Goal: Information Seeking & Learning: Learn about a topic

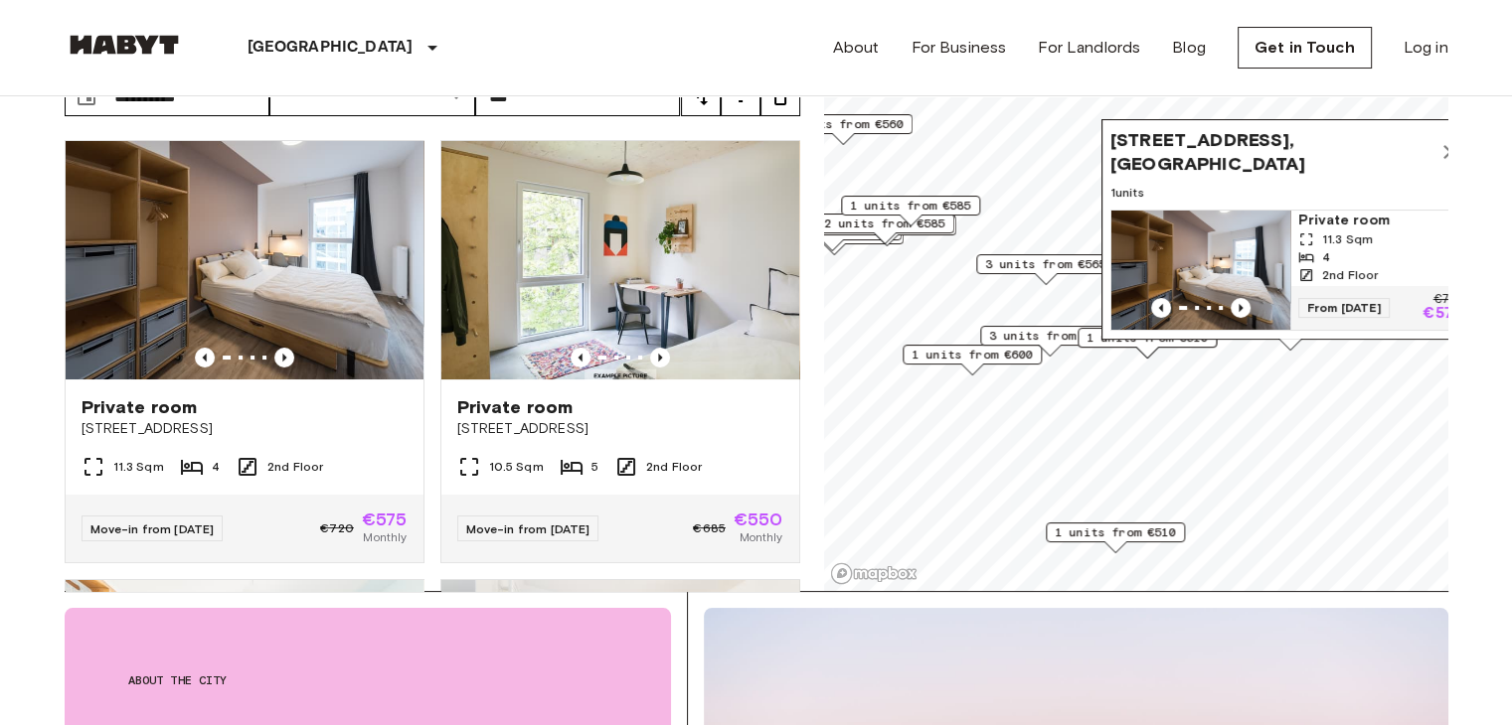
scroll to position [4409, 0]
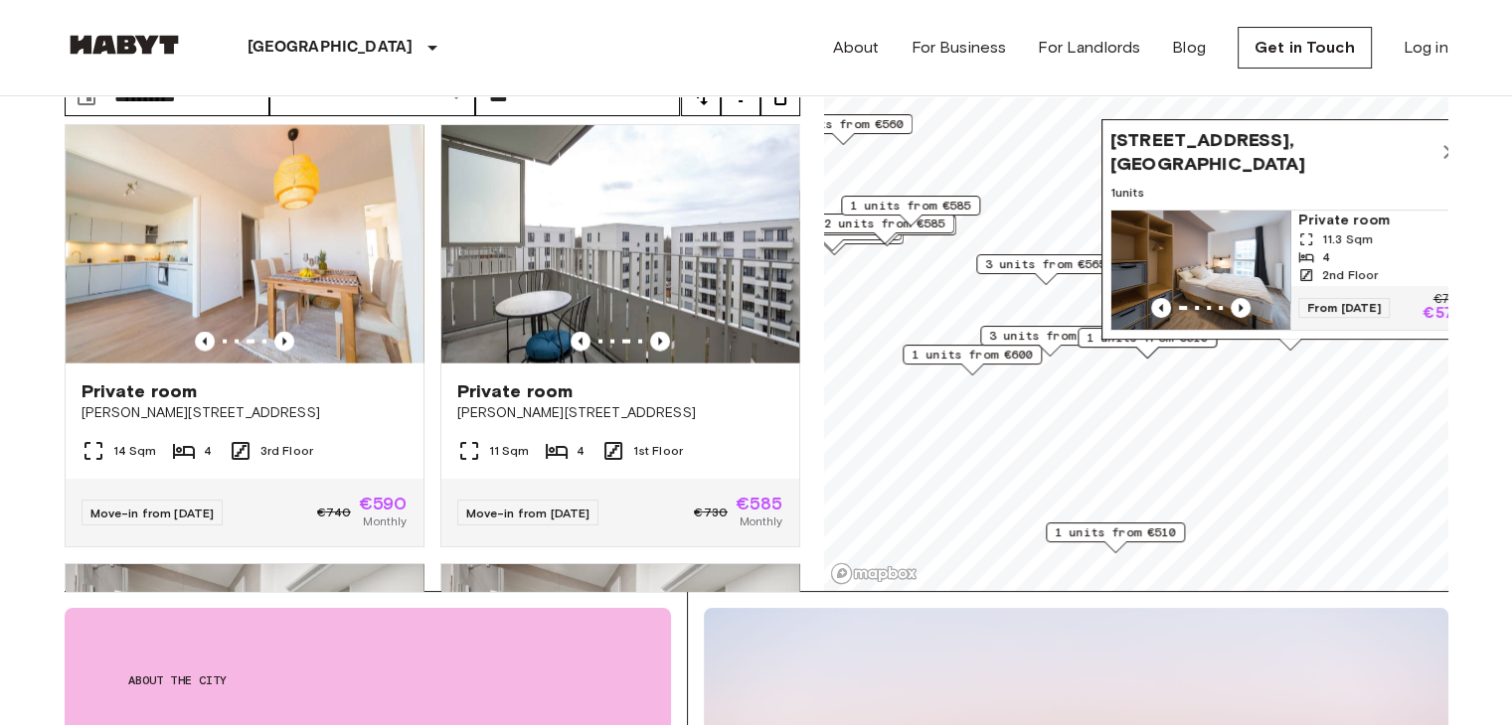
click at [1328, 248] on div "4" at bounding box center [1379, 257] width 163 height 18
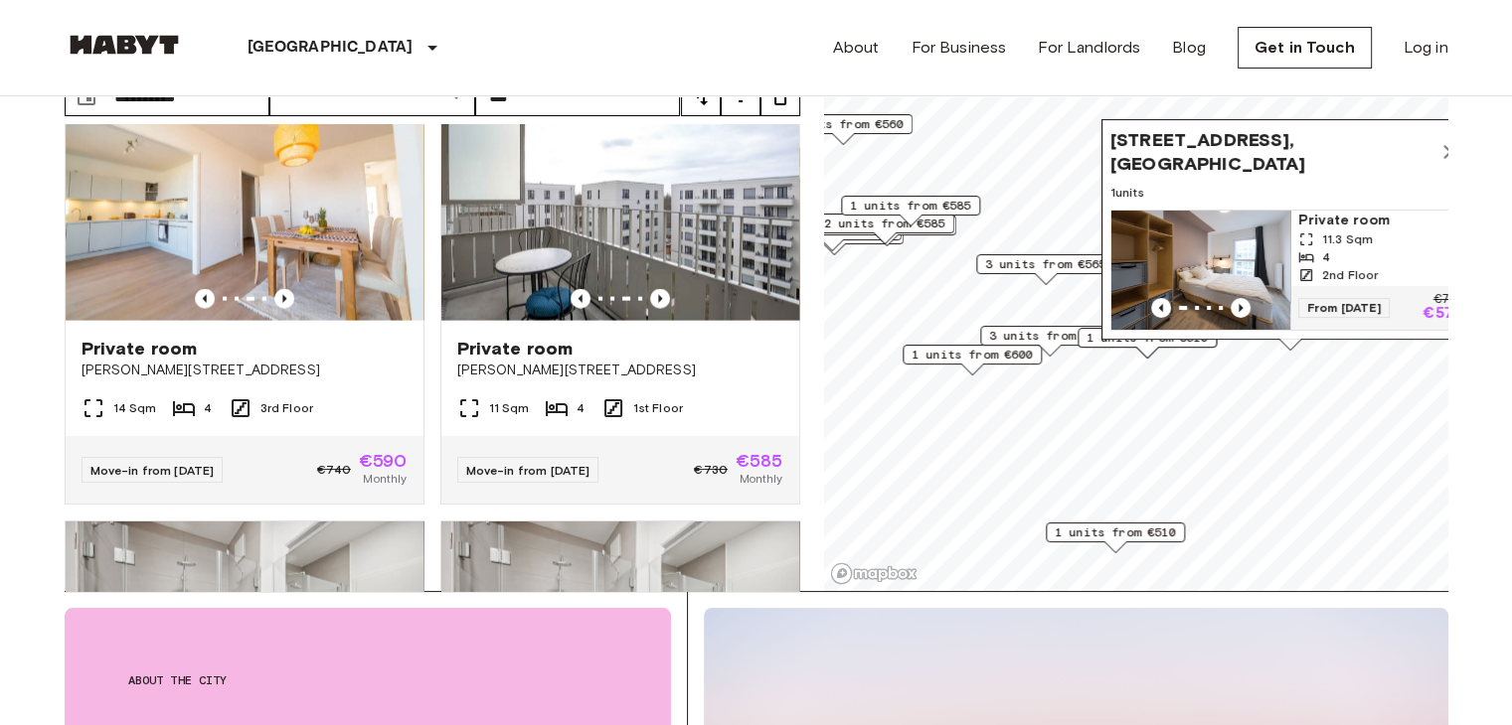
scroll to position [4460, 0]
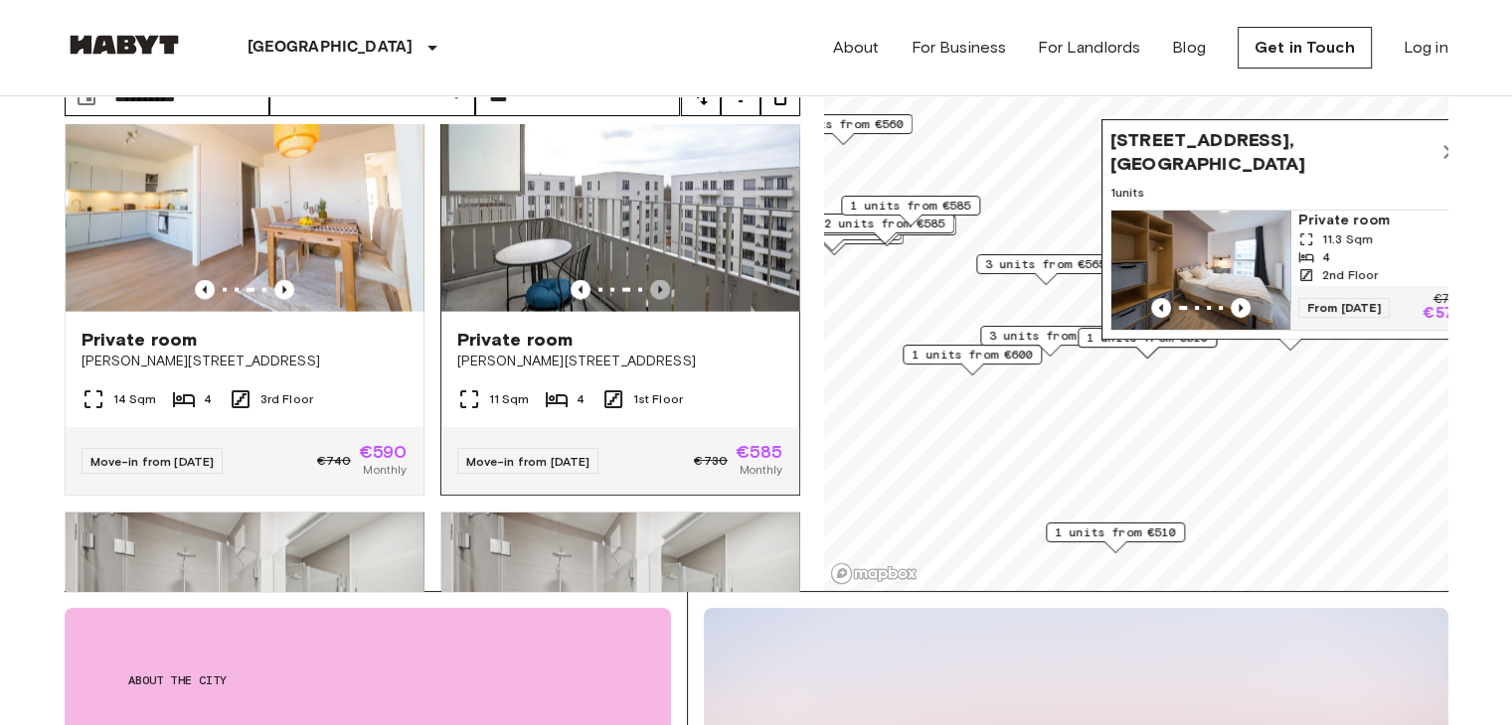
click at [650, 300] on icon "Previous image" at bounding box center [660, 290] width 20 height 20
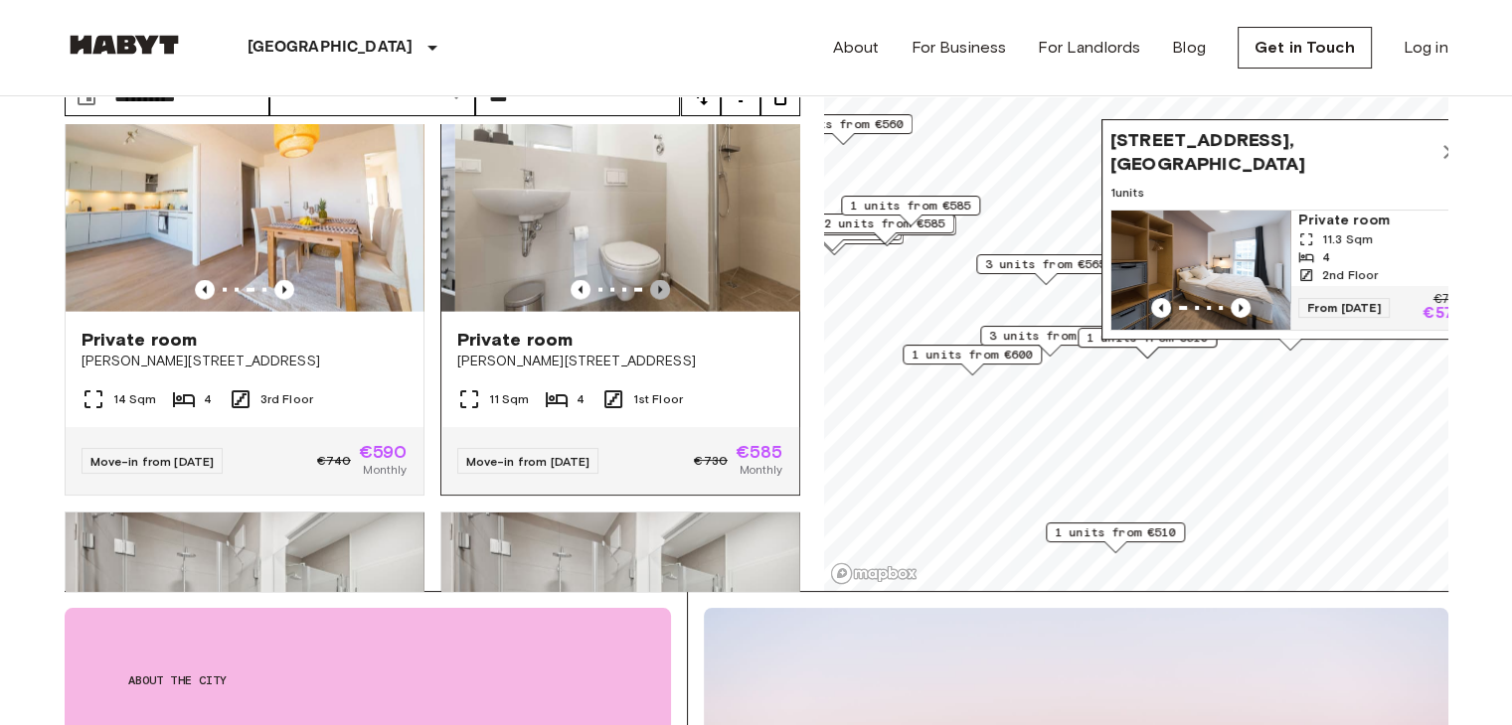
click at [650, 300] on icon "Previous image" at bounding box center [660, 290] width 20 height 20
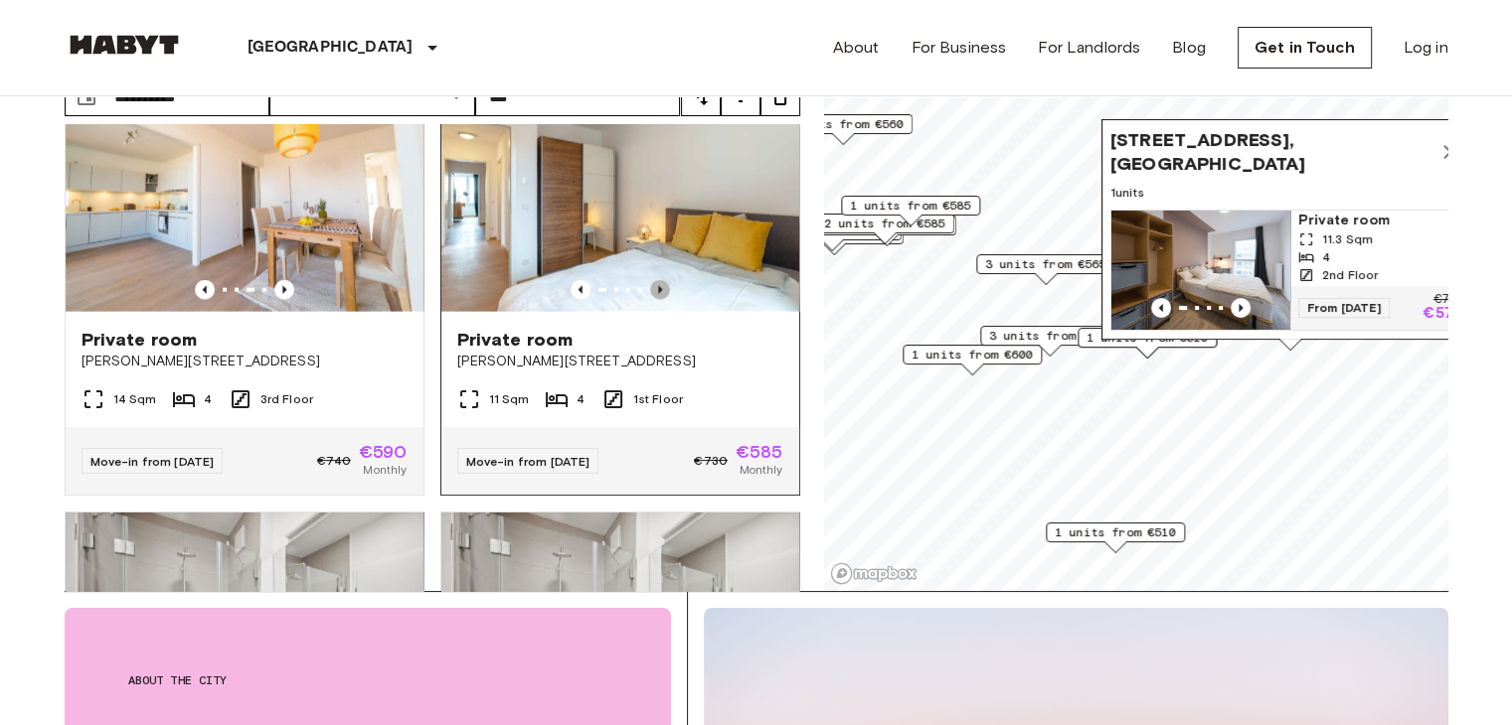
click at [650, 300] on icon "Previous image" at bounding box center [660, 290] width 20 height 20
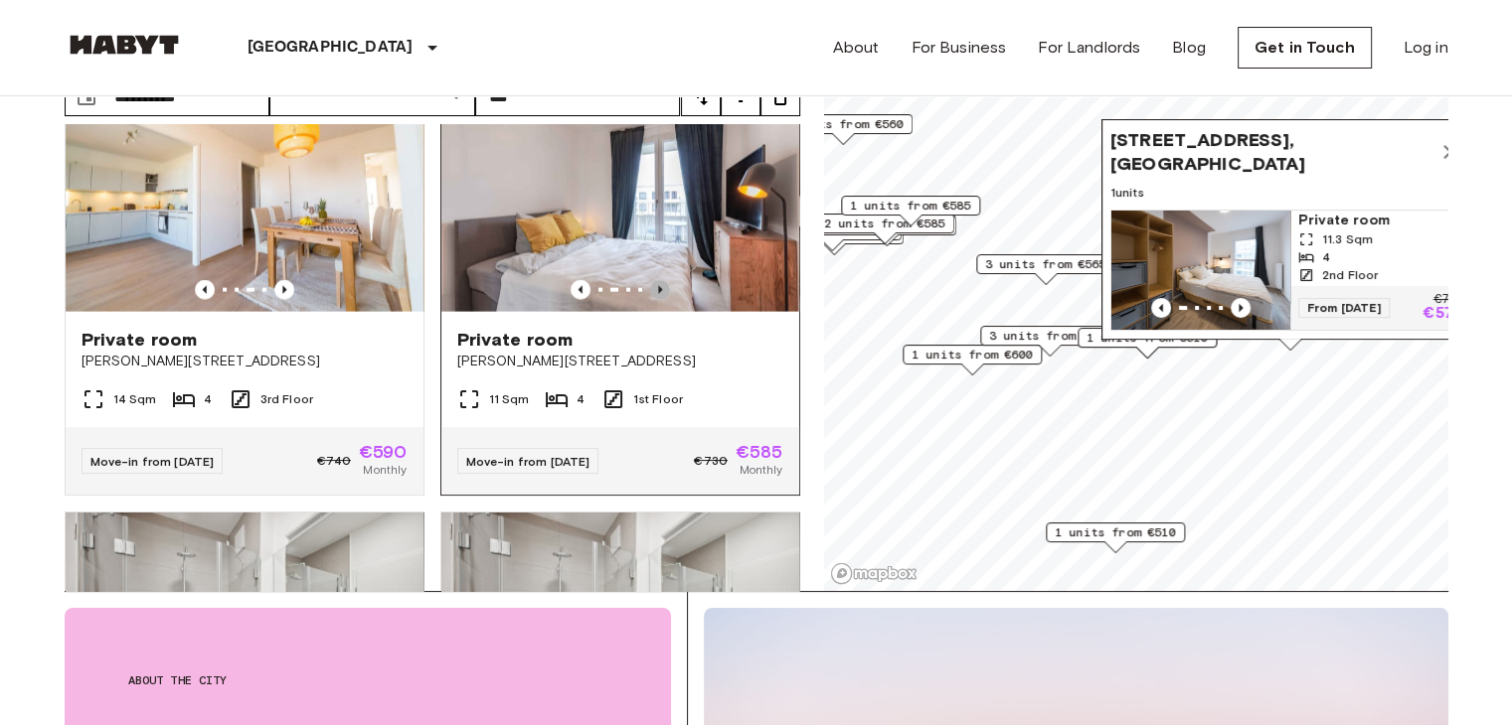
click at [650, 300] on icon "Previous image" at bounding box center [660, 290] width 20 height 20
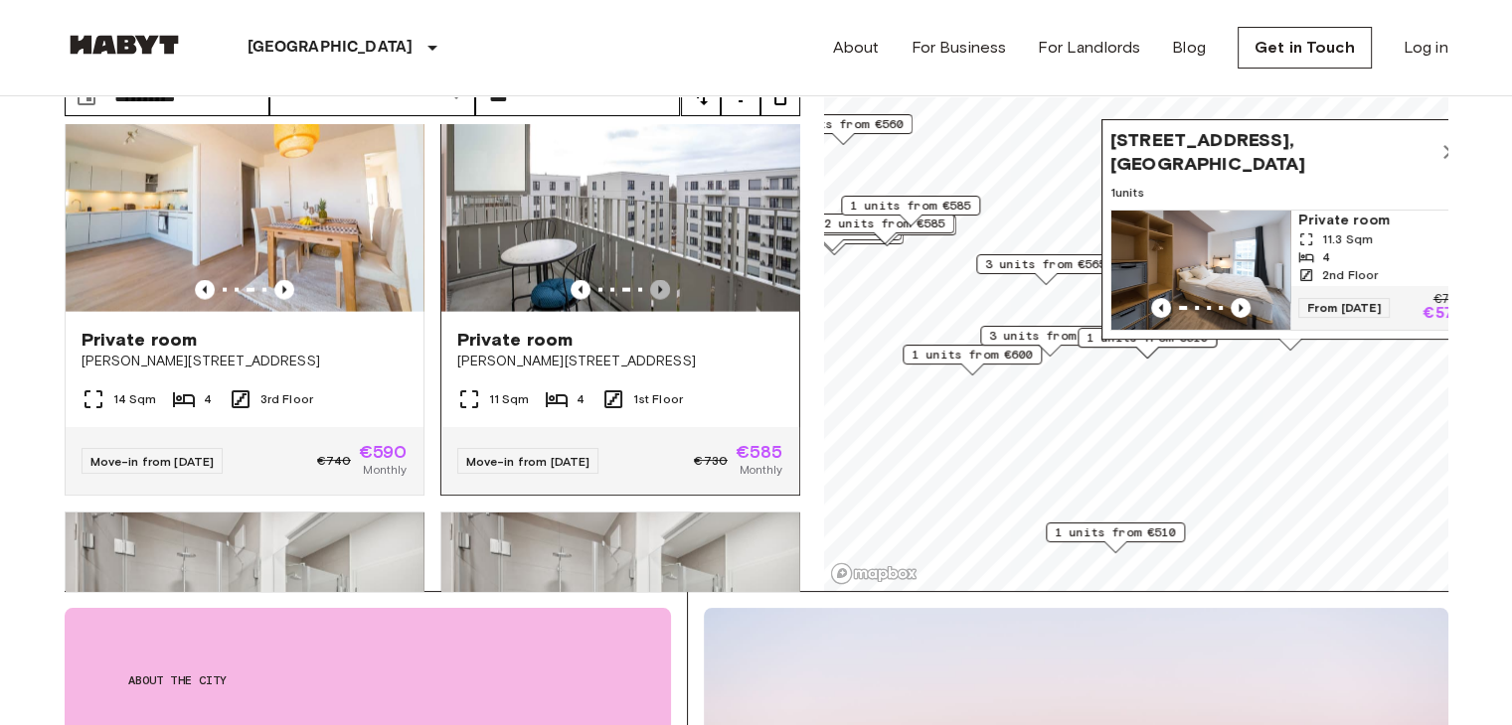
click at [650, 300] on icon "Previous image" at bounding box center [660, 290] width 20 height 20
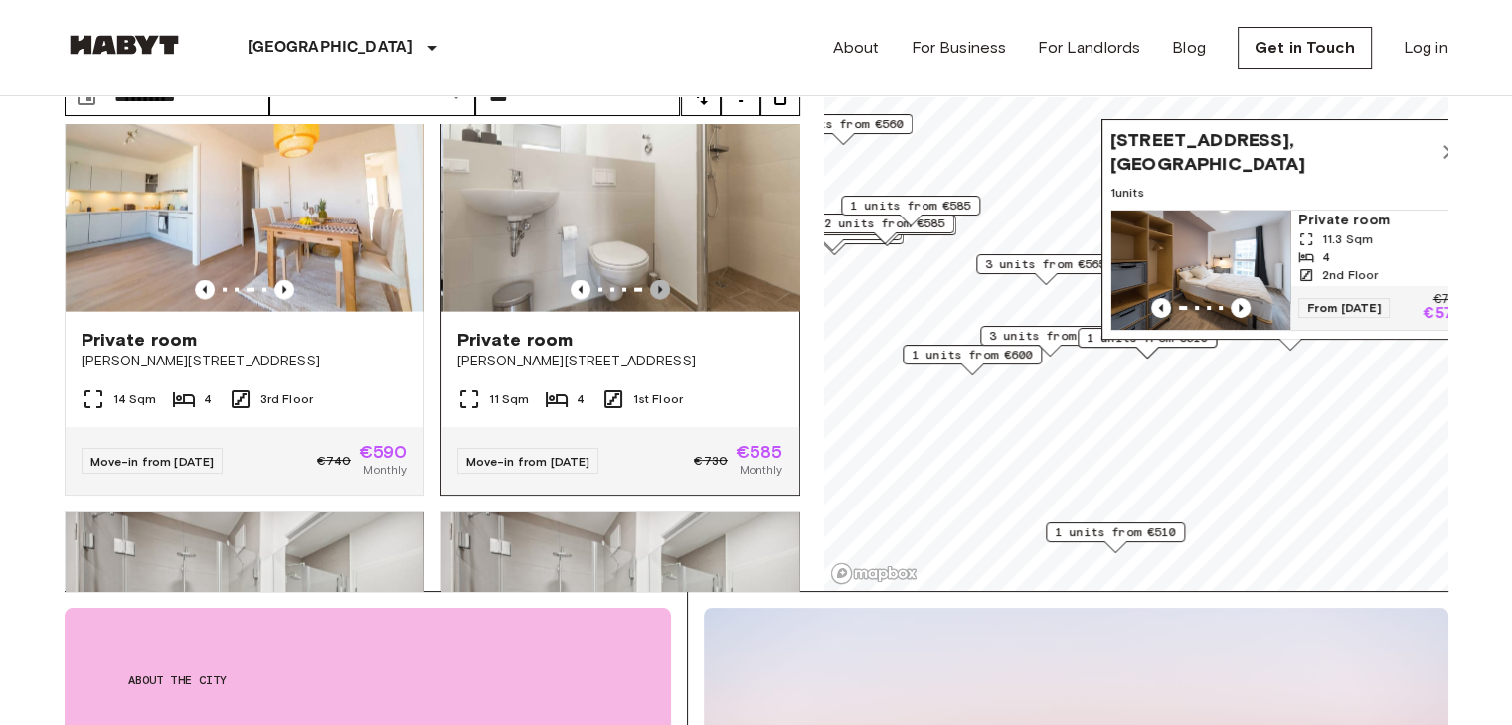
click at [650, 300] on icon "Previous image" at bounding box center [660, 290] width 20 height 20
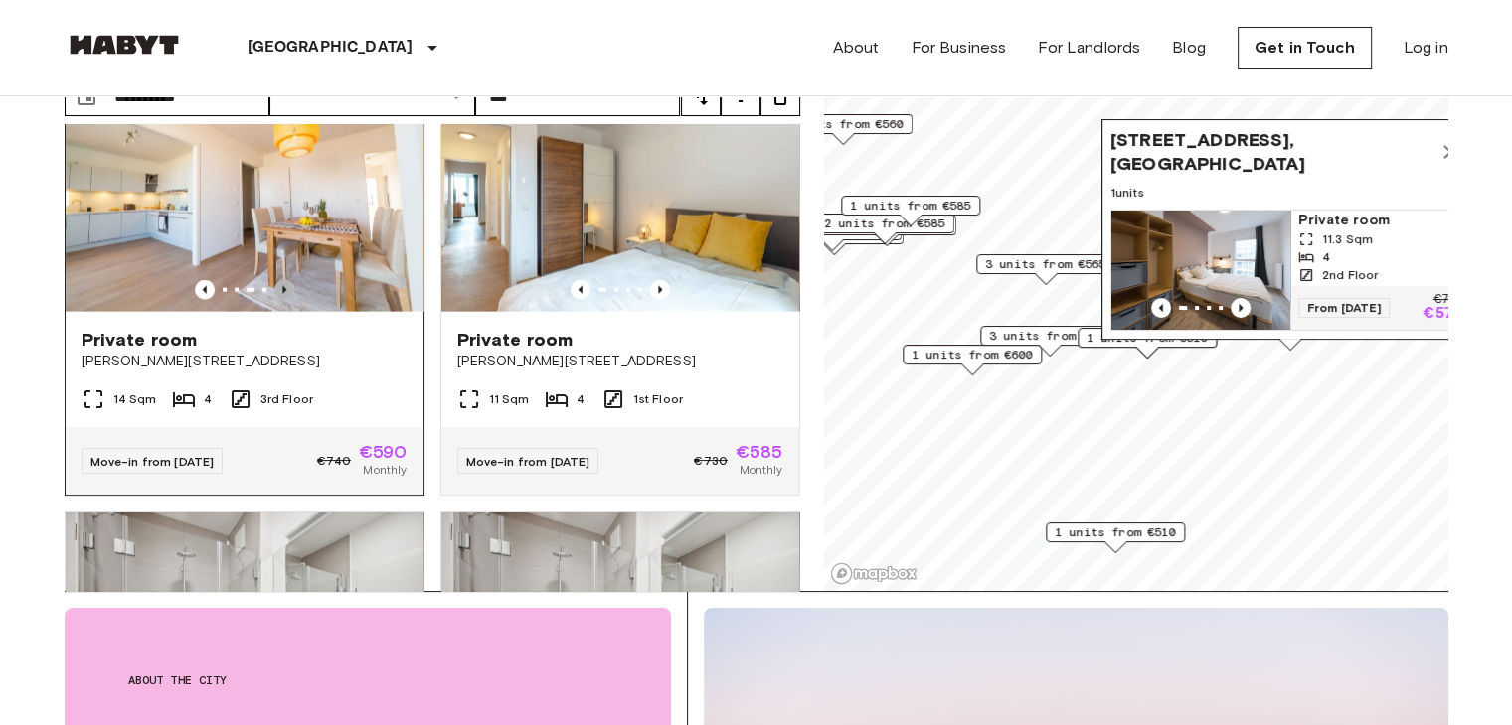
click at [282, 300] on icon "Previous image" at bounding box center [284, 290] width 20 height 20
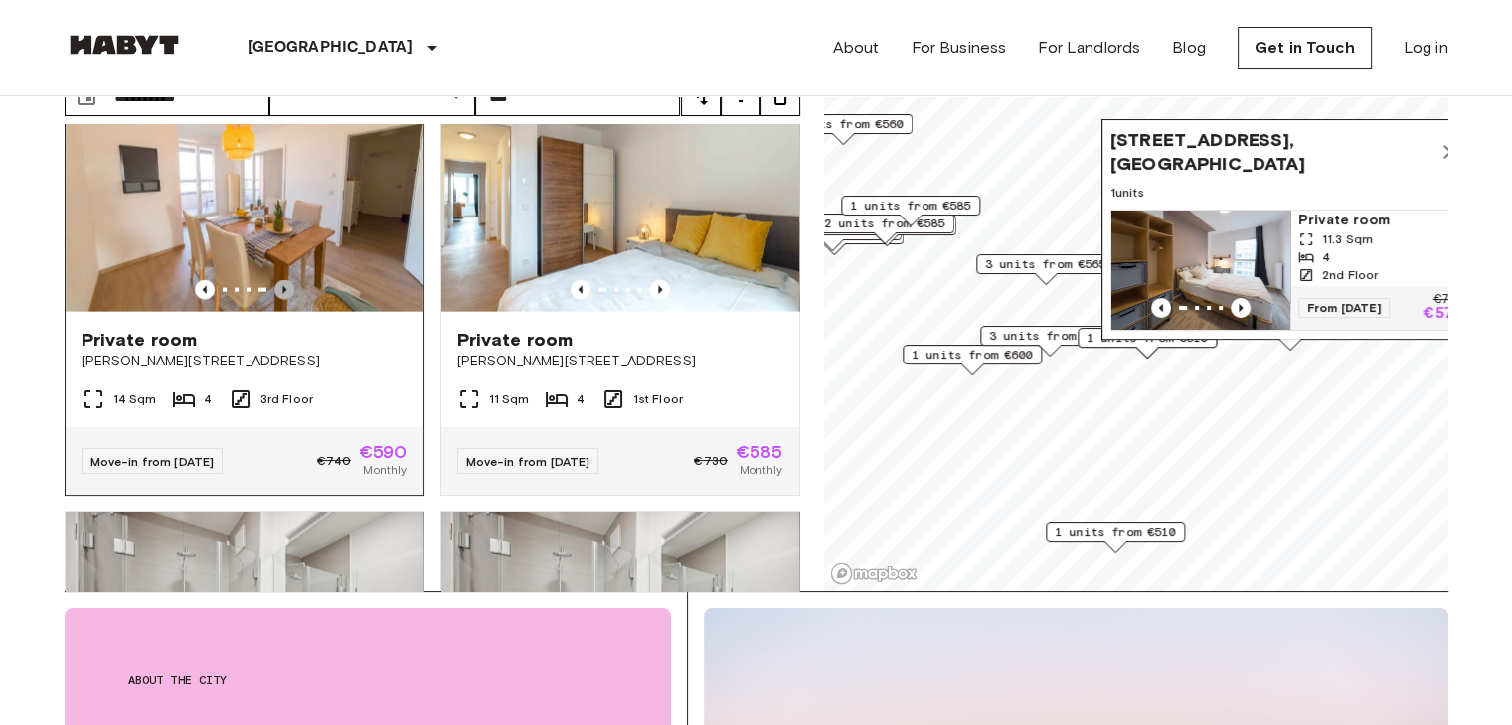
click at [282, 300] on icon "Previous image" at bounding box center [284, 290] width 20 height 20
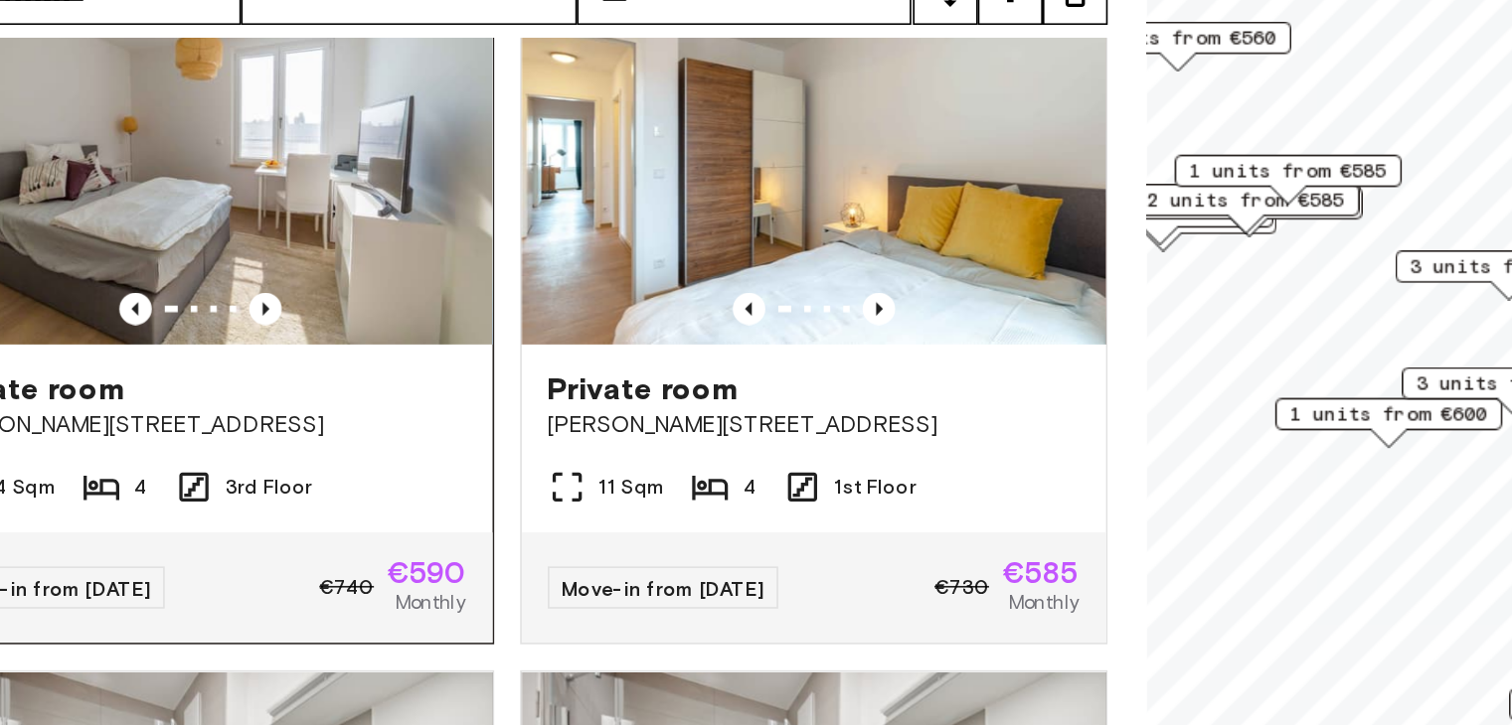
scroll to position [135, 0]
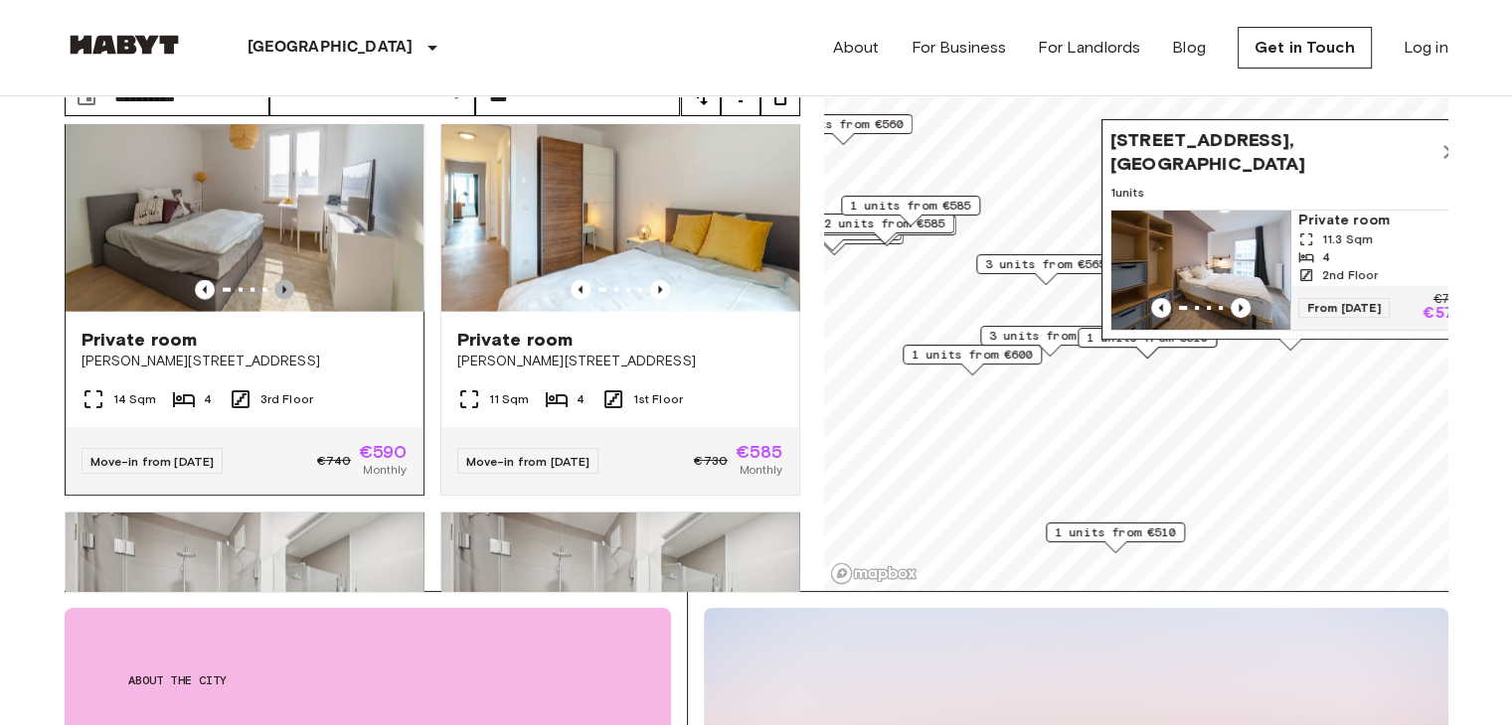
click at [282, 294] on icon "Previous image" at bounding box center [284, 290] width 4 height 8
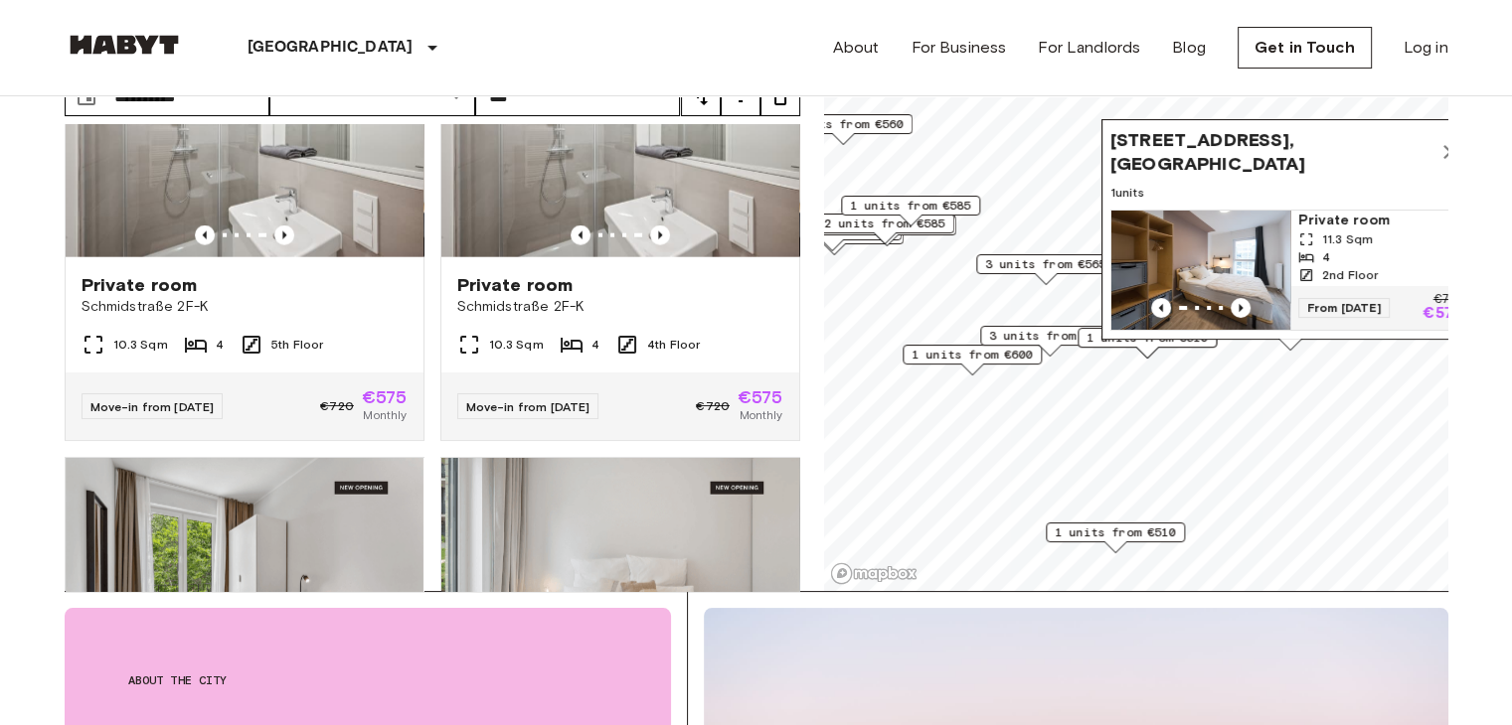
scroll to position [4950, 0]
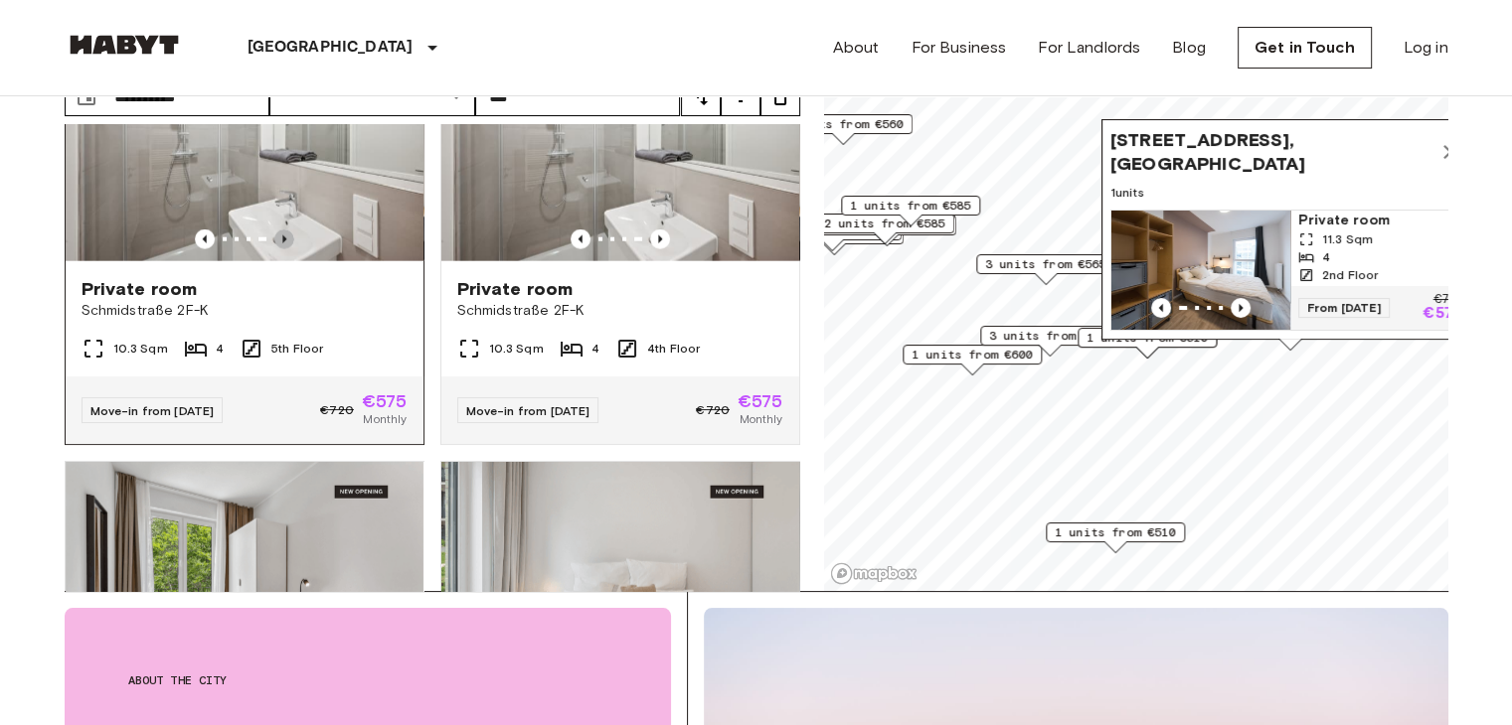
click at [286, 249] on icon "Previous image" at bounding box center [284, 240] width 20 height 20
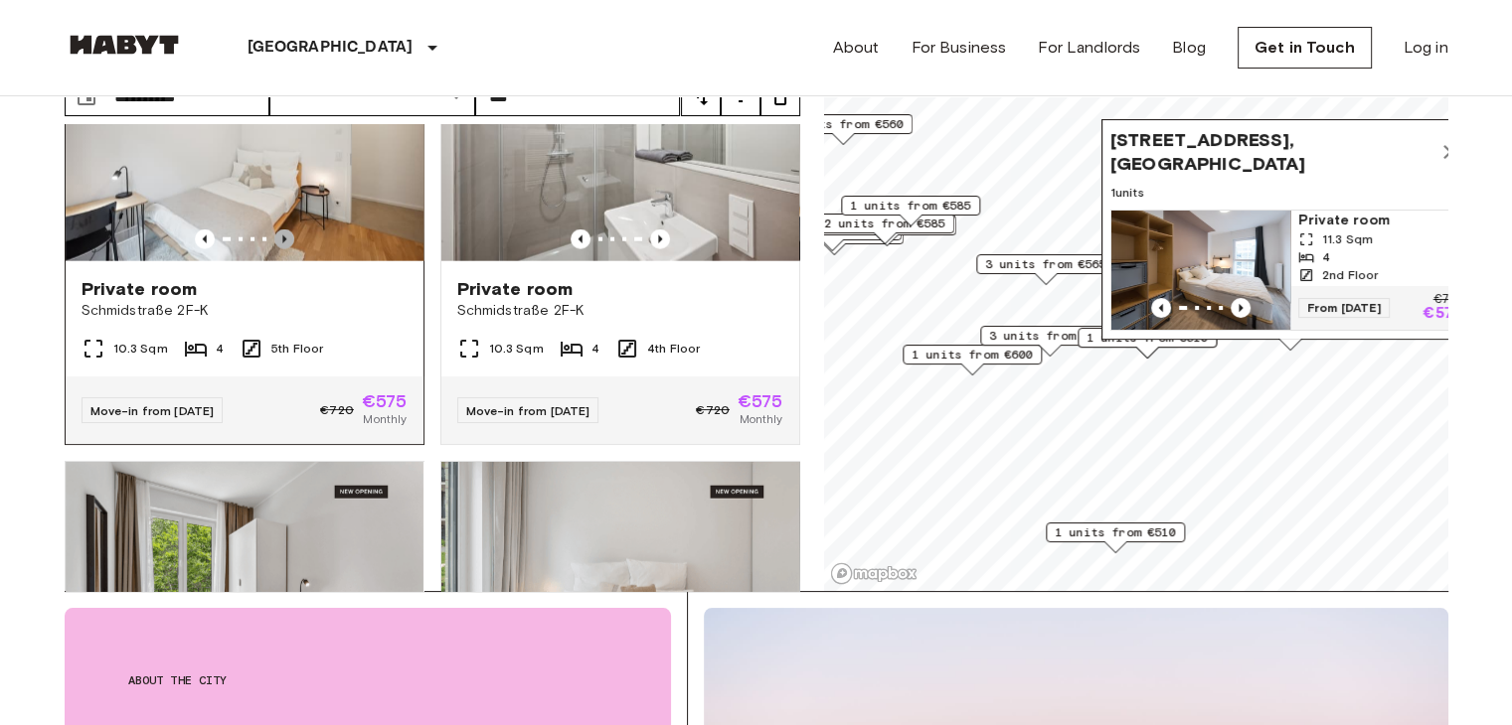
click at [286, 249] on icon "Previous image" at bounding box center [284, 240] width 20 height 20
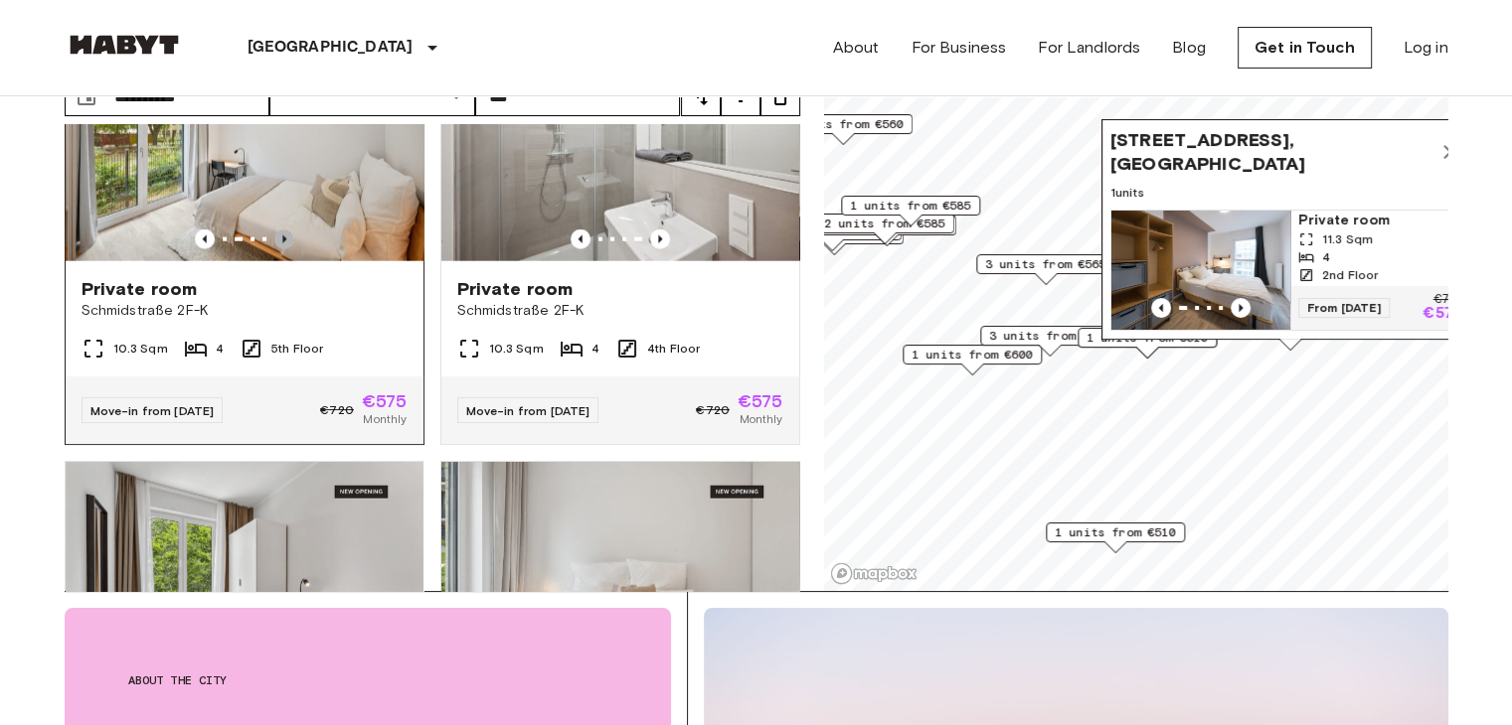
click at [286, 249] on icon "Previous image" at bounding box center [284, 240] width 20 height 20
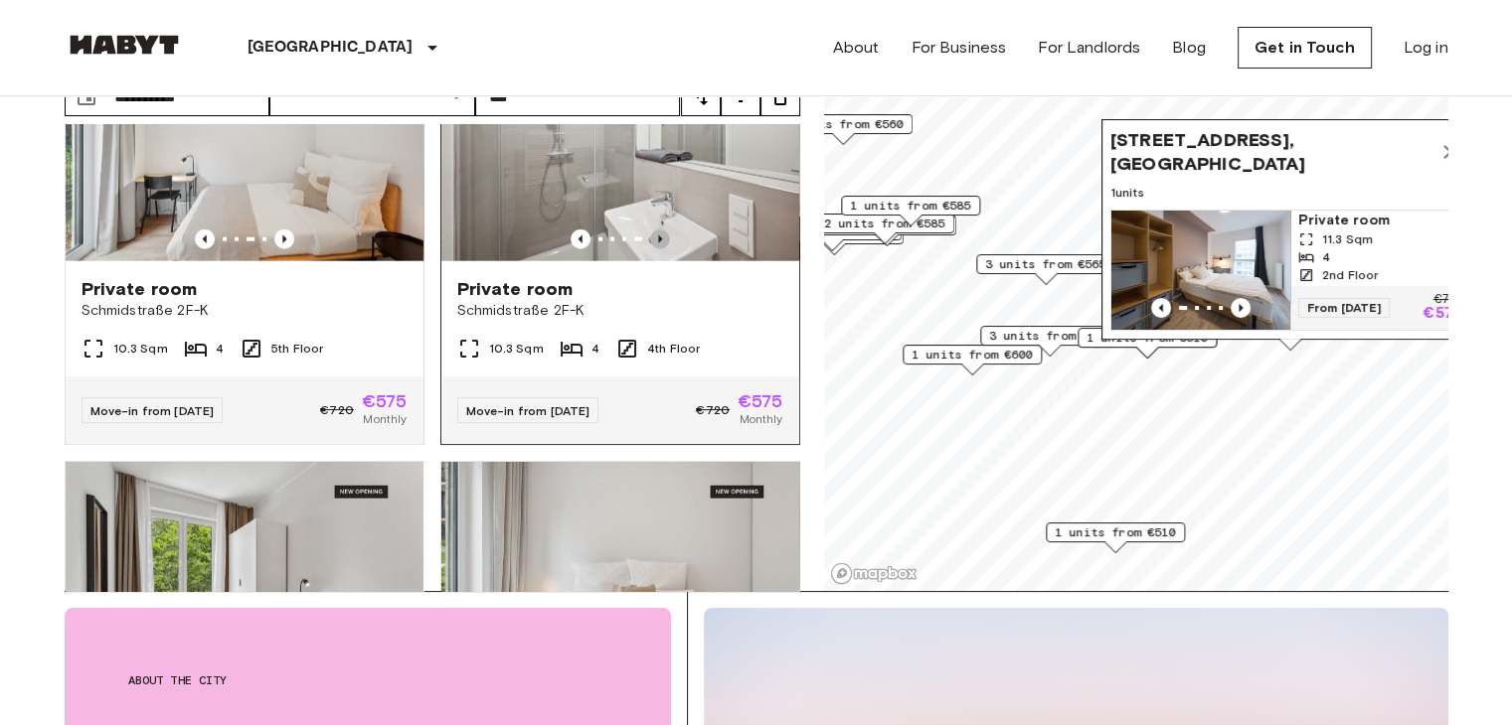
click at [650, 249] on icon "Previous image" at bounding box center [660, 240] width 20 height 20
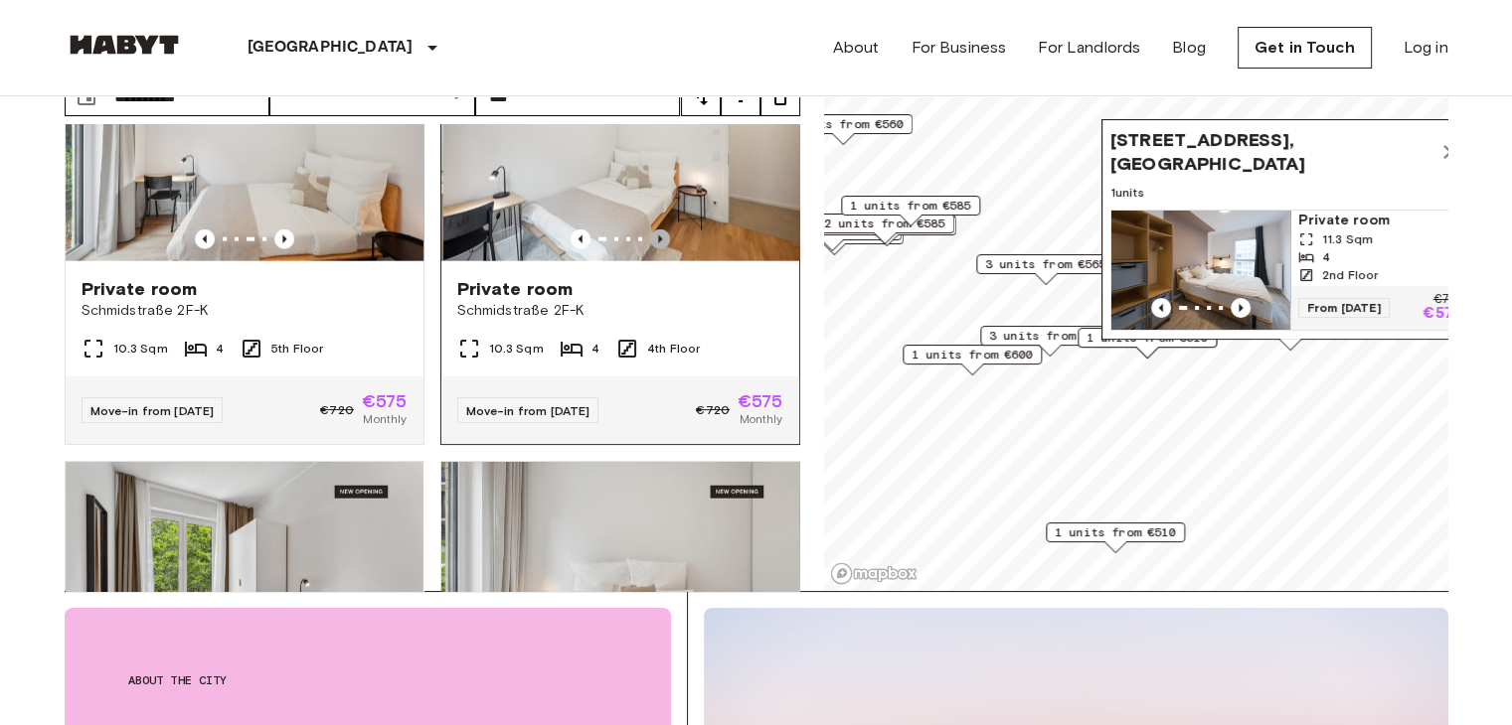
click at [650, 249] on icon "Previous image" at bounding box center [660, 240] width 20 height 20
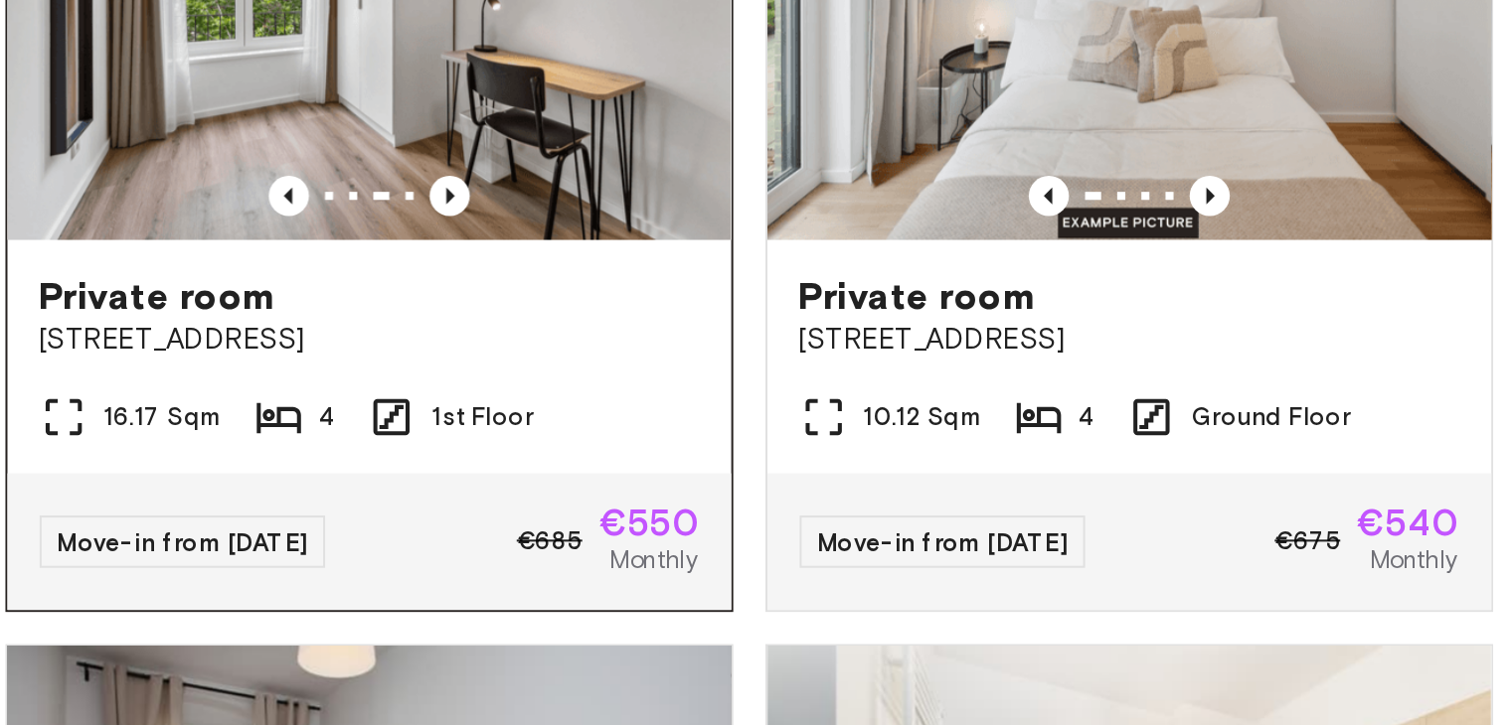
scroll to position [135, 0]
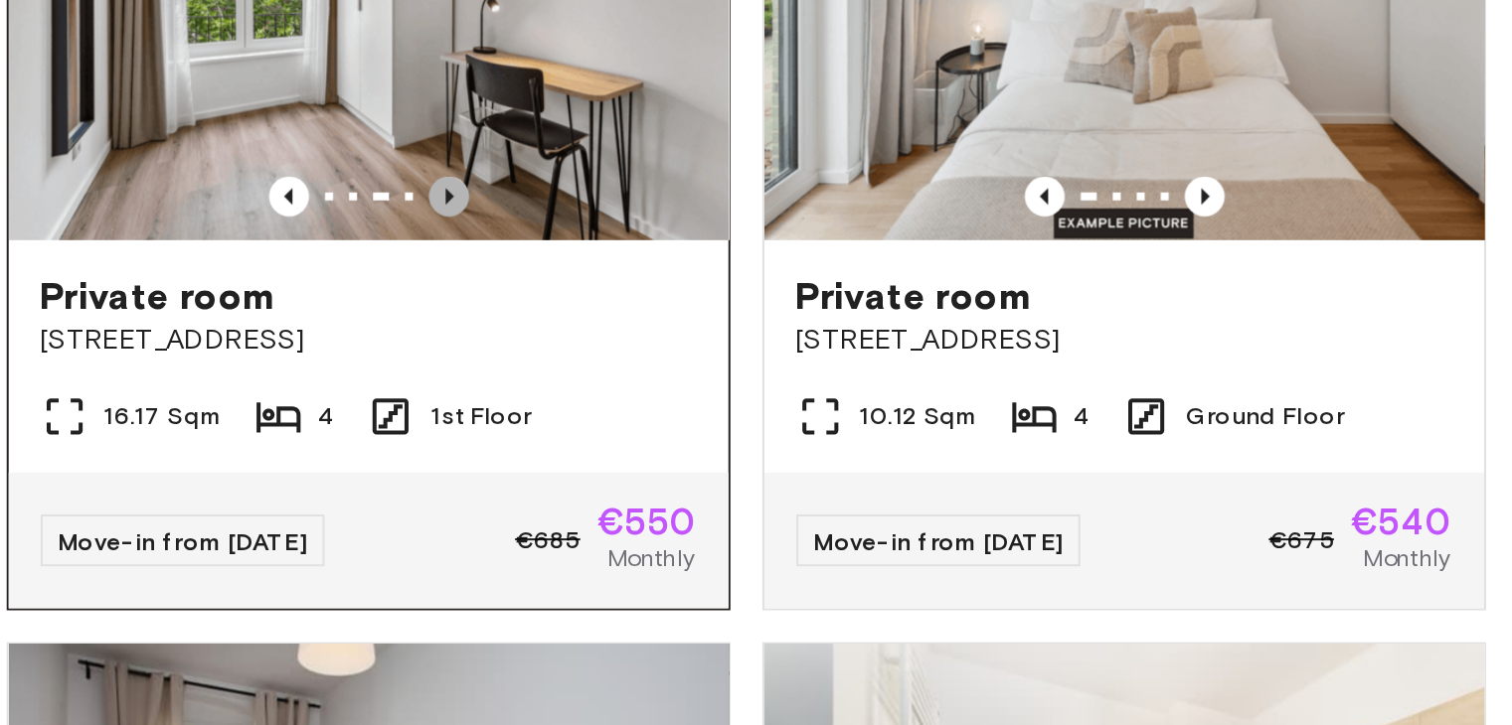
click at [282, 242] on icon "Previous image" at bounding box center [284, 239] width 4 height 8
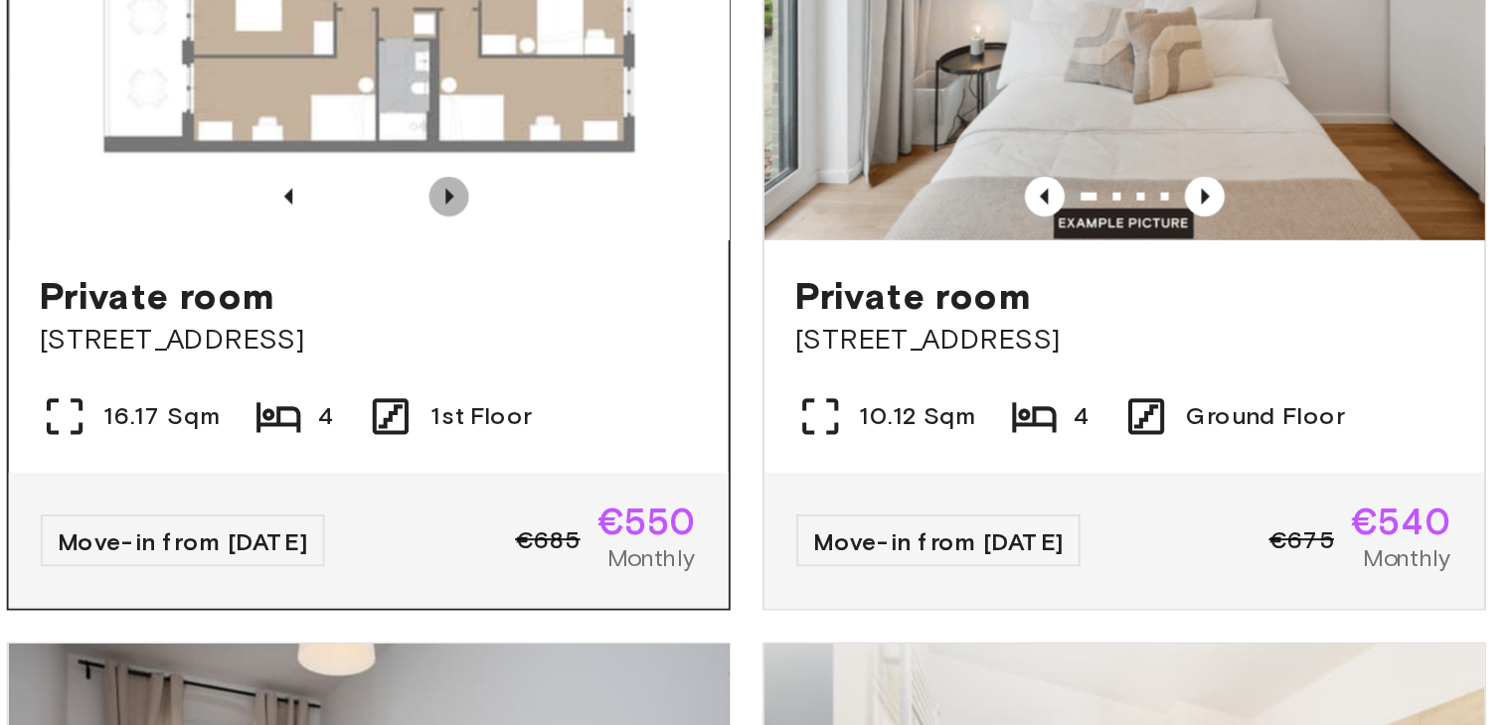
click at [282, 242] on icon "Previous image" at bounding box center [284, 239] width 4 height 8
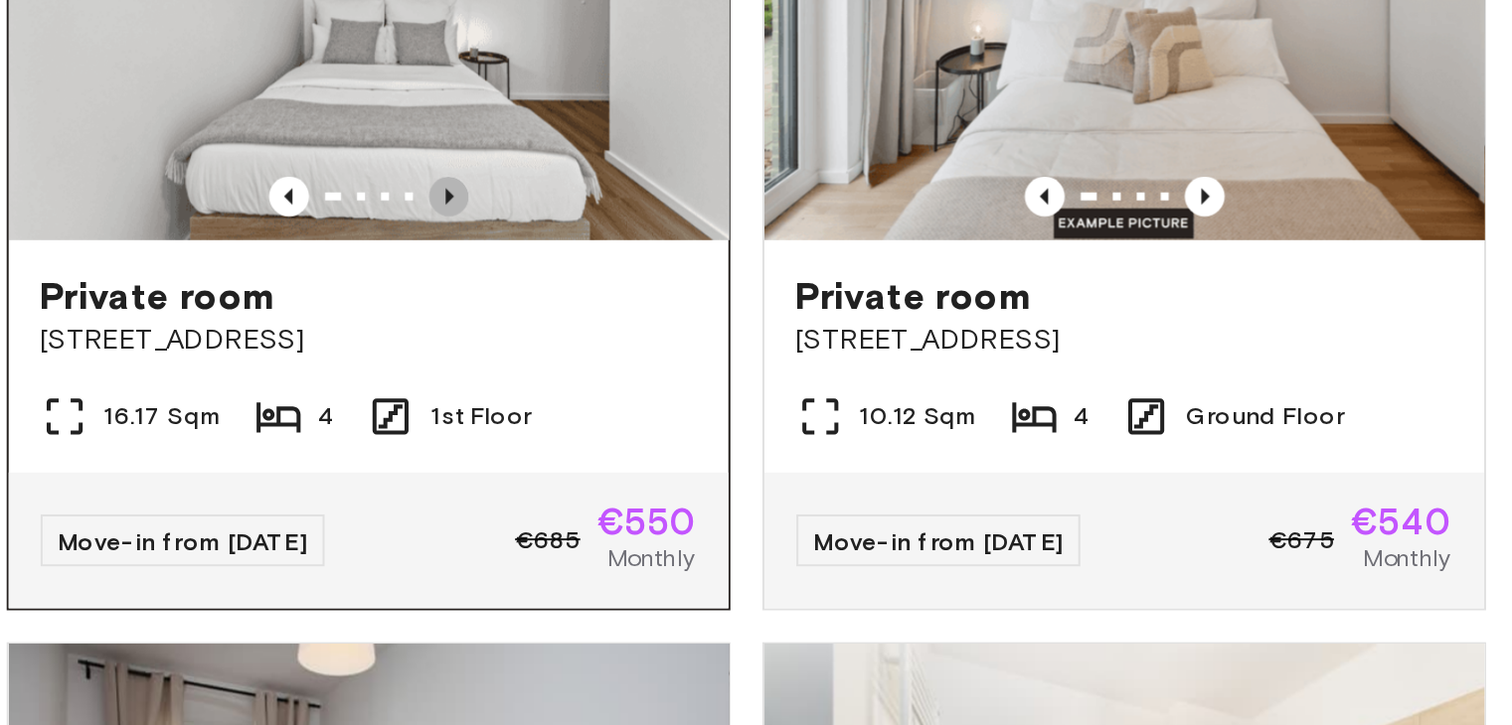
click at [282, 242] on icon "Previous image" at bounding box center [284, 239] width 4 height 8
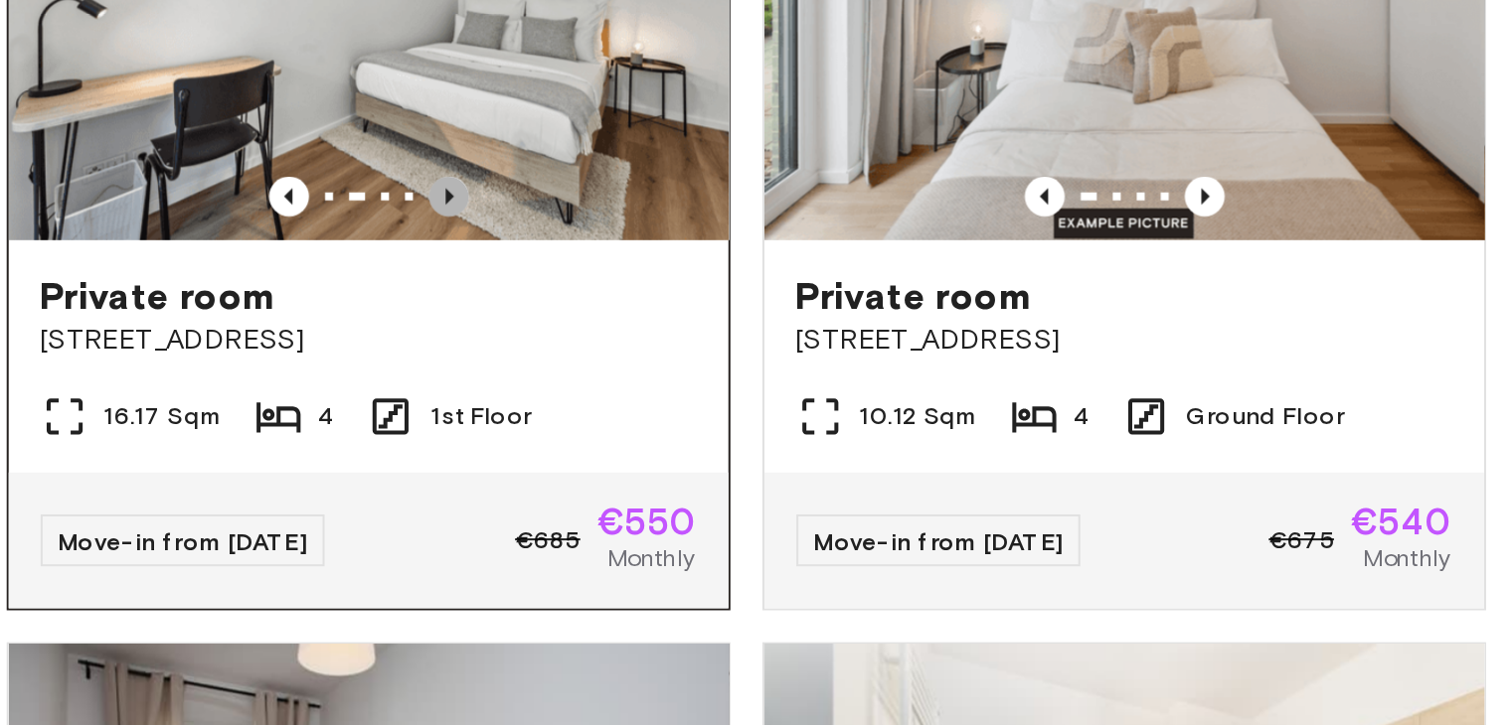
click at [282, 242] on icon "Previous image" at bounding box center [284, 239] width 4 height 8
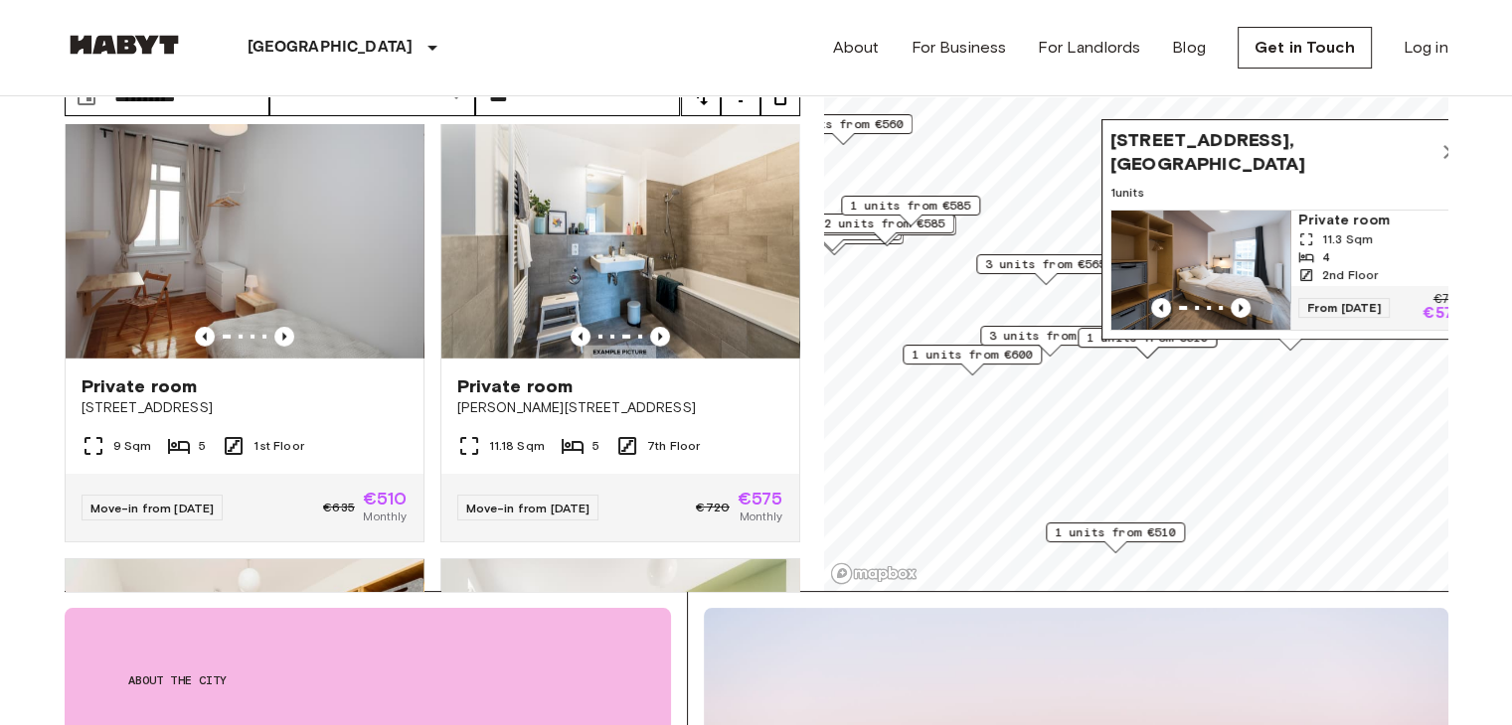
scroll to position [5733, 0]
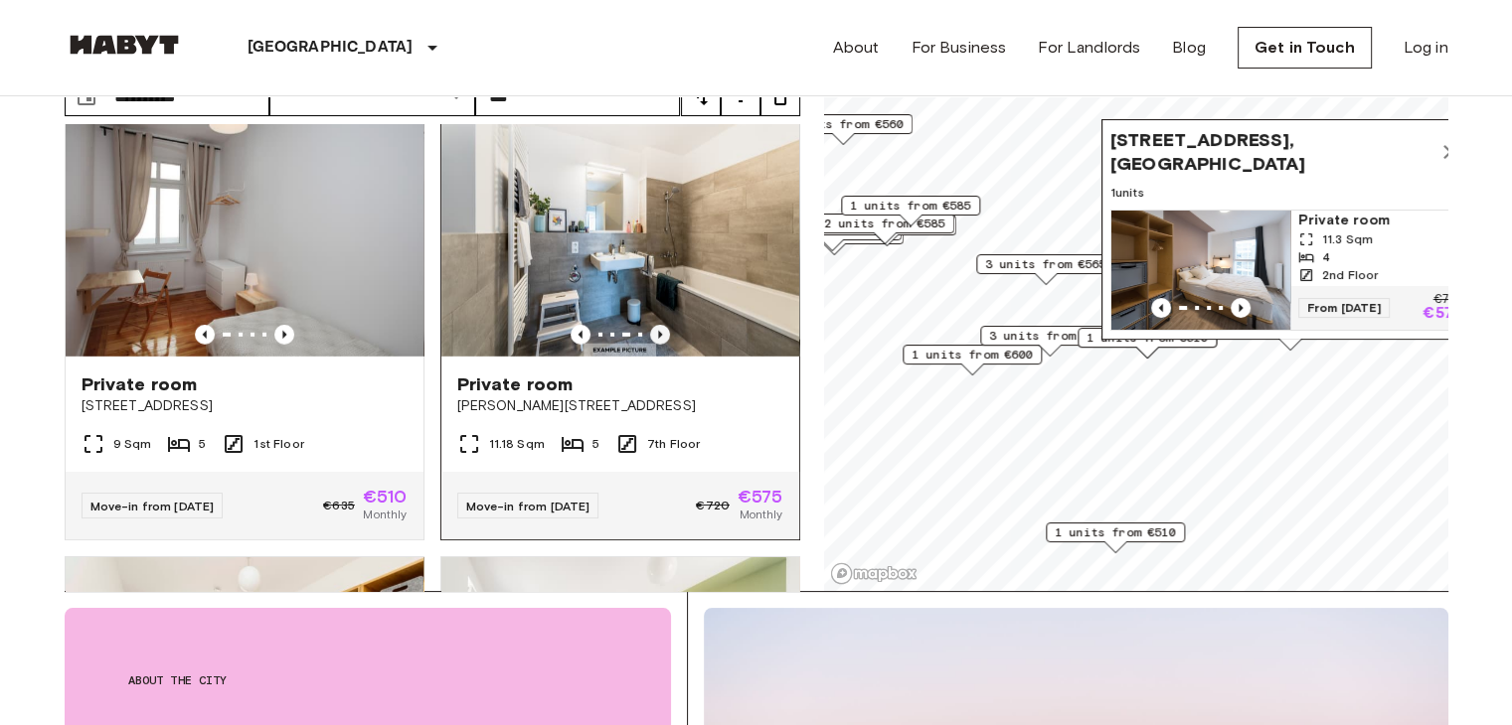
click at [650, 345] on icon "Previous image" at bounding box center [660, 335] width 20 height 20
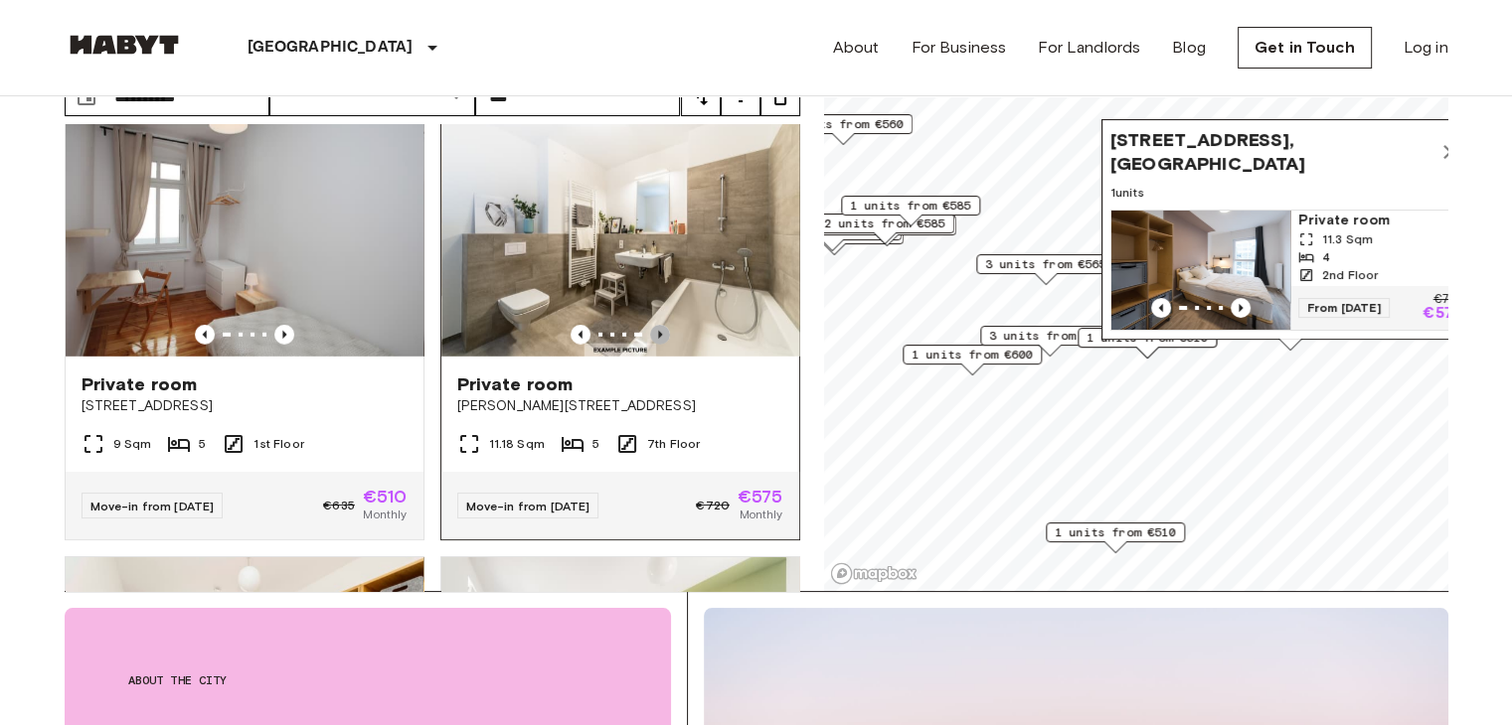
click at [650, 345] on icon "Previous image" at bounding box center [660, 335] width 20 height 20
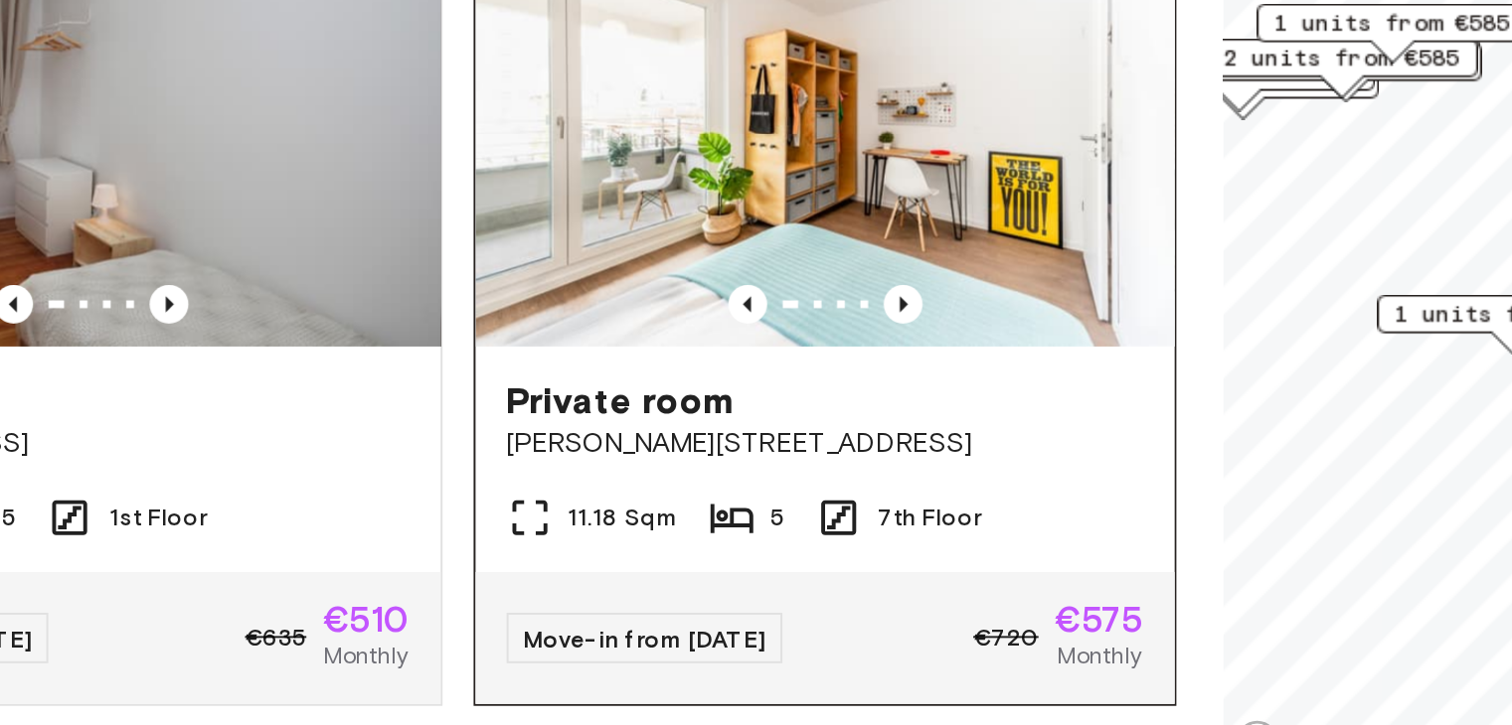
scroll to position [135, 0]
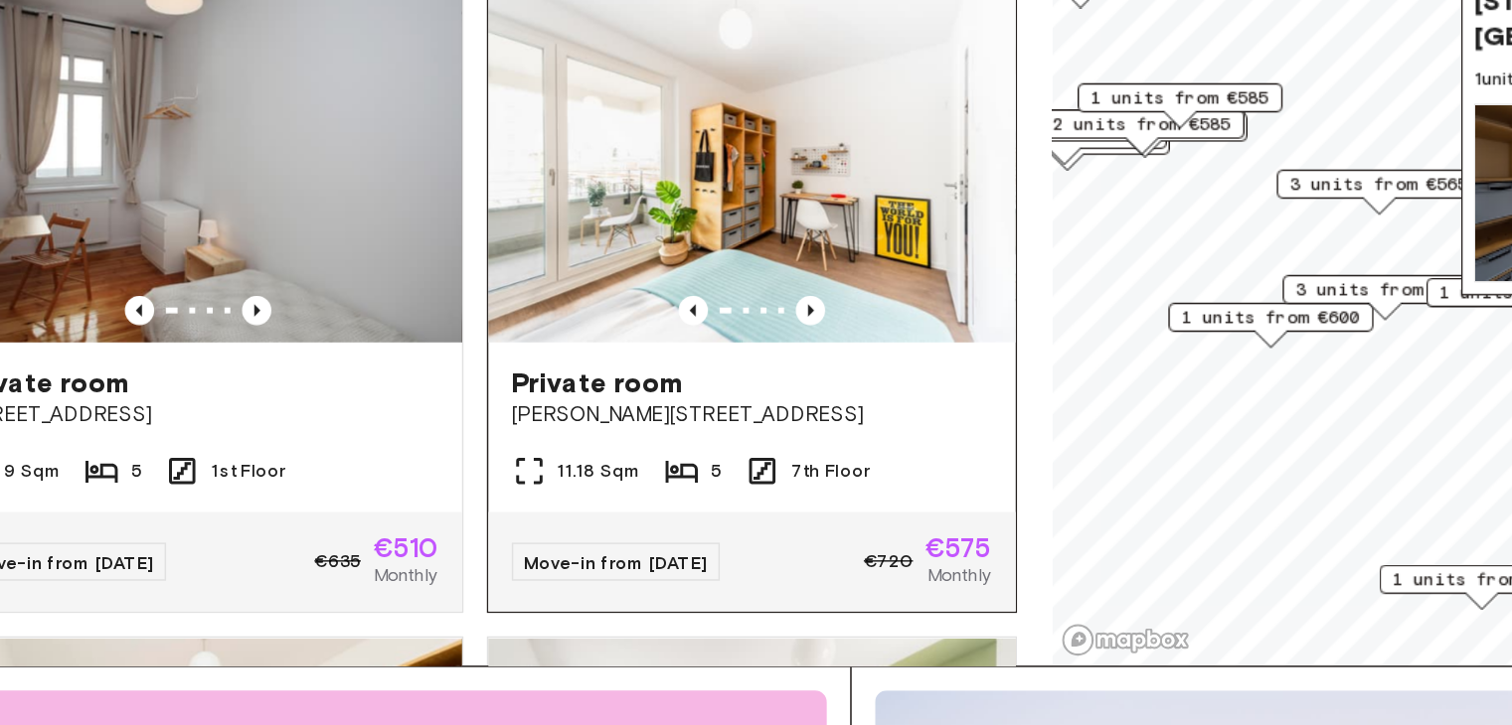
click at [593, 411] on div "Private room" at bounding box center [620, 400] width 326 height 24
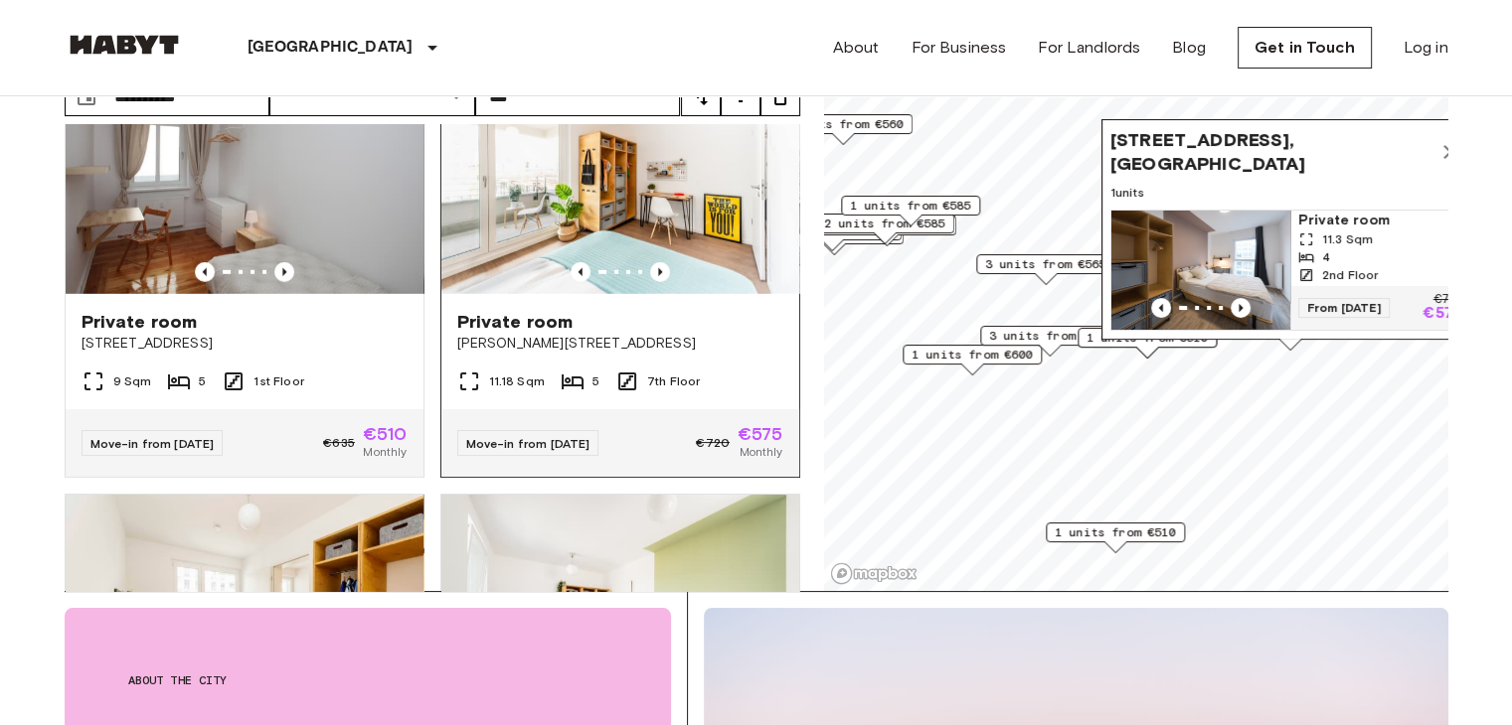
scroll to position [5792, 0]
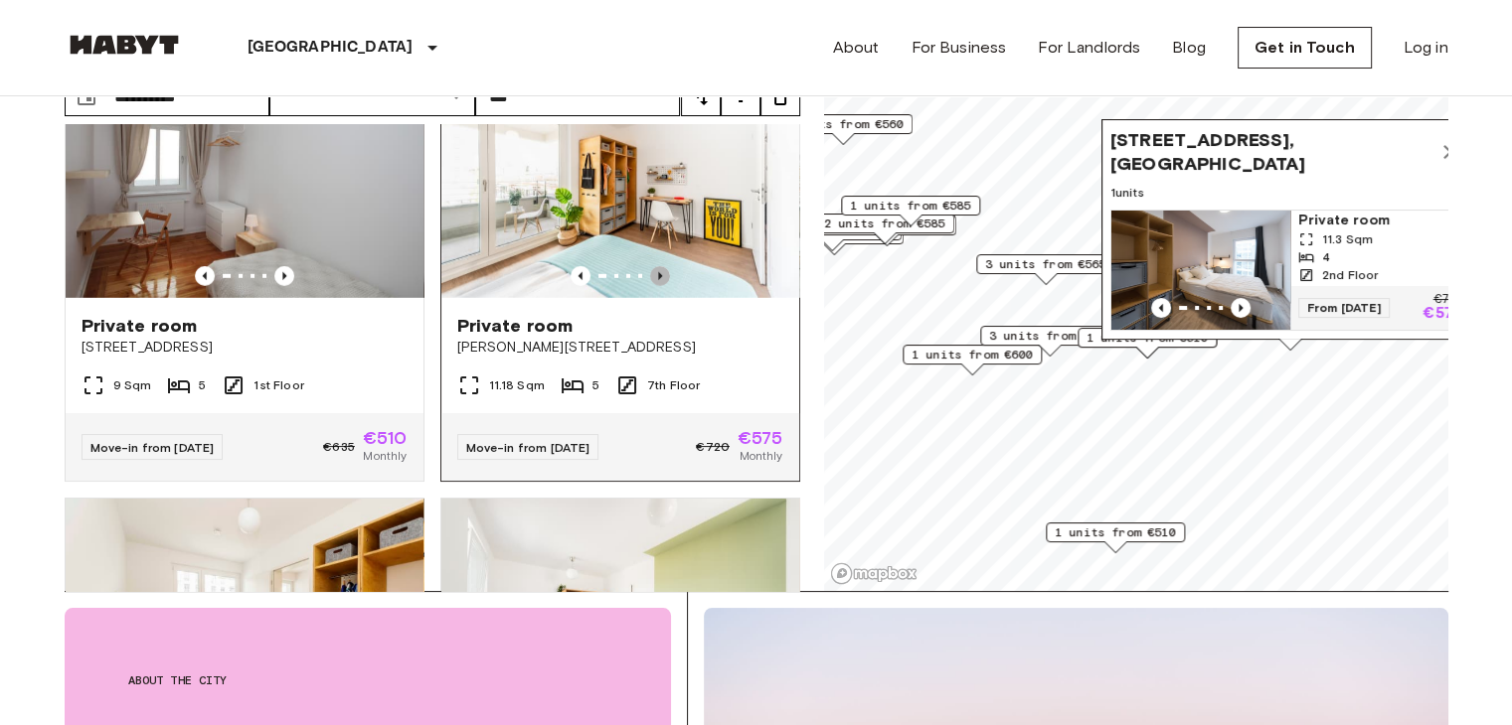
click at [650, 286] on icon "Previous image" at bounding box center [660, 276] width 20 height 20
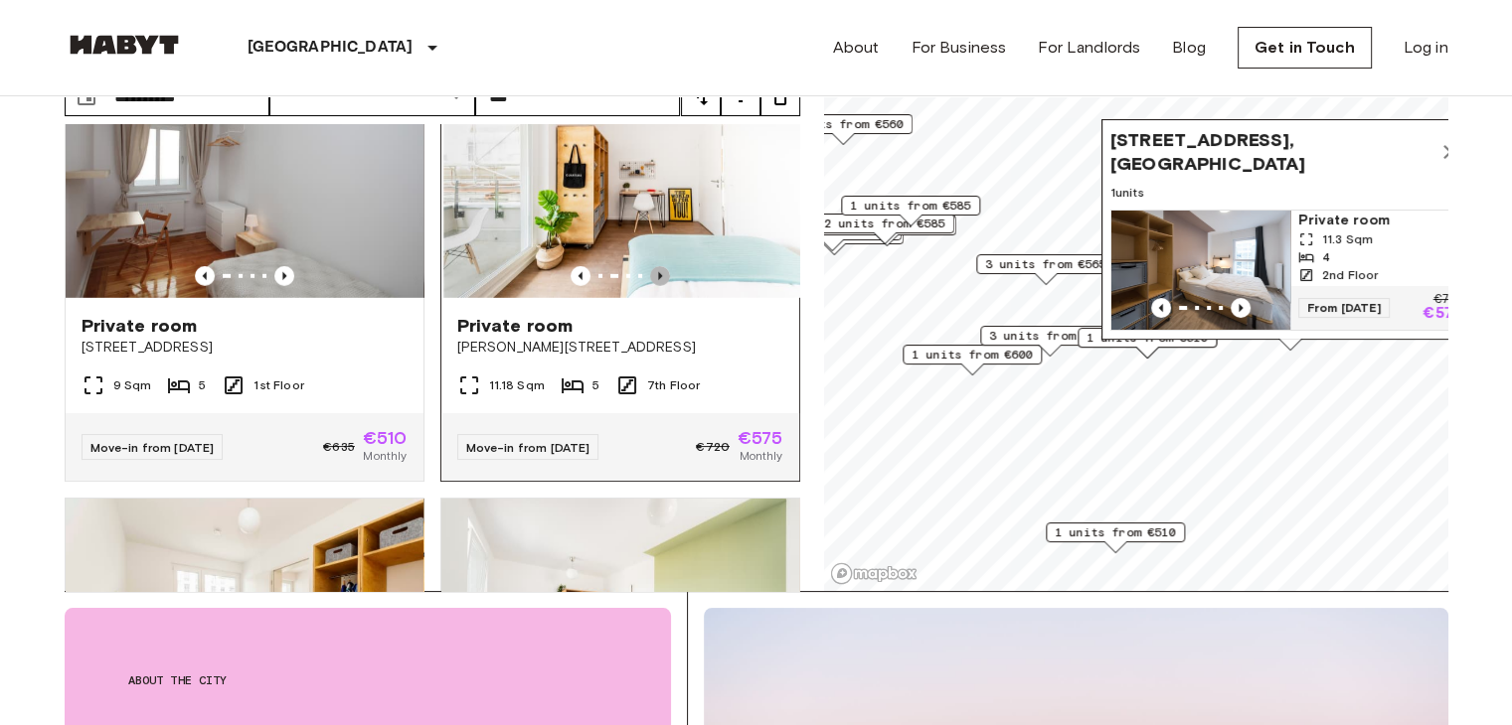
click at [650, 286] on icon "Previous image" at bounding box center [660, 276] width 20 height 20
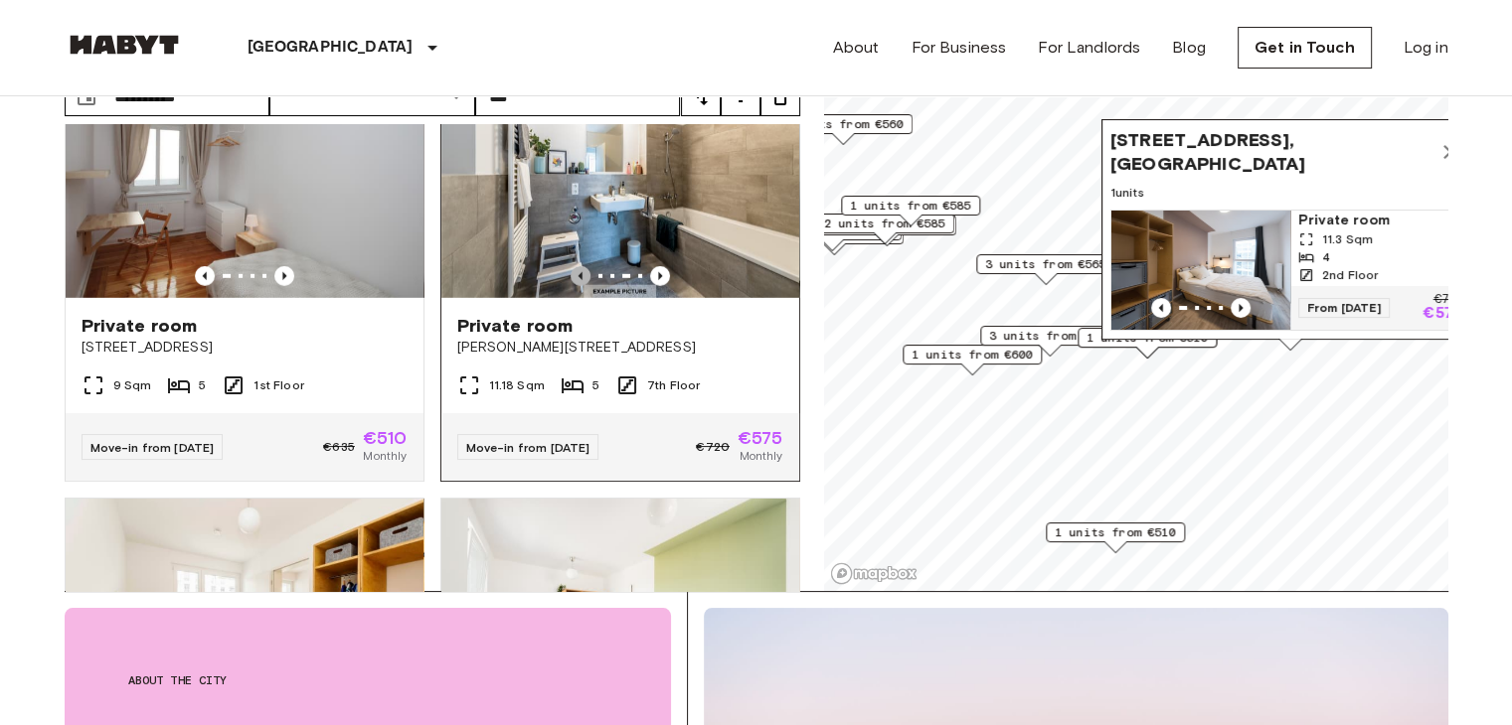
click at [571, 286] on icon "Previous image" at bounding box center [580, 276] width 20 height 20
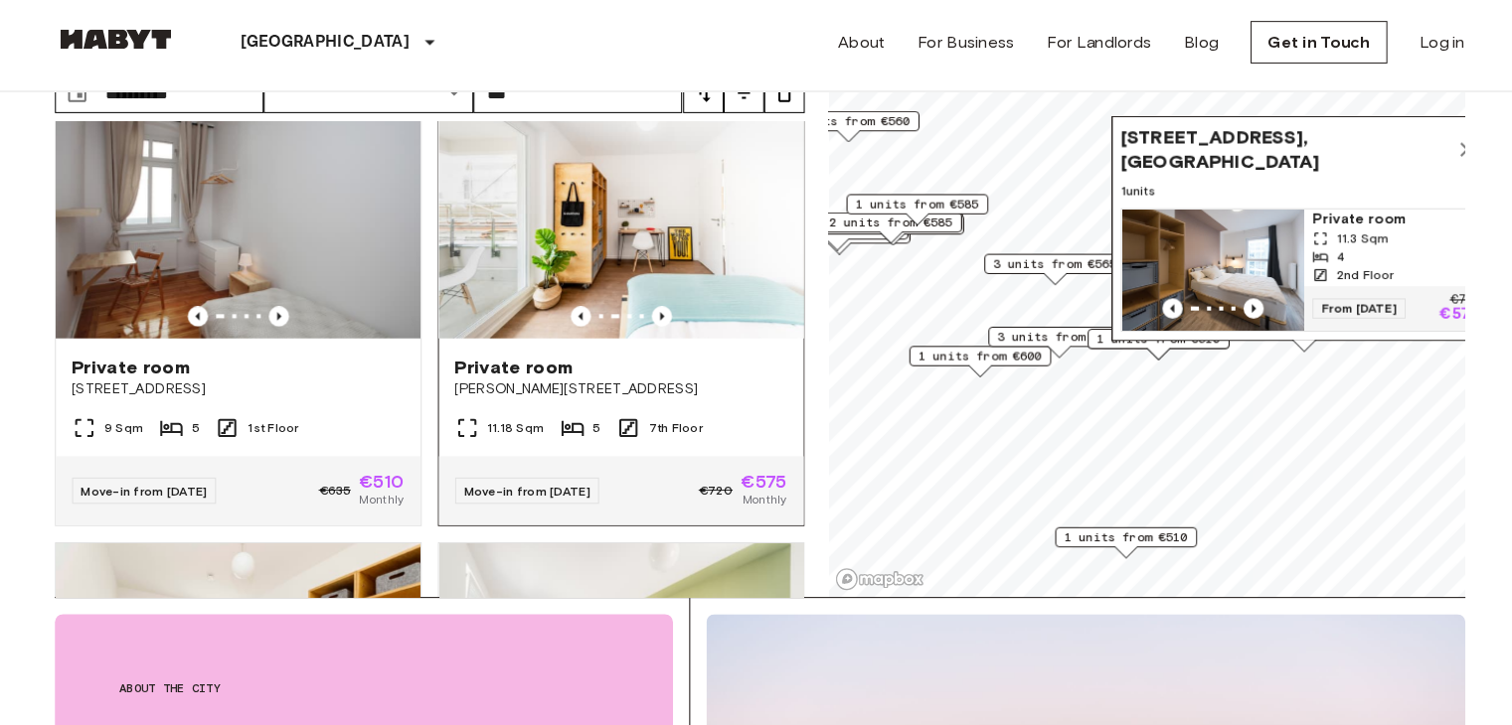
scroll to position [134, 0]
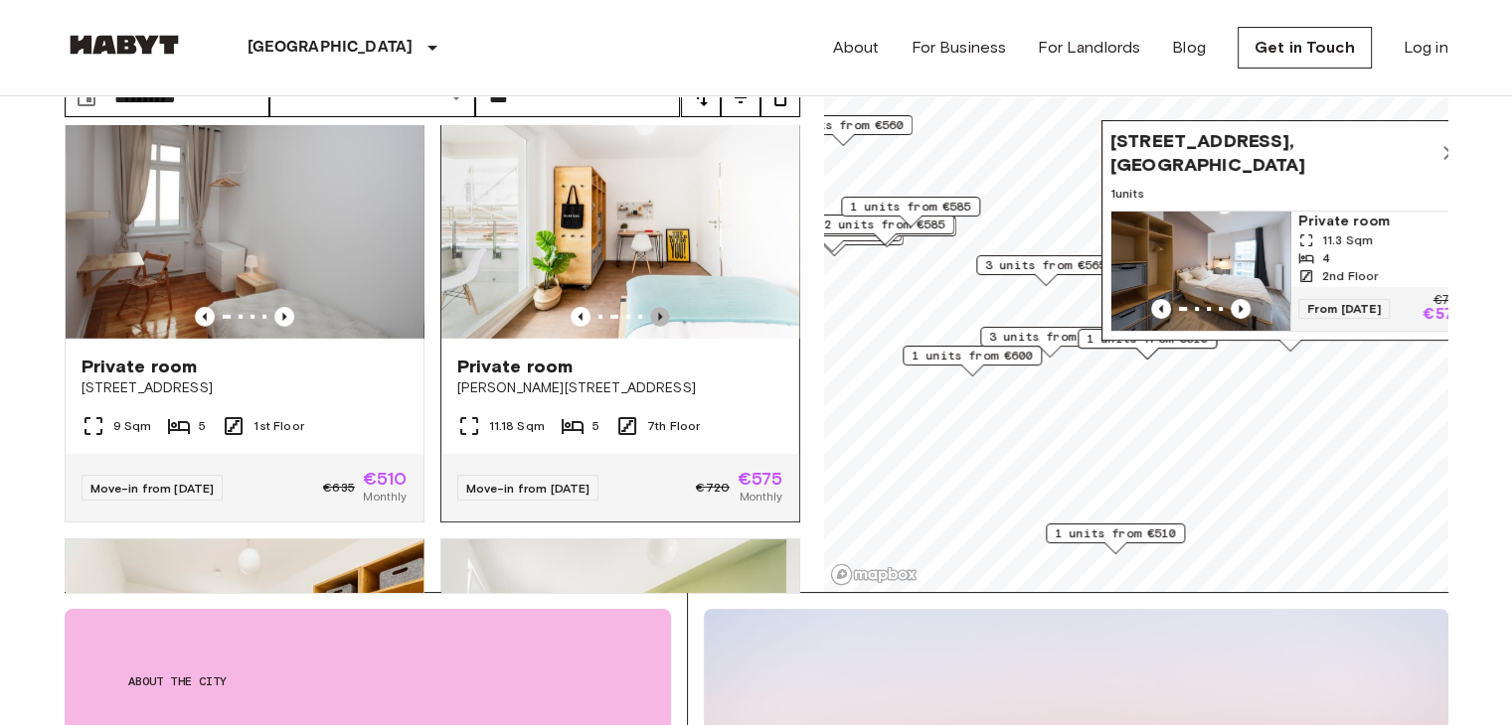
click at [650, 327] on icon "Previous image" at bounding box center [660, 317] width 20 height 20
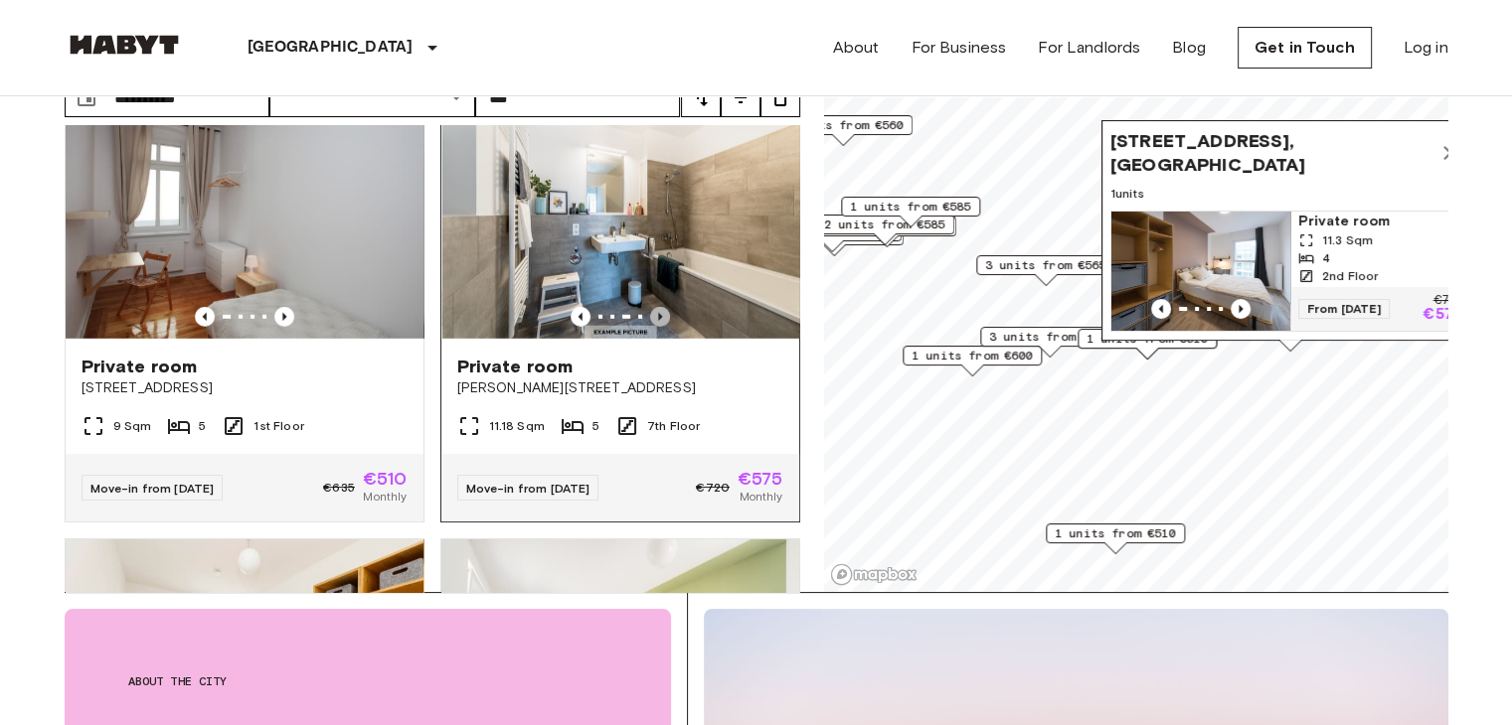
click at [650, 327] on icon "Previous image" at bounding box center [660, 317] width 20 height 20
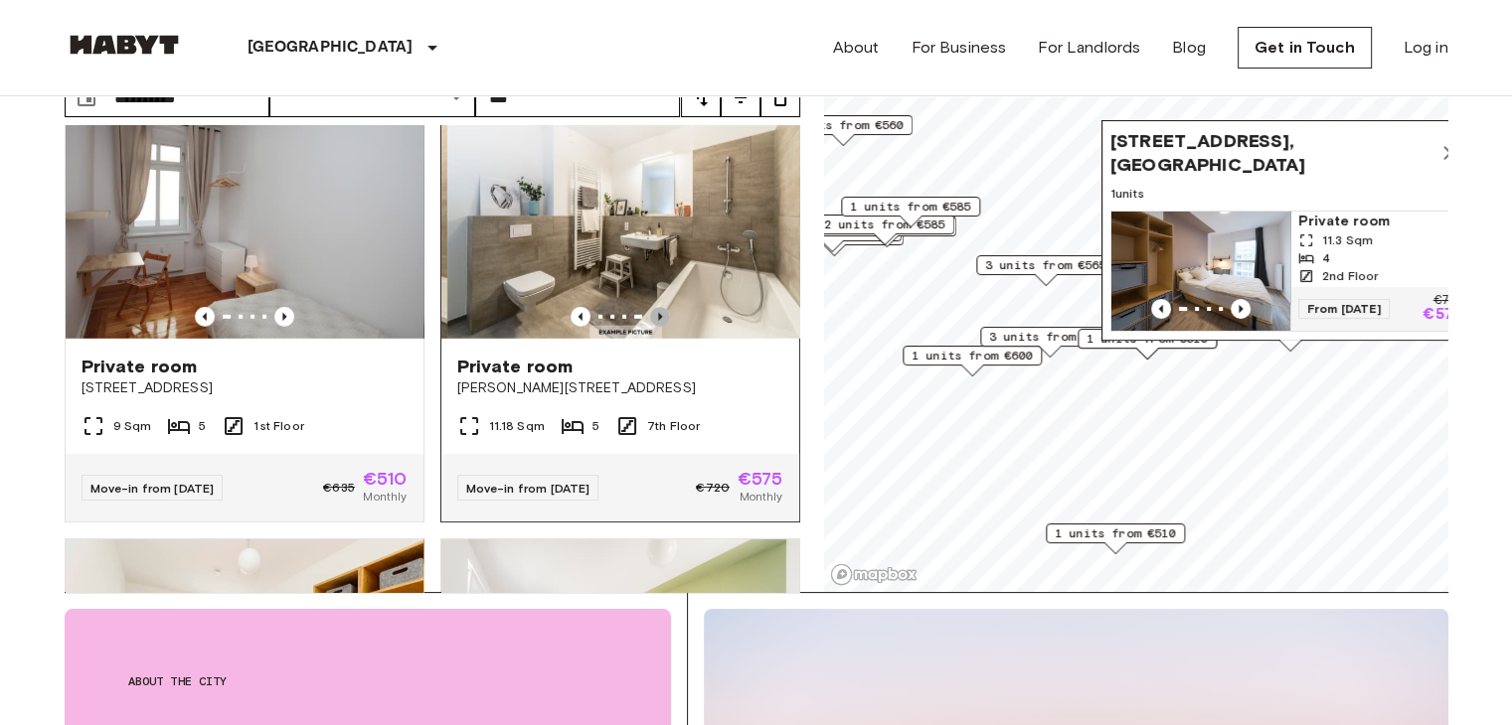
click at [650, 327] on icon "Previous image" at bounding box center [660, 317] width 20 height 20
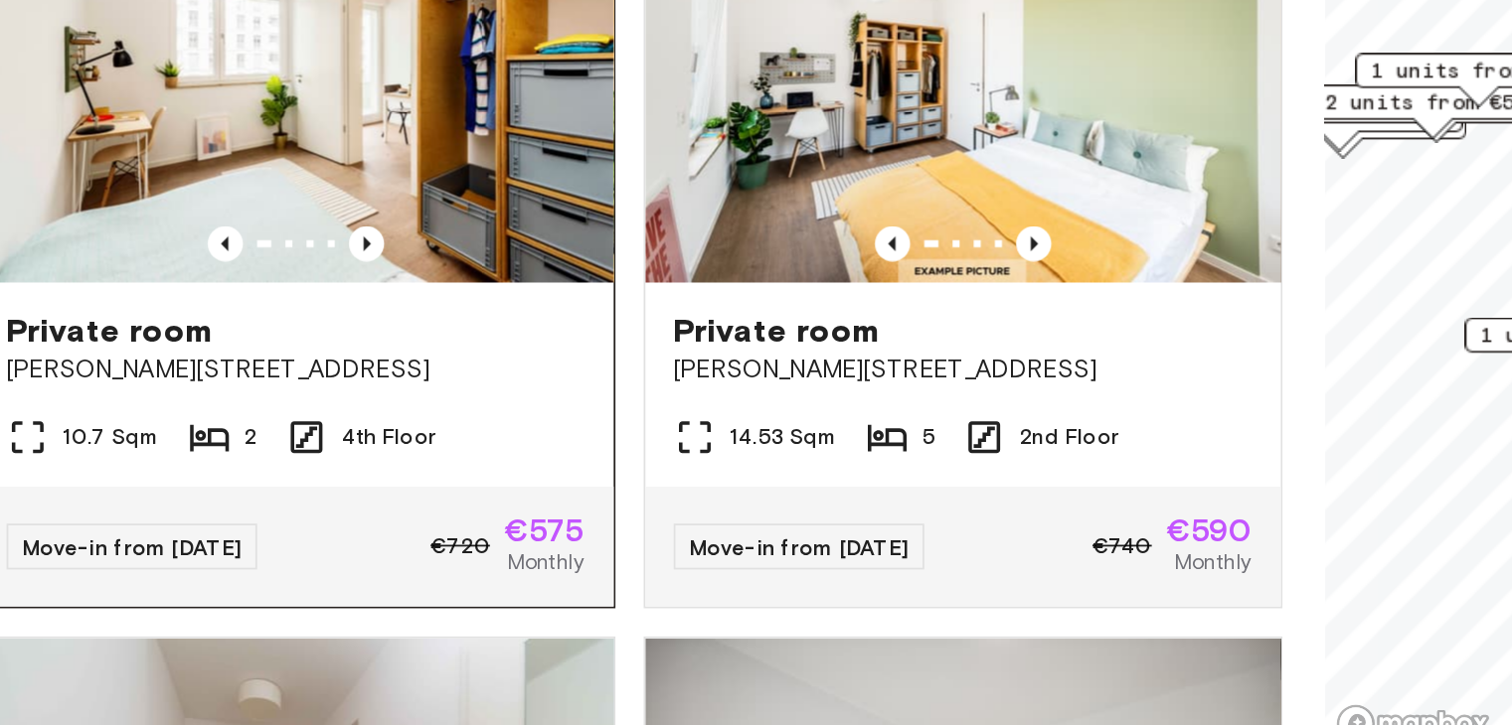
scroll to position [6206, 0]
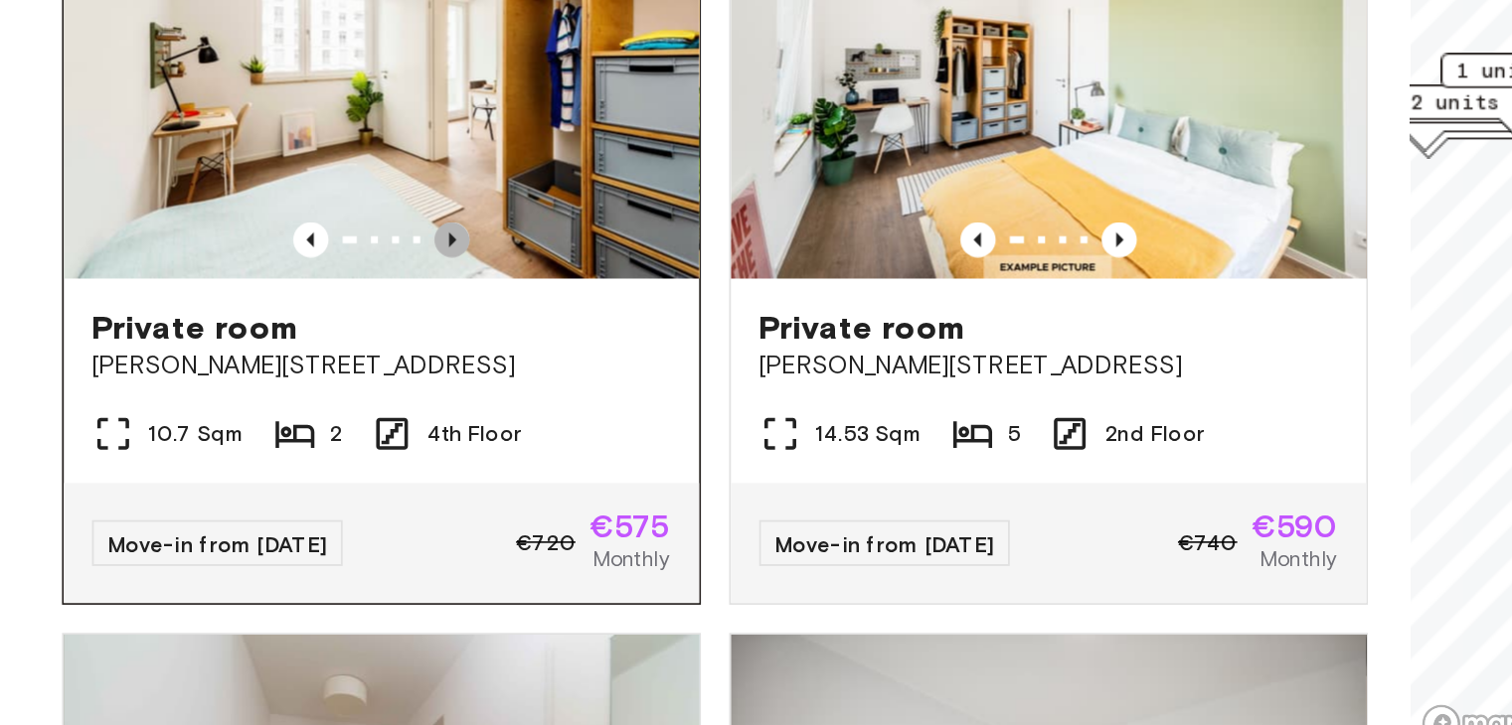
click at [275, 312] on icon "Previous image" at bounding box center [284, 302] width 20 height 20
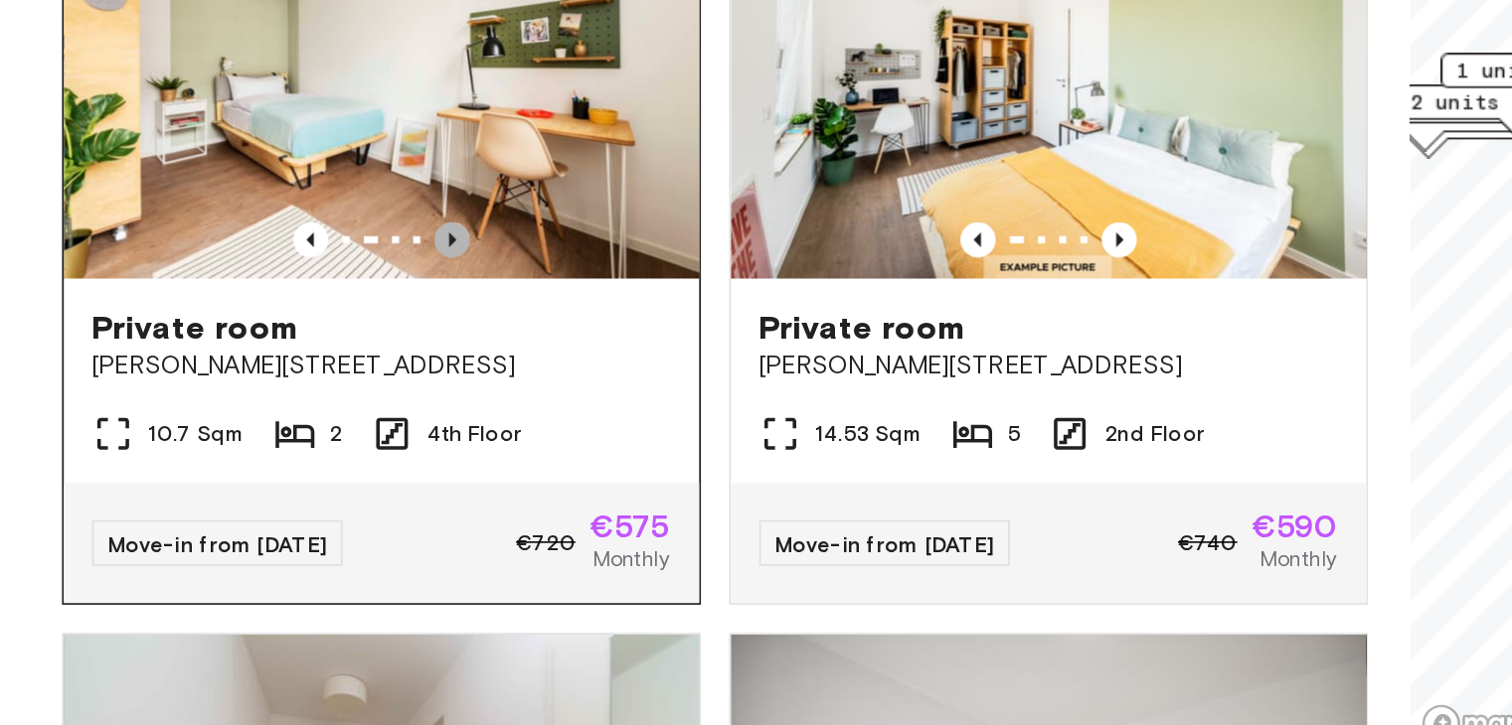
click at [275, 312] on icon "Previous image" at bounding box center [284, 302] width 20 height 20
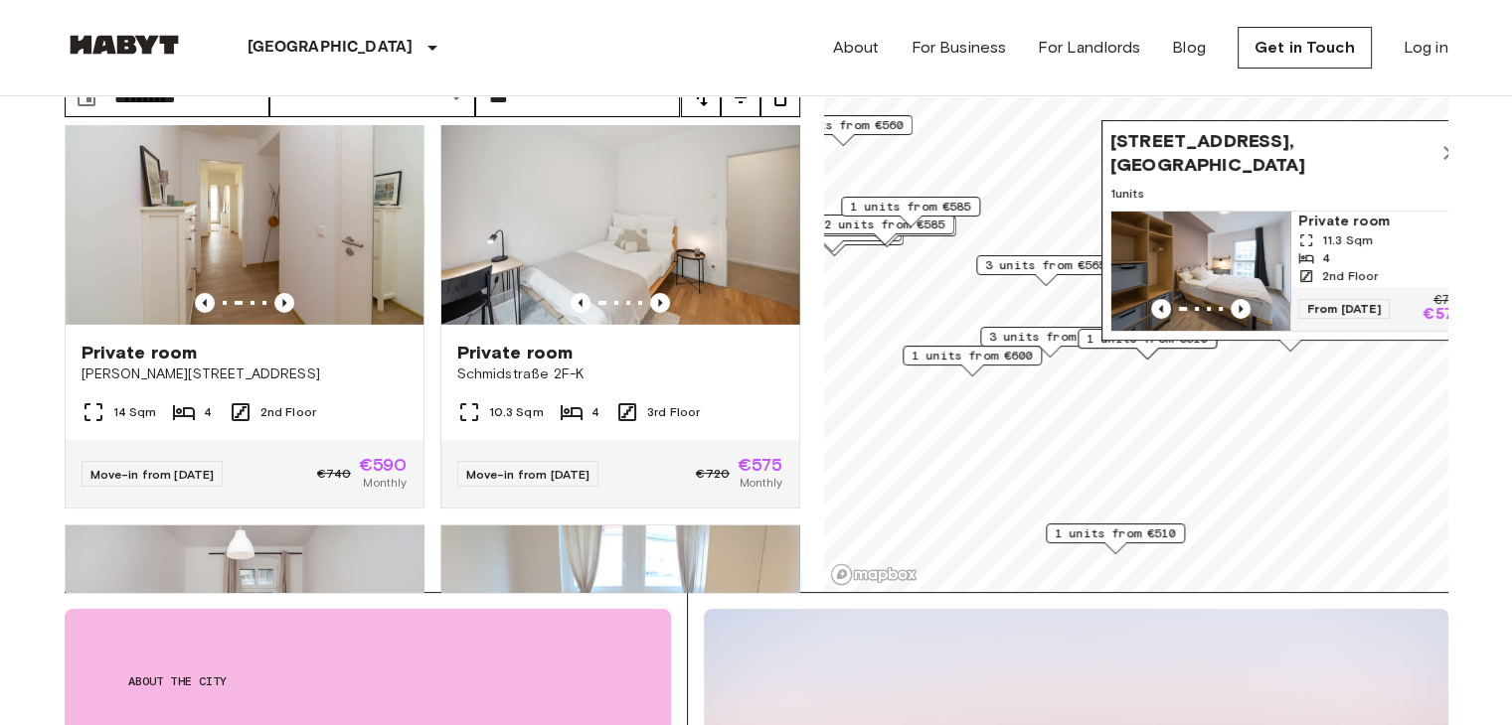
scroll to position [6646, 0]
click at [283, 312] on icon "Previous image" at bounding box center [284, 302] width 20 height 20
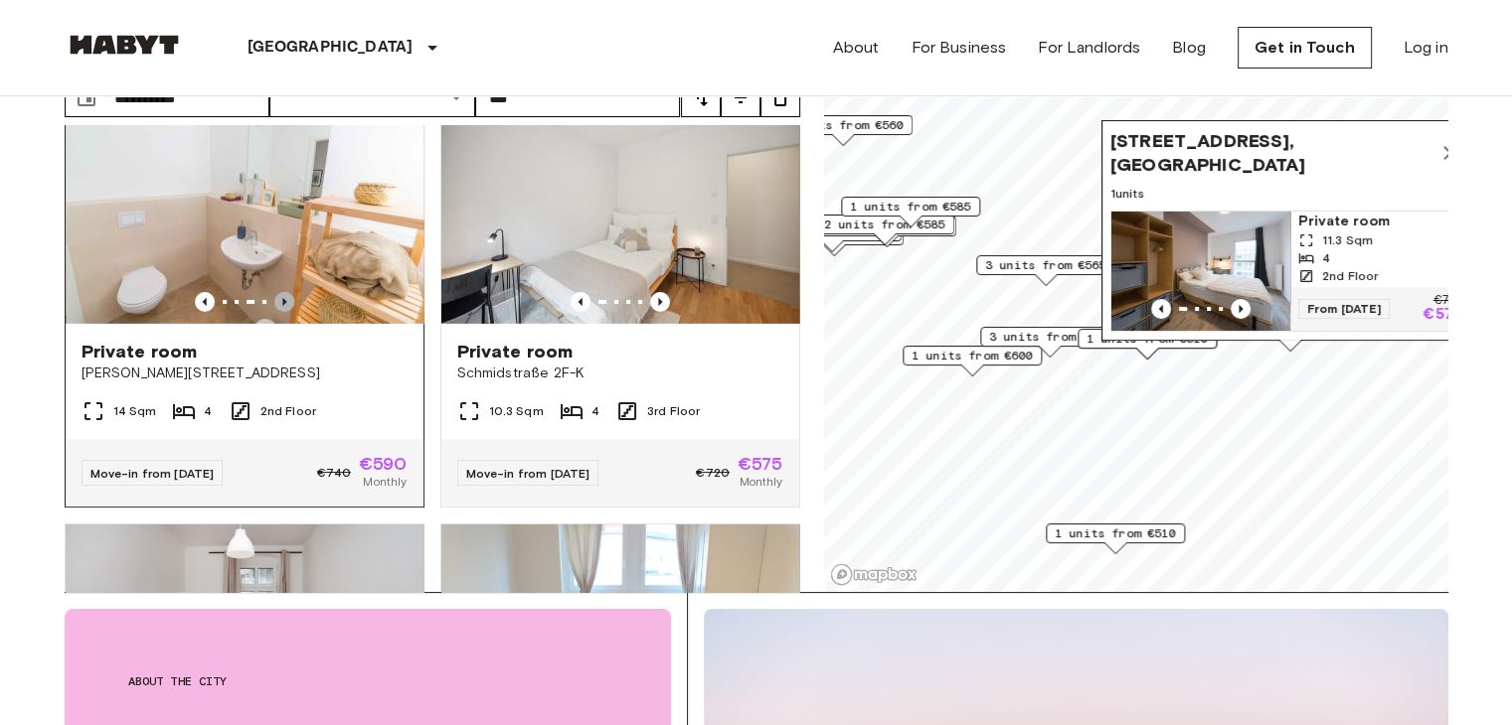
click at [283, 312] on icon "Previous image" at bounding box center [284, 302] width 20 height 20
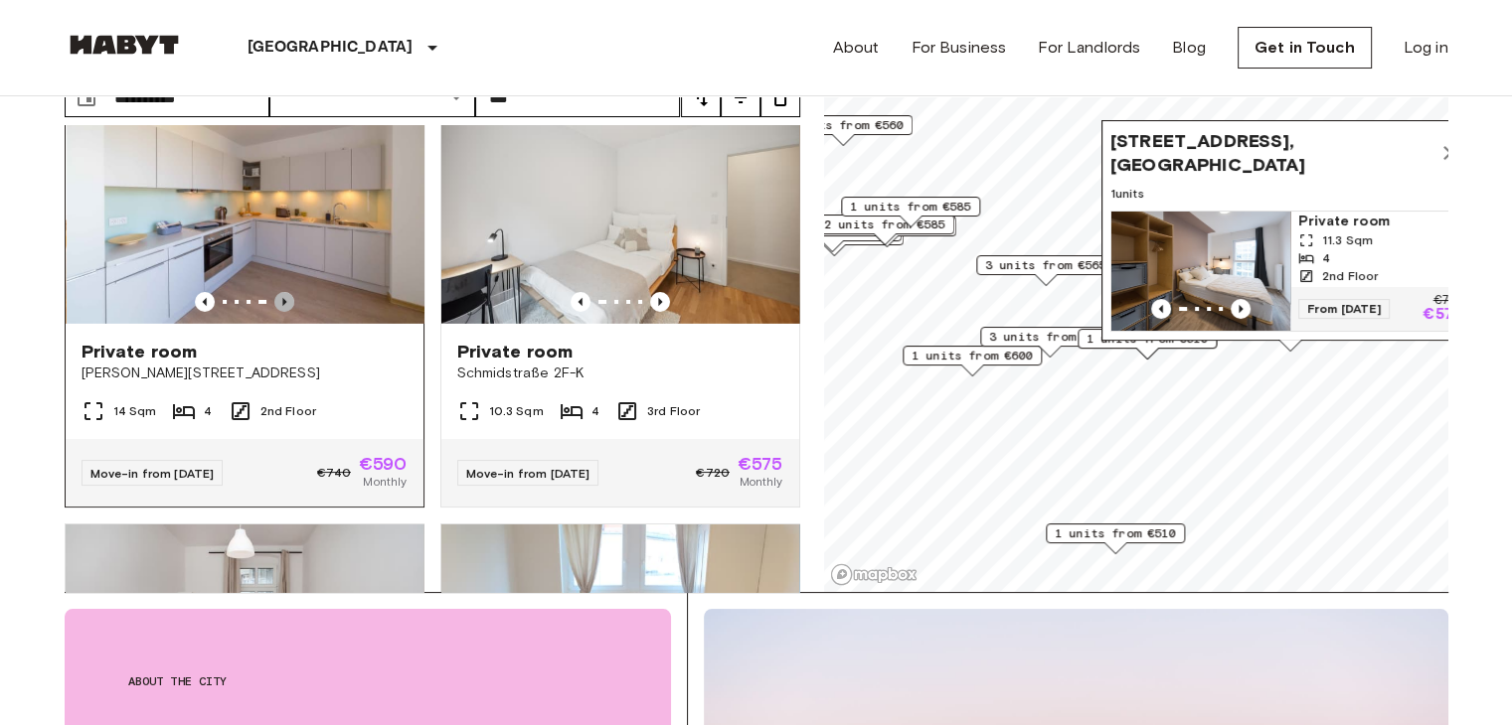
click at [283, 312] on icon "Previous image" at bounding box center [284, 302] width 20 height 20
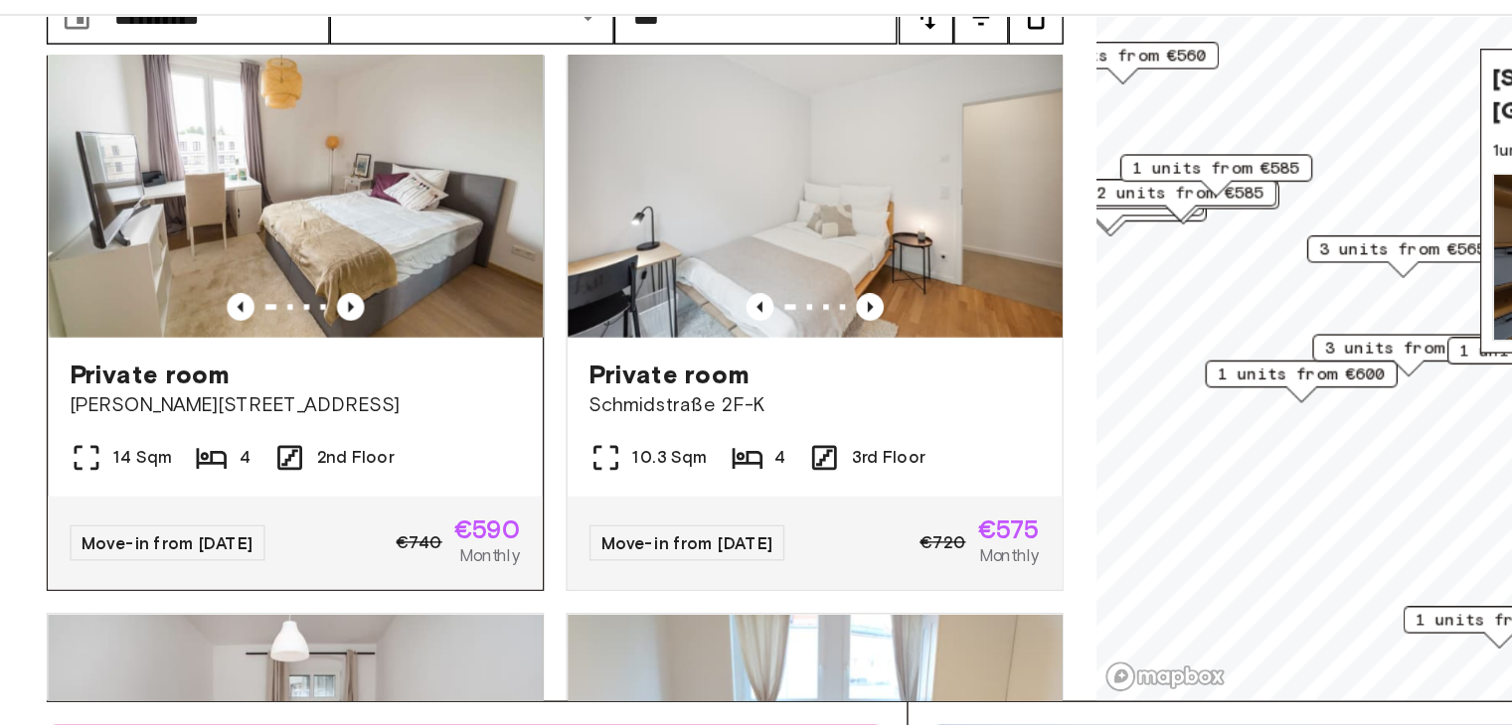
scroll to position [134, 0]
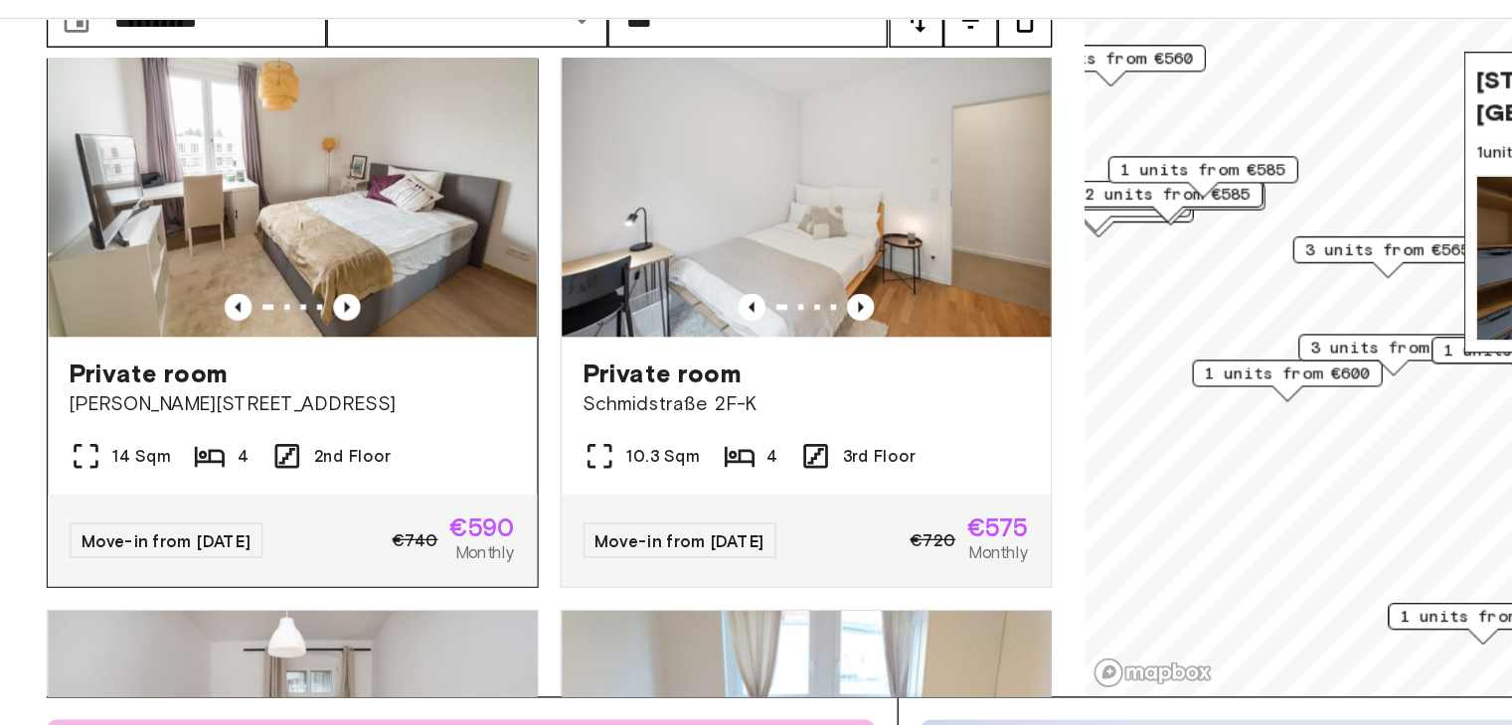
click at [281, 329] on img at bounding box center [245, 209] width 358 height 239
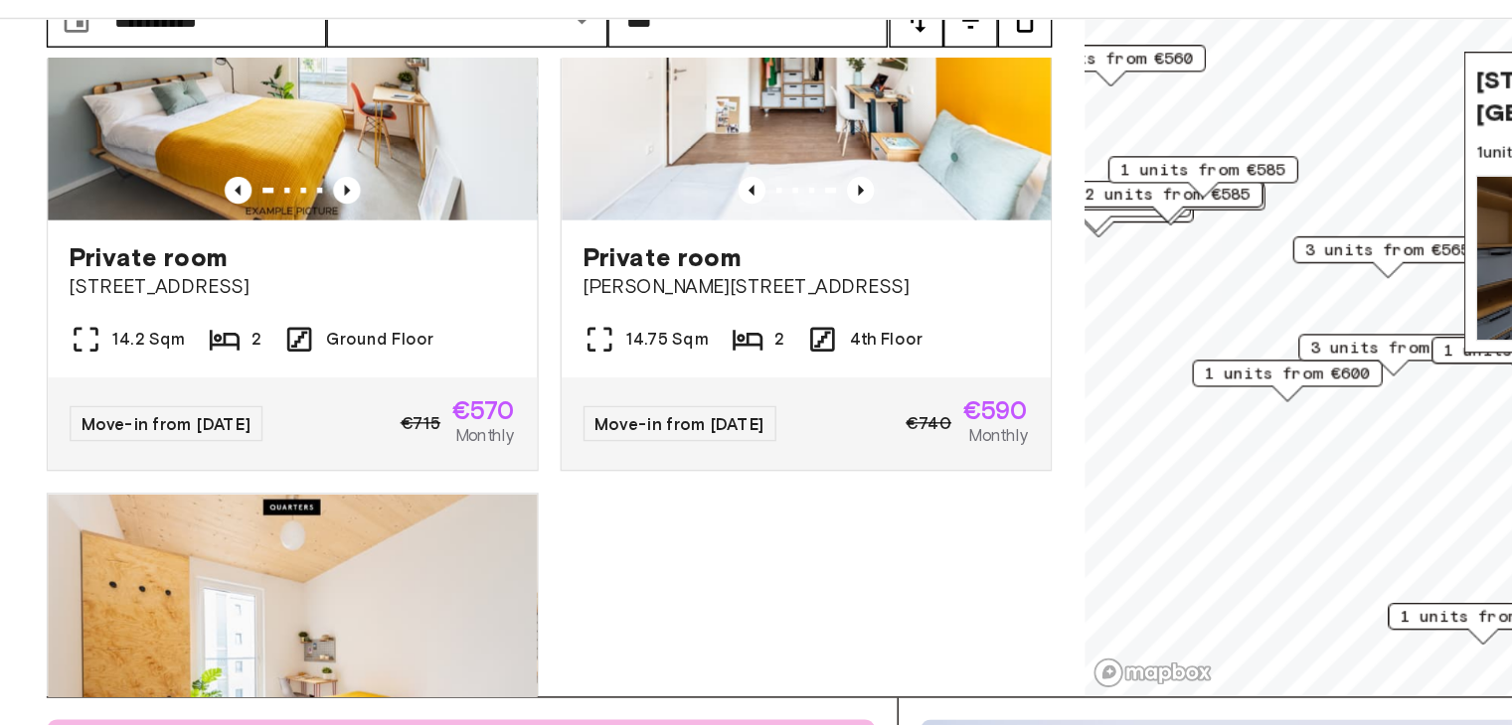
scroll to position [7605, 0]
click at [650, 232] on icon "Previous image" at bounding box center [660, 222] width 20 height 20
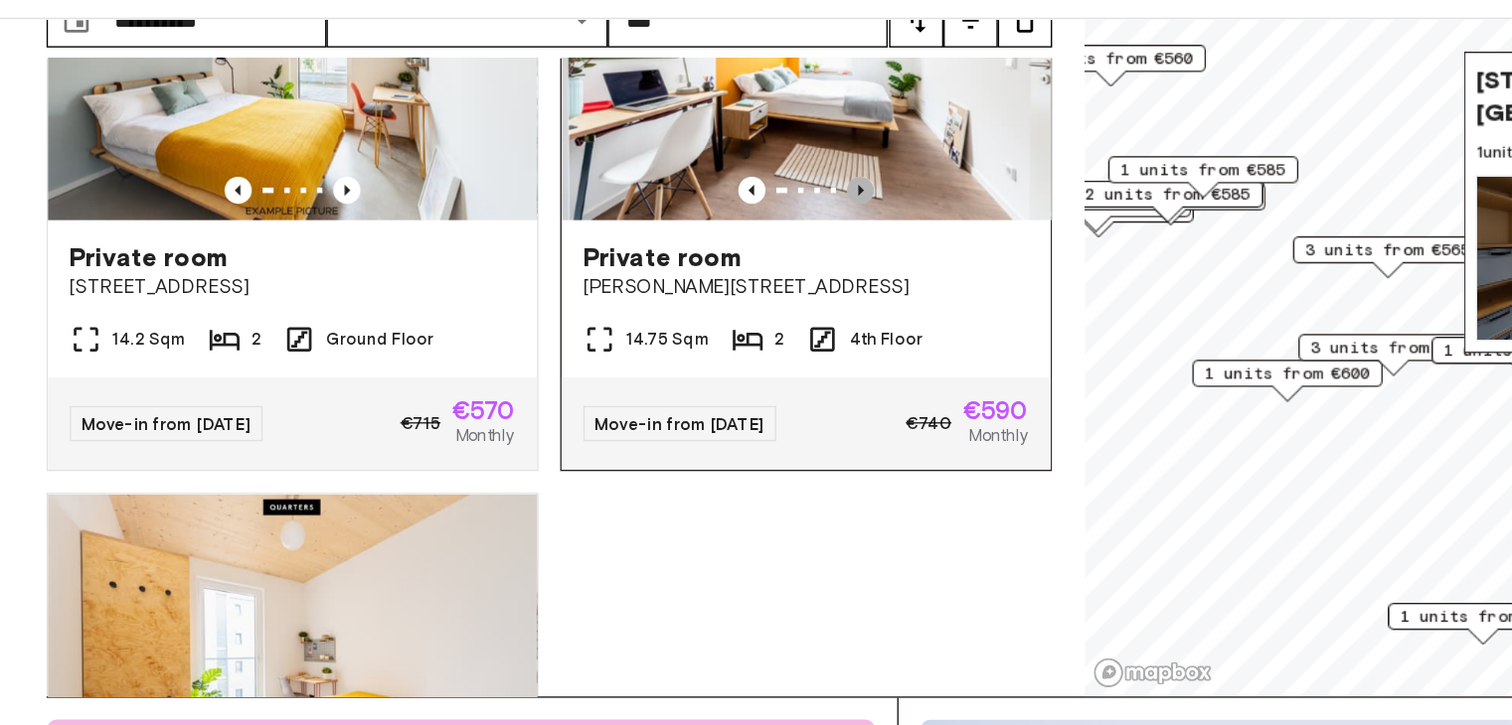
click at [650, 232] on icon "Previous image" at bounding box center [660, 222] width 20 height 20
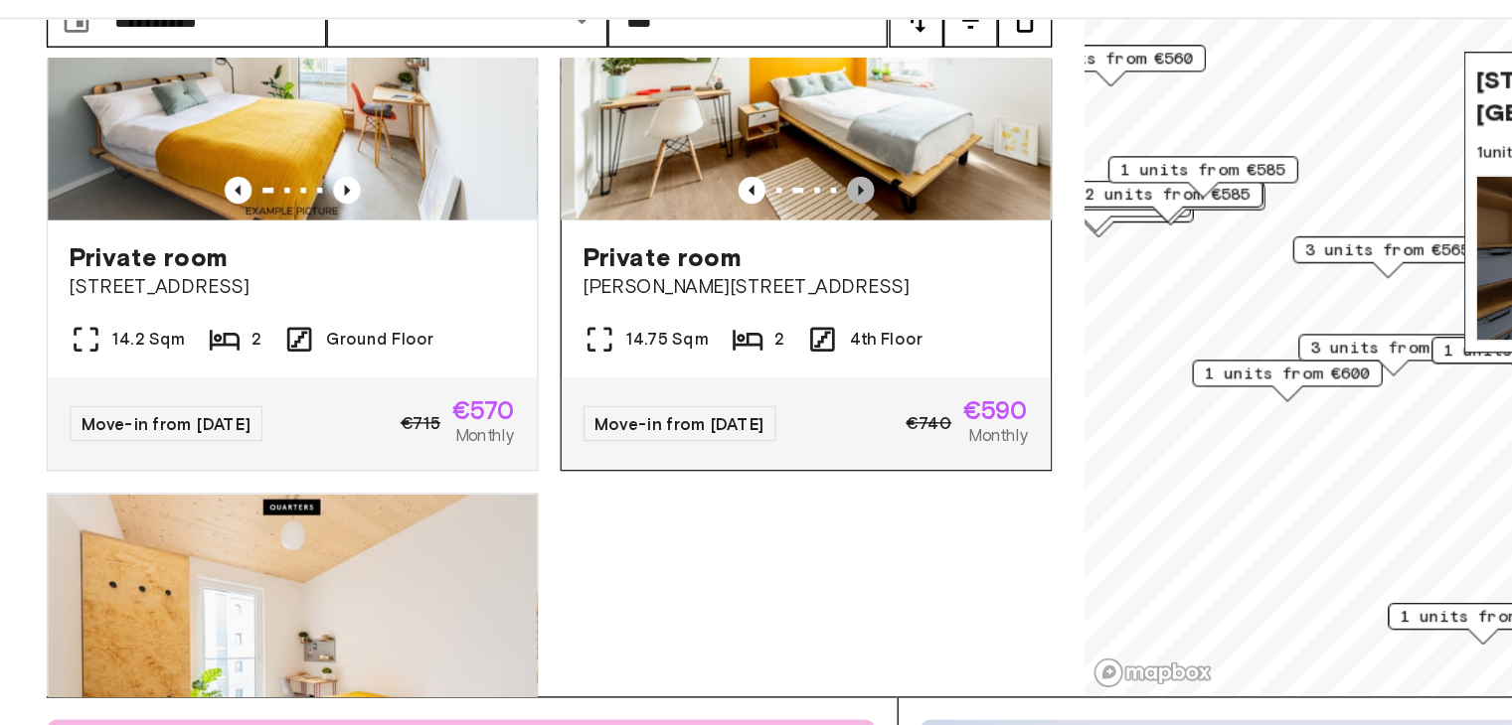
click at [650, 232] on icon "Previous image" at bounding box center [660, 222] width 20 height 20
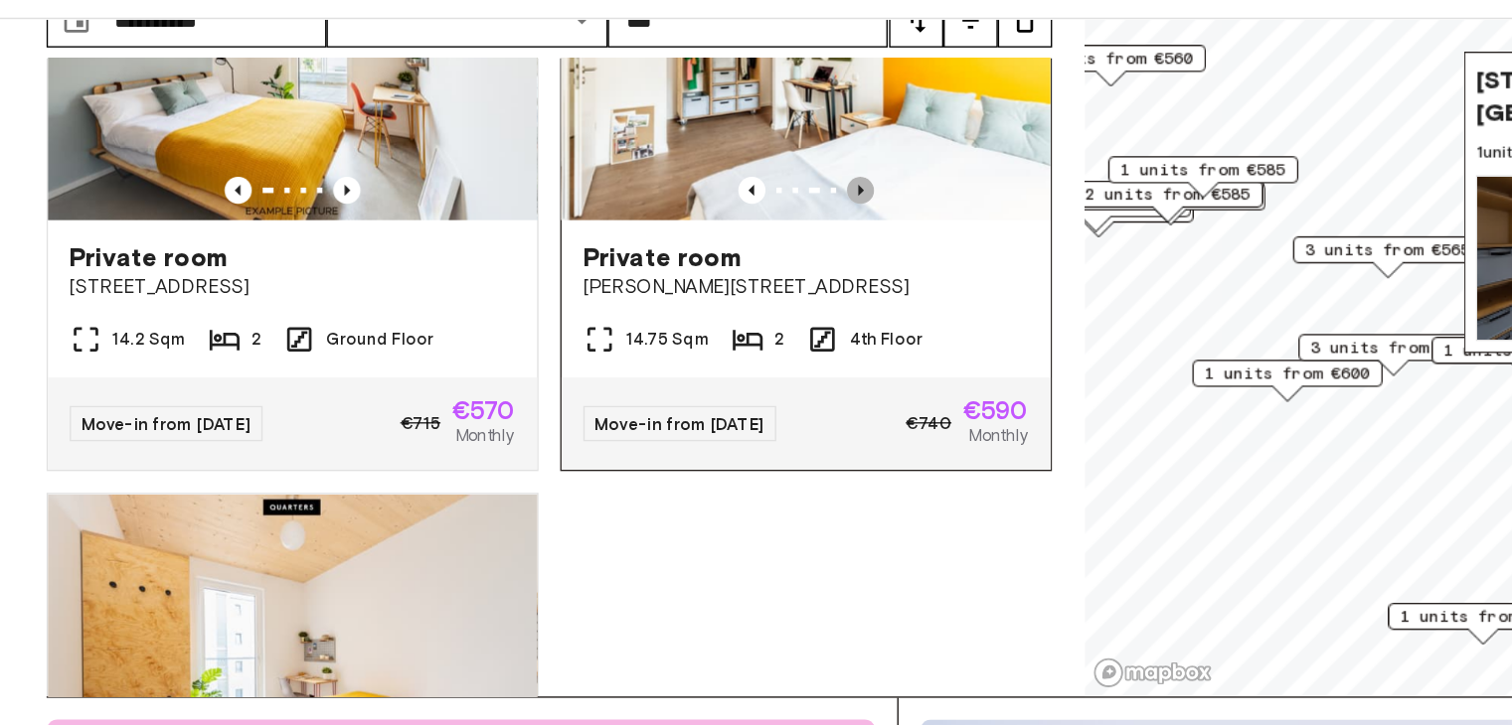
click at [650, 232] on icon "Previous image" at bounding box center [660, 222] width 20 height 20
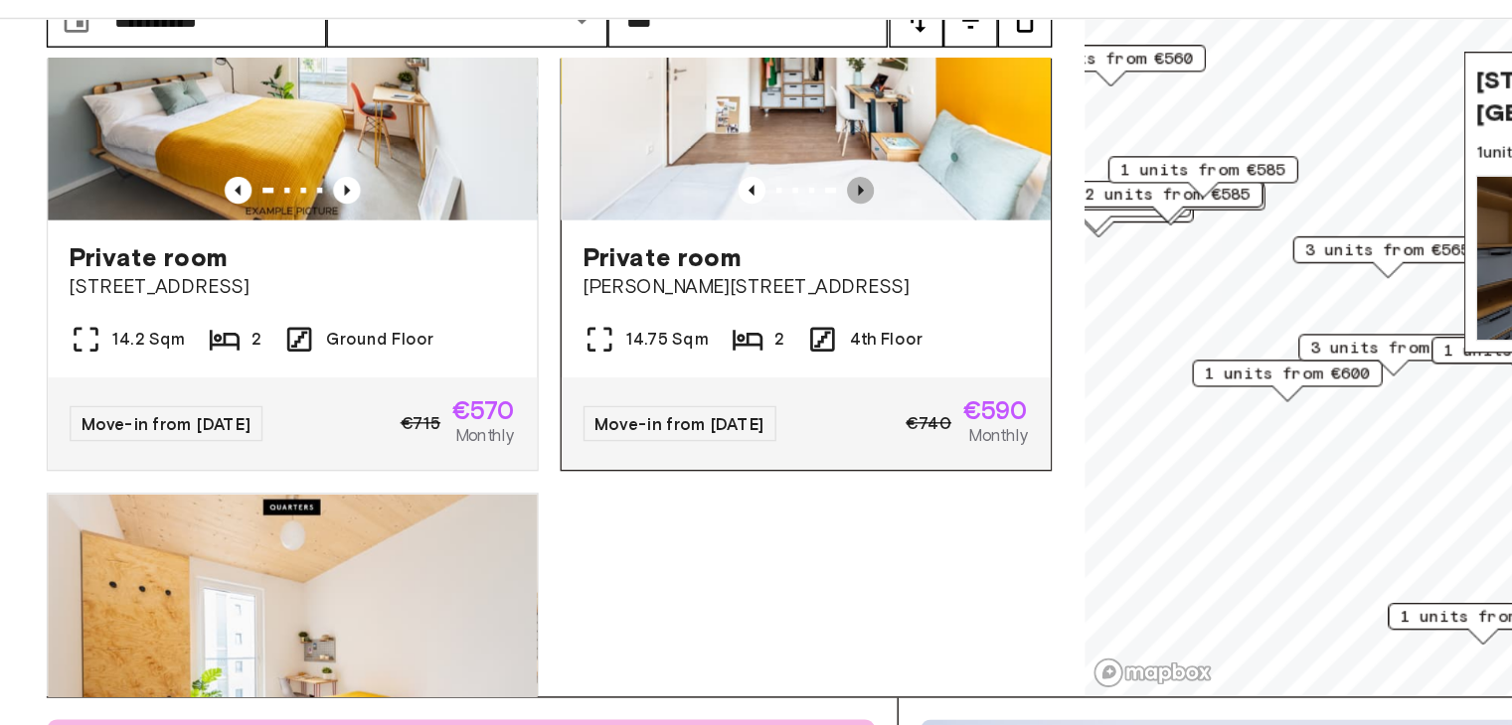
click at [650, 232] on icon "Previous image" at bounding box center [660, 222] width 20 height 20
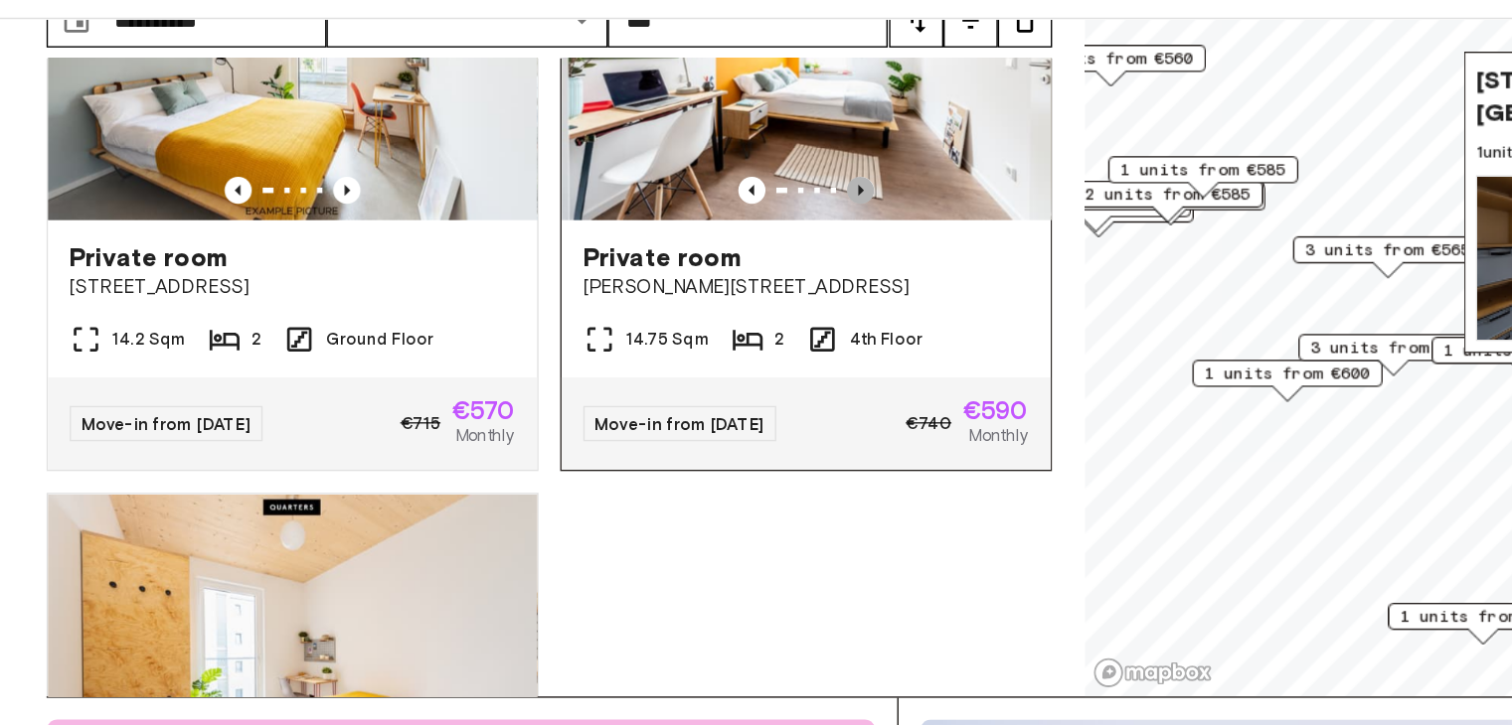
click at [650, 232] on icon "Previous image" at bounding box center [660, 222] width 20 height 20
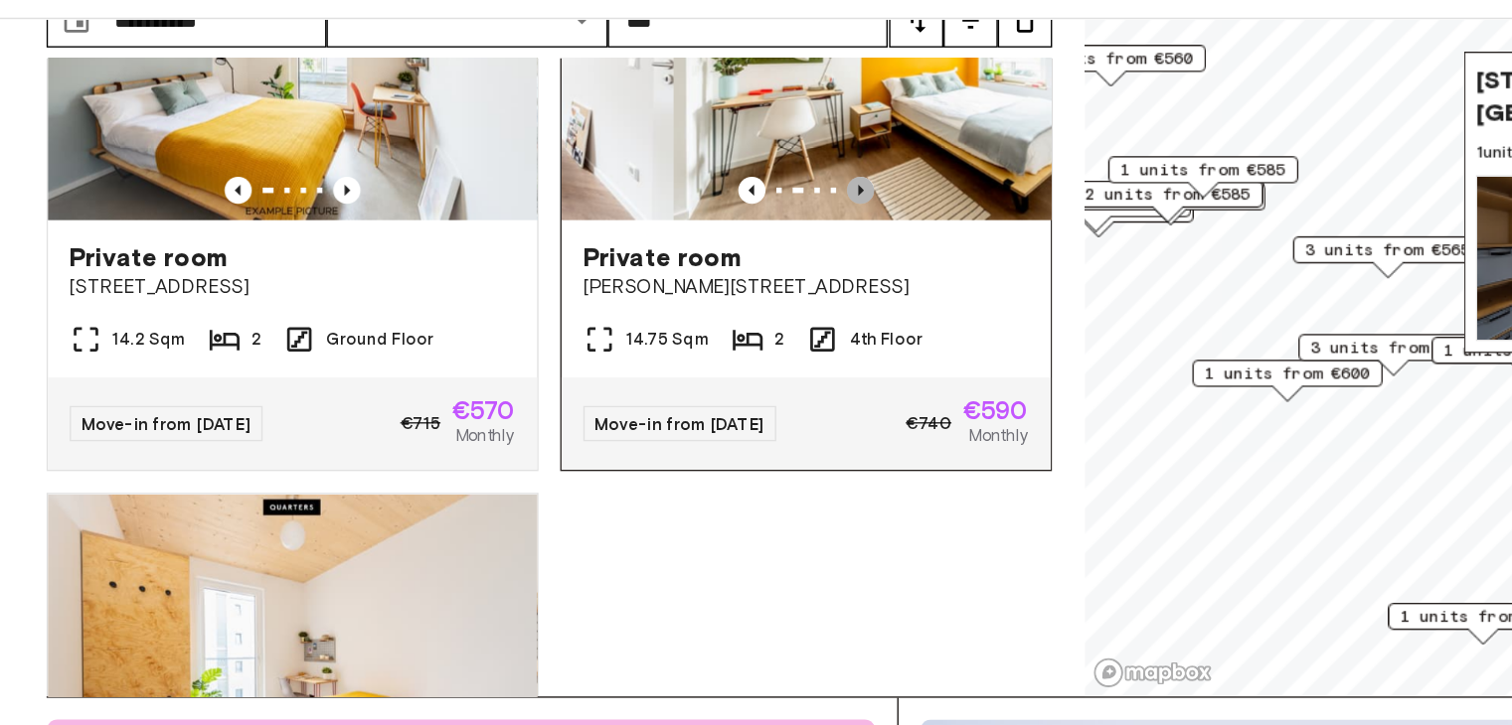
click at [650, 232] on icon "Previous image" at bounding box center [660, 222] width 20 height 20
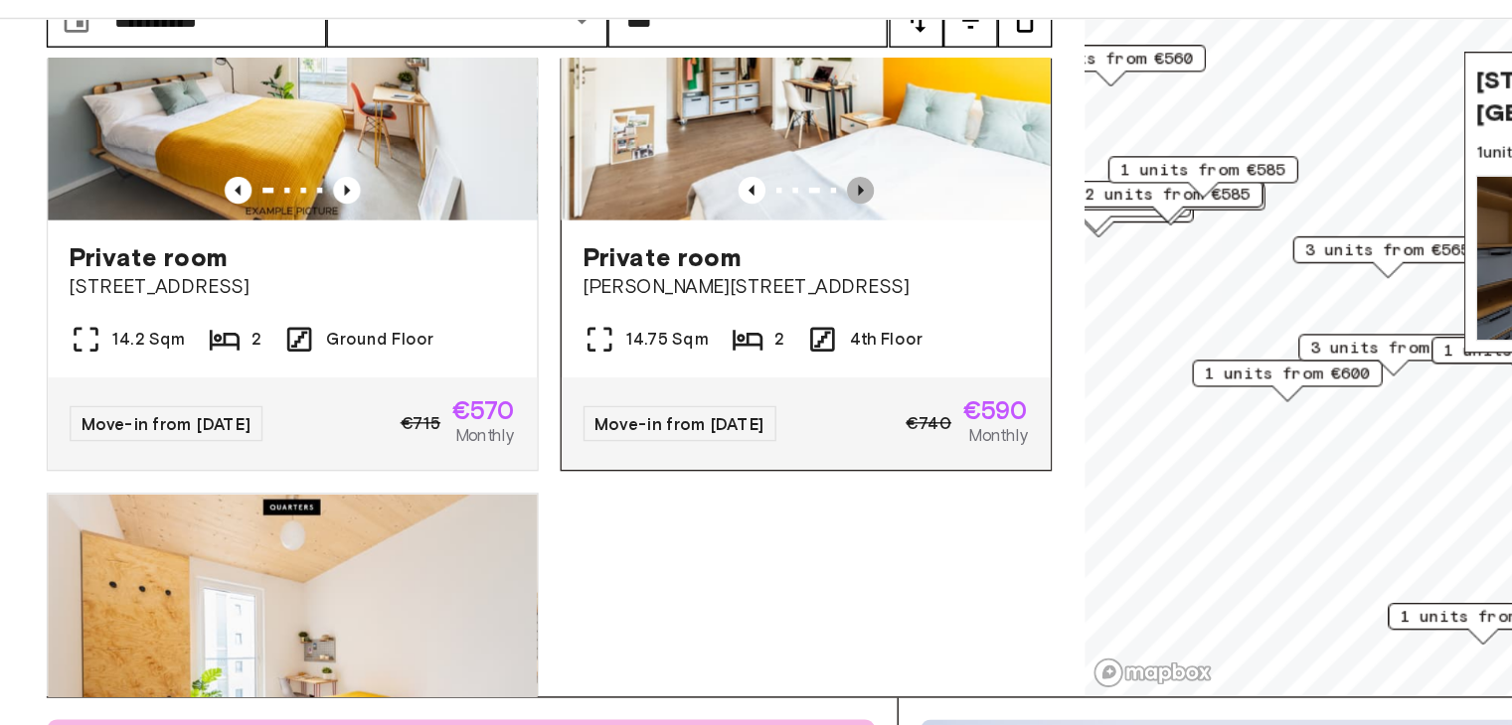
click at [650, 232] on icon "Previous image" at bounding box center [660, 222] width 20 height 20
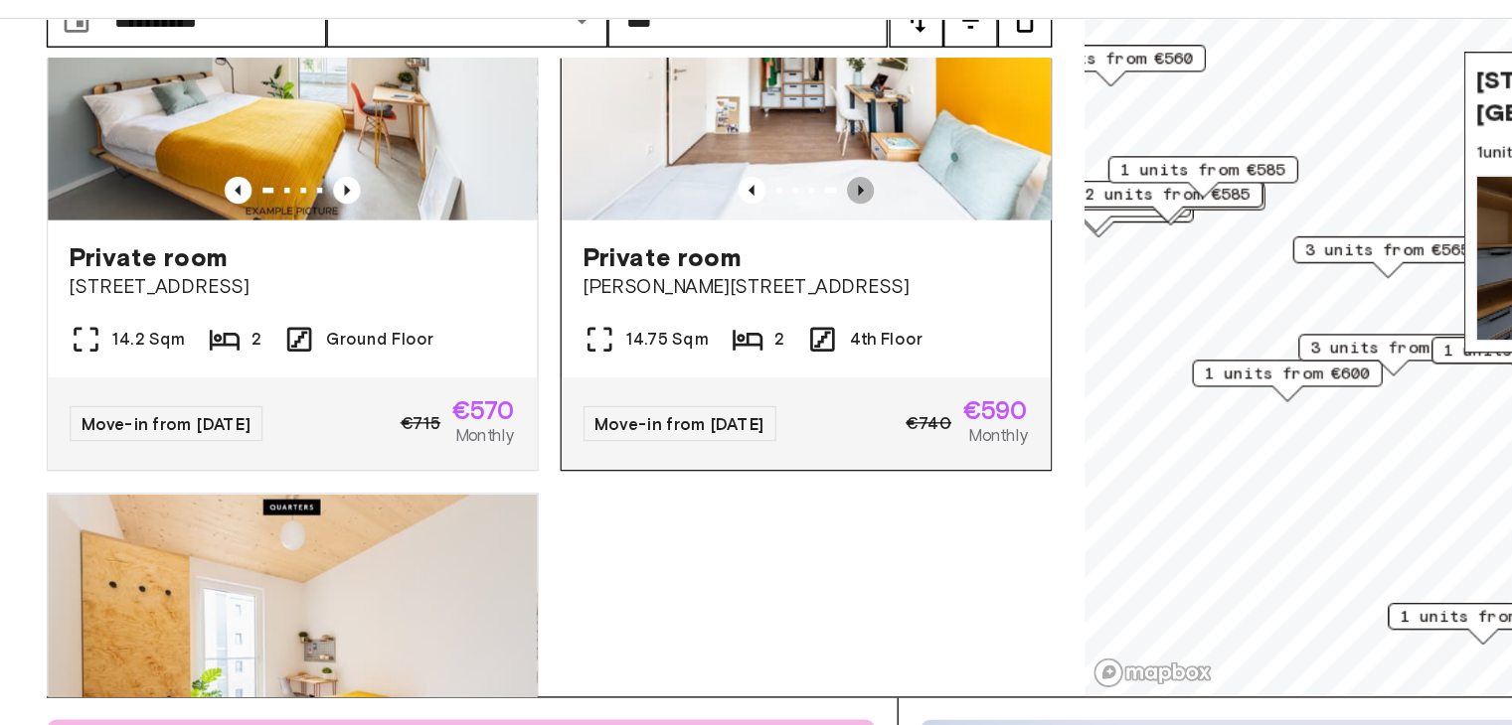
click at [651, 232] on icon "Previous image" at bounding box center [660, 222] width 20 height 20
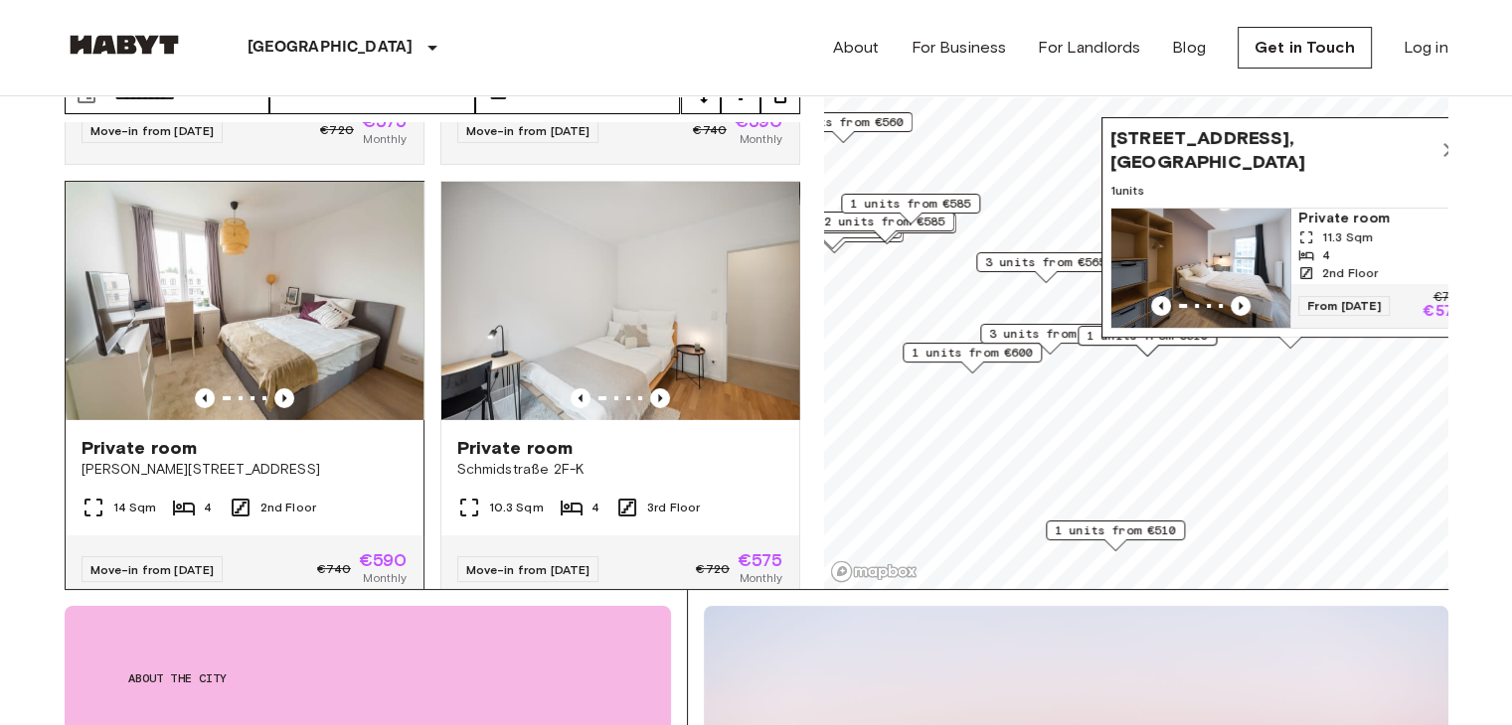
scroll to position [6611, 0]
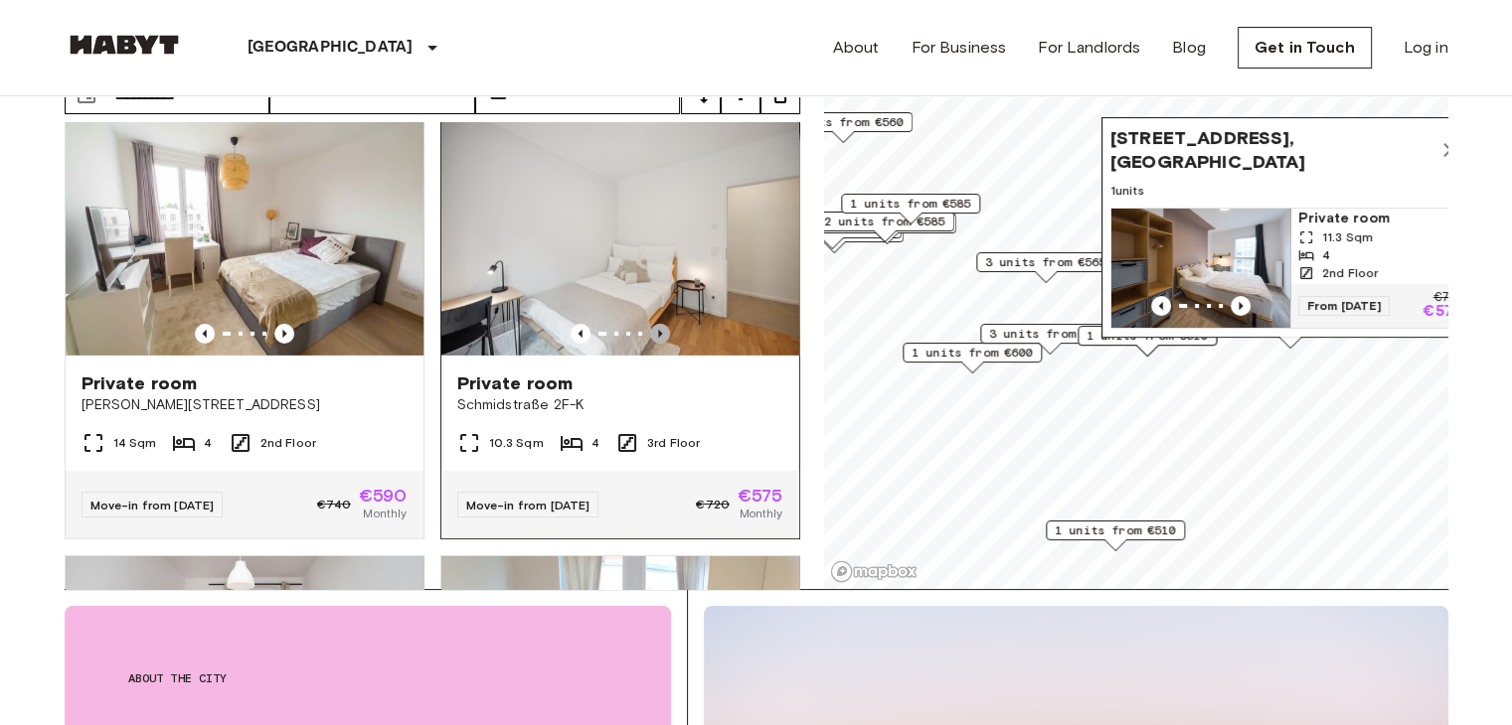
click at [650, 344] on icon "Previous image" at bounding box center [660, 334] width 20 height 20
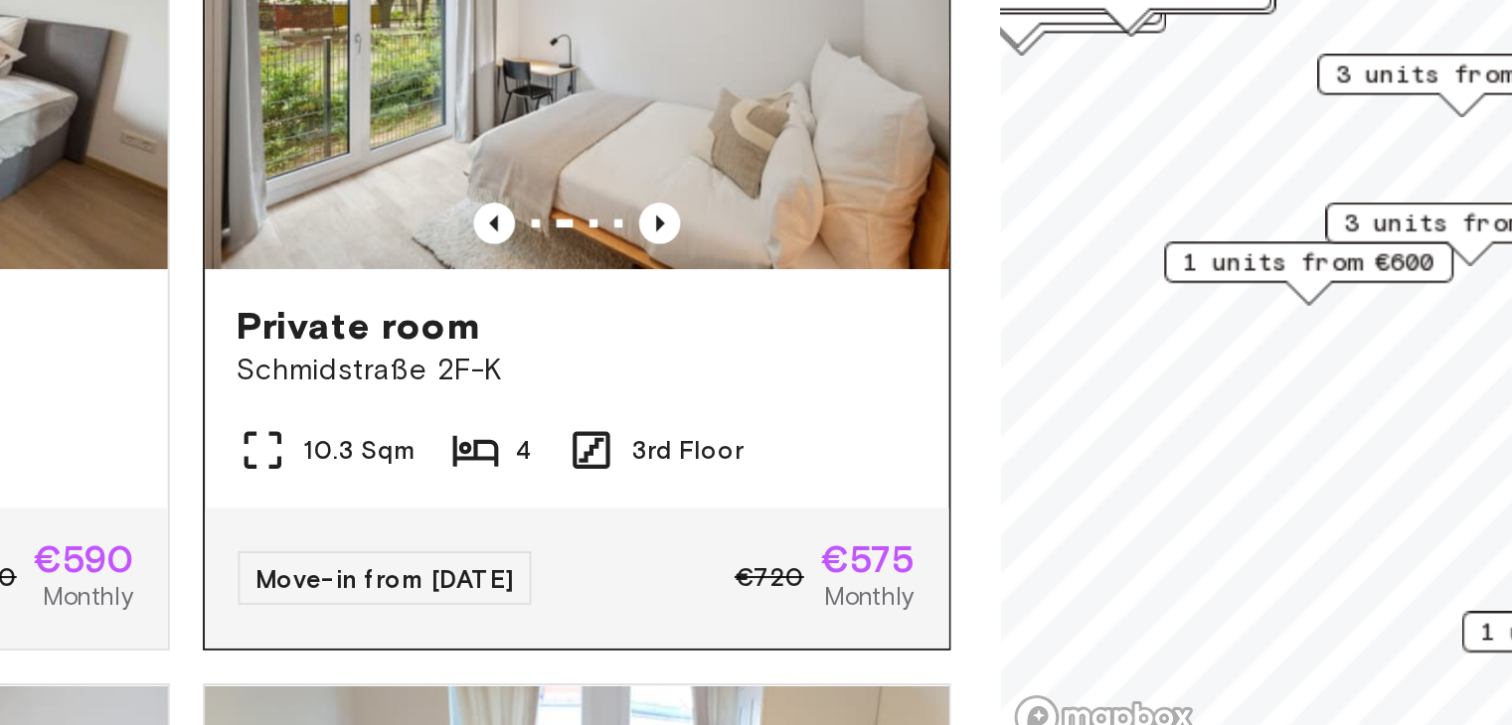
scroll to position [137, 0]
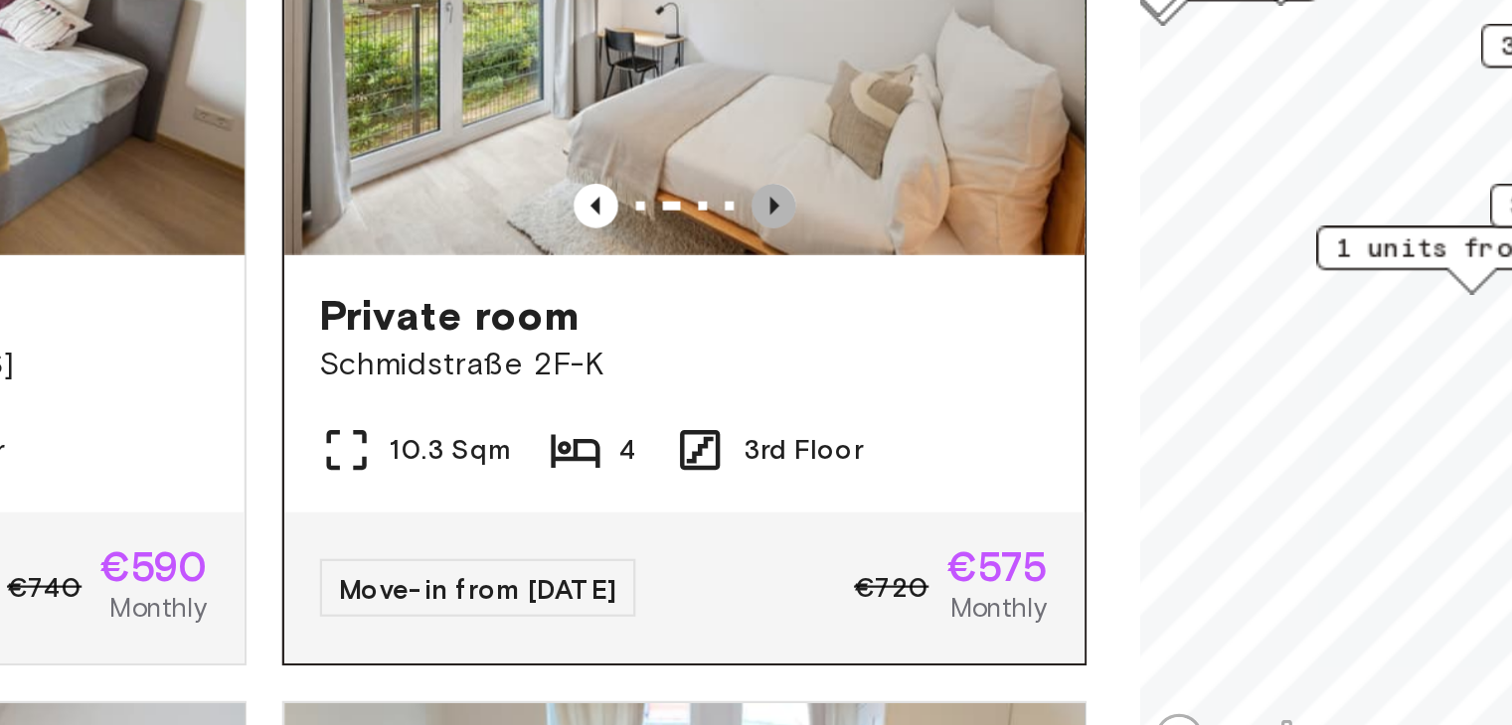
click at [653, 344] on icon "Previous image" at bounding box center [660, 334] width 20 height 20
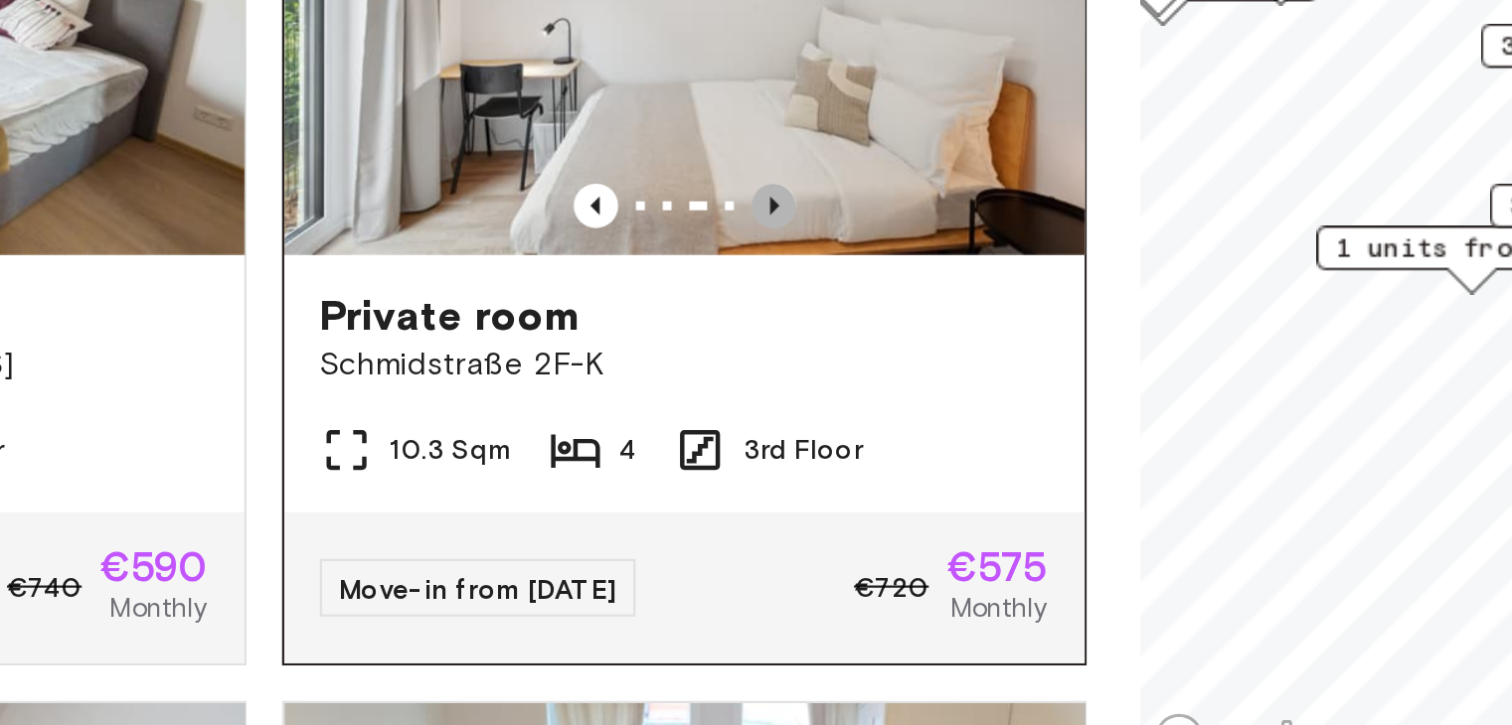
click at [653, 344] on icon "Previous image" at bounding box center [660, 334] width 20 height 20
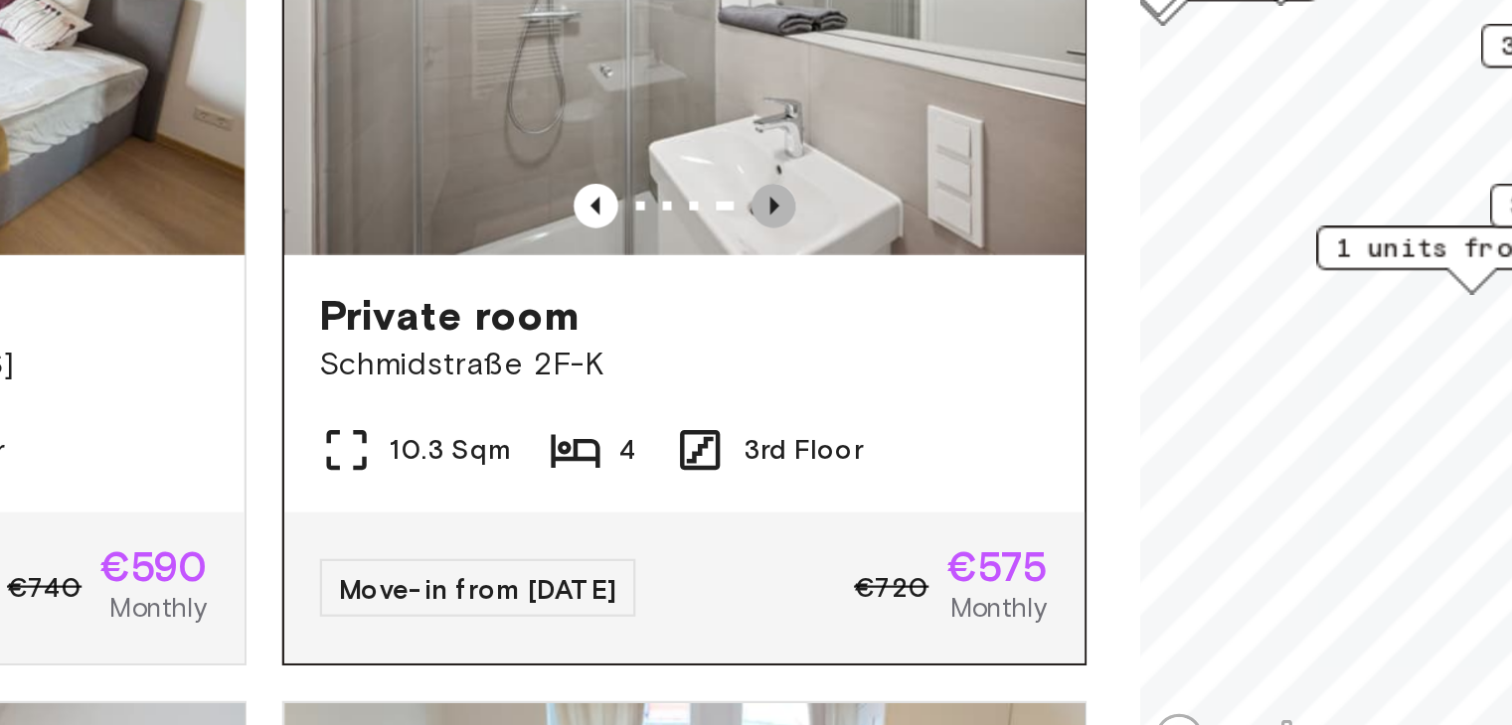
click at [653, 344] on icon "Previous image" at bounding box center [660, 334] width 20 height 20
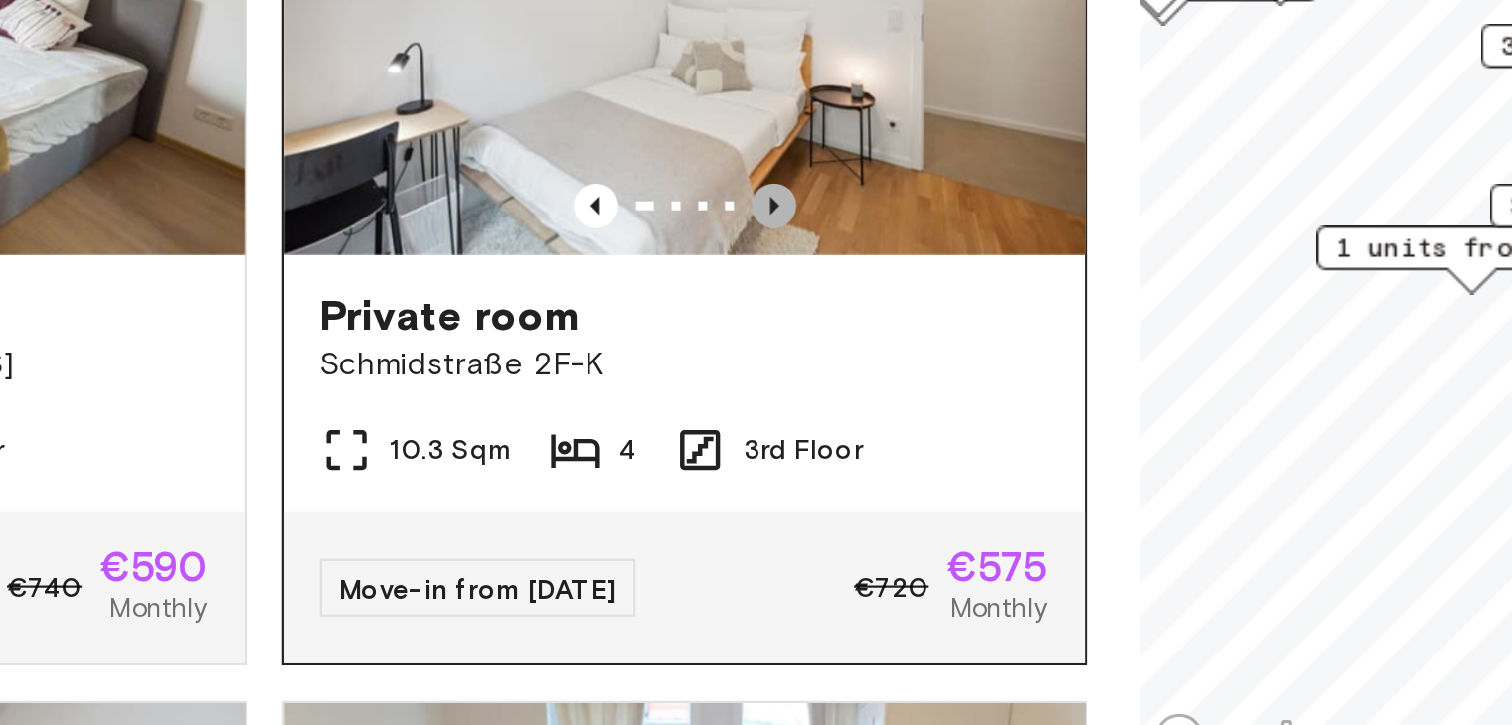
click at [653, 344] on icon "Previous image" at bounding box center [660, 334] width 20 height 20
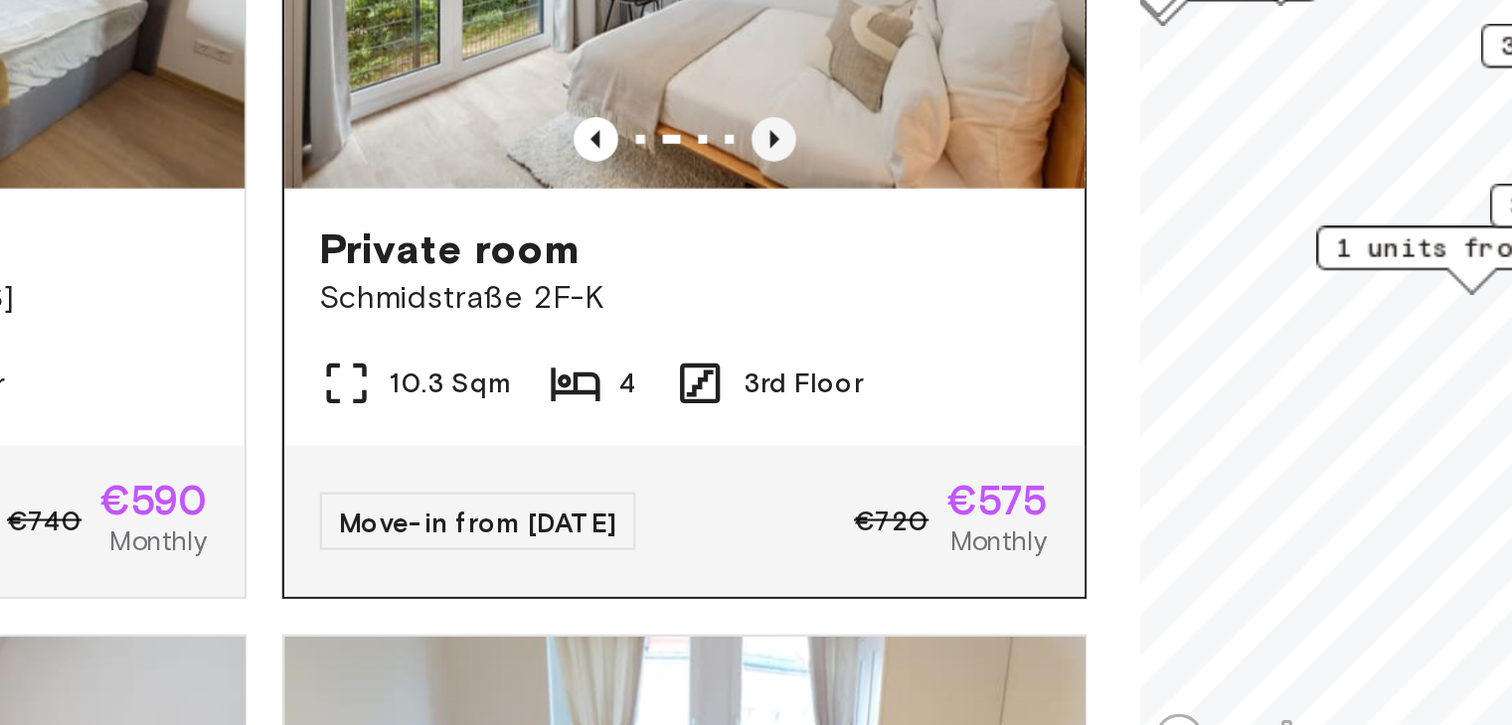
scroll to position [6642, 0]
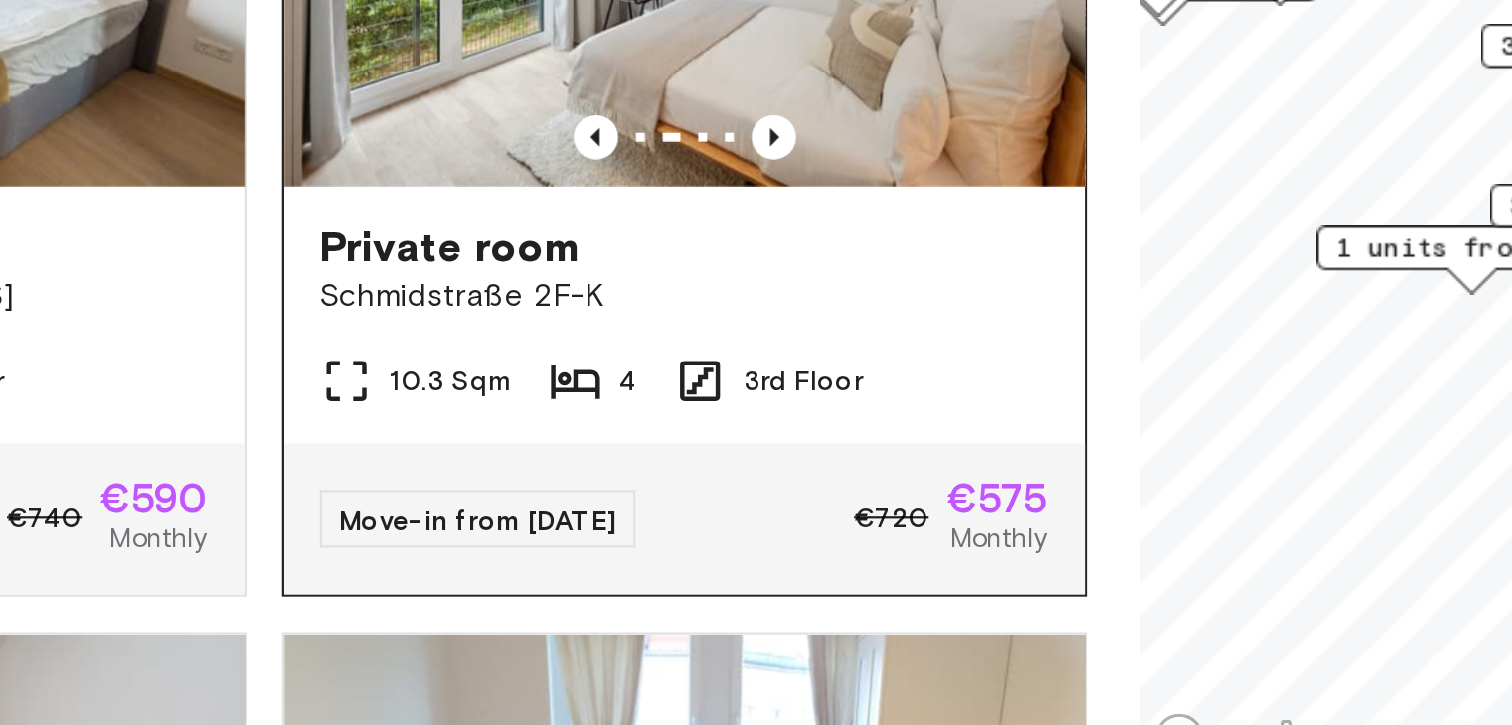
click at [656, 365] on div "Private room" at bounding box center [620, 353] width 326 height 24
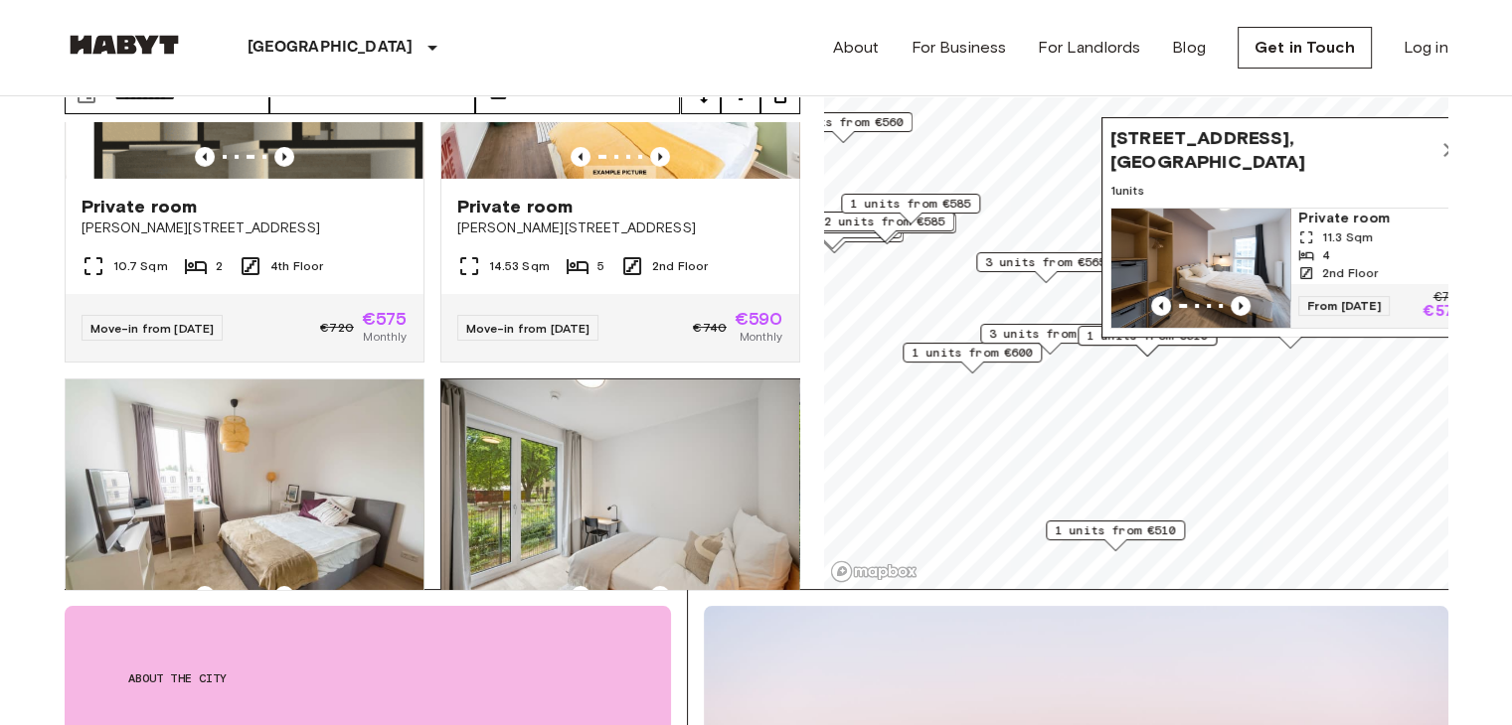
scroll to position [6317, 0]
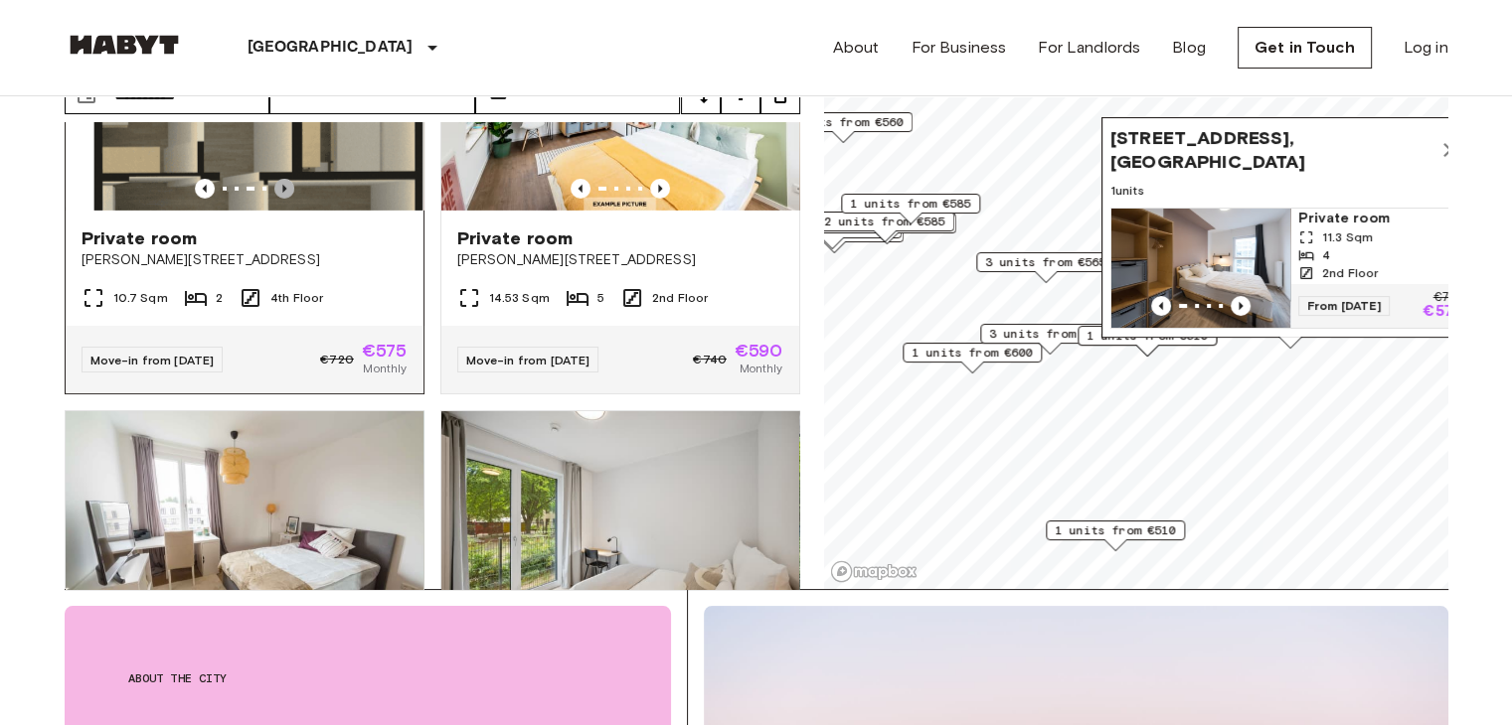
click at [285, 199] on icon "Previous image" at bounding box center [284, 189] width 20 height 20
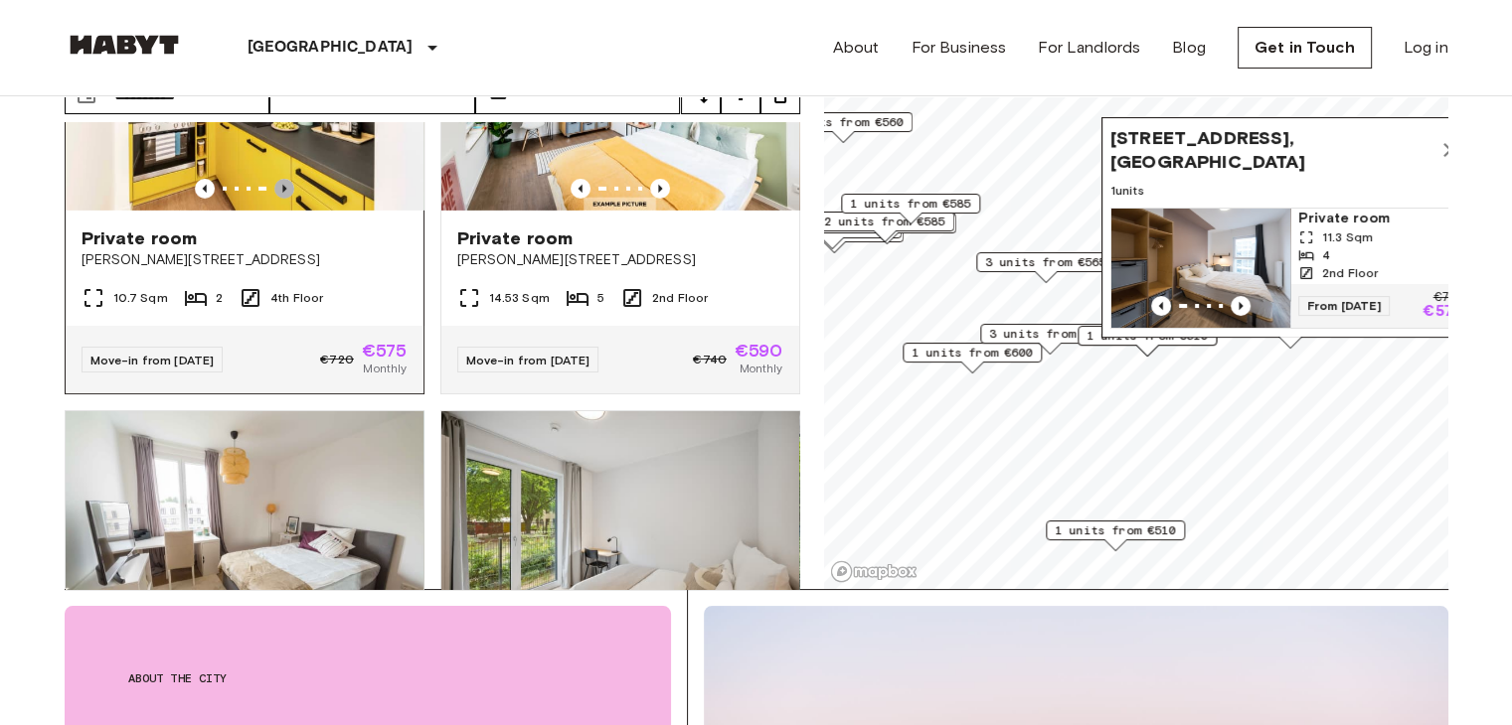
click at [285, 199] on icon "Previous image" at bounding box center [284, 189] width 20 height 20
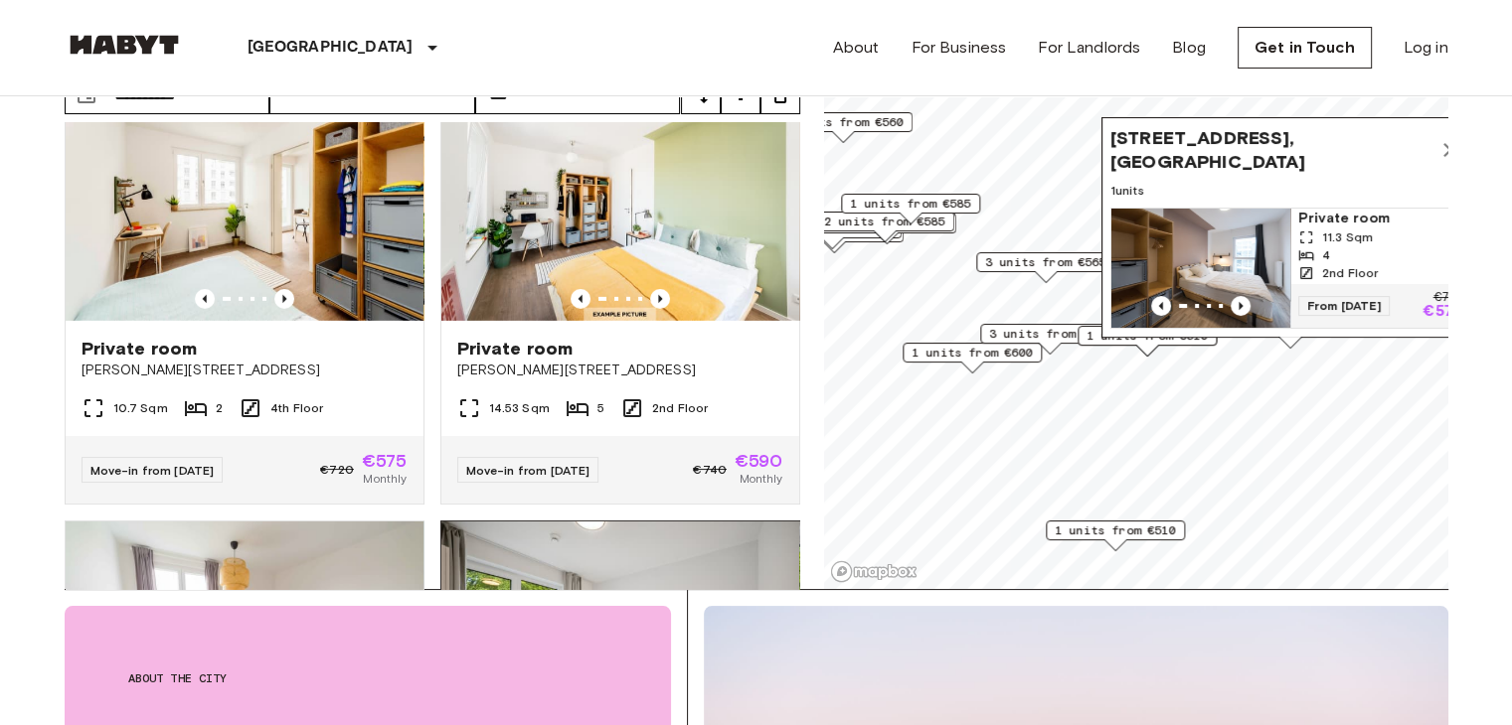
scroll to position [6206, 0]
click at [650, 309] on icon "Previous image" at bounding box center [660, 299] width 20 height 20
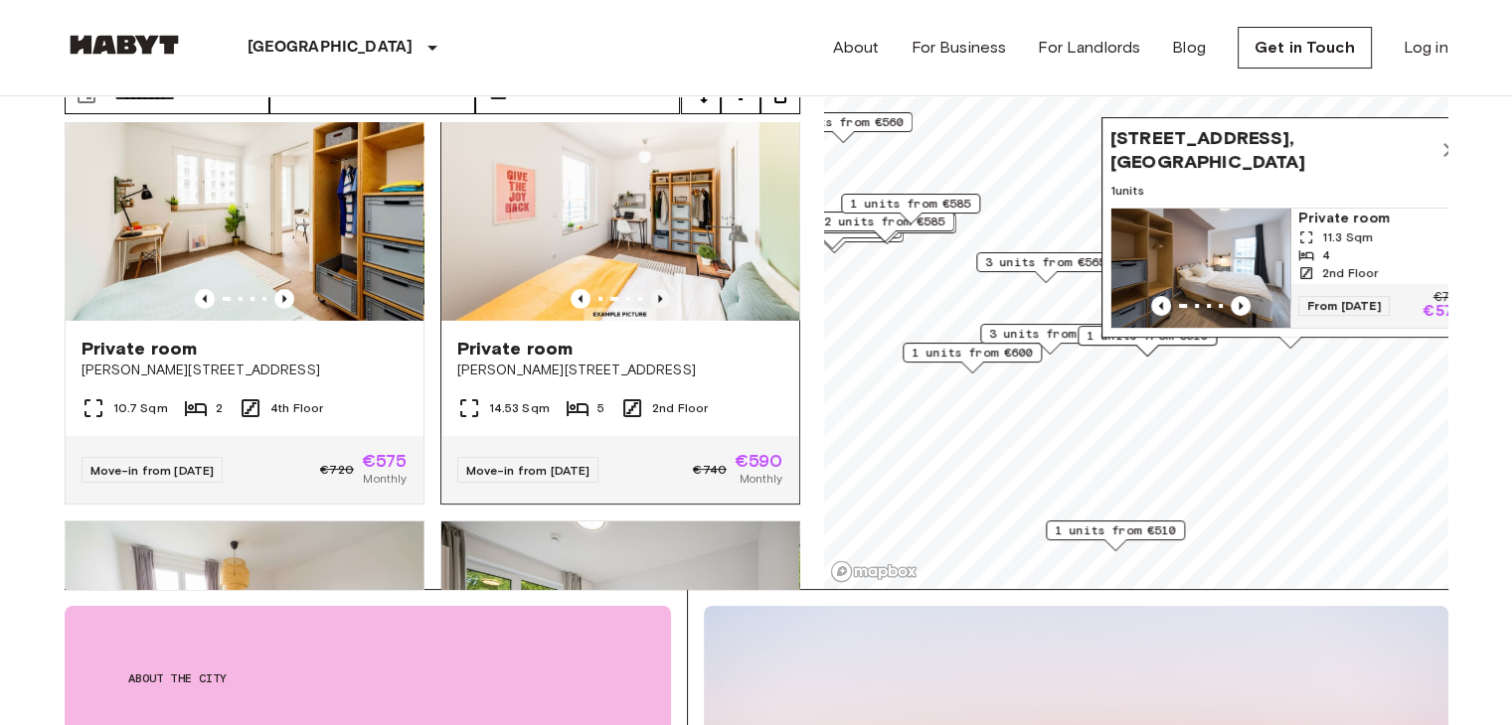
click at [650, 309] on icon "Previous image" at bounding box center [660, 299] width 20 height 20
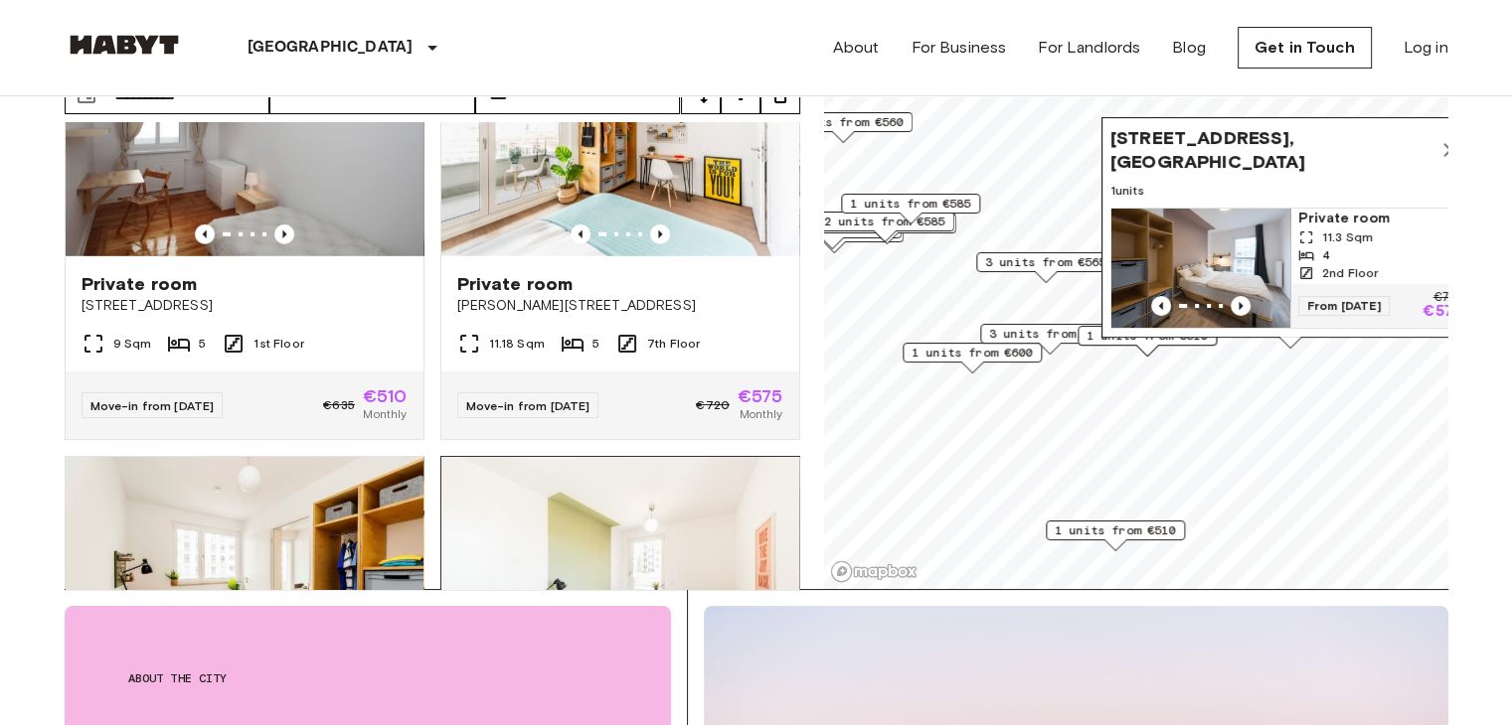
scroll to position [5828, 0]
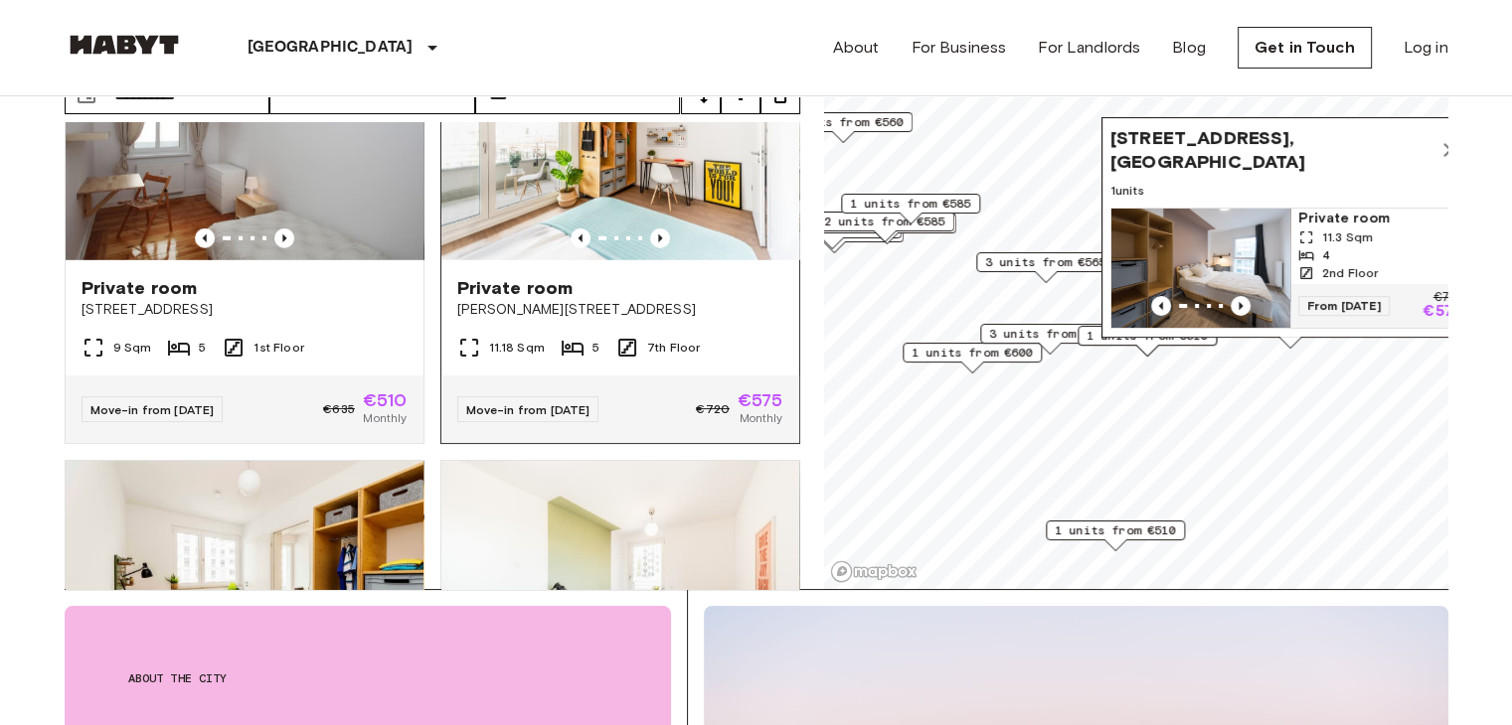
click at [657, 300] on div "Private room" at bounding box center [620, 288] width 326 height 24
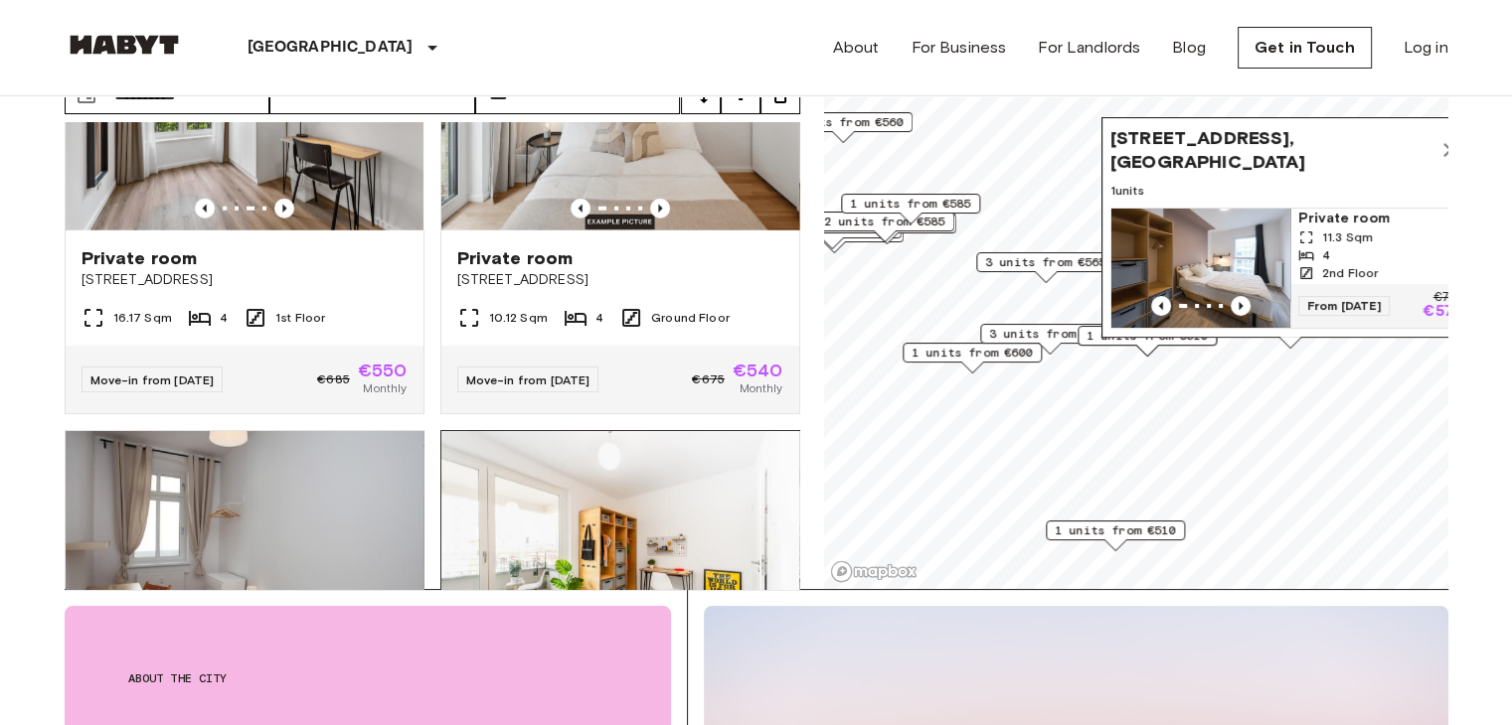
scroll to position [5418, 0]
click at [650, 219] on icon "Previous image" at bounding box center [660, 209] width 20 height 20
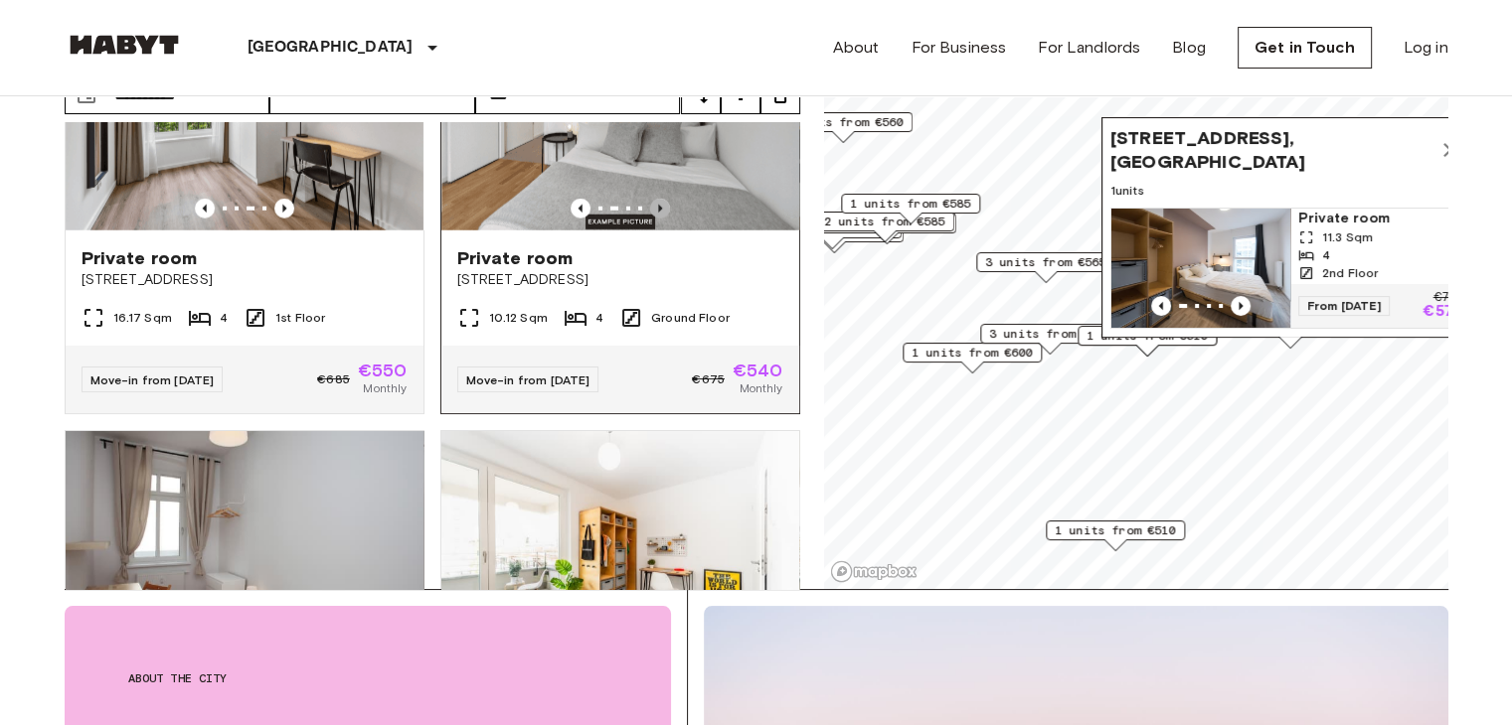
click at [650, 219] on icon "Previous image" at bounding box center [660, 209] width 20 height 20
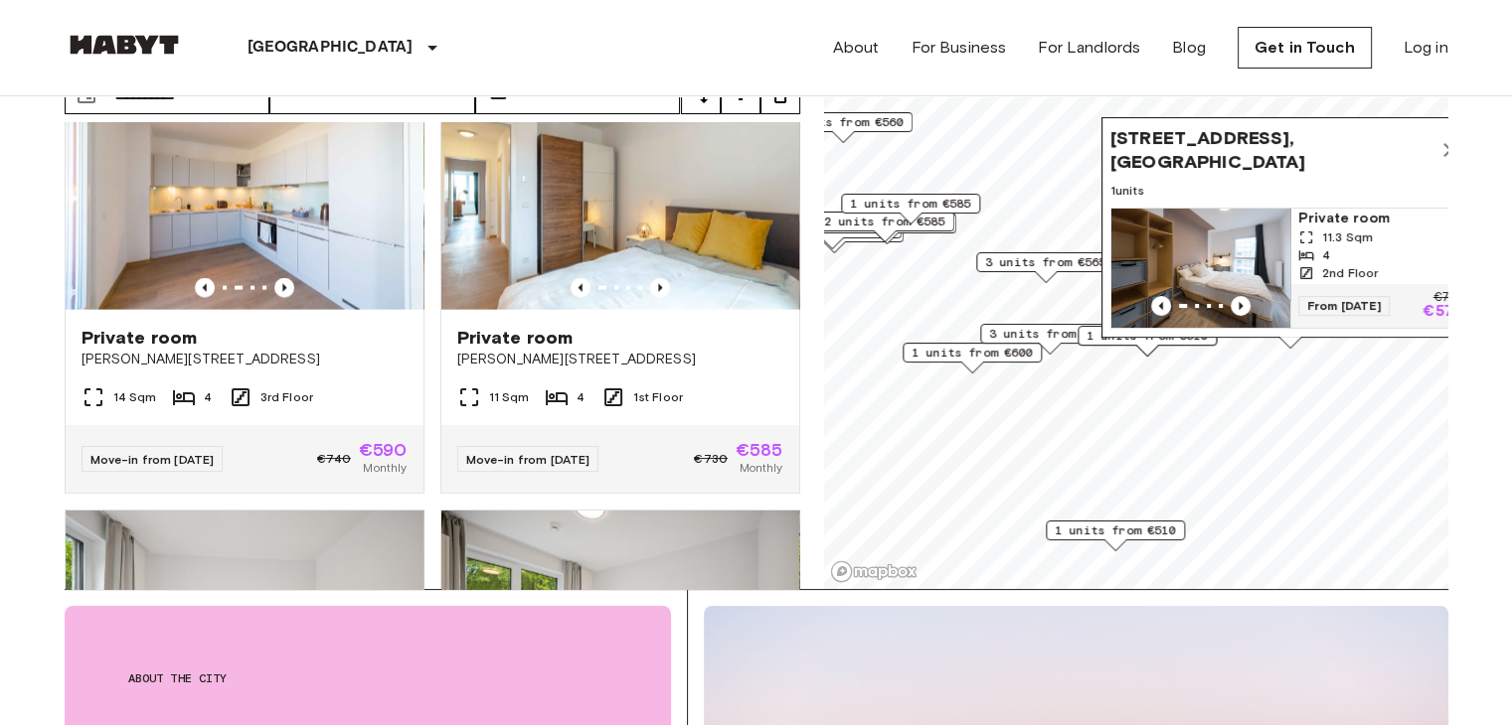
scroll to position [4459, 0]
click at [658, 293] on icon "Previous image" at bounding box center [660, 289] width 4 height 8
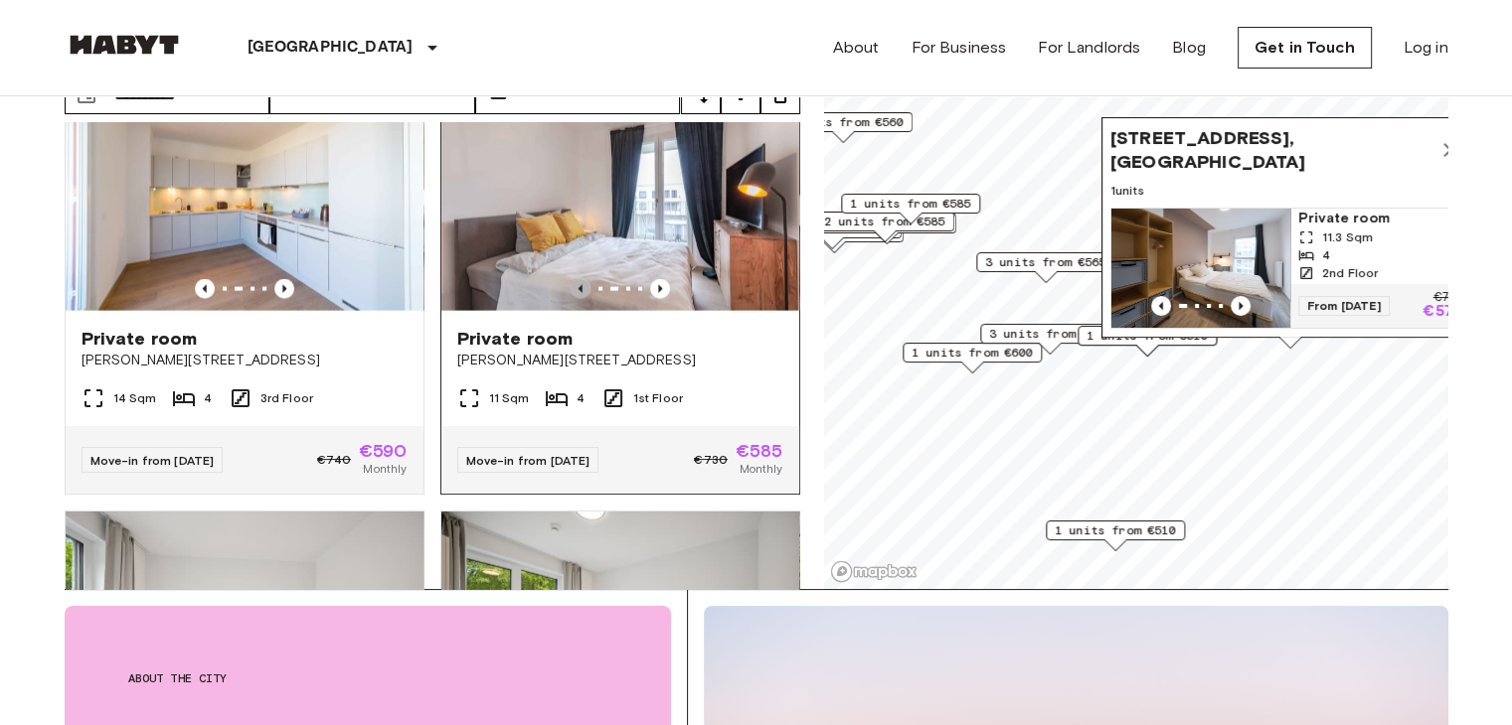
click at [571, 299] on icon "Previous image" at bounding box center [580, 289] width 20 height 20
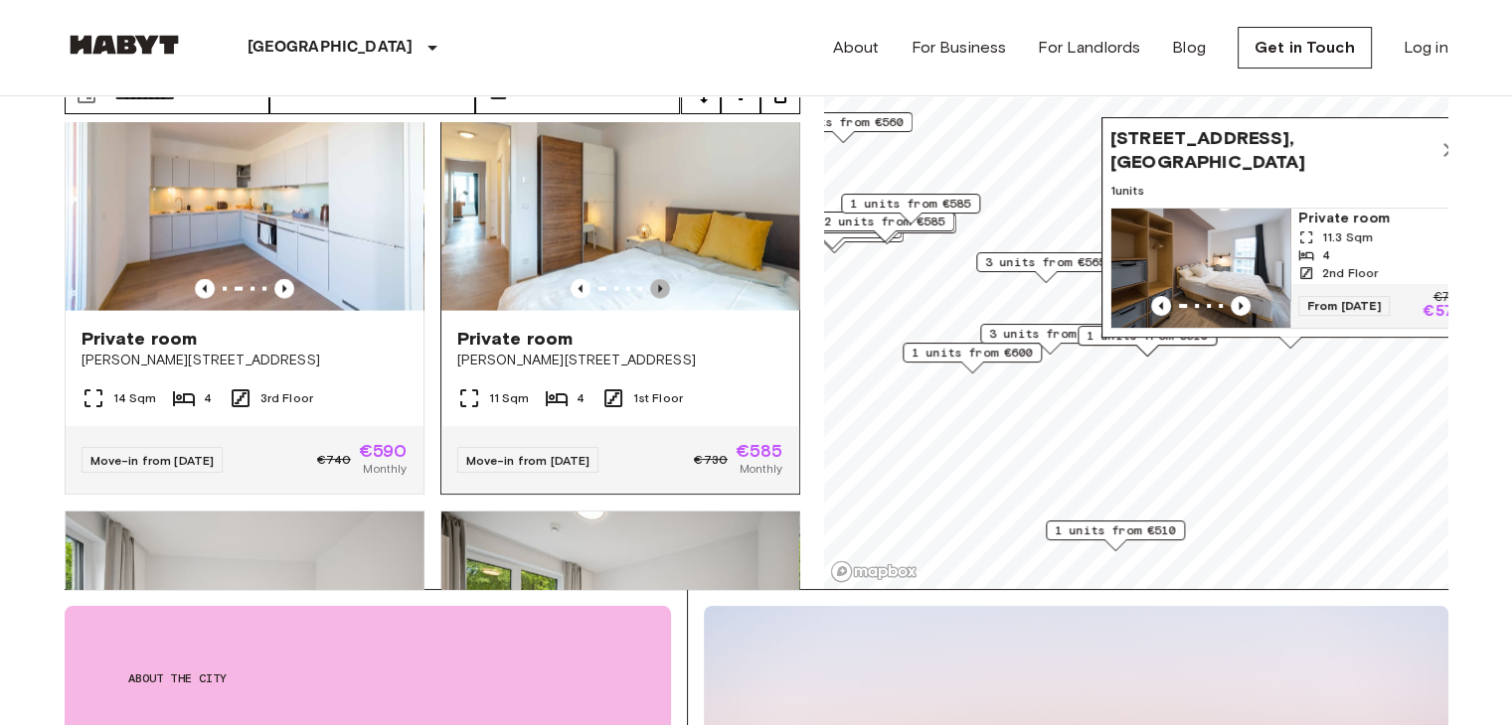
click at [650, 299] on icon "Previous image" at bounding box center [660, 289] width 20 height 20
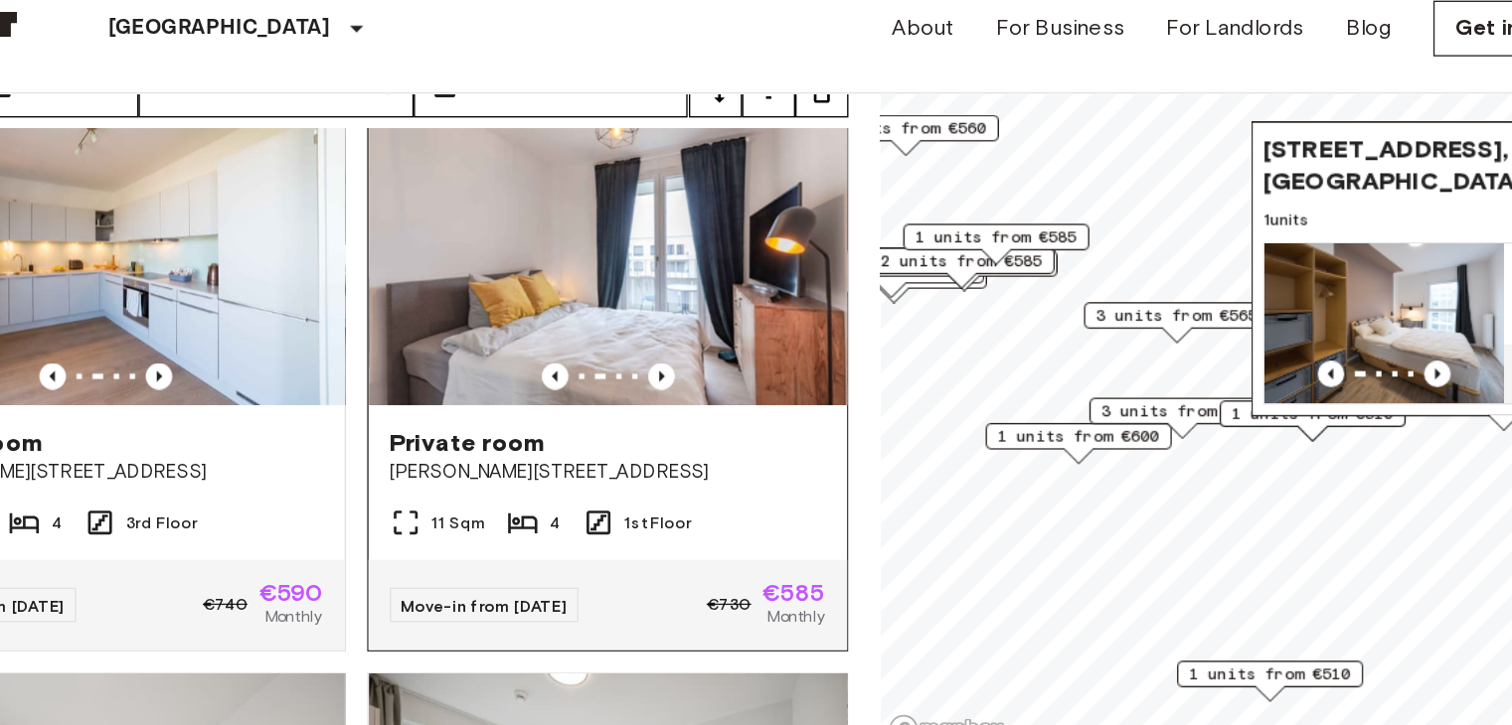
scroll to position [137, 0]
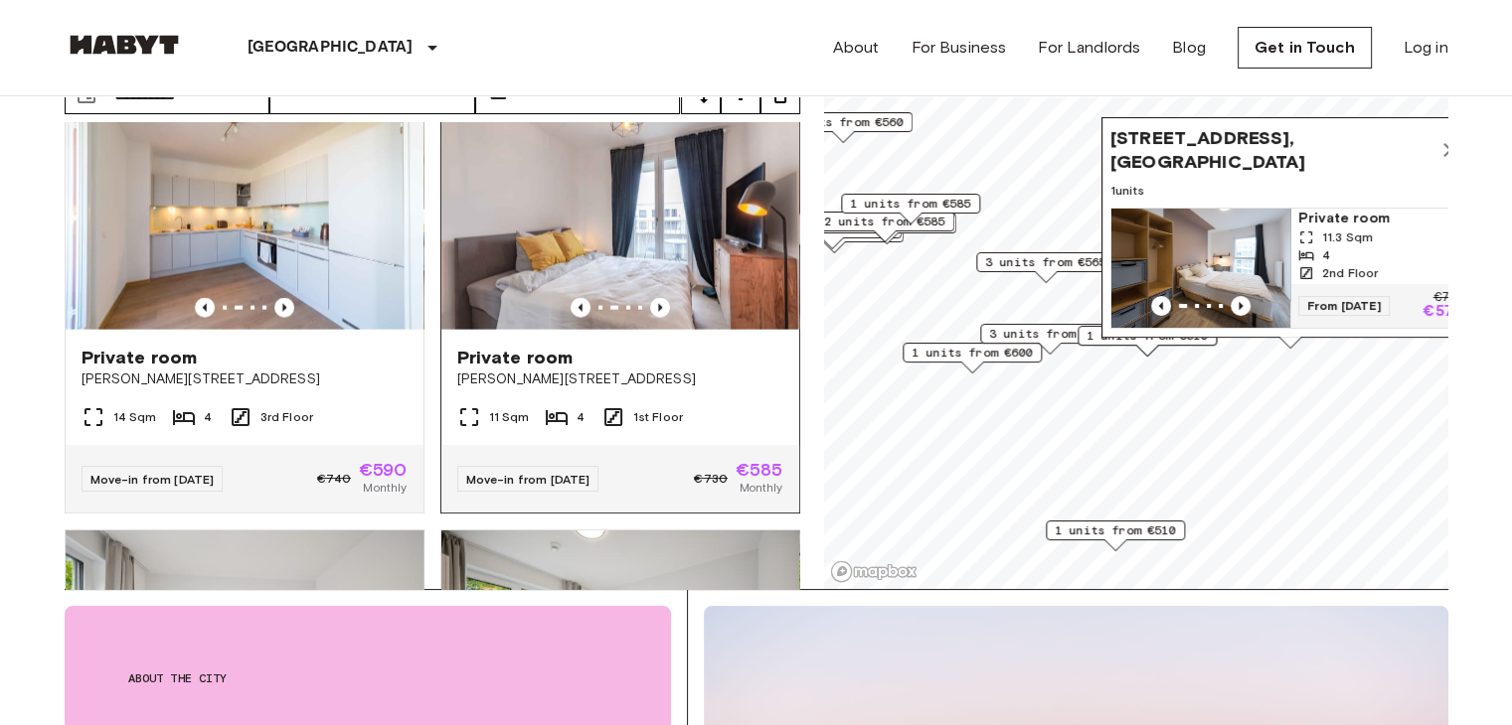
click at [492, 370] on span "Private room" at bounding box center [515, 358] width 116 height 24
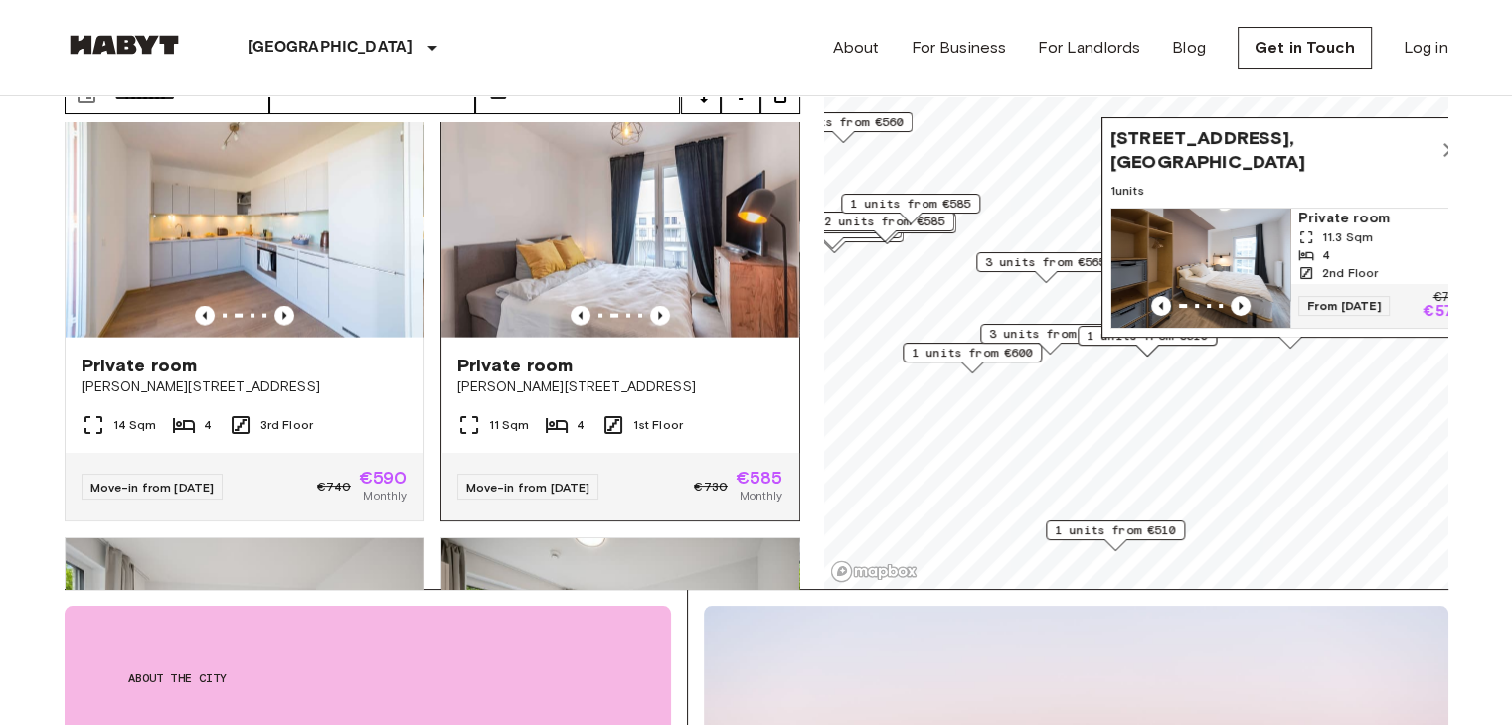
scroll to position [4432, 0]
click at [283, 326] on icon "Previous image" at bounding box center [284, 316] width 20 height 20
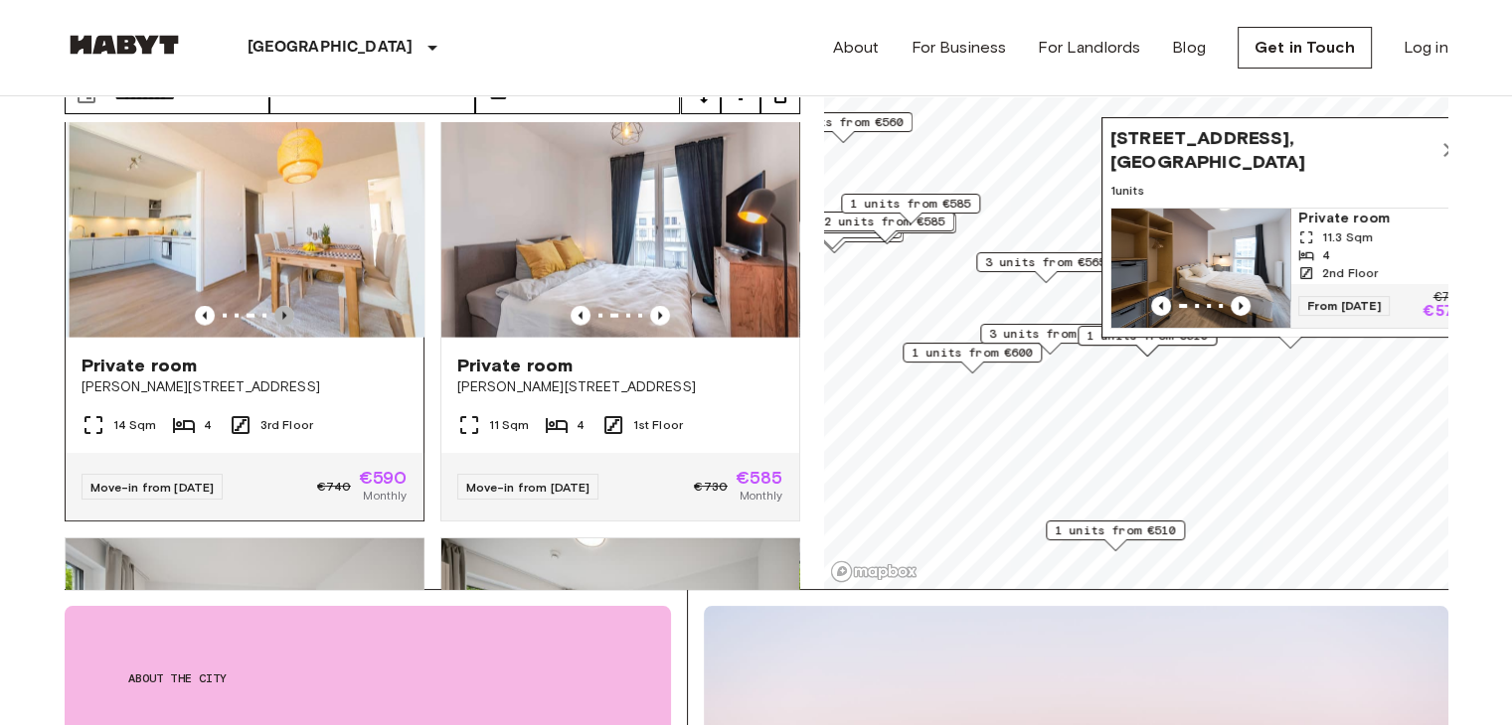
click at [283, 326] on icon "Previous image" at bounding box center [284, 316] width 20 height 20
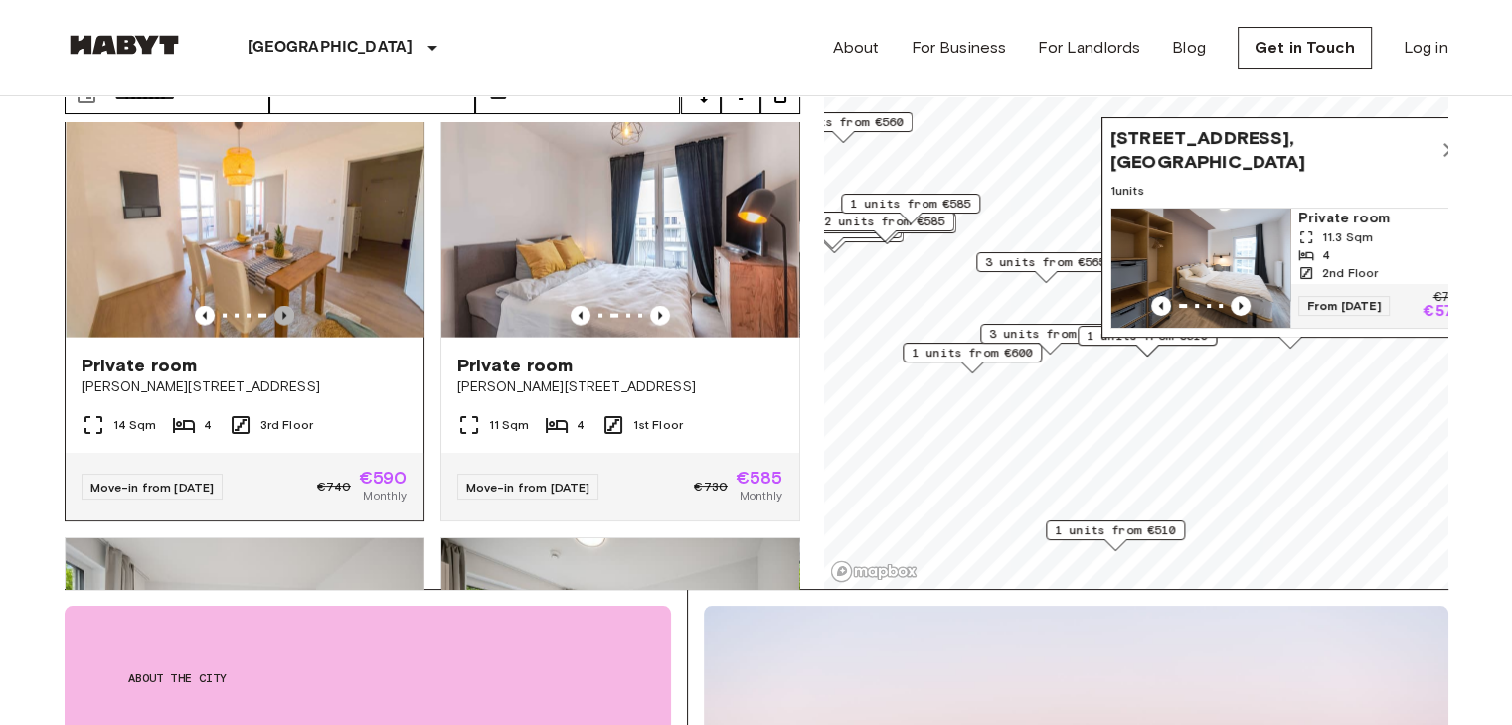
click at [283, 326] on icon "Previous image" at bounding box center [284, 316] width 20 height 20
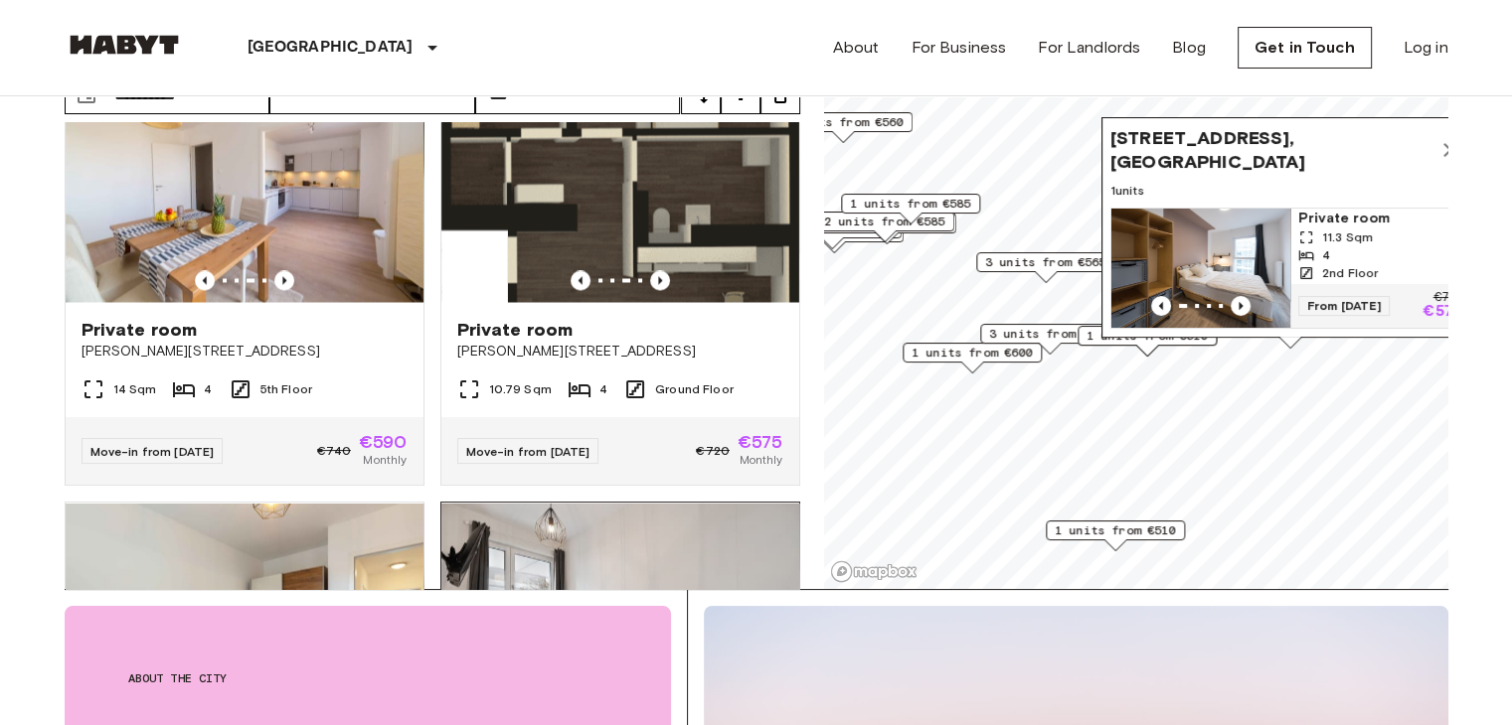
scroll to position [3588, 0]
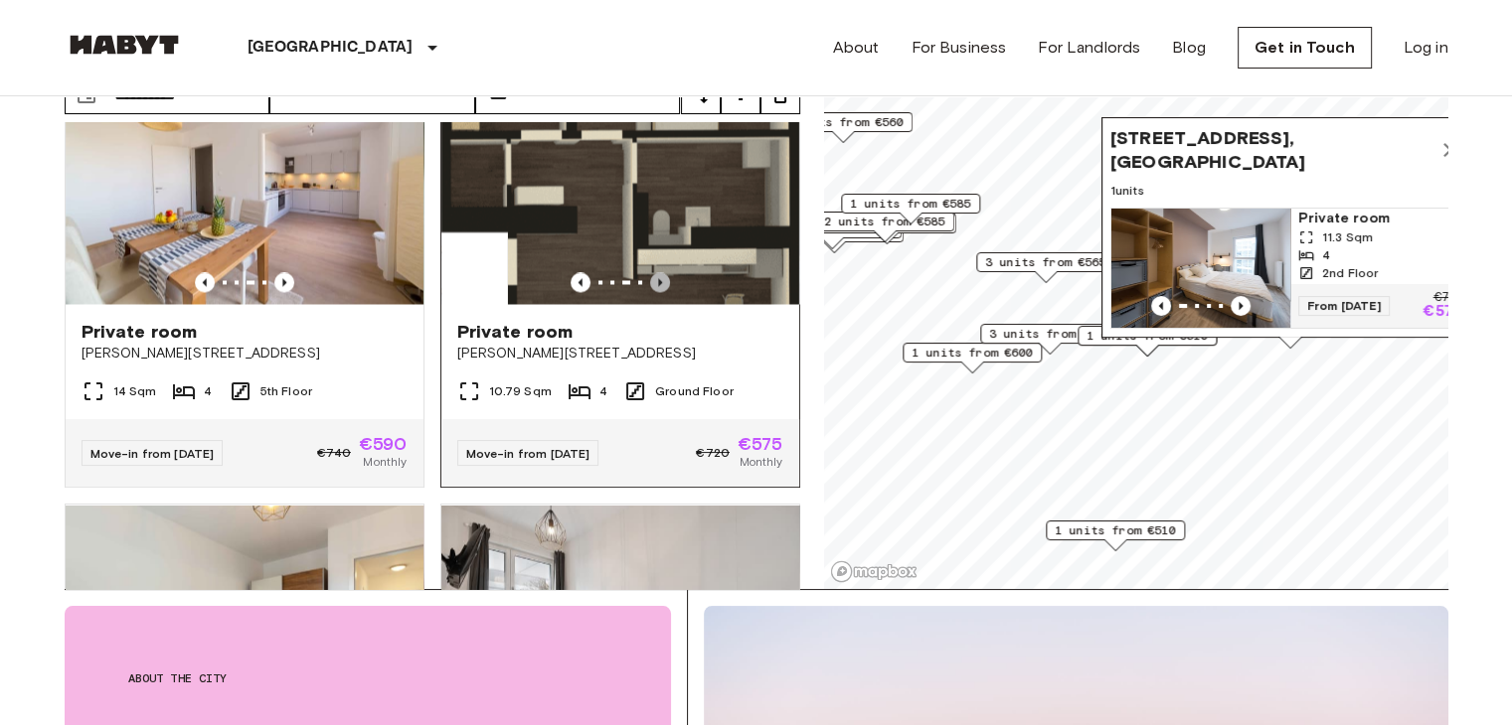
click at [650, 292] on icon "Previous image" at bounding box center [660, 282] width 20 height 20
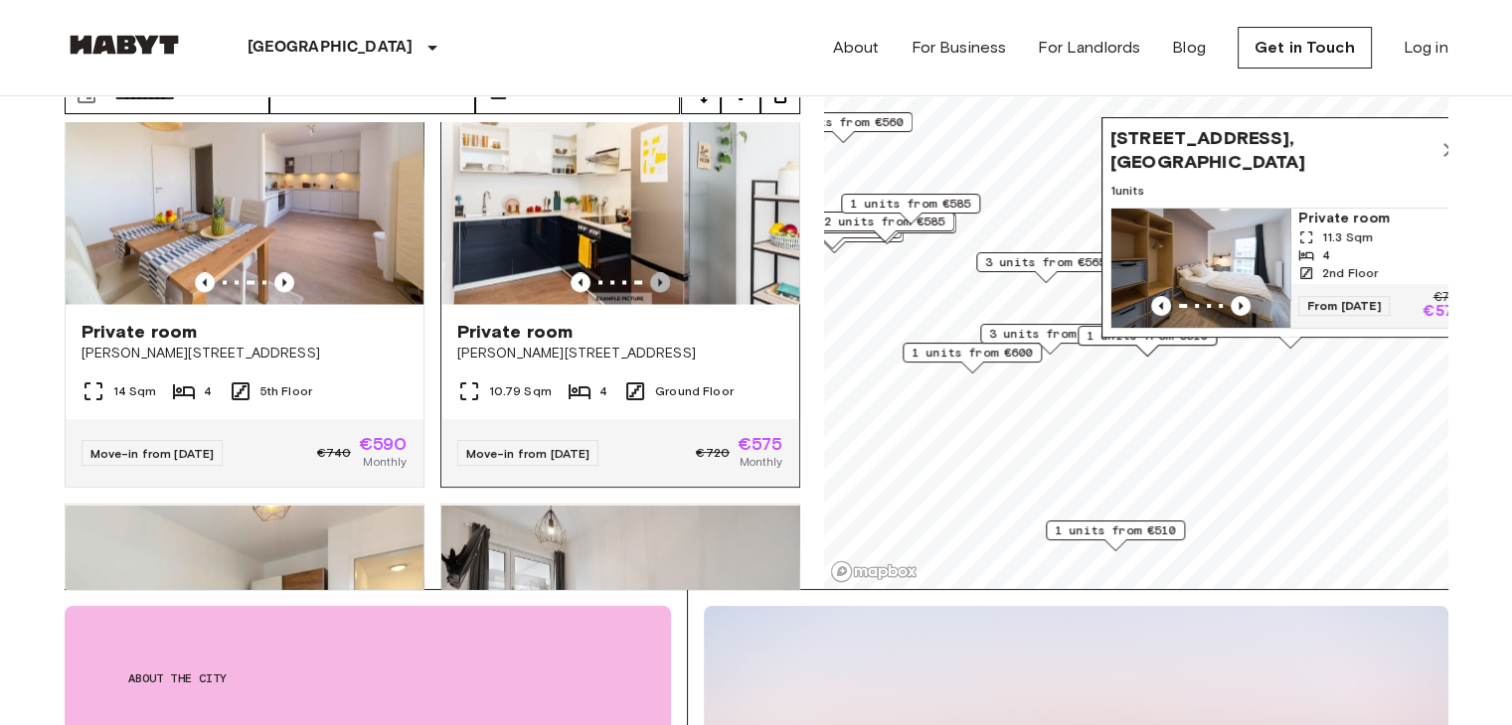
click at [650, 292] on icon "Previous image" at bounding box center [660, 282] width 20 height 20
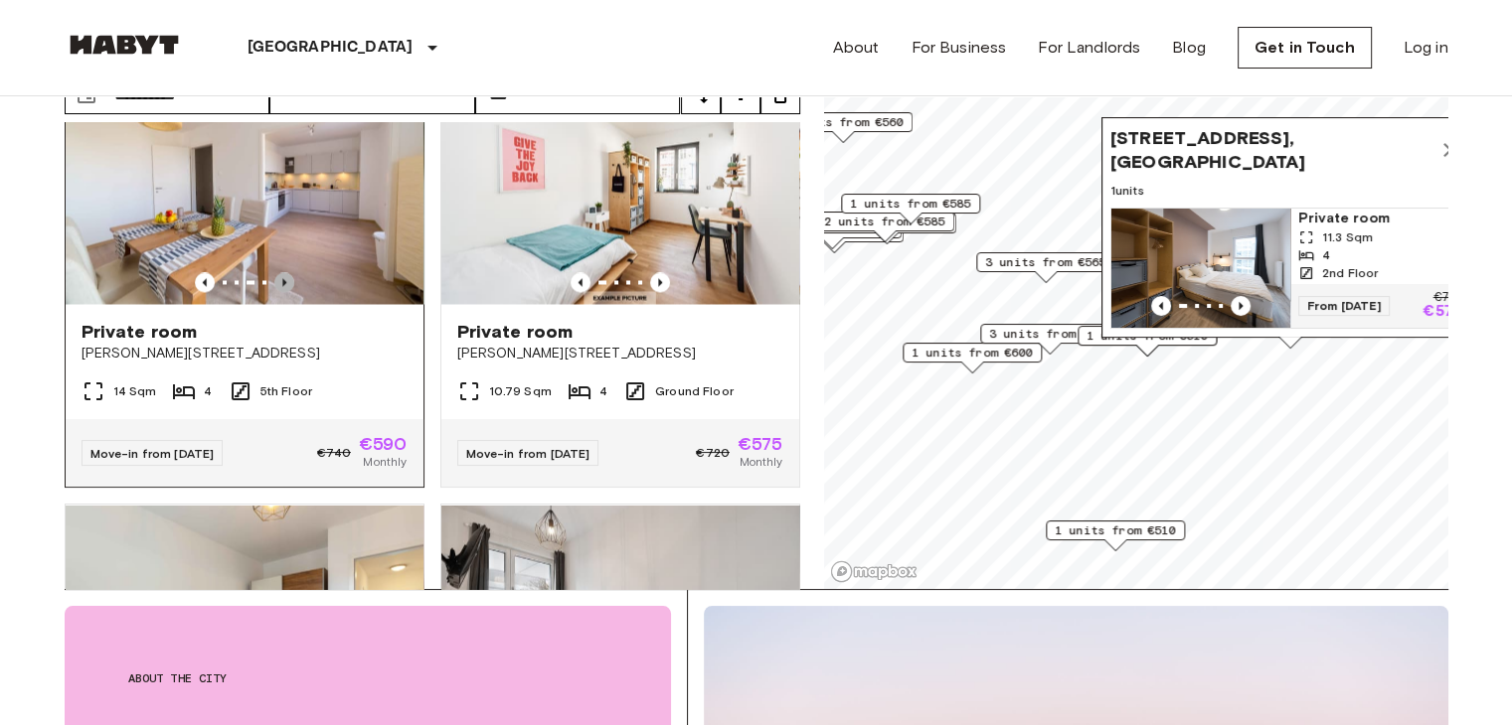
click at [282, 292] on icon "Previous image" at bounding box center [284, 282] width 20 height 20
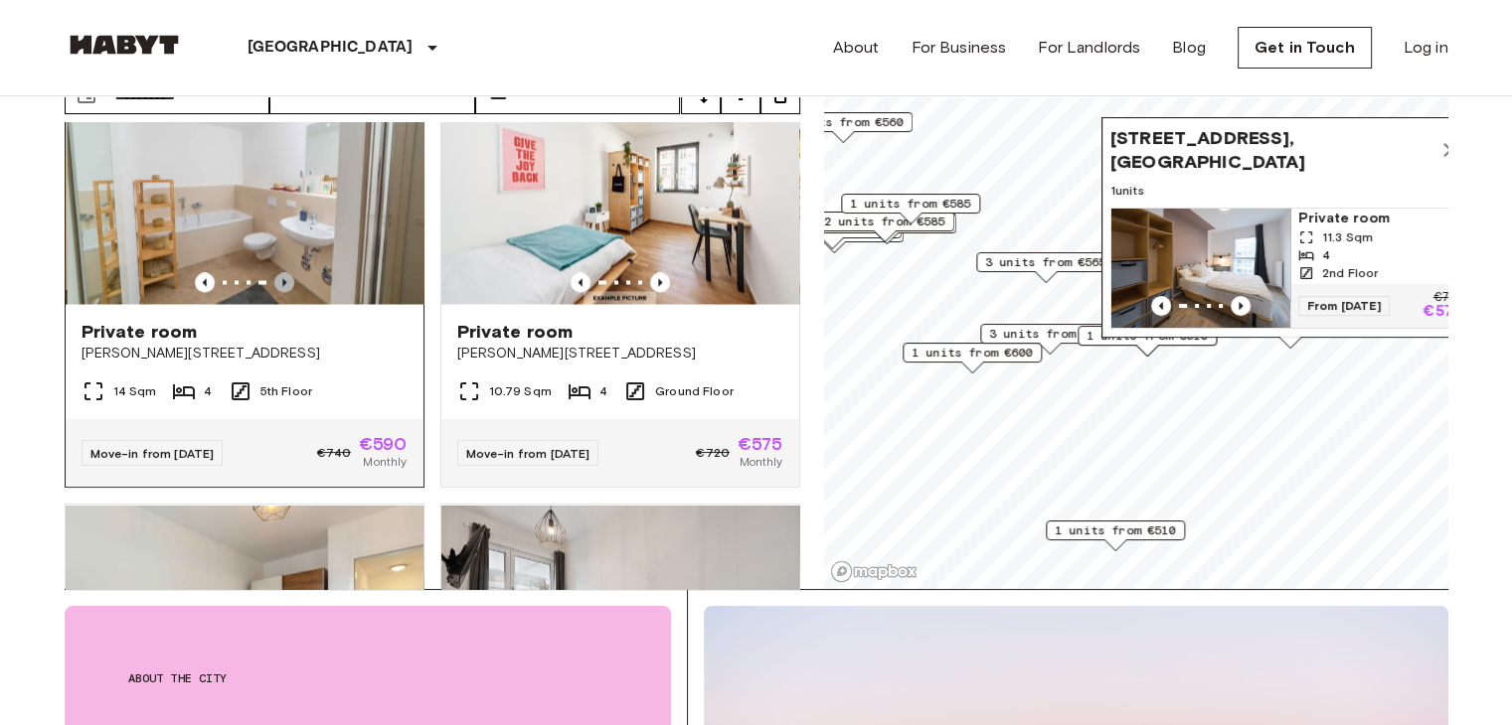
click at [282, 292] on icon "Previous image" at bounding box center [284, 282] width 20 height 20
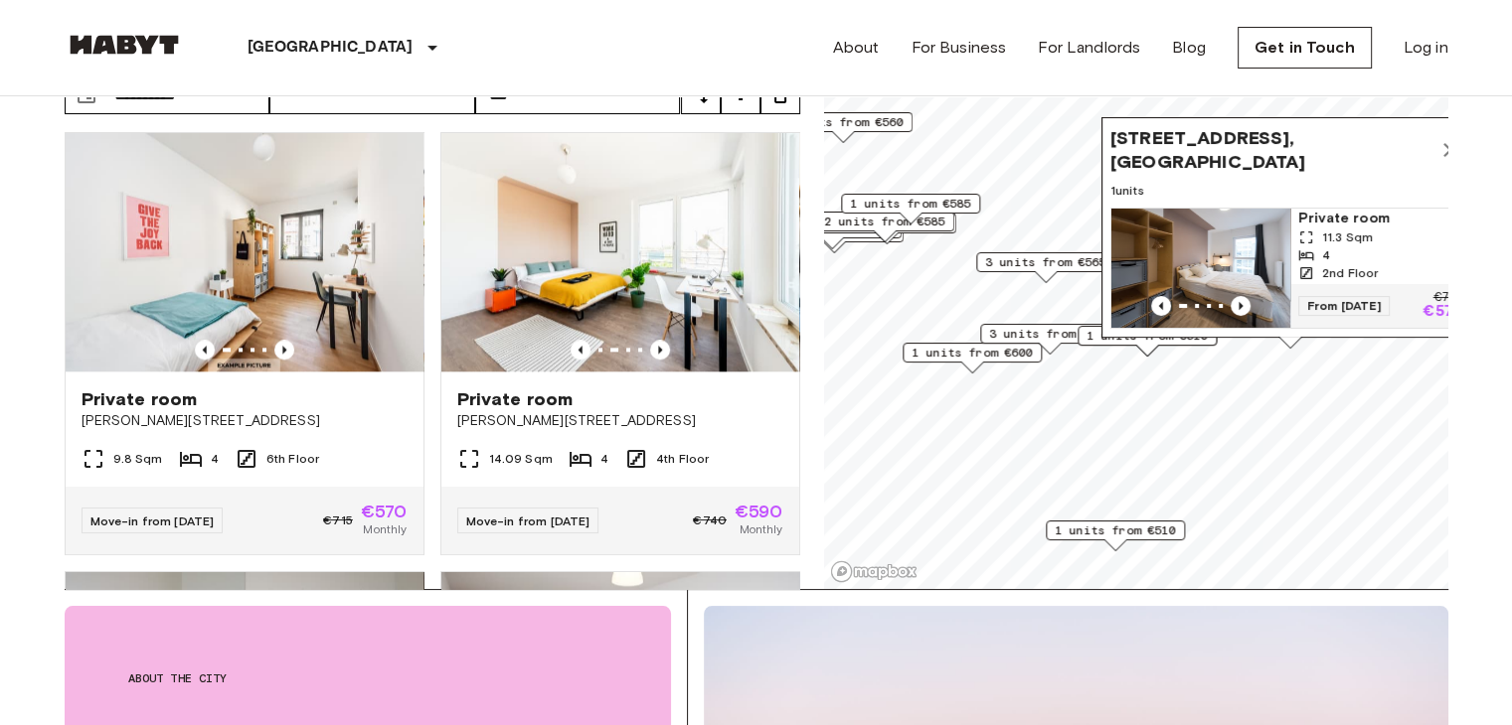
scroll to position [2192, 0]
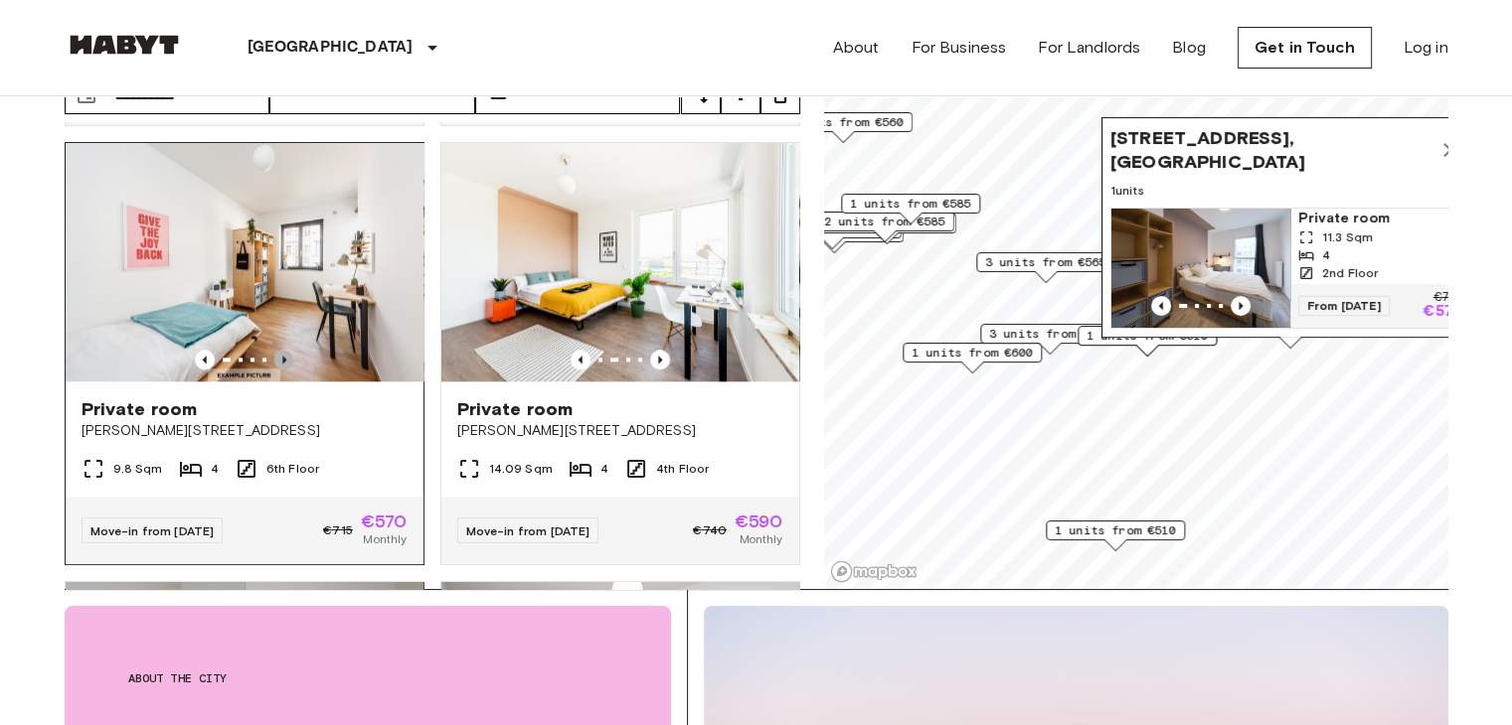
click at [282, 366] on icon "Previous image" at bounding box center [284, 360] width 20 height 20
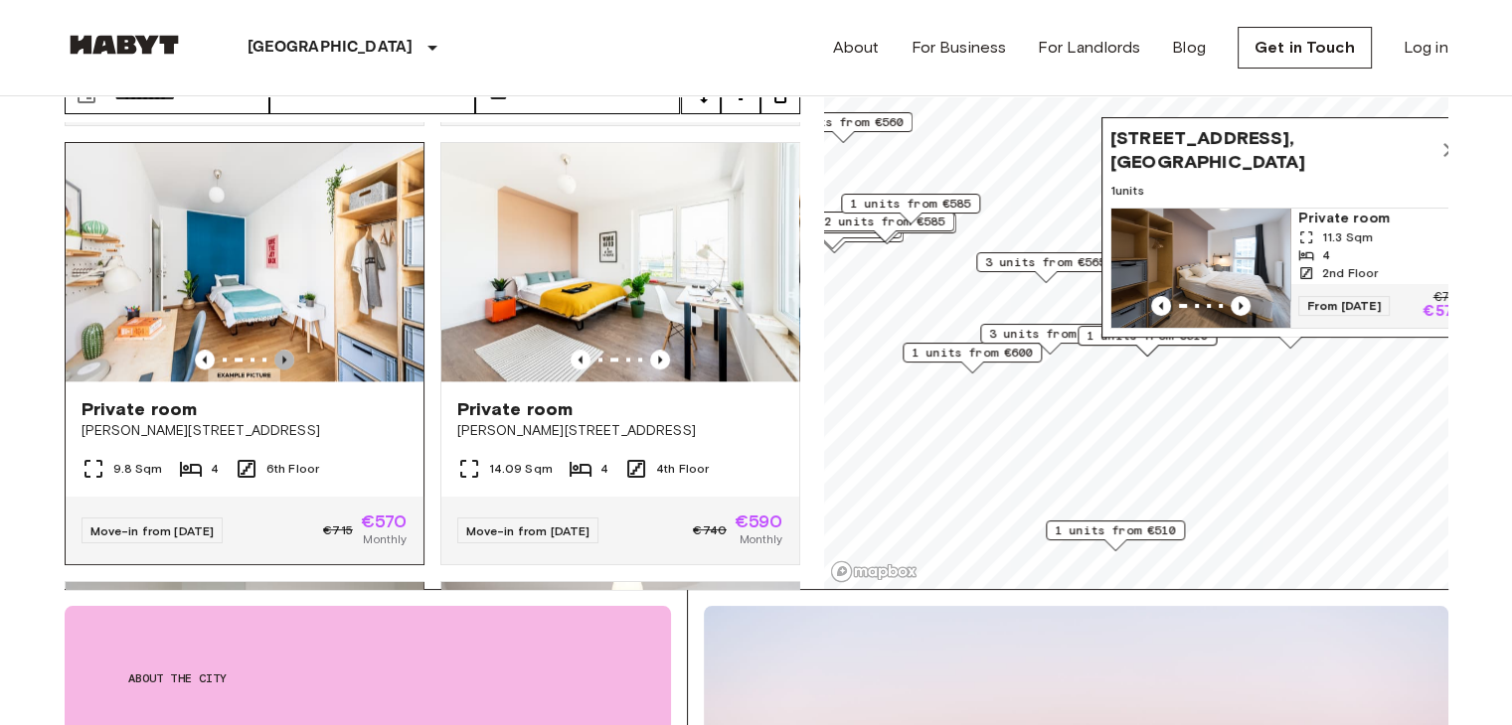
click at [282, 366] on icon "Previous image" at bounding box center [284, 360] width 20 height 20
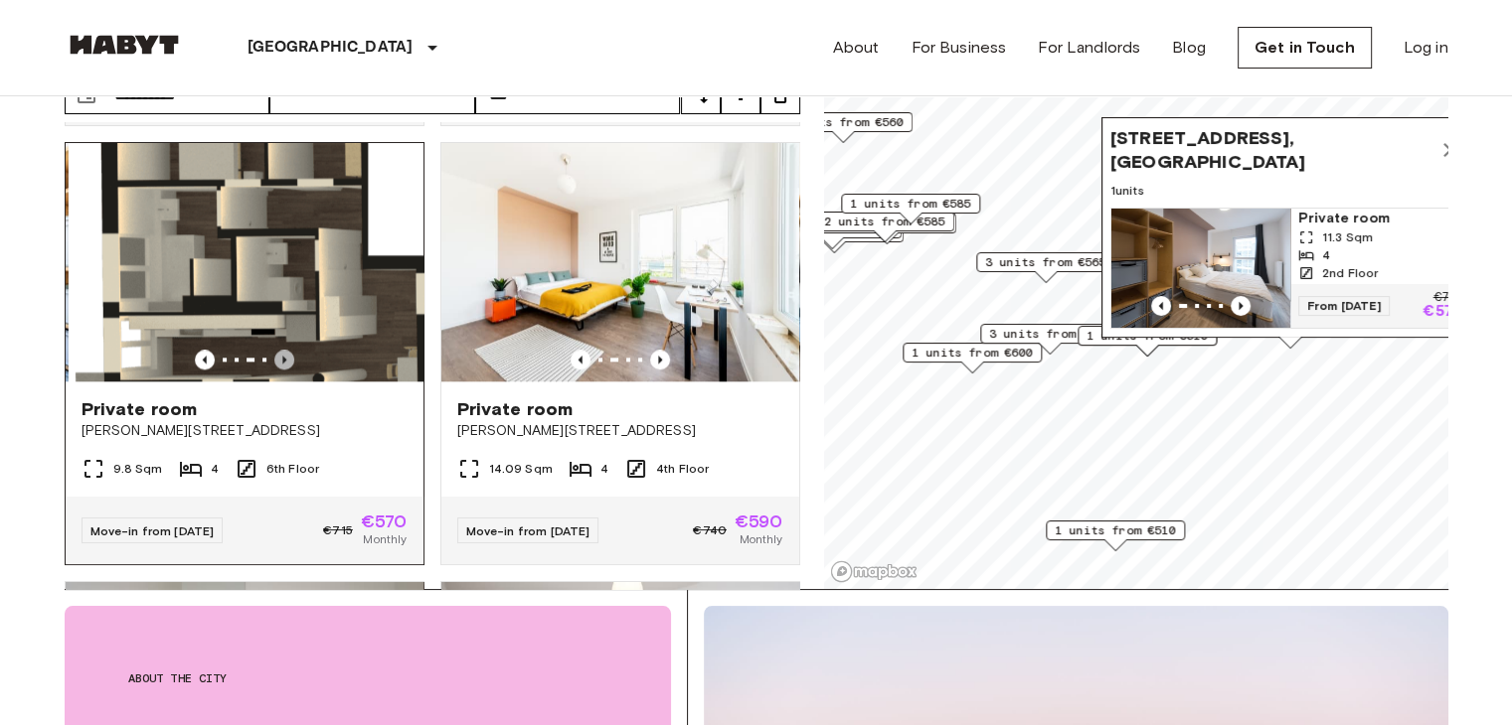
click at [282, 366] on icon "Previous image" at bounding box center [284, 360] width 20 height 20
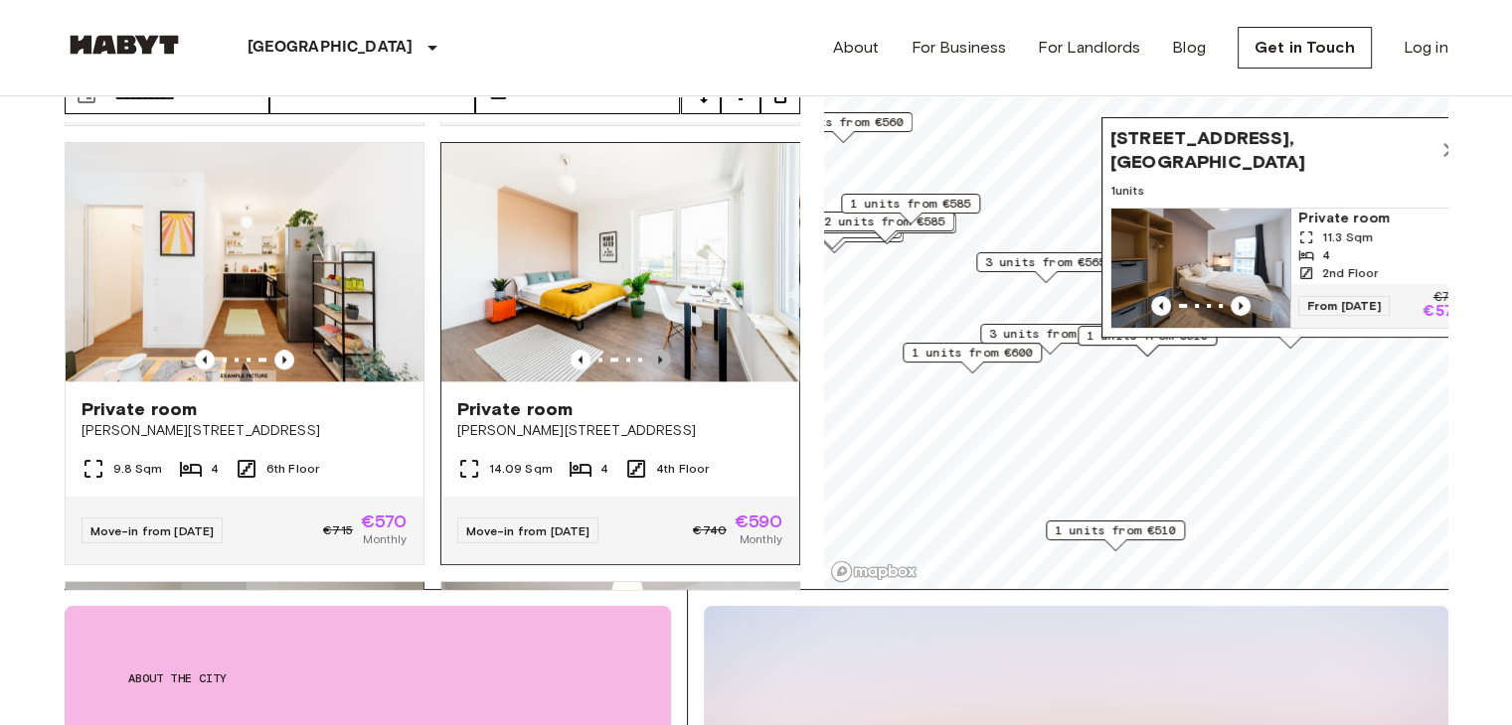
click at [654, 370] on icon "Previous image" at bounding box center [660, 360] width 20 height 20
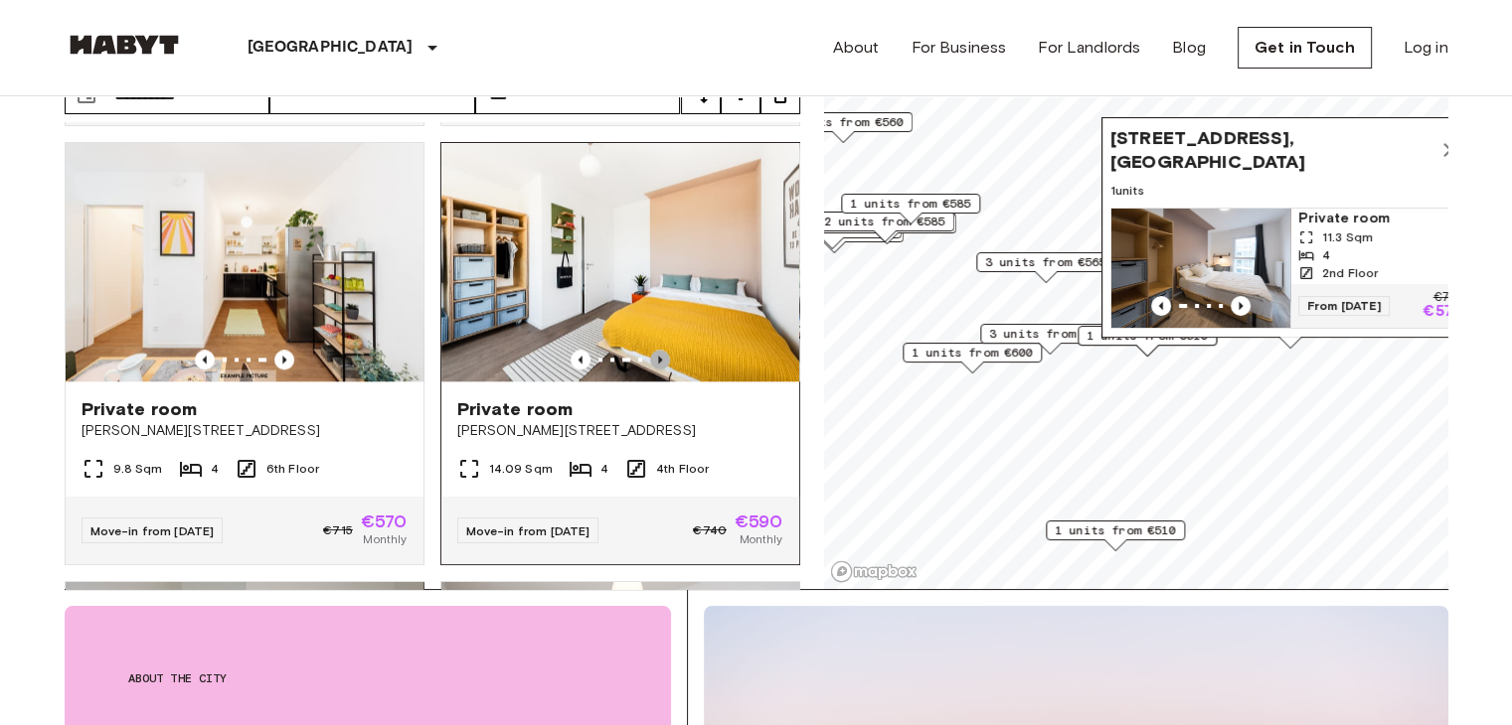
click at [654, 370] on icon "Previous image" at bounding box center [660, 360] width 20 height 20
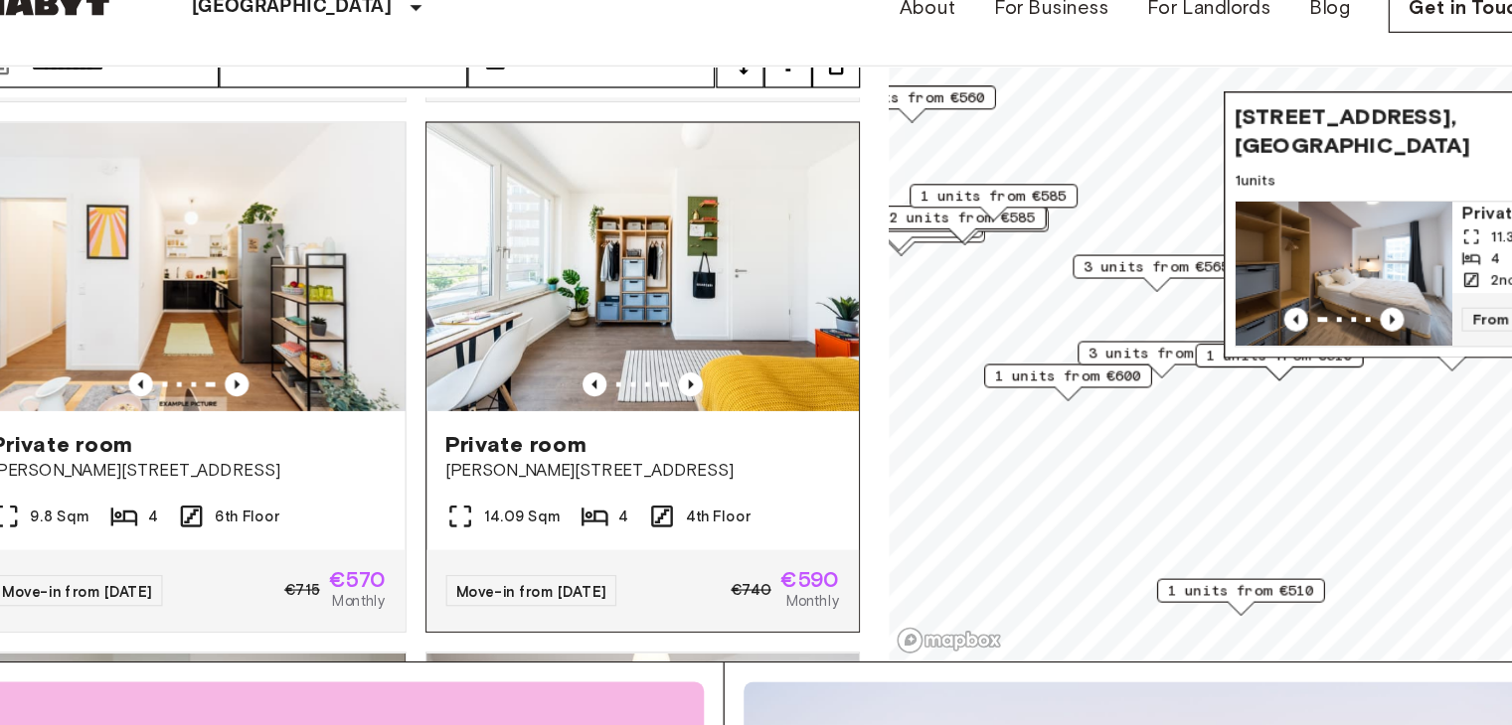
scroll to position [137, 0]
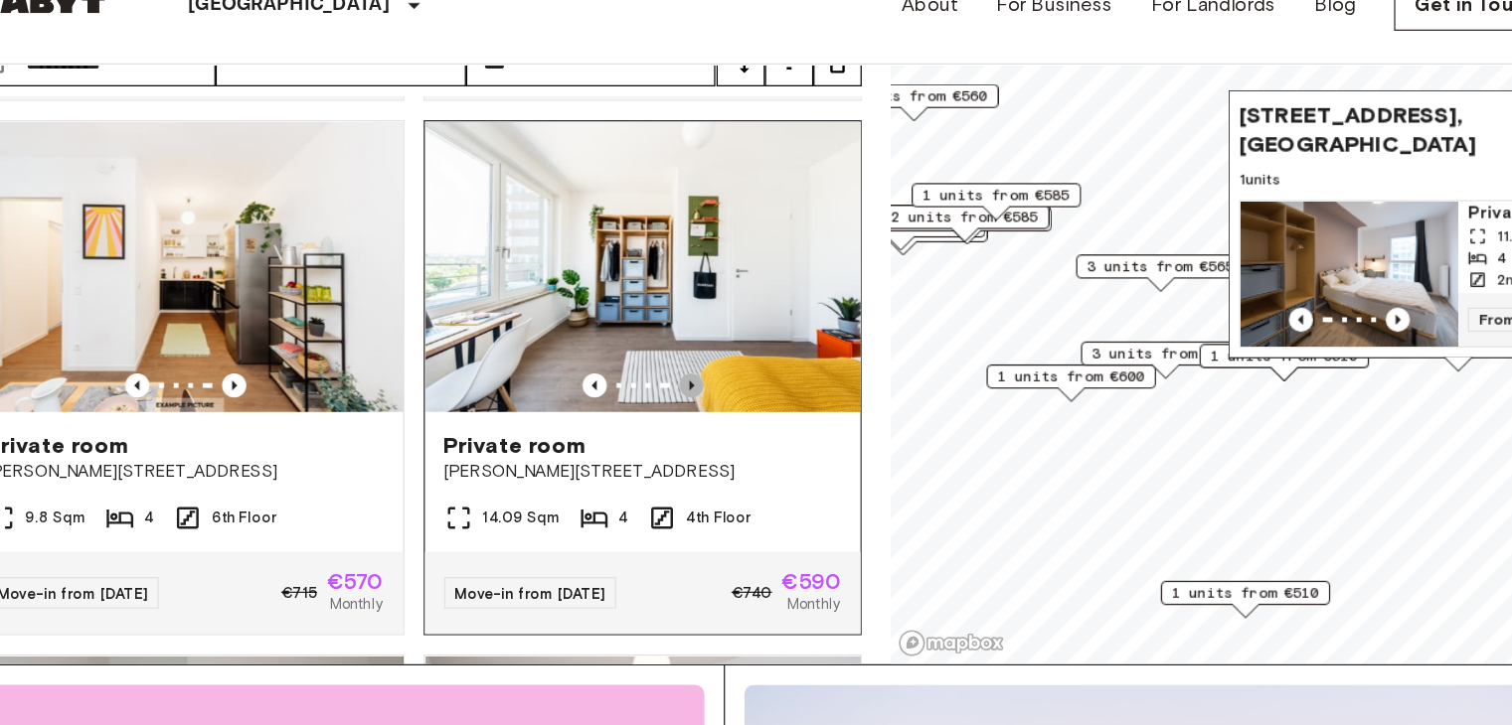
click at [650, 369] on icon "Previous image" at bounding box center [660, 360] width 20 height 20
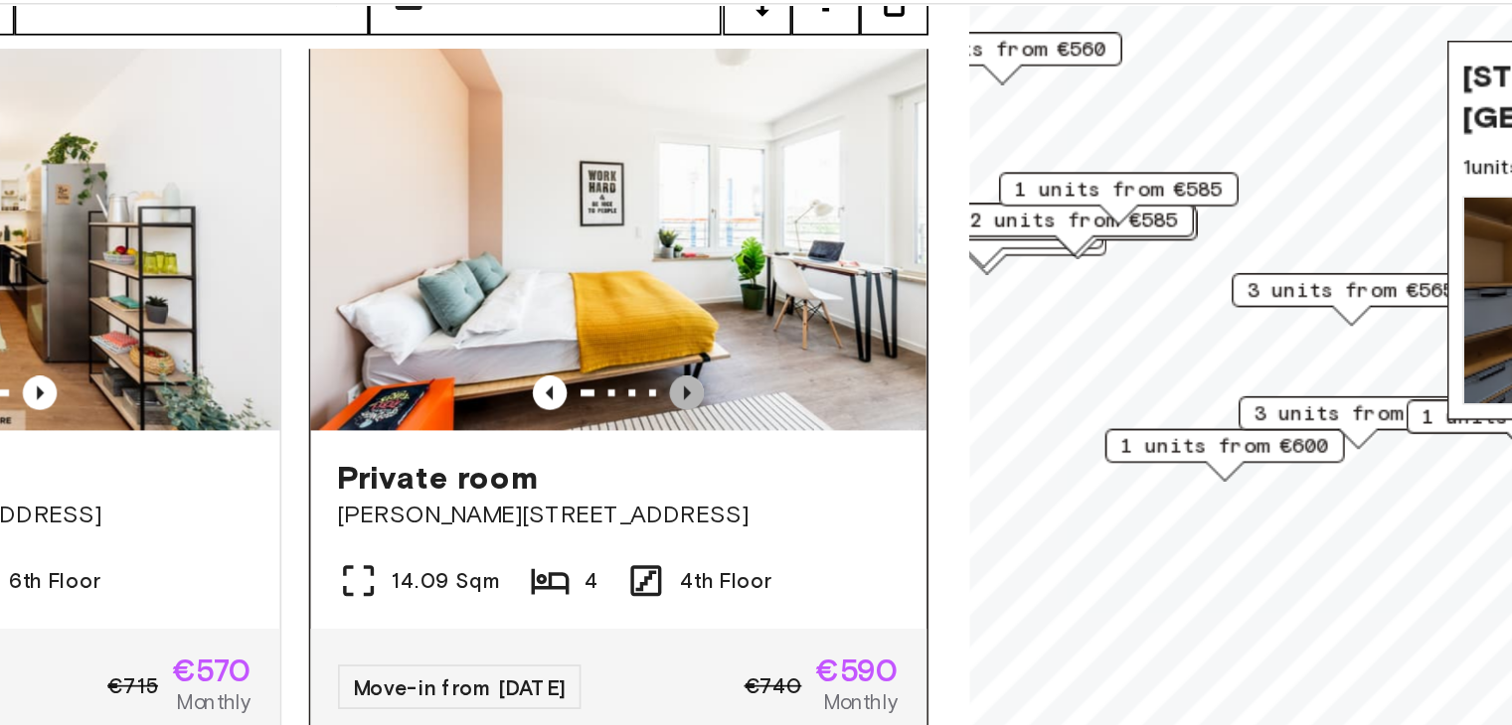
click at [650, 330] on icon "Previous image" at bounding box center [660, 322] width 20 height 20
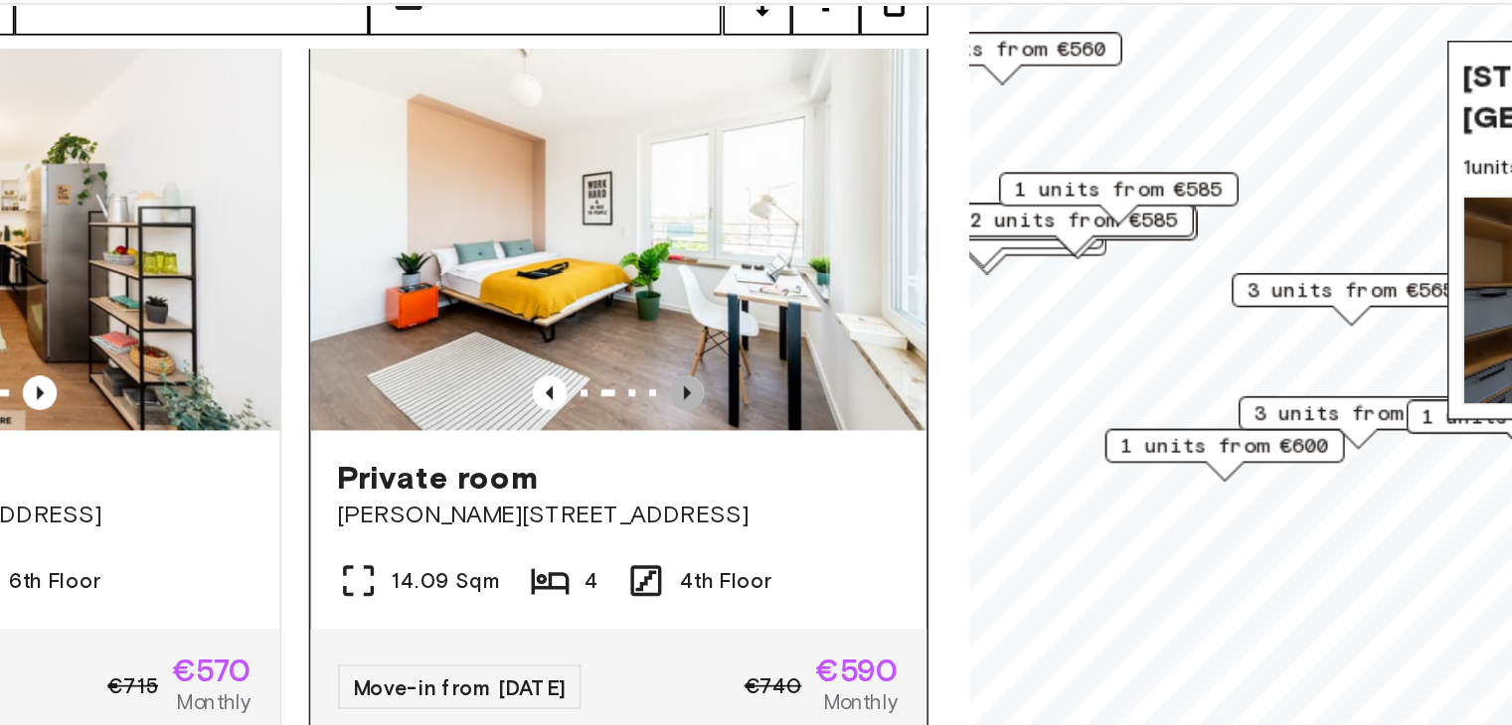
click at [651, 332] on icon "Previous image" at bounding box center [660, 322] width 20 height 20
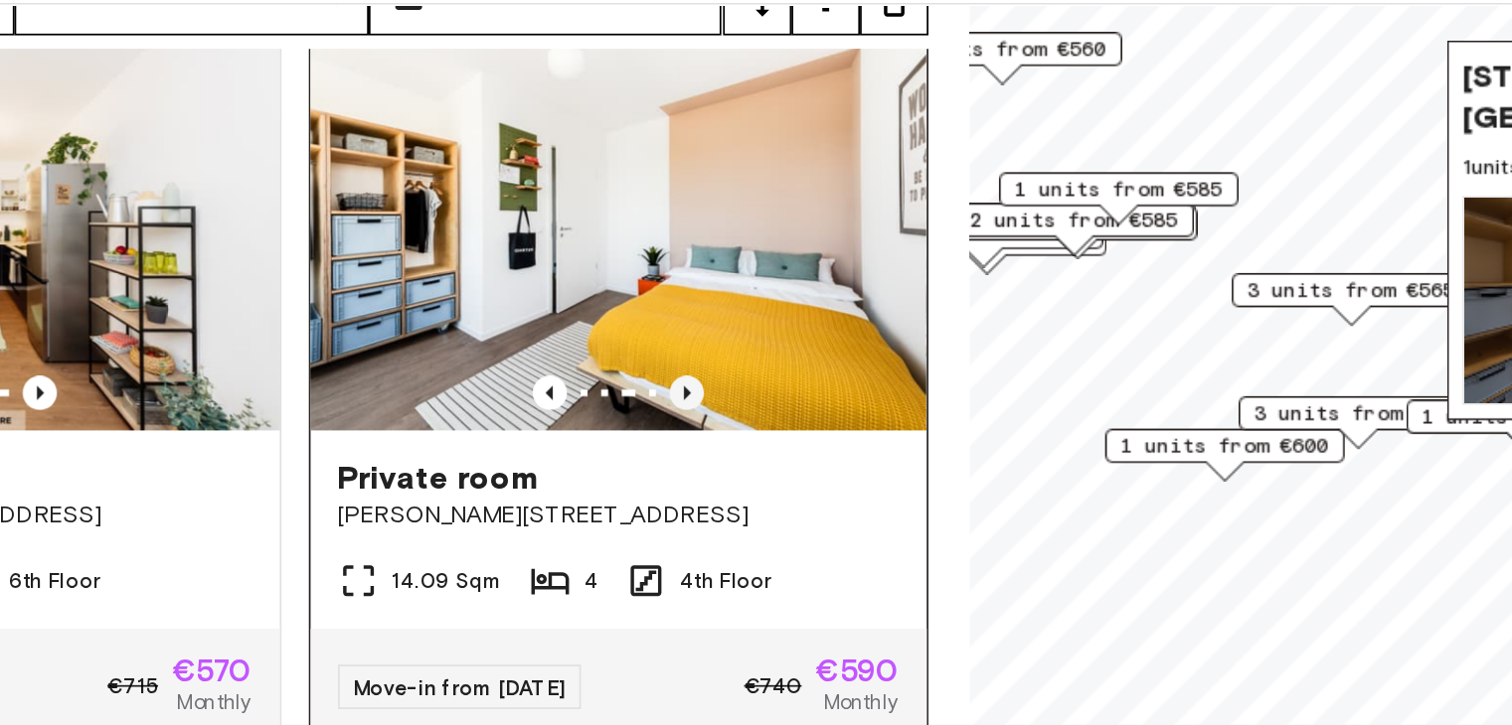
click at [651, 332] on icon "Previous image" at bounding box center [660, 322] width 20 height 20
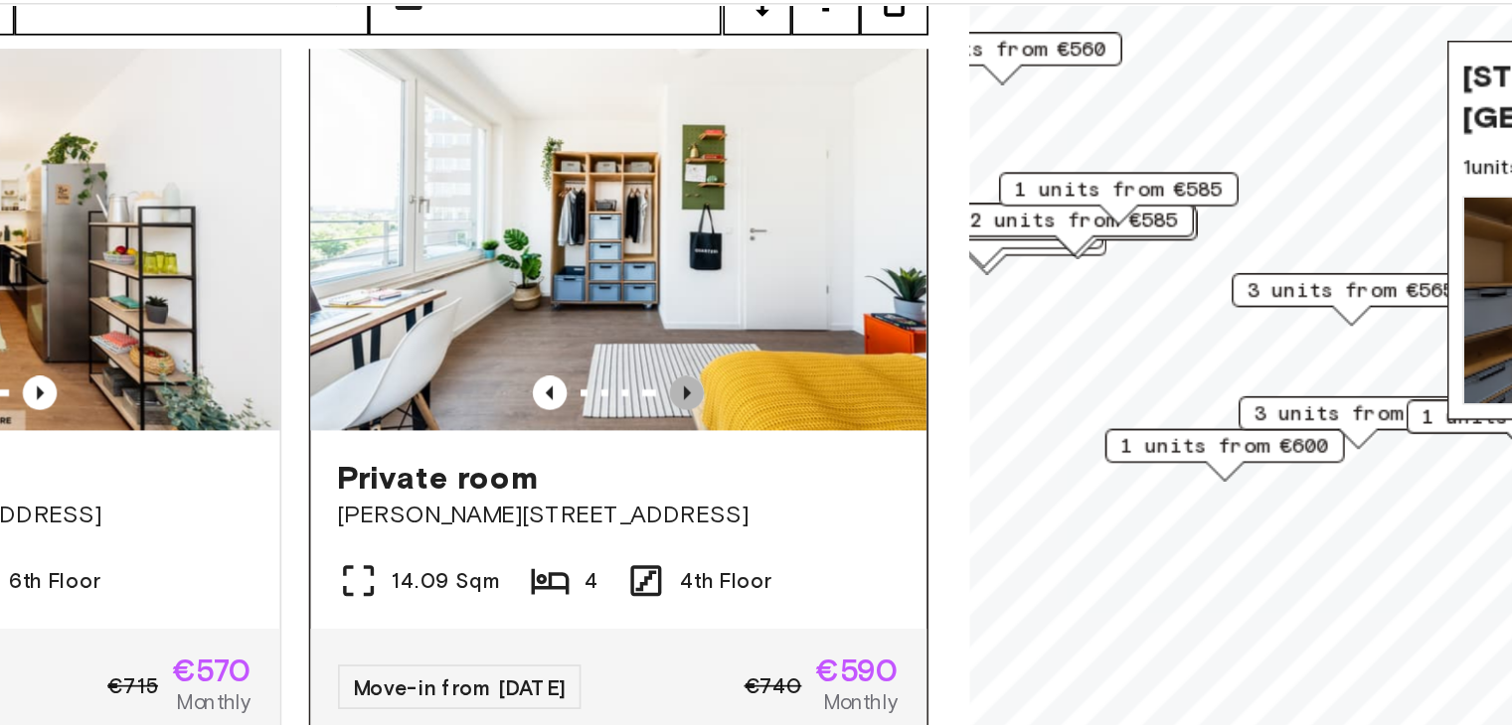
click at [650, 328] on icon "Previous image" at bounding box center [660, 322] width 20 height 20
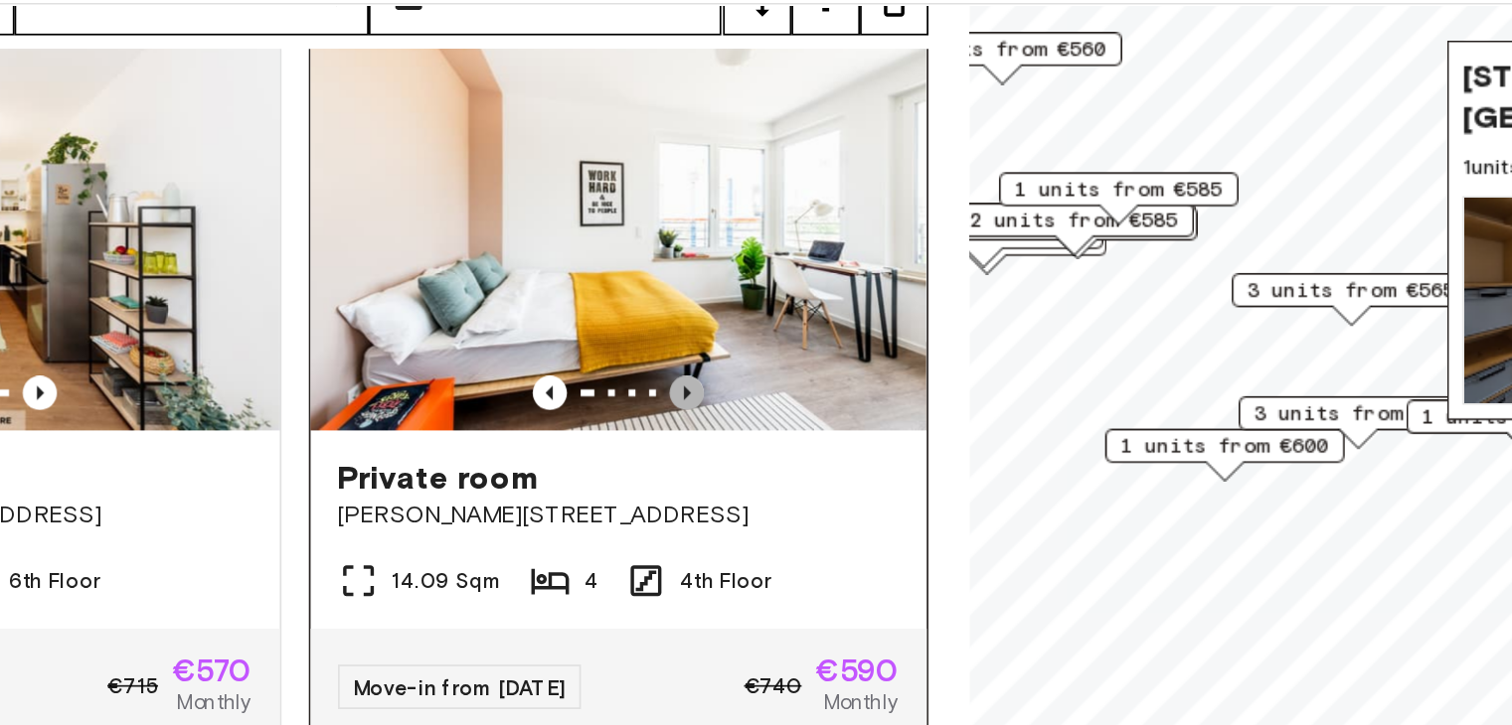
click at [650, 328] on icon "Previous image" at bounding box center [660, 322] width 20 height 20
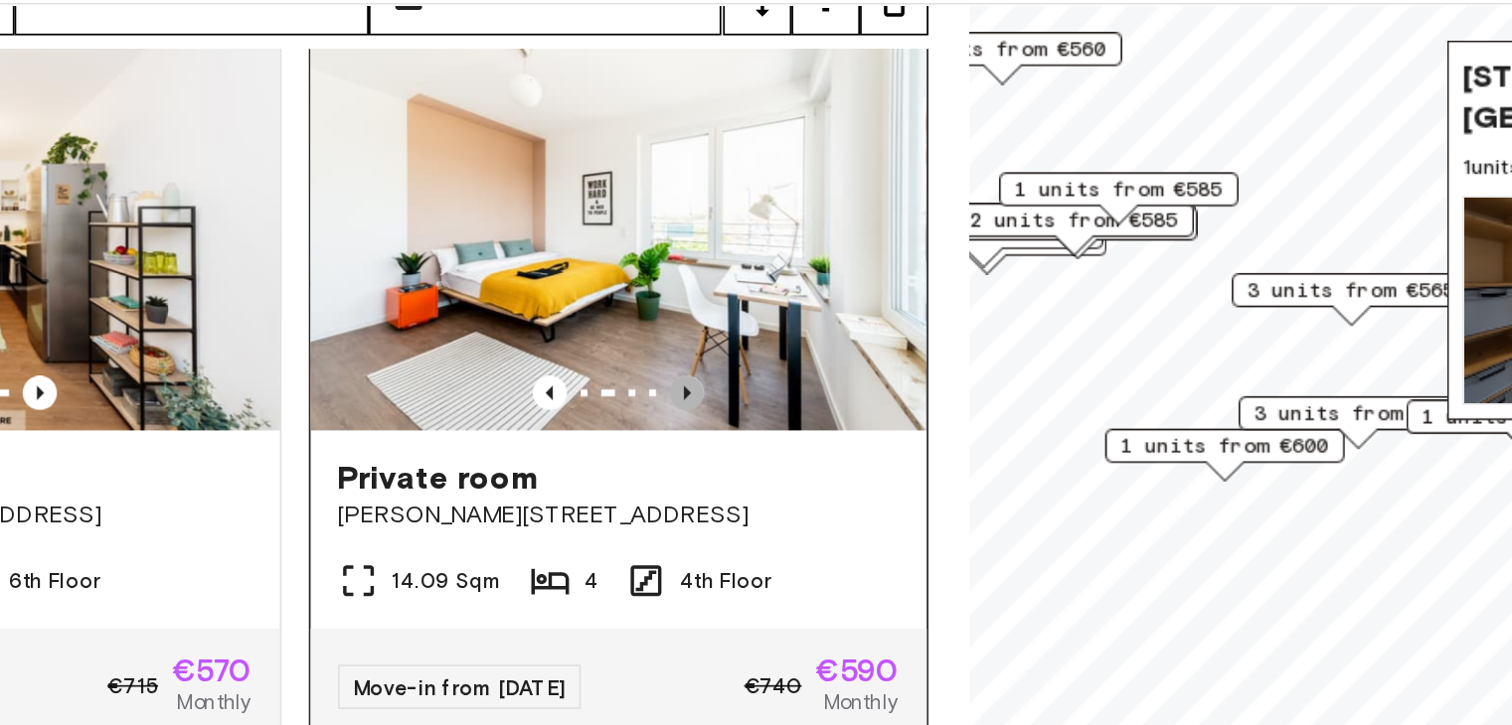
click at [650, 328] on icon "Previous image" at bounding box center [660, 322] width 20 height 20
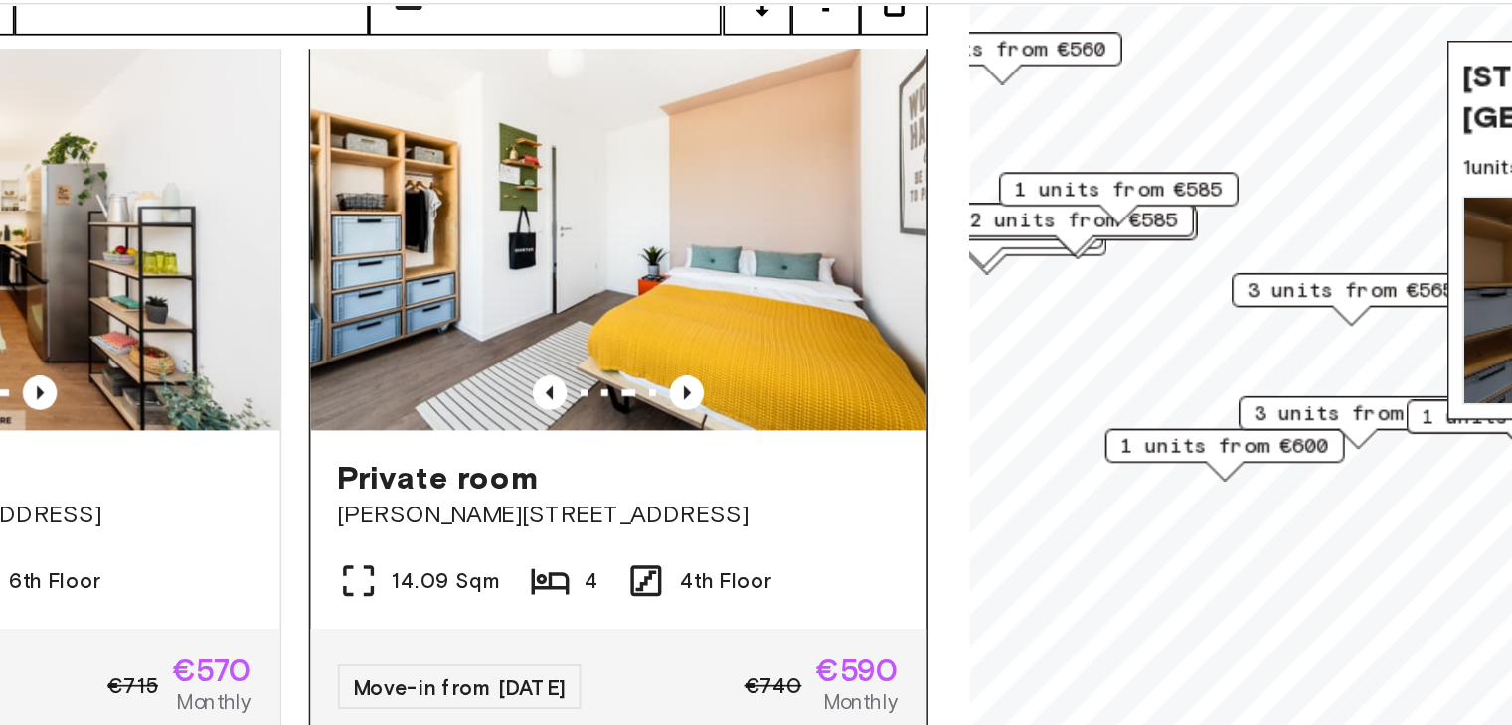
click at [633, 282] on img at bounding box center [620, 224] width 358 height 239
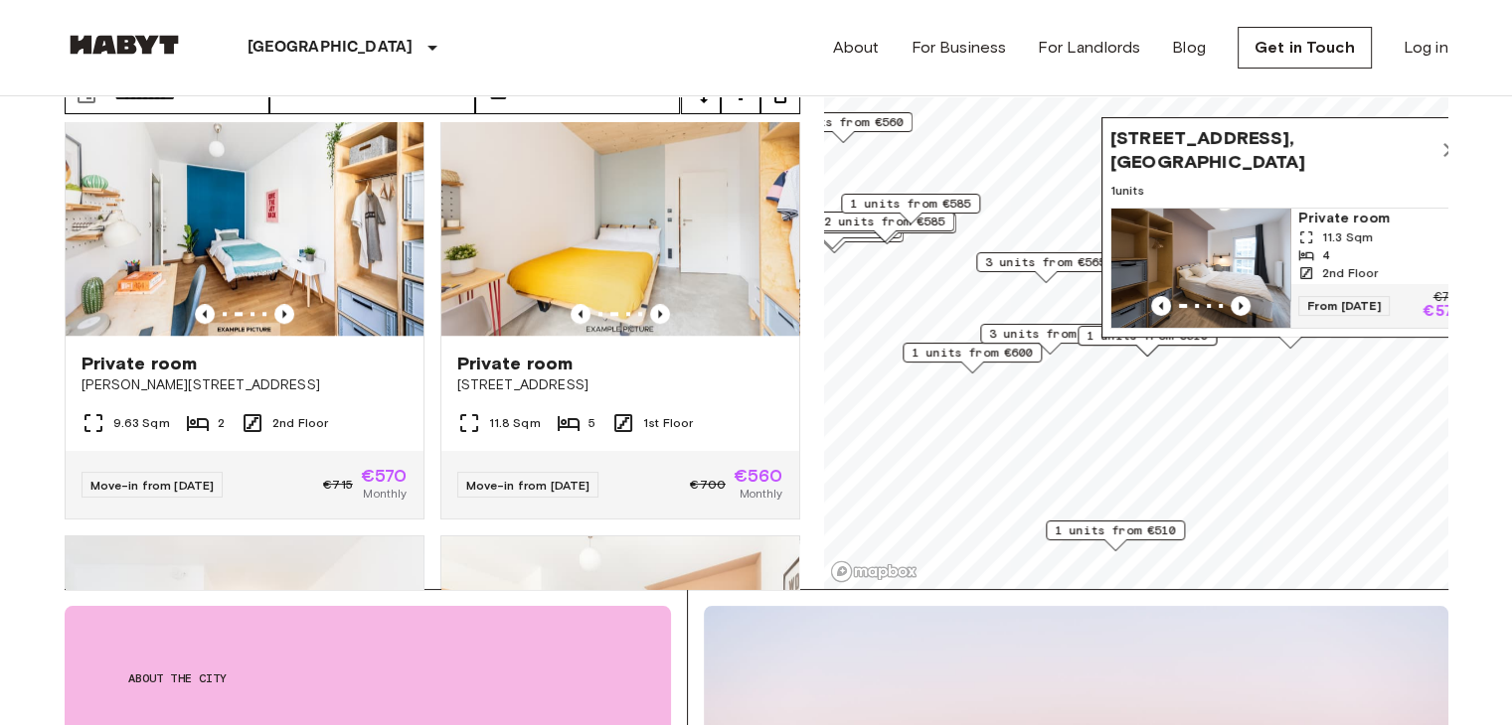
scroll to position [1795, 0]
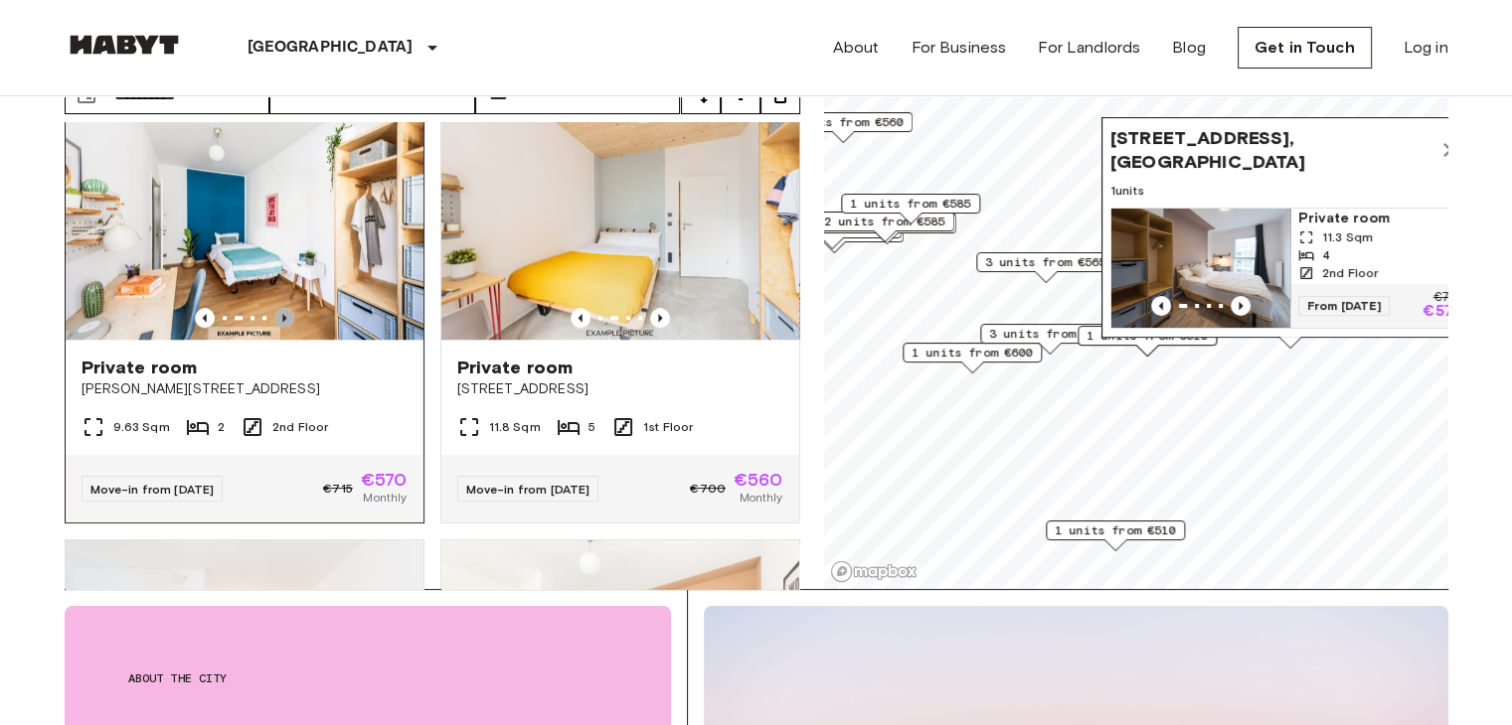
click at [284, 318] on icon "Previous image" at bounding box center [284, 318] width 20 height 20
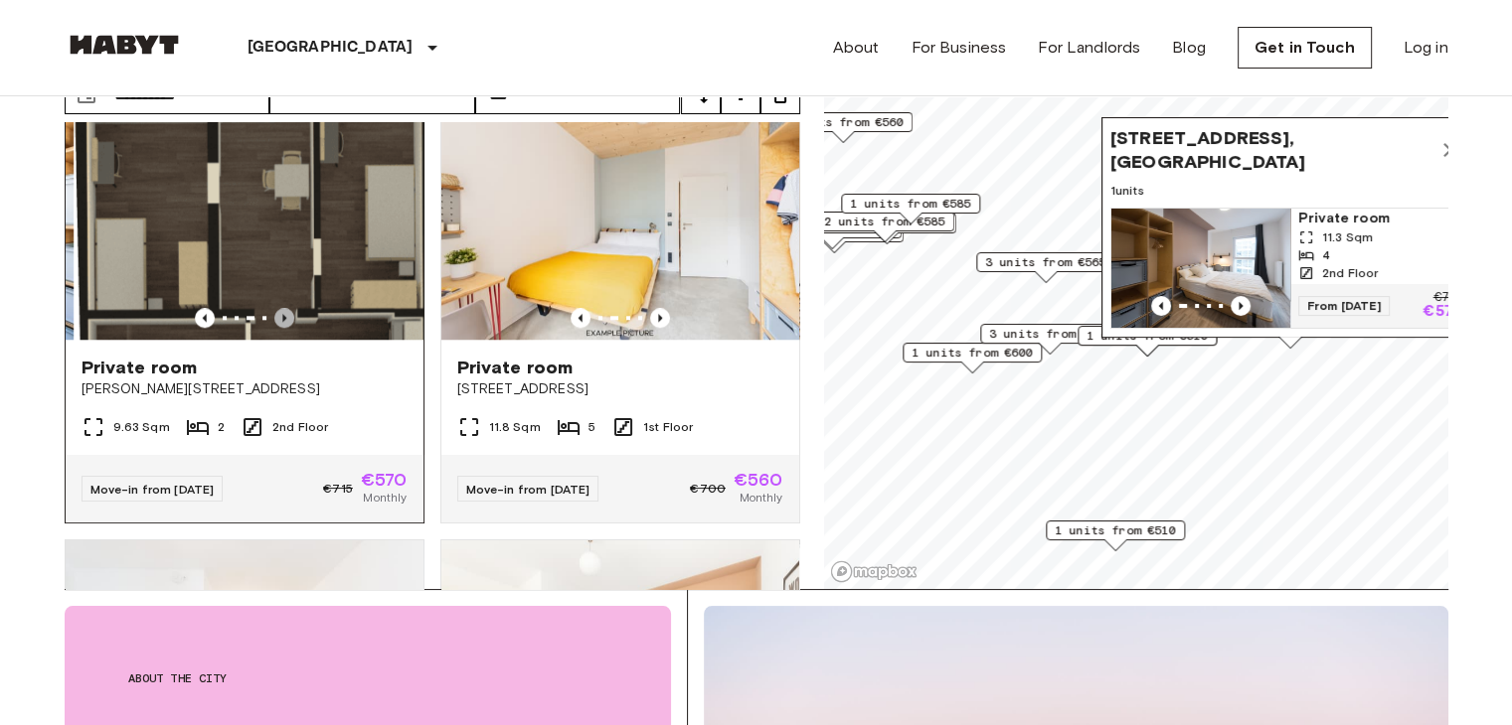
click at [284, 318] on icon "Previous image" at bounding box center [284, 318] width 20 height 20
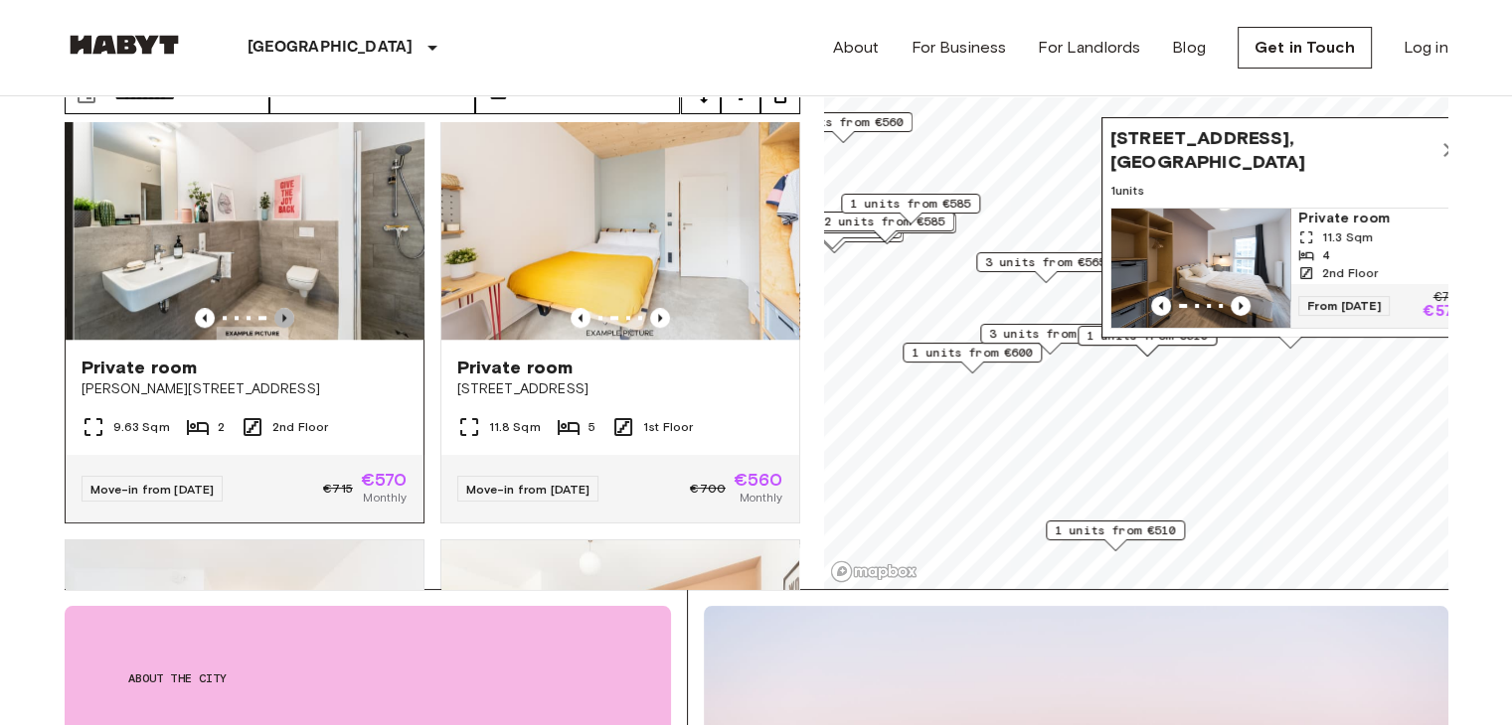
click at [284, 318] on icon "Previous image" at bounding box center [284, 318] width 20 height 20
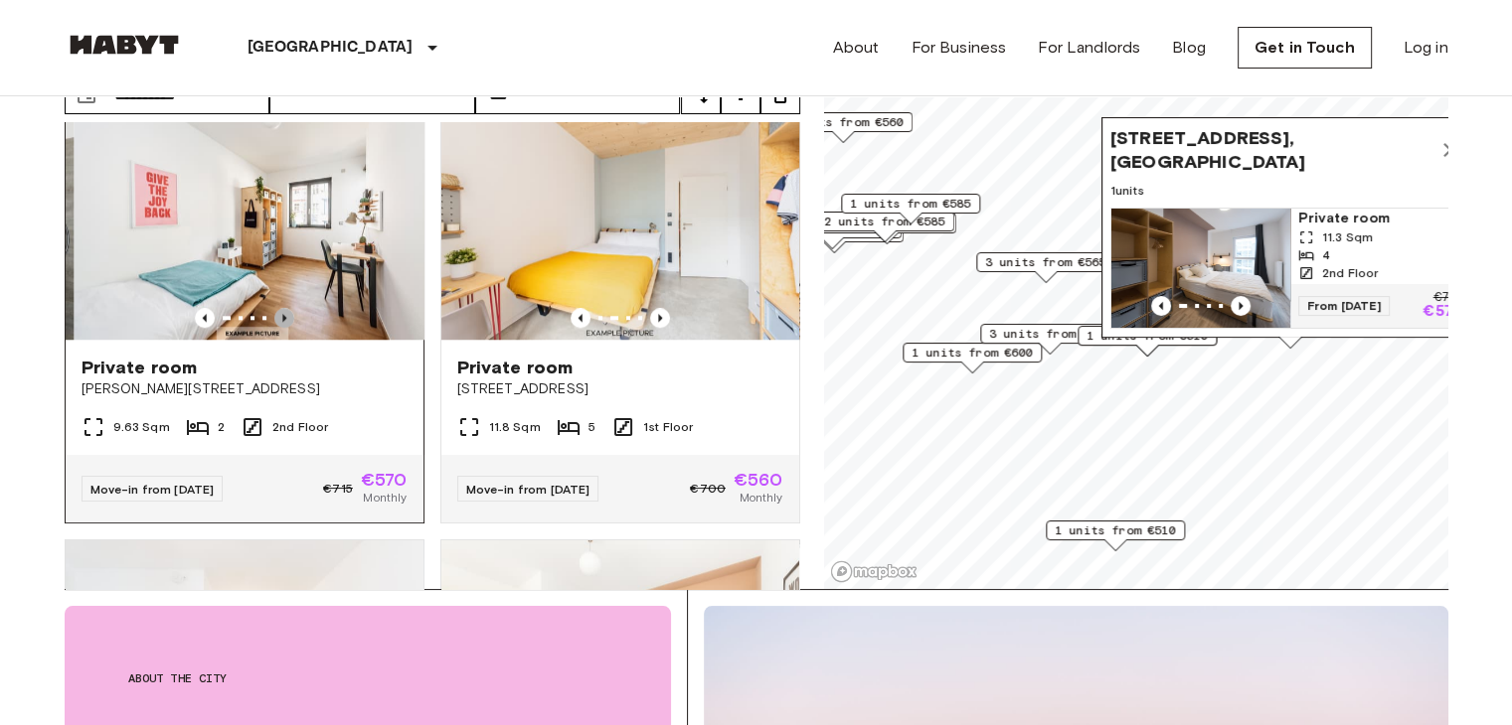
click at [284, 318] on icon "Previous image" at bounding box center [284, 318] width 20 height 20
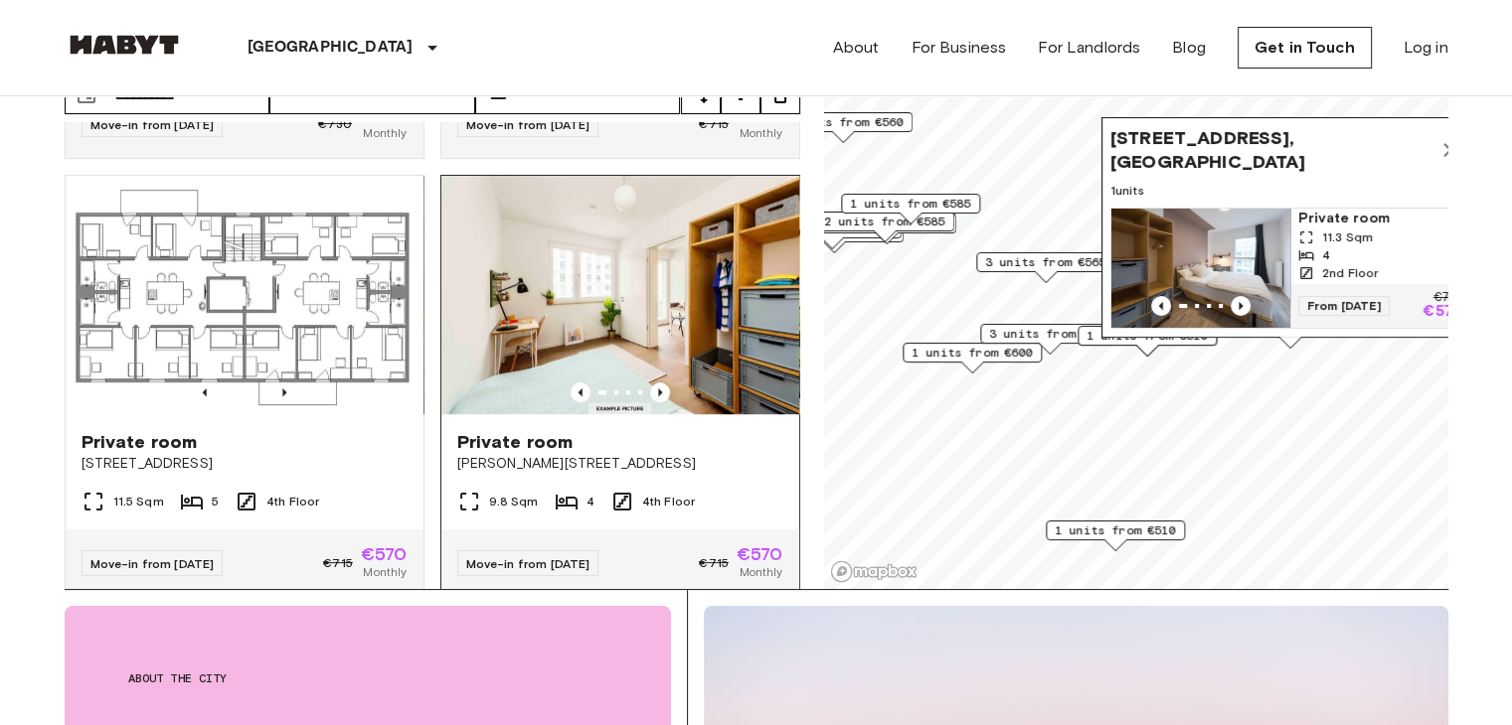
scroll to position [1275, 0]
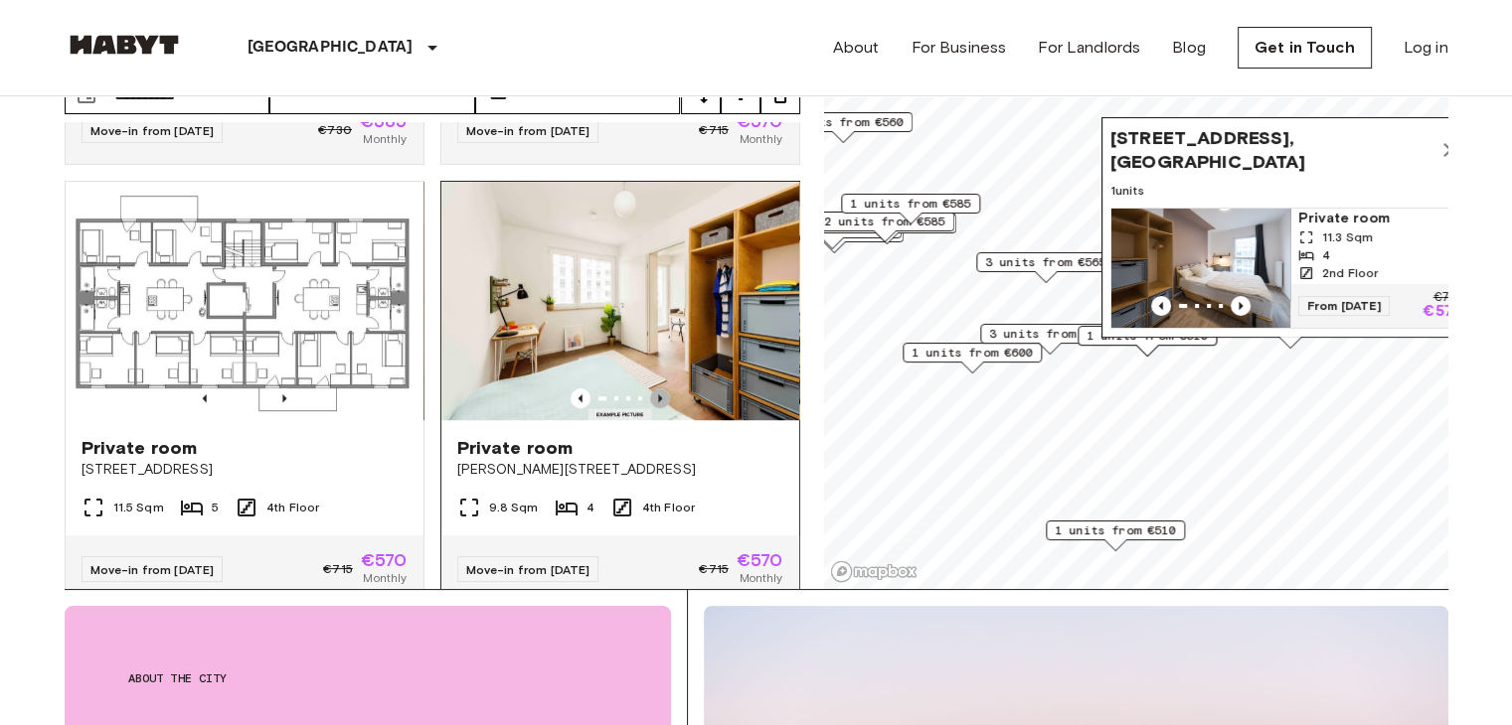
click at [650, 389] on icon "Previous image" at bounding box center [660, 399] width 20 height 20
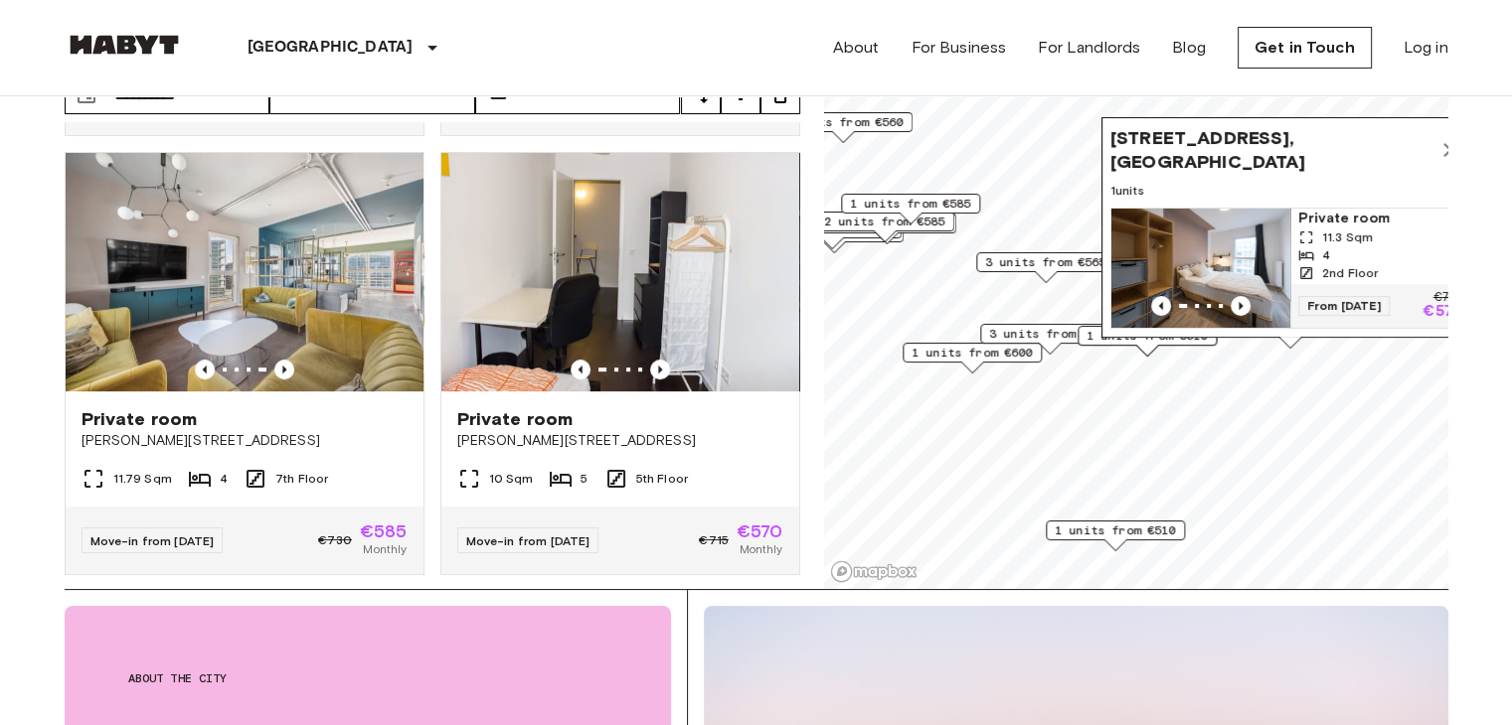
scroll to position [864, 0]
click at [284, 361] on icon "Previous image" at bounding box center [284, 371] width 20 height 20
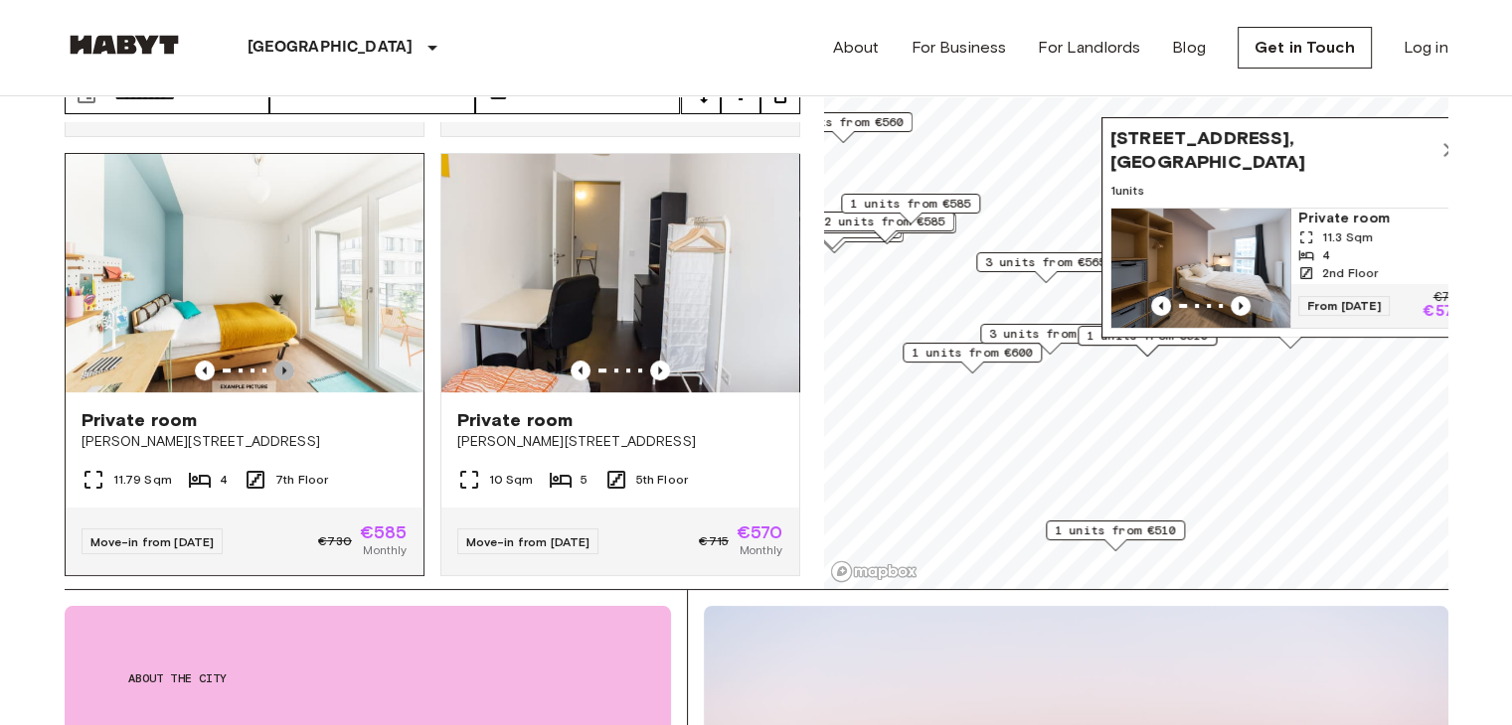
click at [283, 361] on icon "Previous image" at bounding box center [284, 371] width 20 height 20
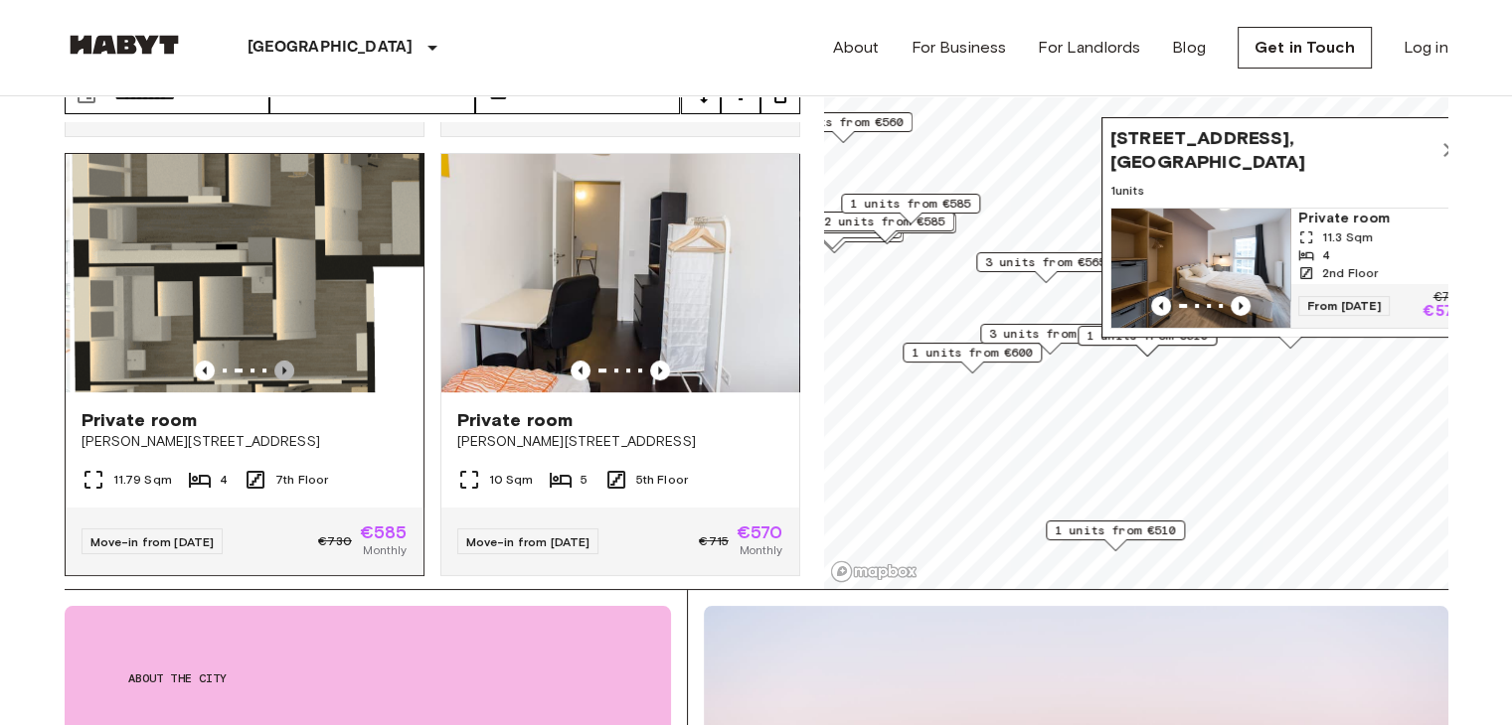
click at [283, 361] on icon "Previous image" at bounding box center [284, 371] width 20 height 20
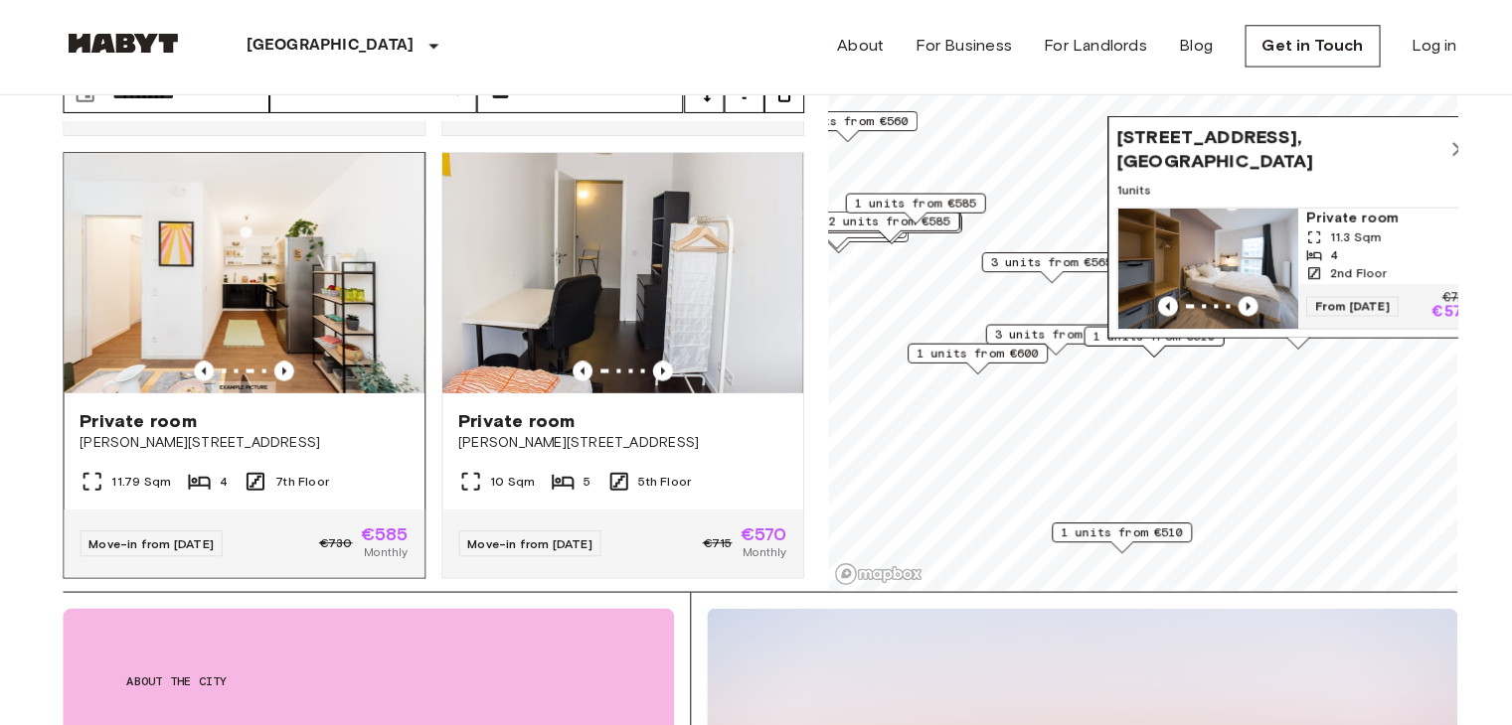
scroll to position [137, 0]
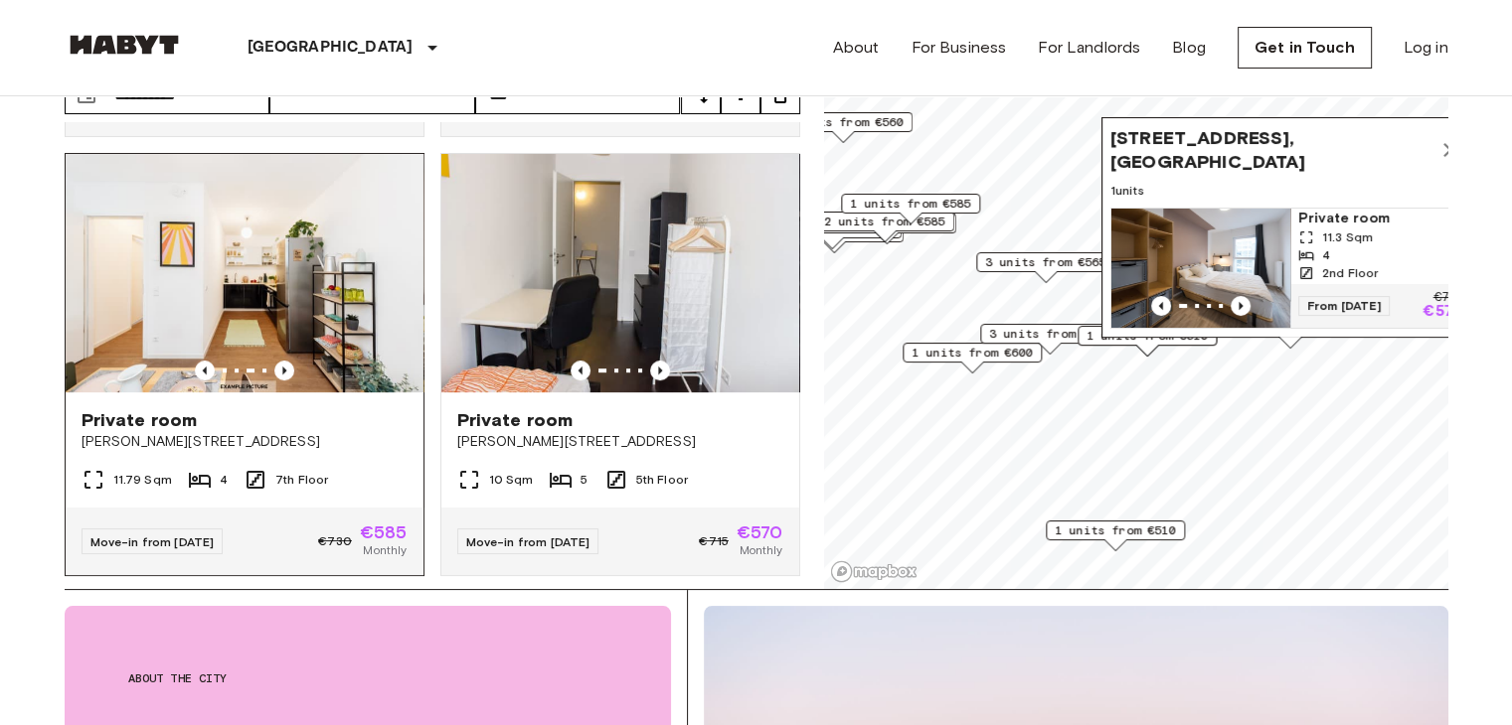
click at [350, 408] on div "Private room" at bounding box center [244, 420] width 326 height 24
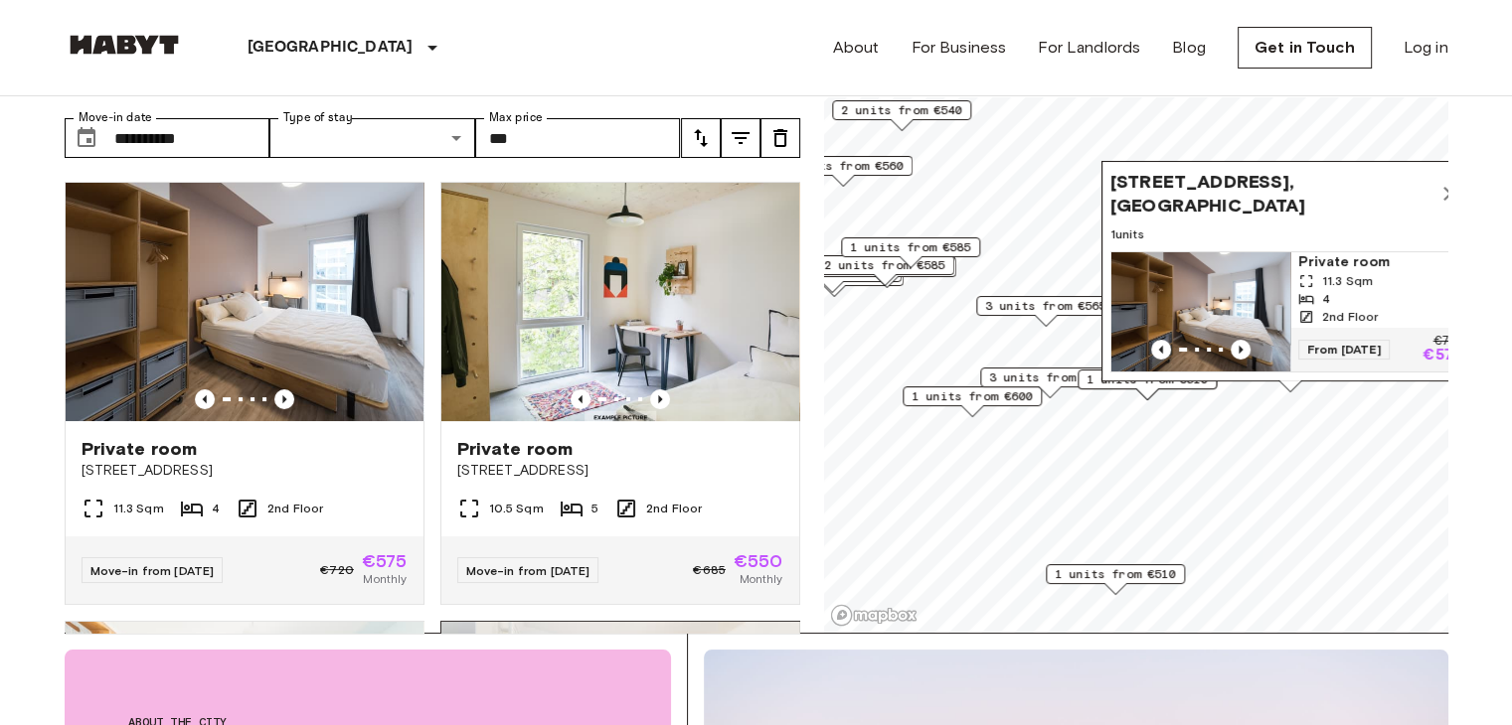
scroll to position [0, 0]
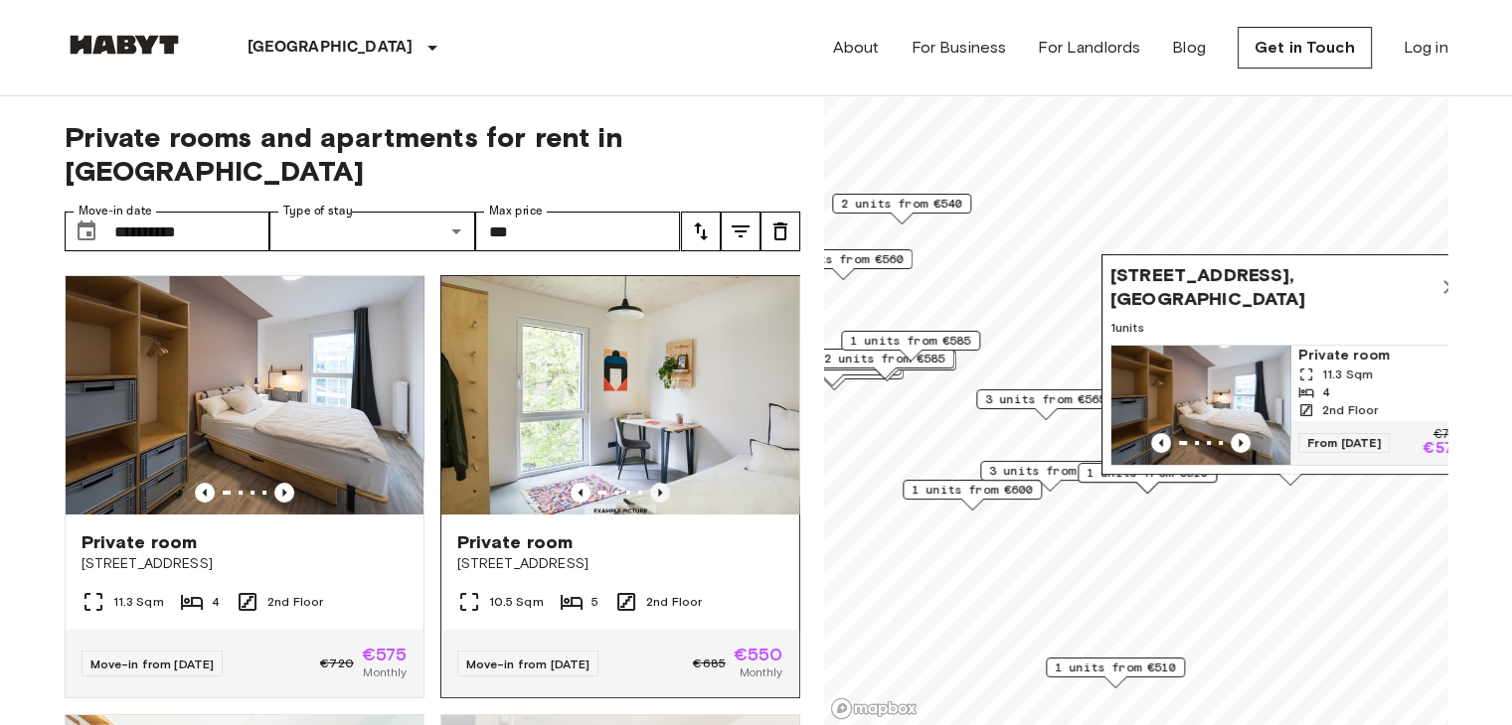
click at [650, 483] on icon "Previous image" at bounding box center [660, 493] width 20 height 20
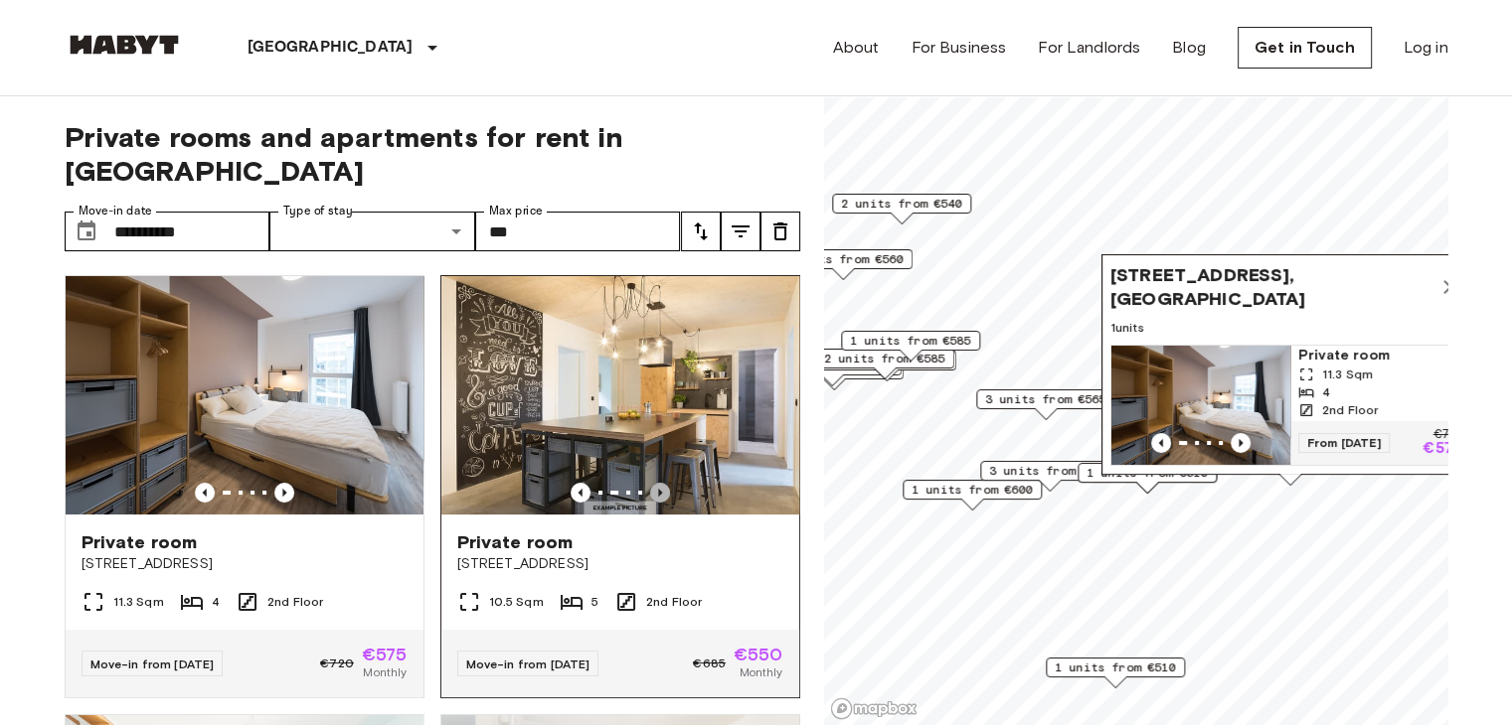
click at [650, 483] on icon "Previous image" at bounding box center [660, 493] width 20 height 20
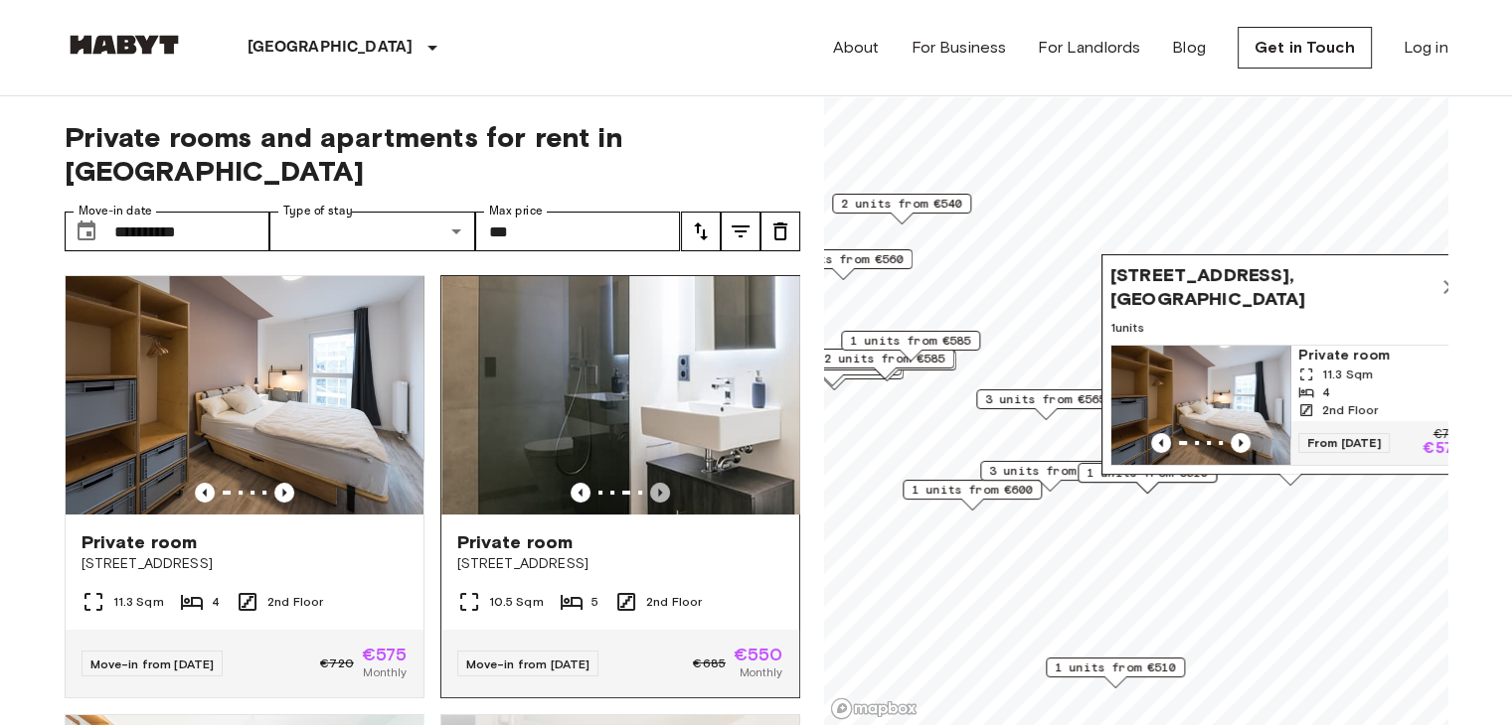
click at [650, 483] on icon "Previous image" at bounding box center [660, 493] width 20 height 20
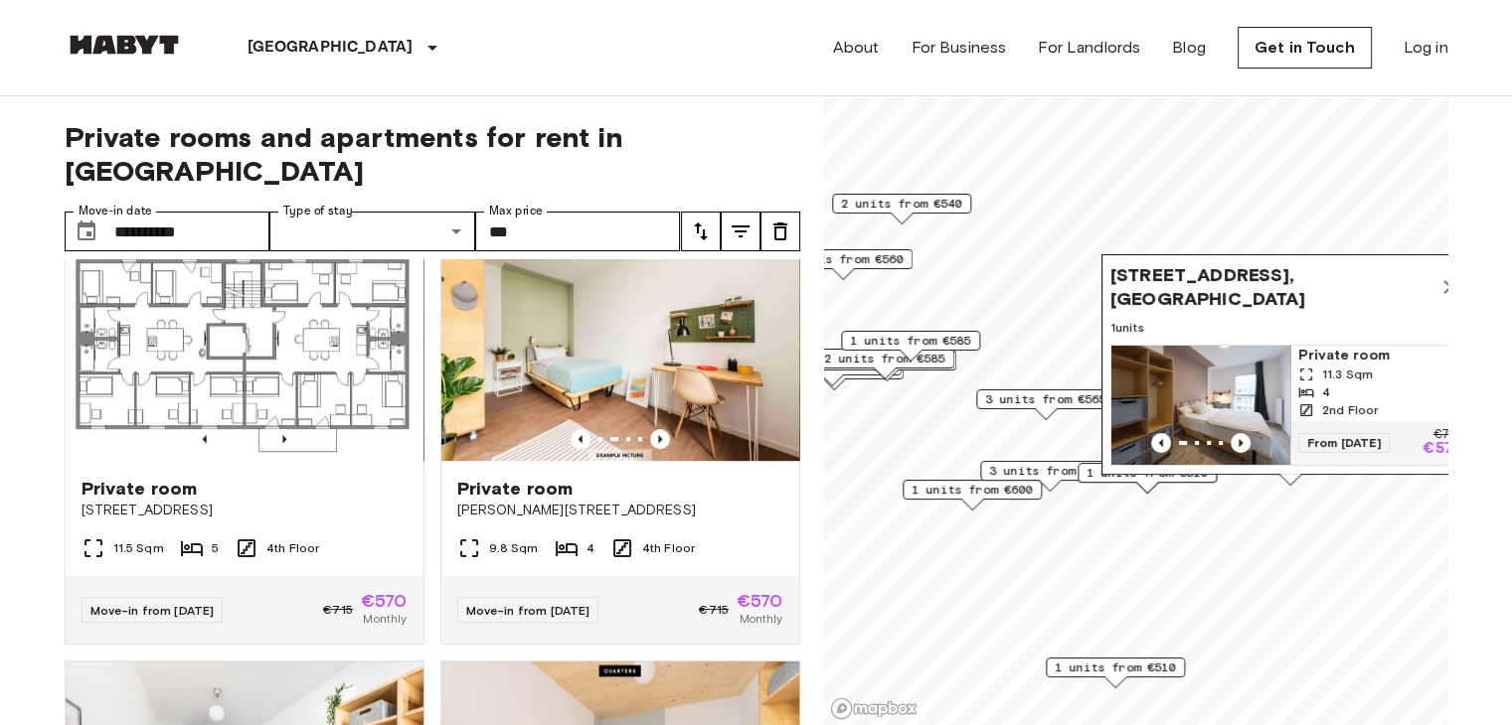
scroll to position [1370, 0]
click at [650, 433] on icon "Previous image" at bounding box center [660, 440] width 20 height 20
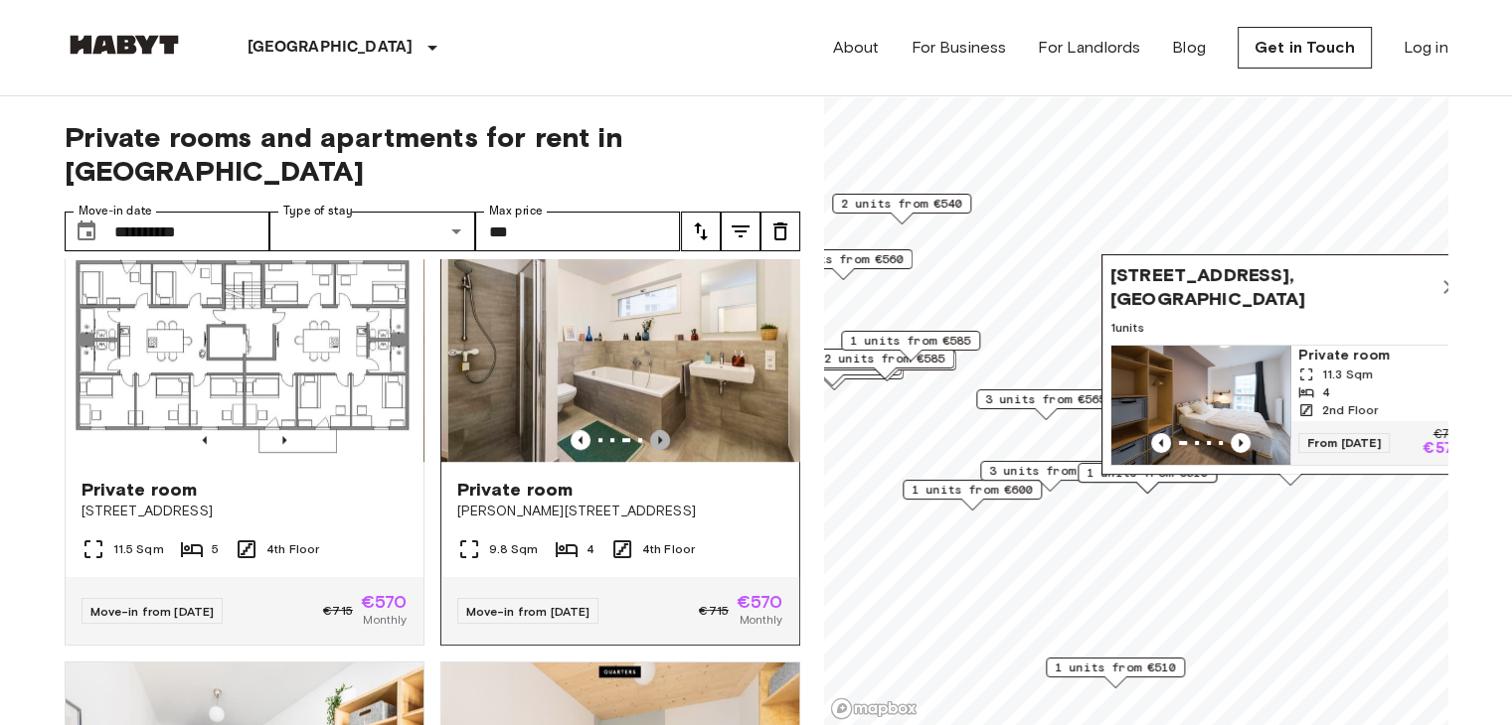
click at [650, 433] on icon "Previous image" at bounding box center [660, 440] width 20 height 20
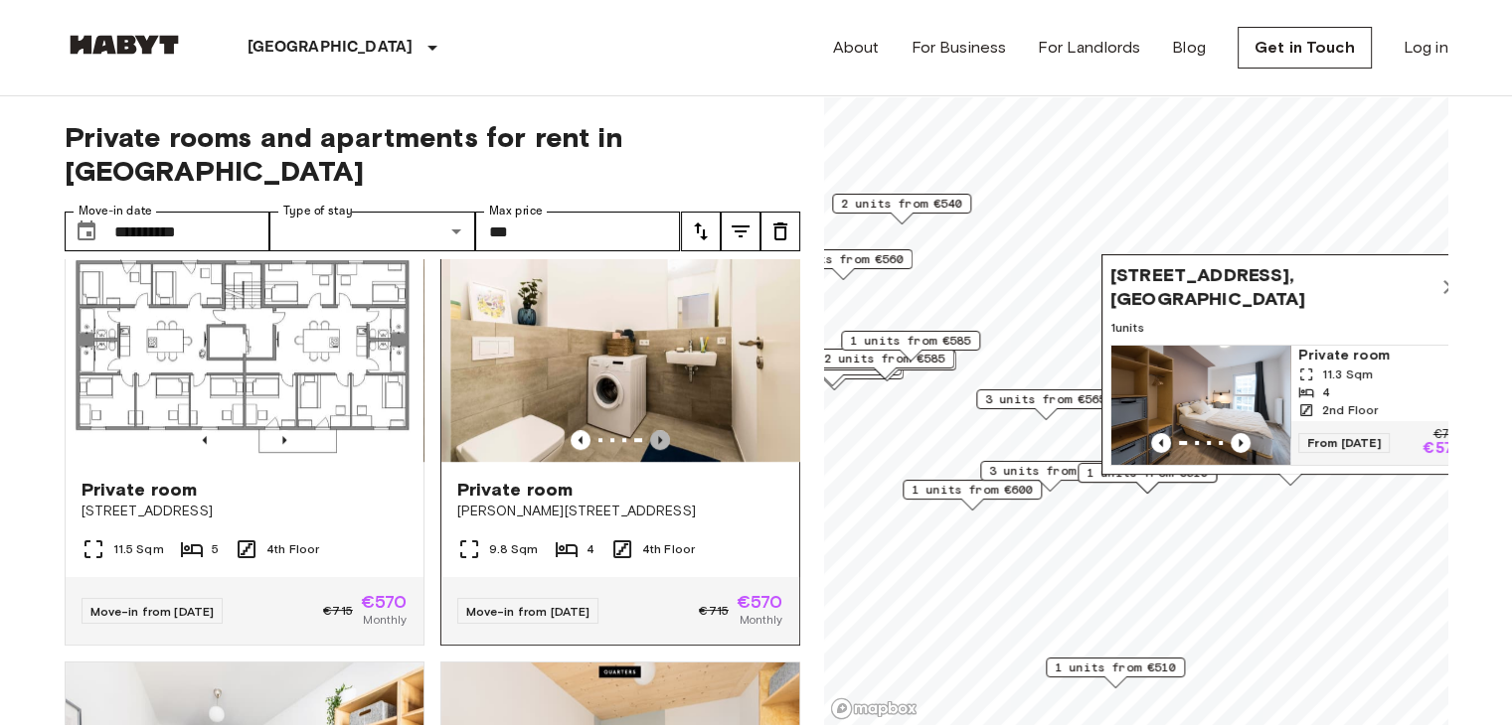
click at [650, 433] on icon "Previous image" at bounding box center [660, 440] width 20 height 20
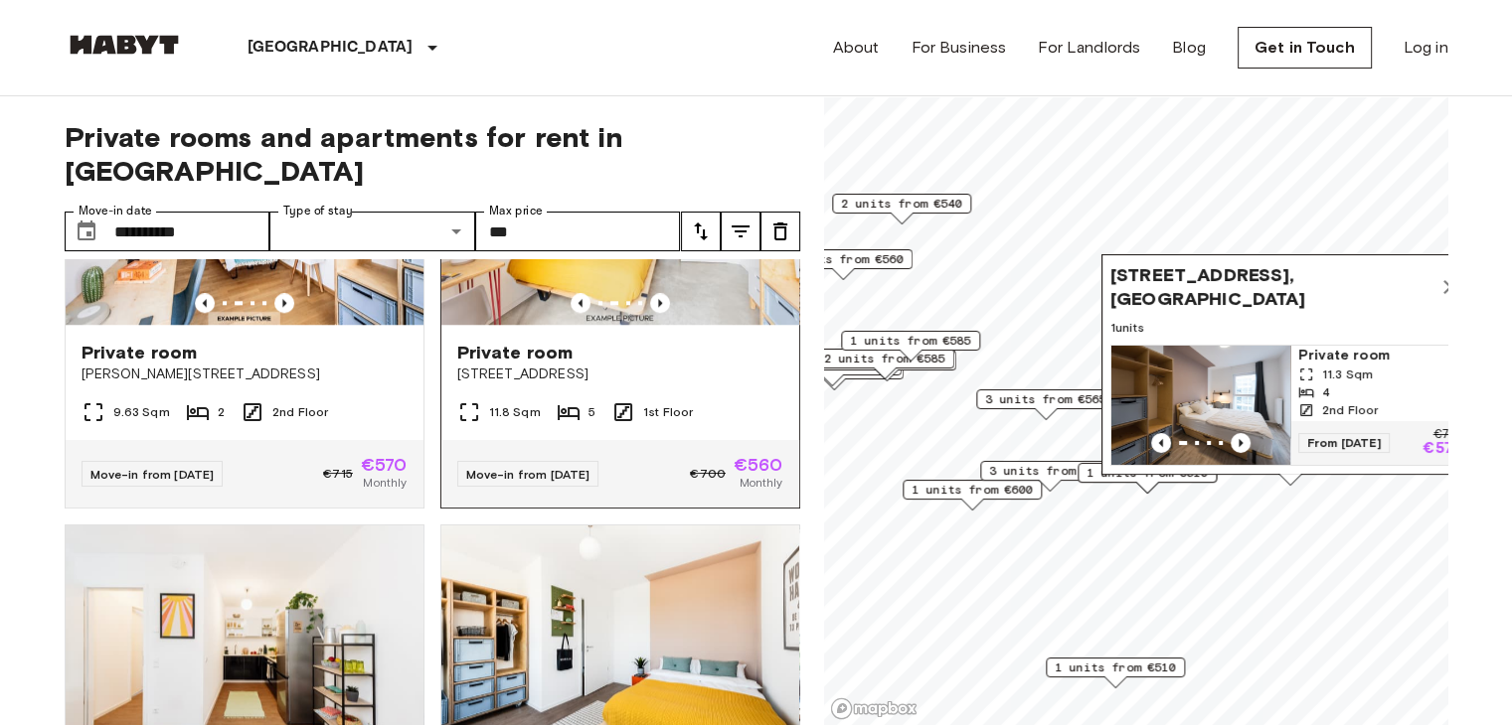
scroll to position [1866, 0]
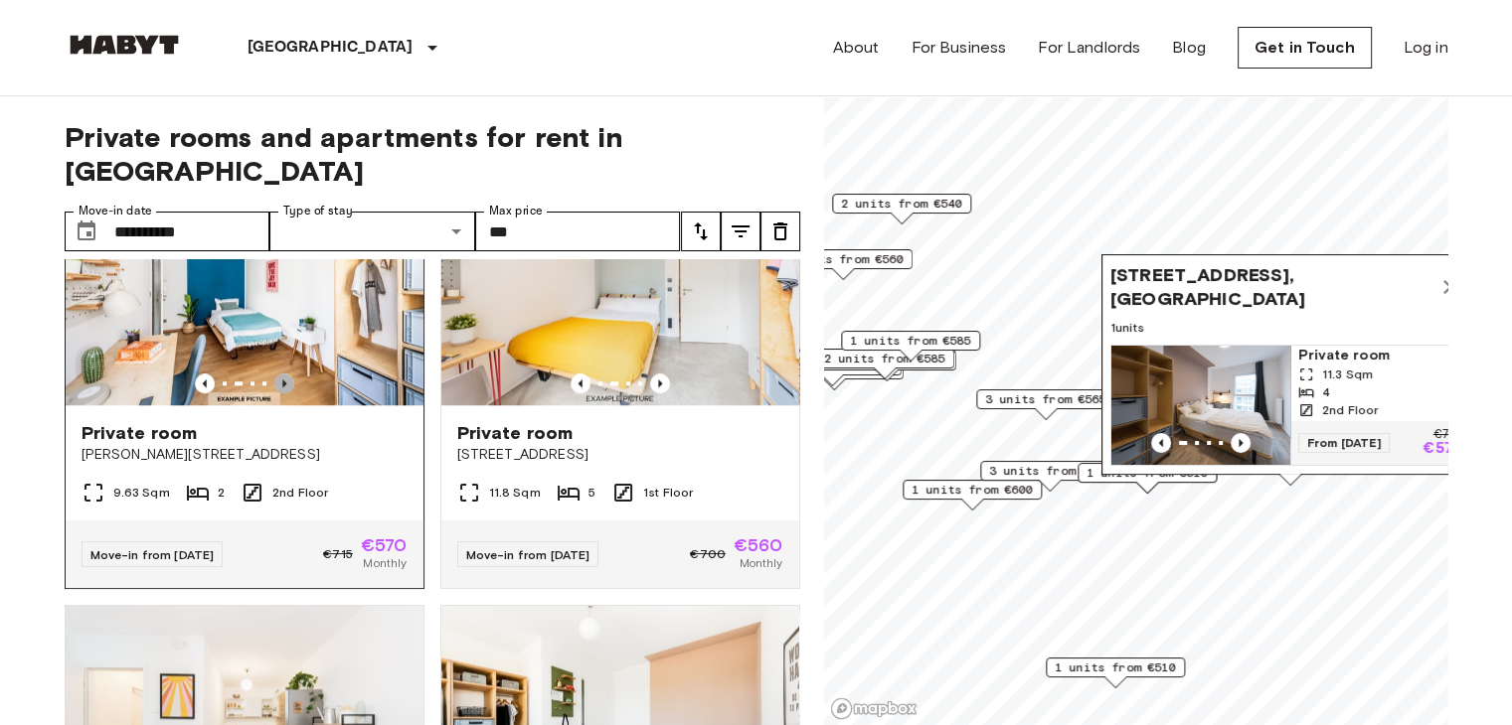
click at [274, 382] on icon "Previous image" at bounding box center [284, 384] width 20 height 20
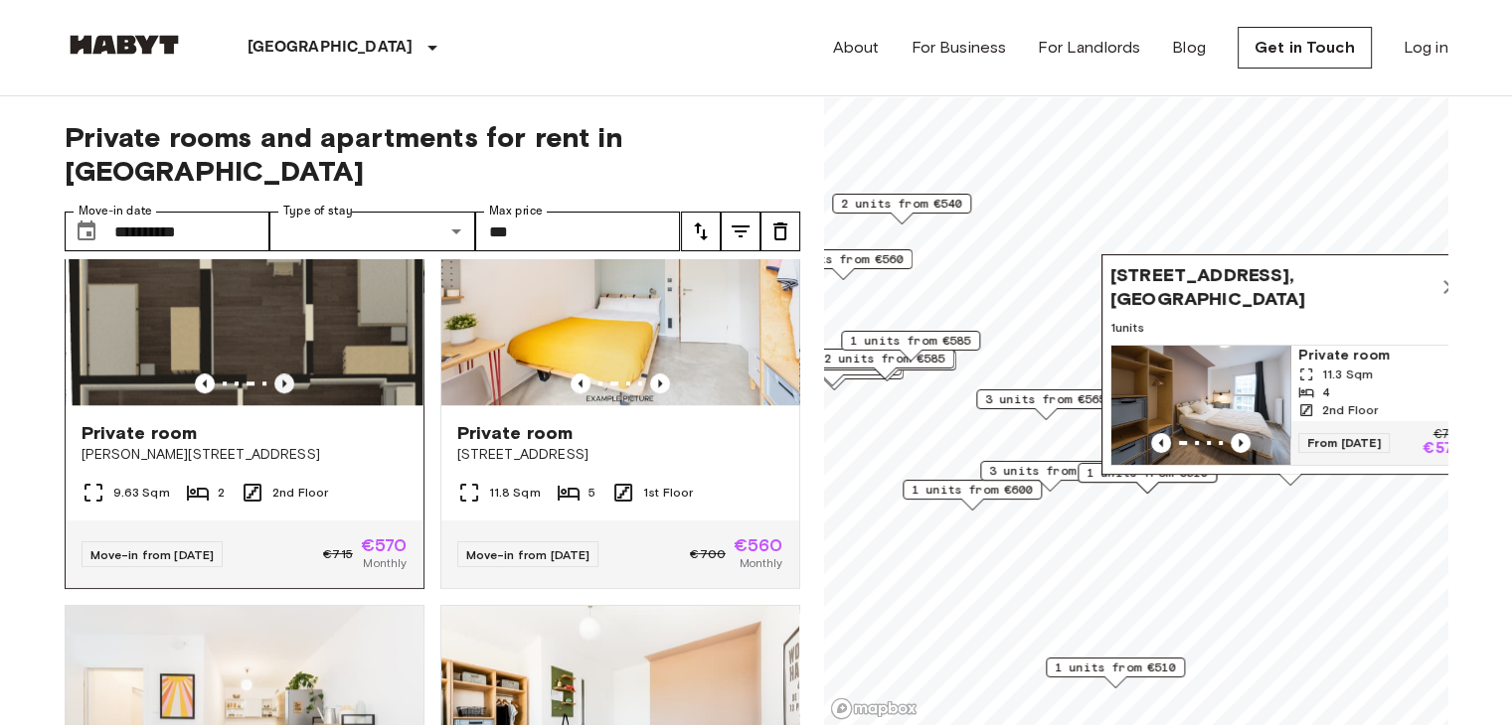
click at [274, 382] on icon "Previous image" at bounding box center [284, 384] width 20 height 20
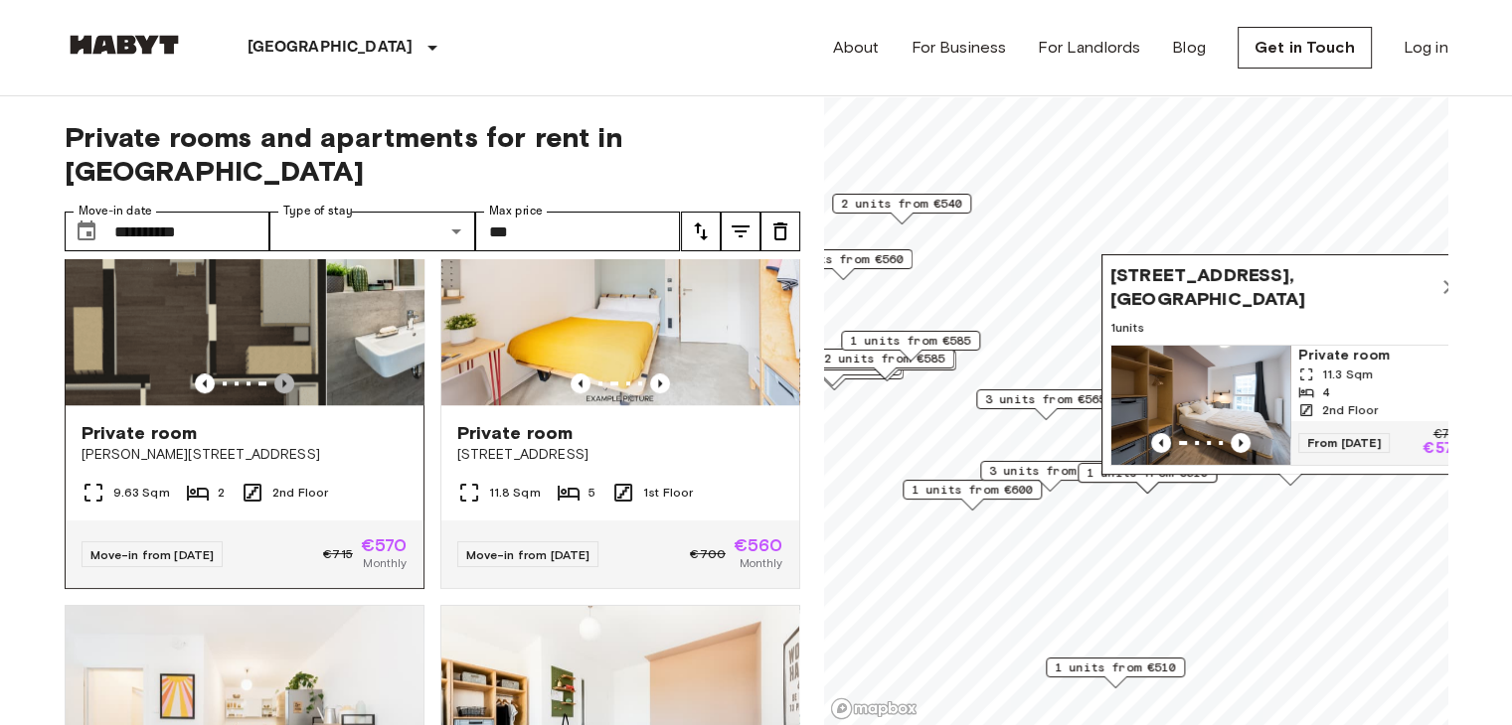
click at [274, 382] on icon "Previous image" at bounding box center [284, 384] width 20 height 20
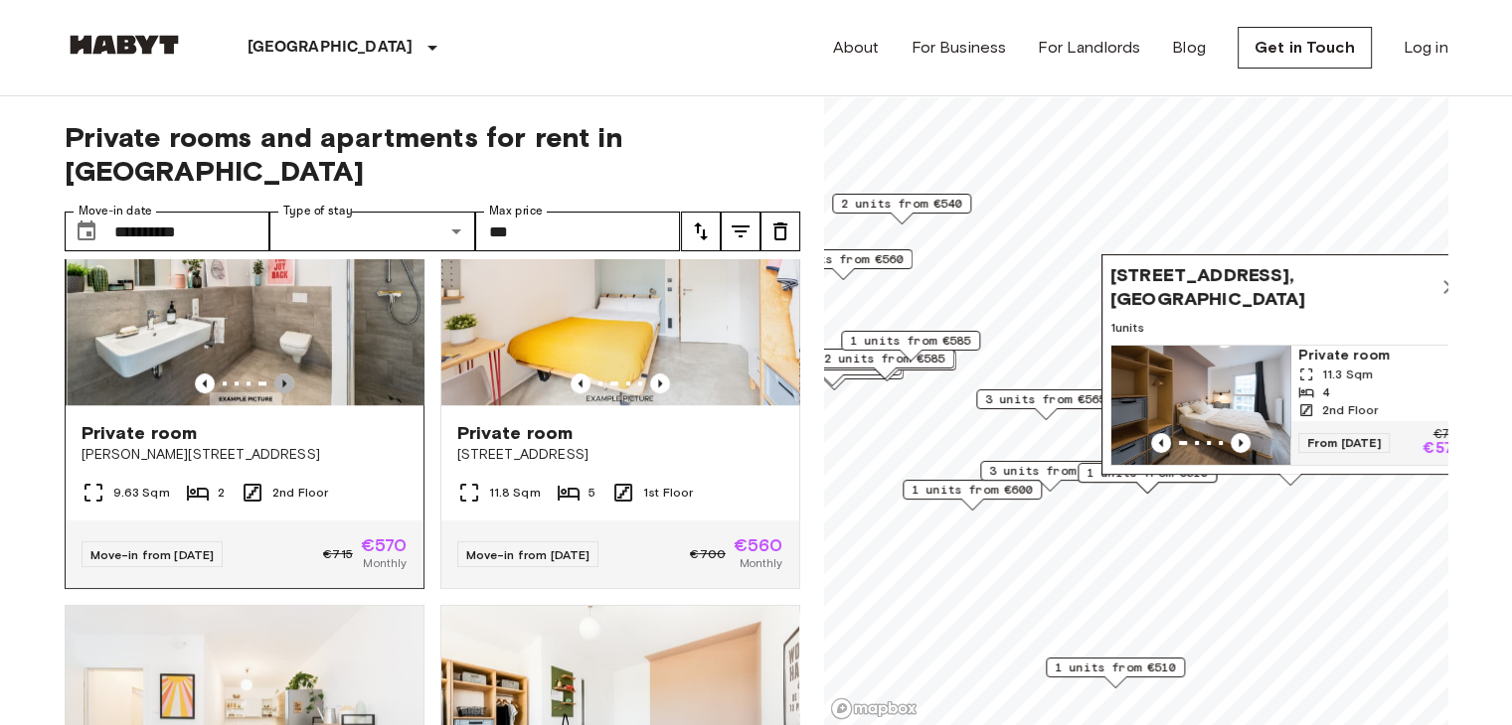
click at [274, 382] on icon "Previous image" at bounding box center [284, 384] width 20 height 20
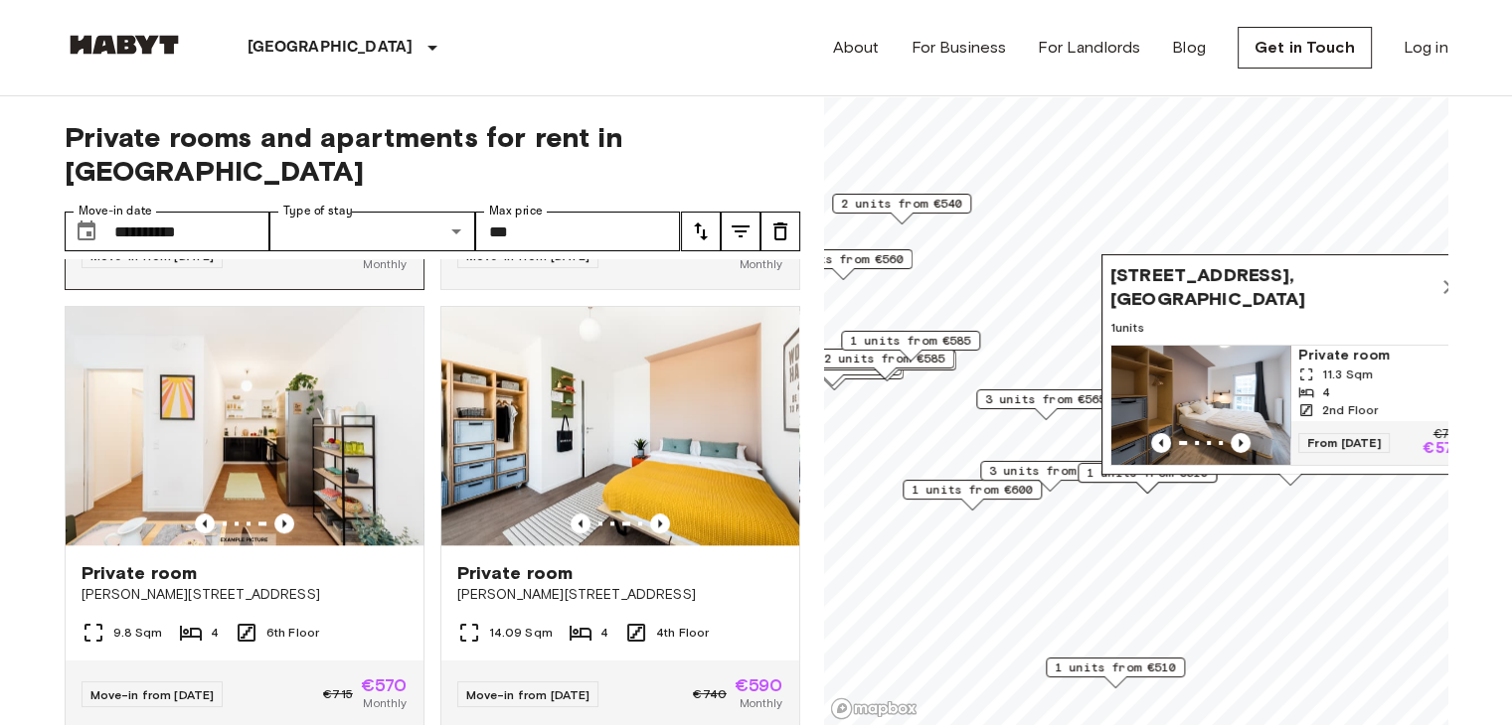
scroll to position [2244, 0]
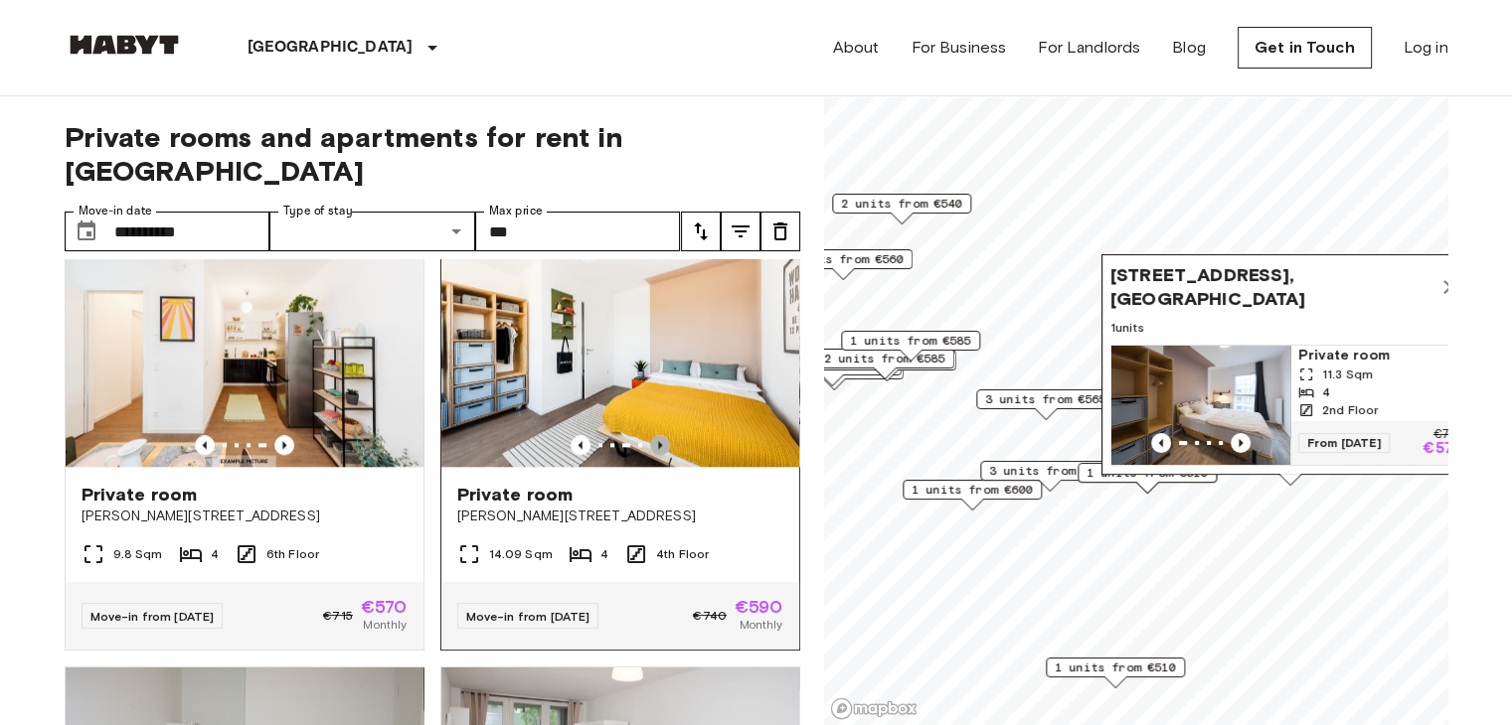
click at [652, 455] on icon "Previous image" at bounding box center [660, 445] width 20 height 20
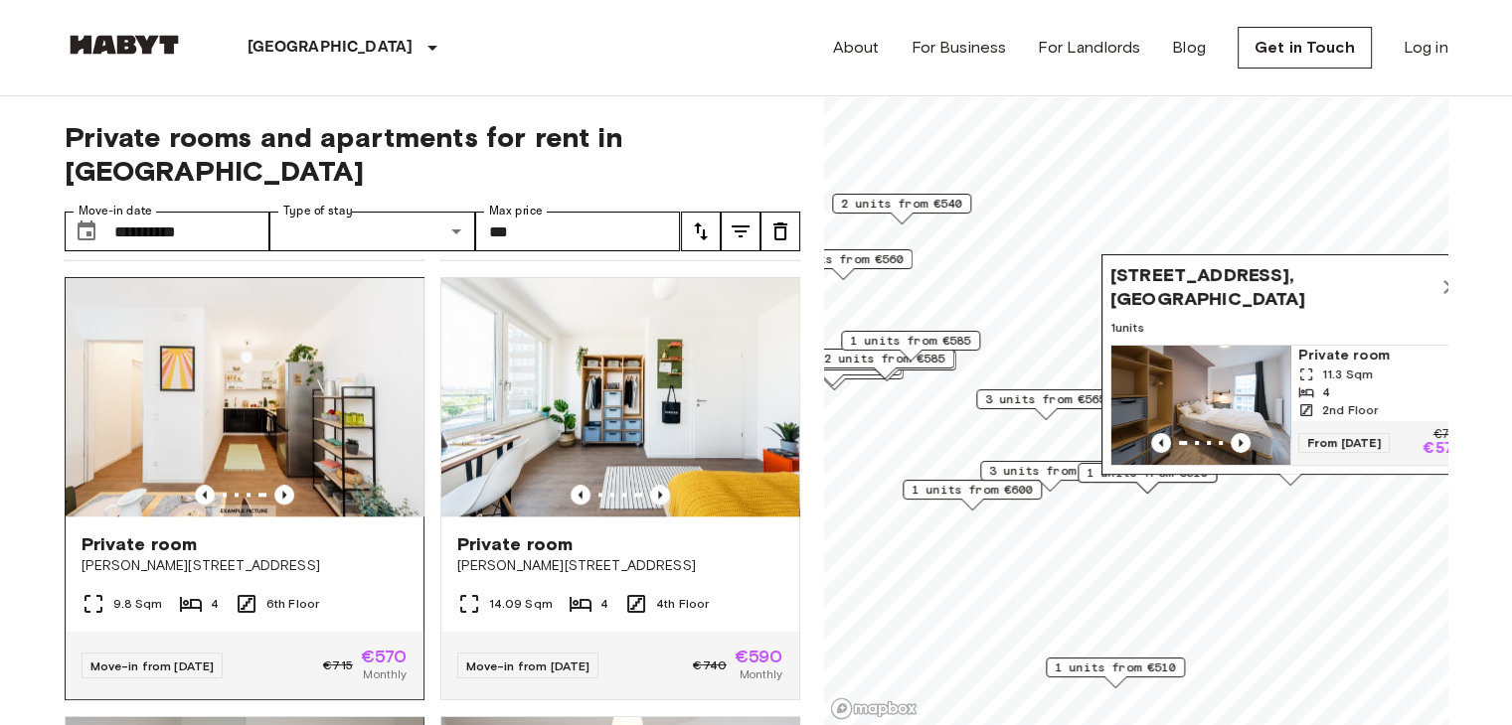
scroll to position [2198, 0]
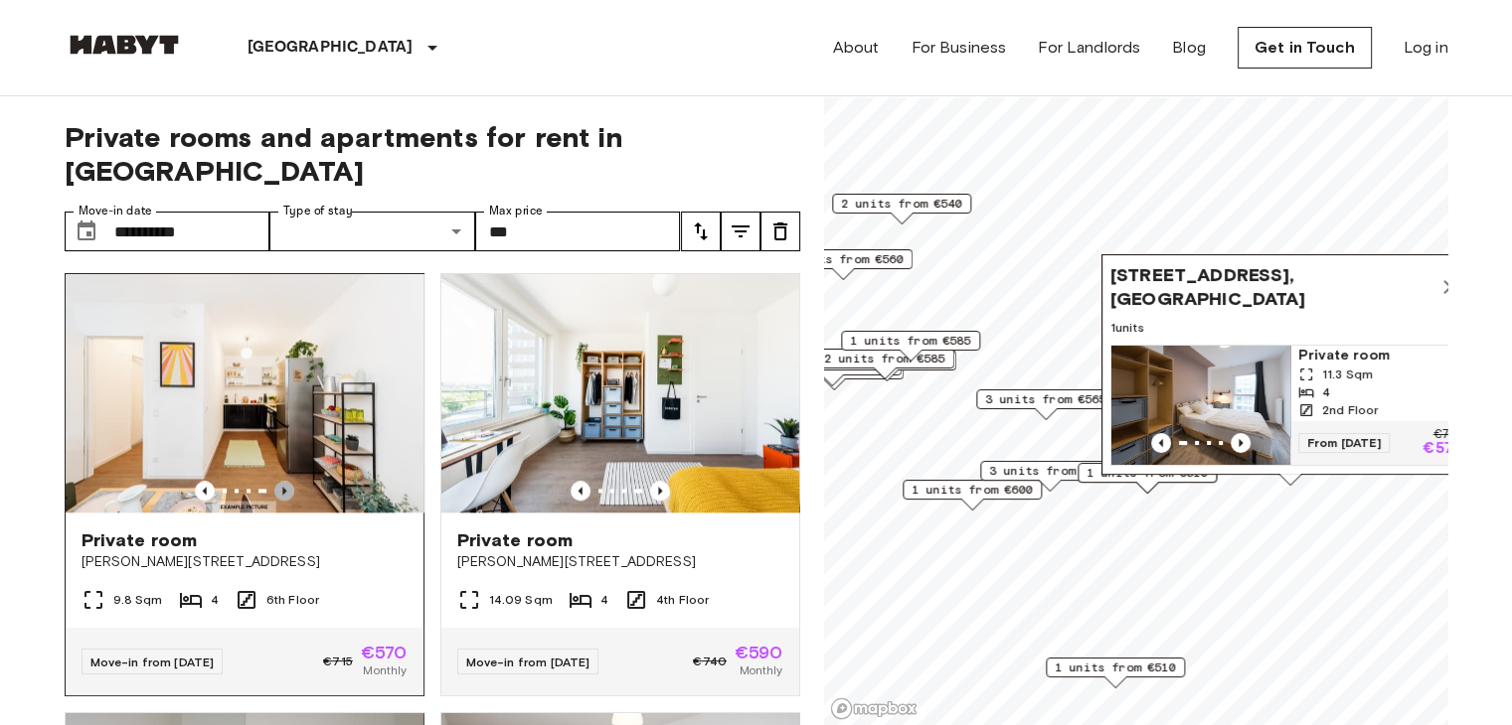
click at [278, 501] on icon "Previous image" at bounding box center [284, 491] width 20 height 20
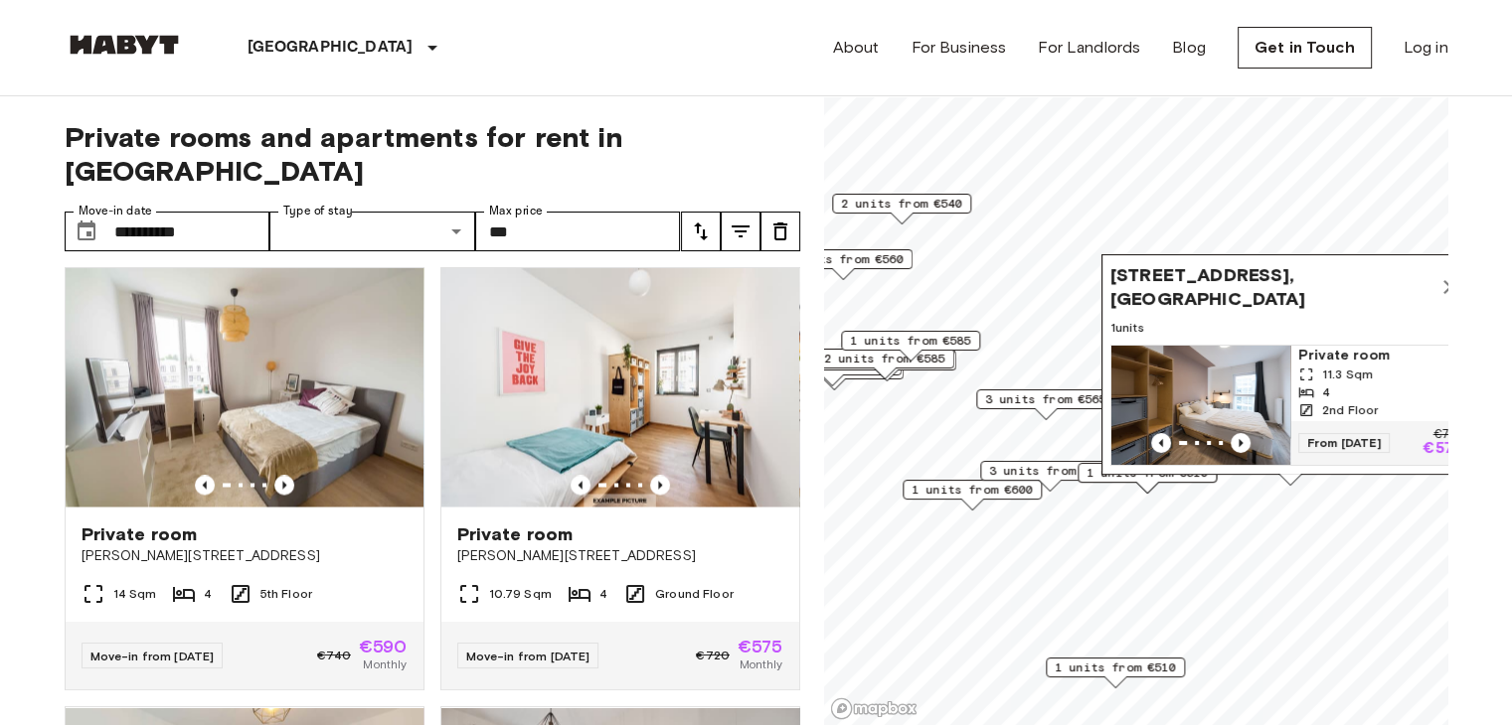
scroll to position [3532, 0]
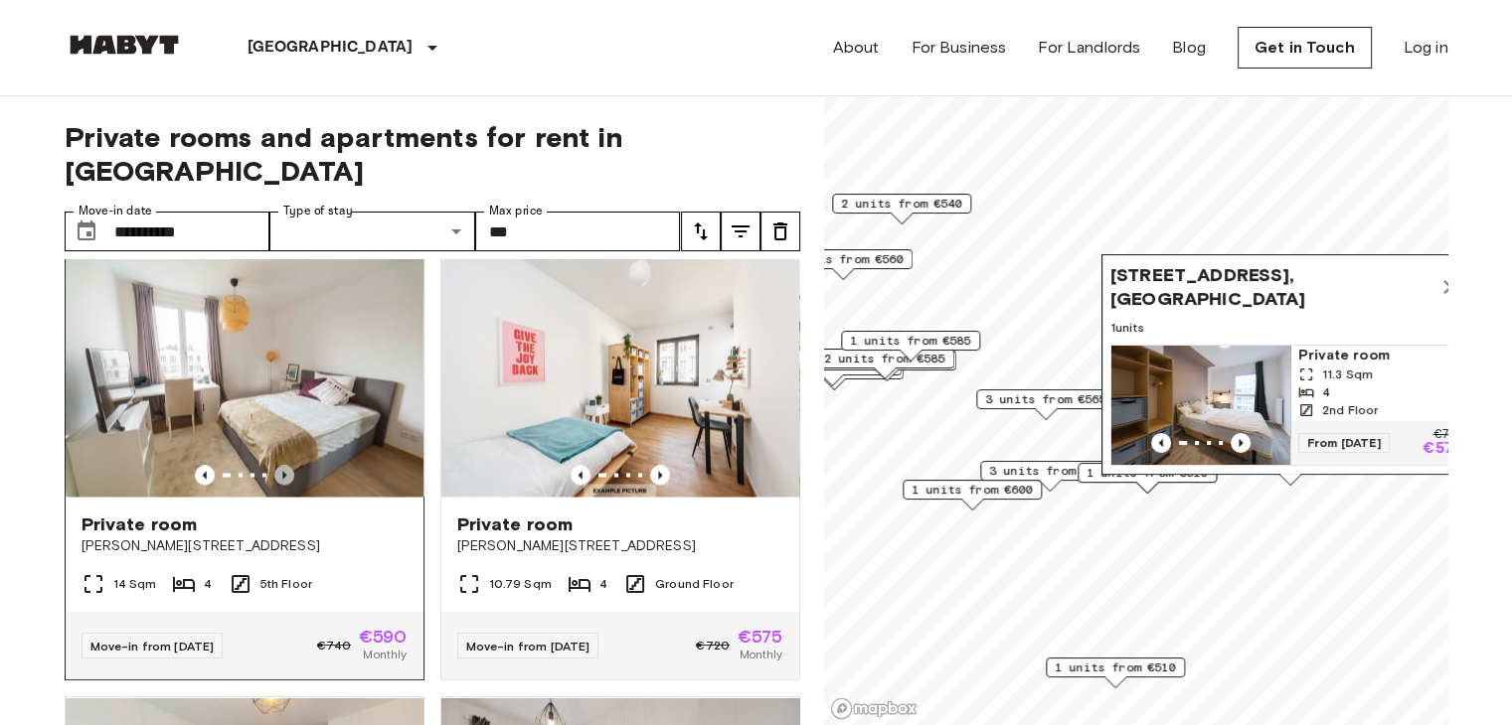
click at [280, 485] on icon "Previous image" at bounding box center [284, 475] width 20 height 20
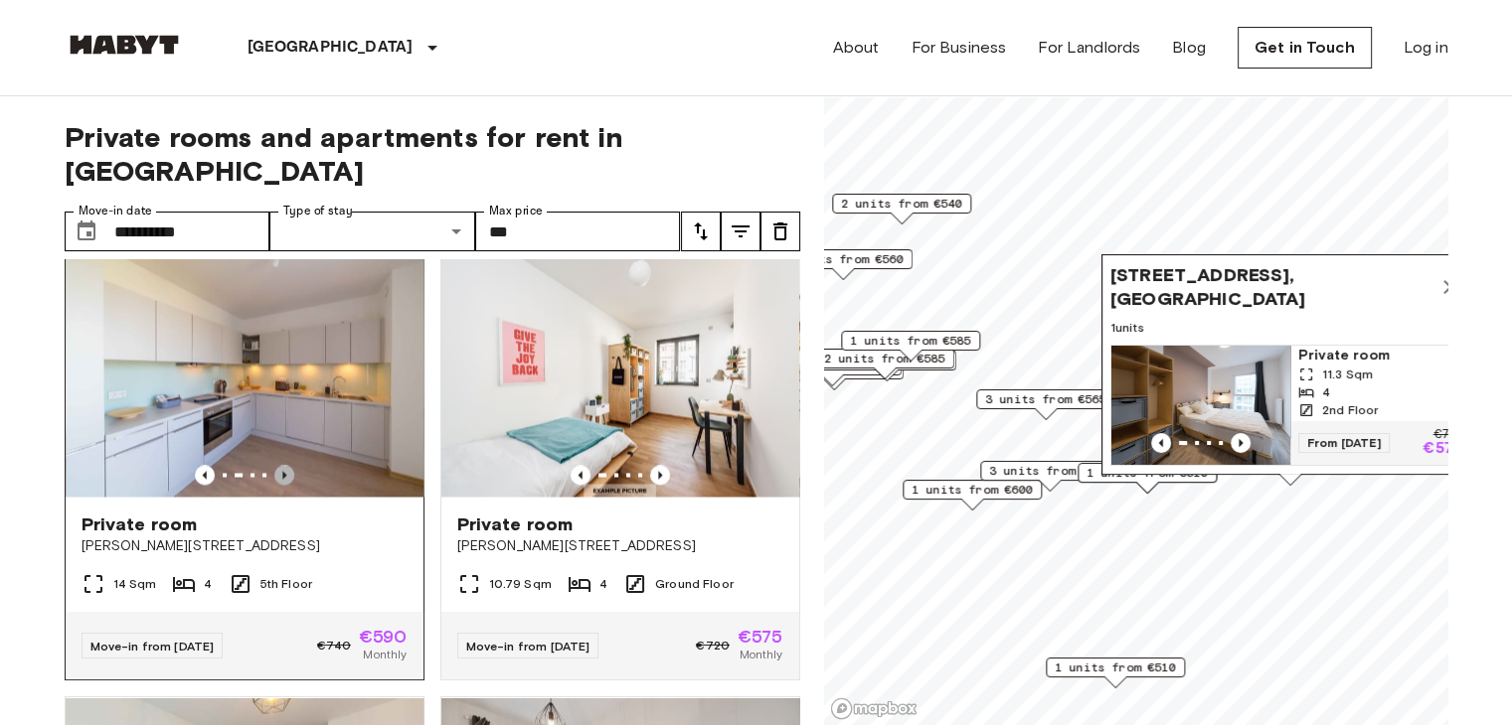
click at [280, 485] on icon "Previous image" at bounding box center [284, 475] width 20 height 20
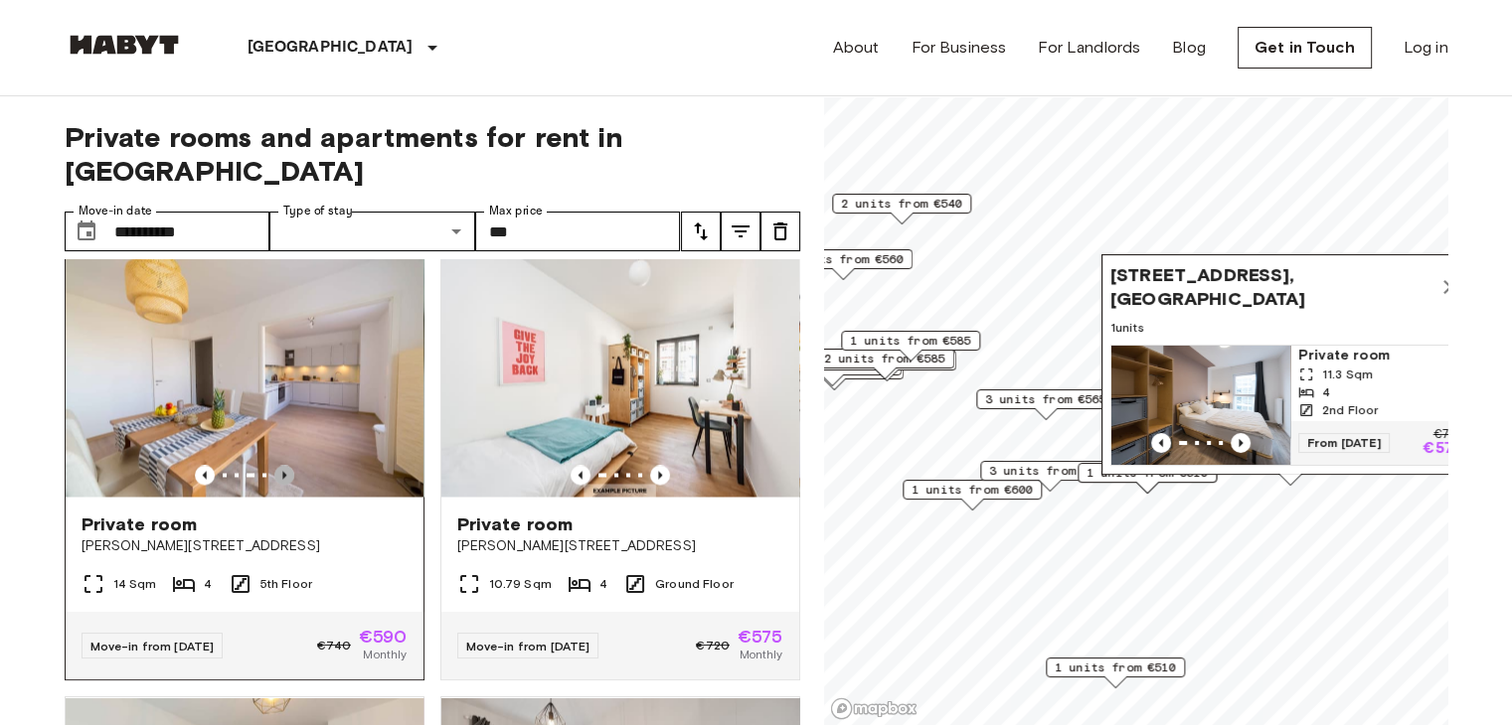
click at [280, 485] on icon "Previous image" at bounding box center [284, 475] width 20 height 20
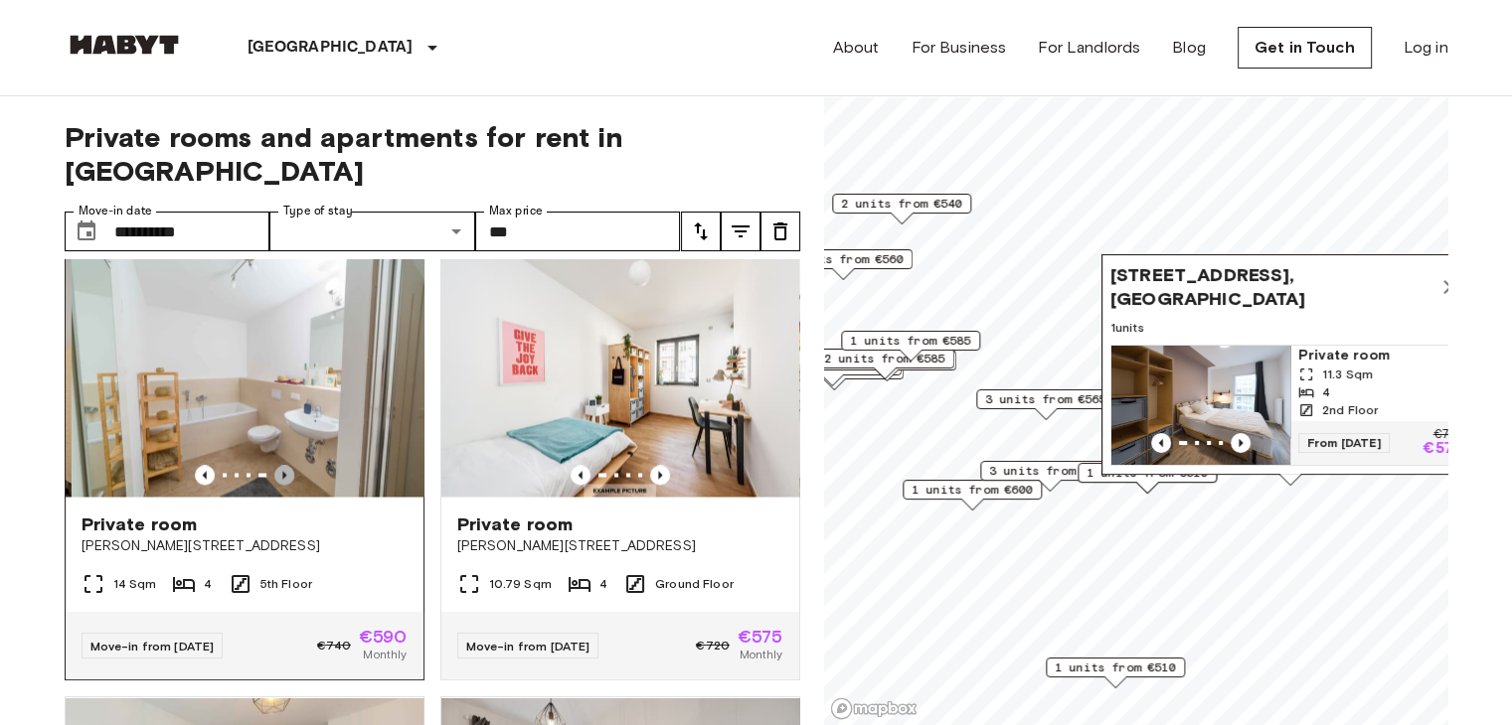
click at [280, 485] on icon "Previous image" at bounding box center [284, 475] width 20 height 20
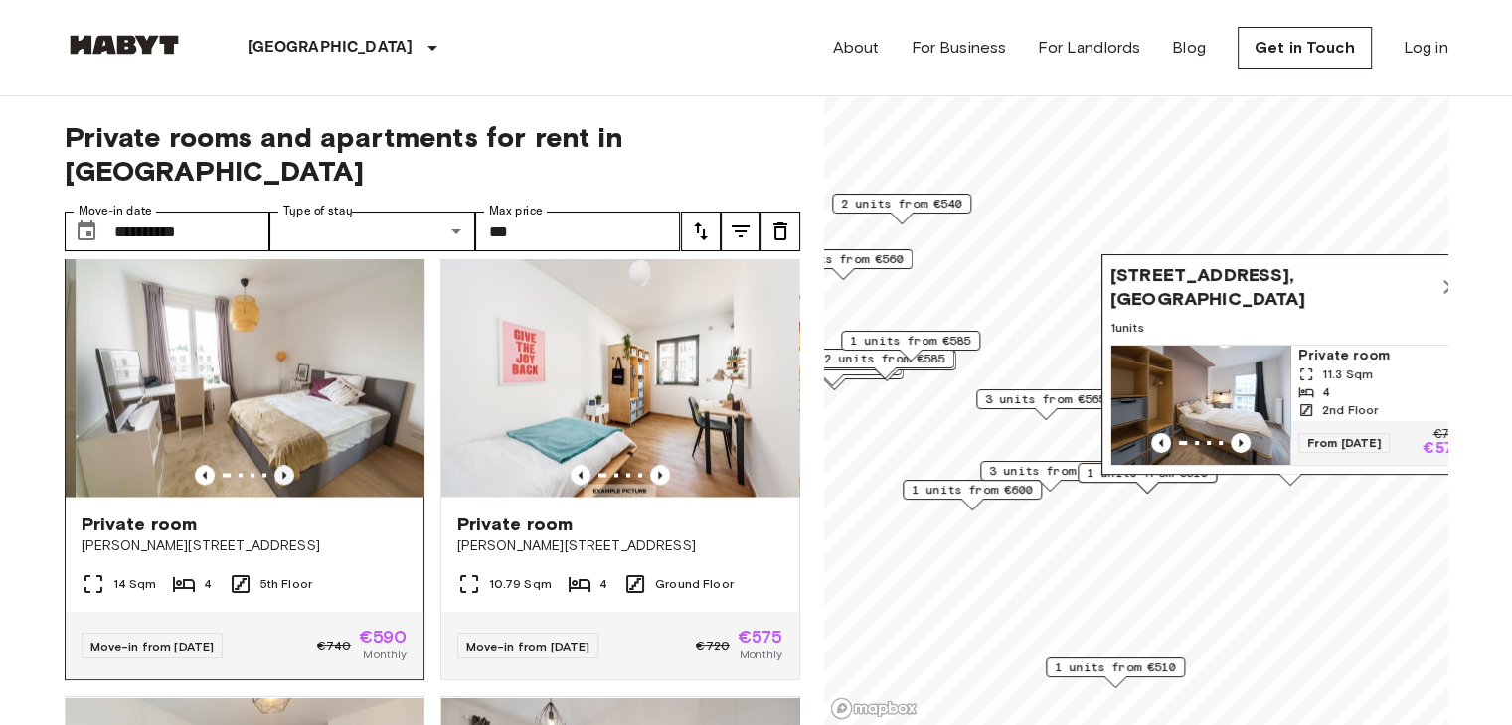
click at [280, 485] on icon "Previous image" at bounding box center [284, 475] width 20 height 20
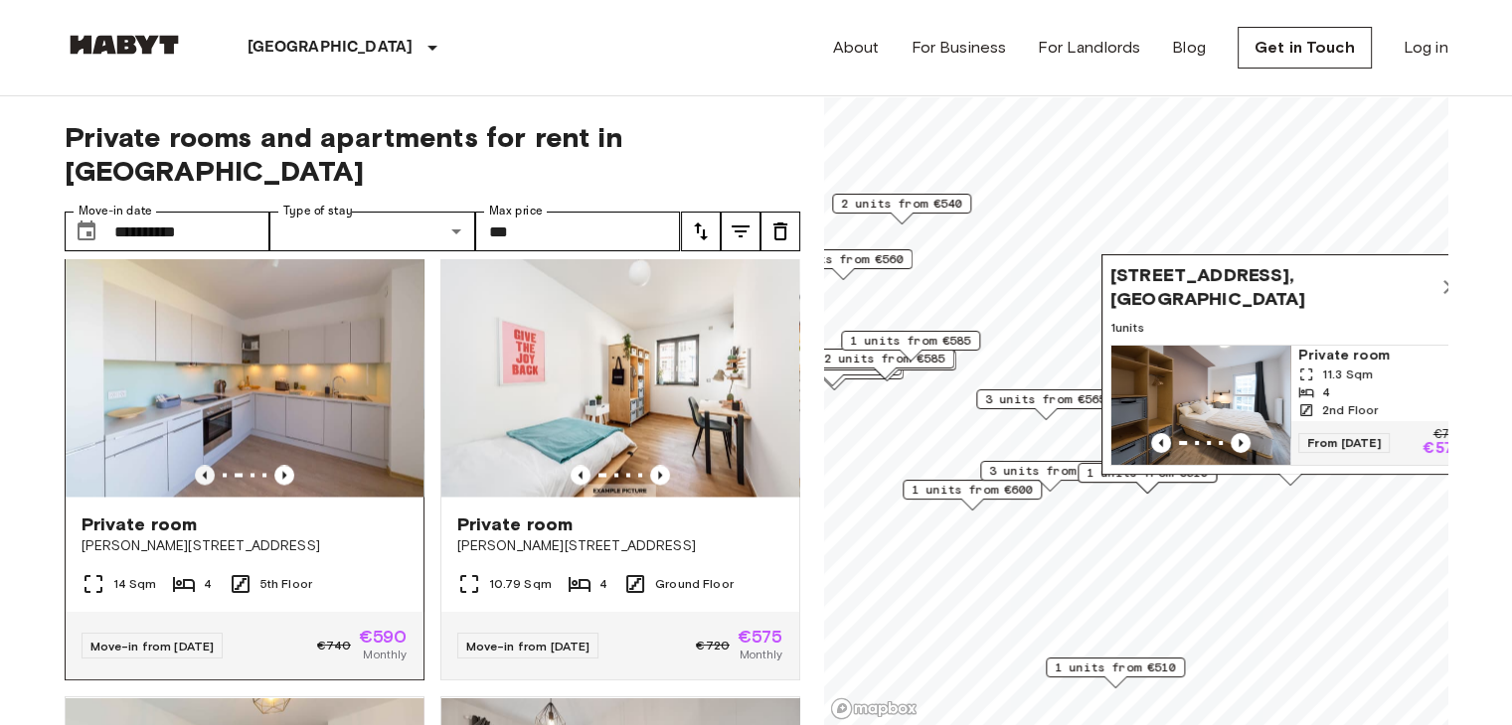
click at [199, 485] on icon "Previous image" at bounding box center [205, 475] width 20 height 20
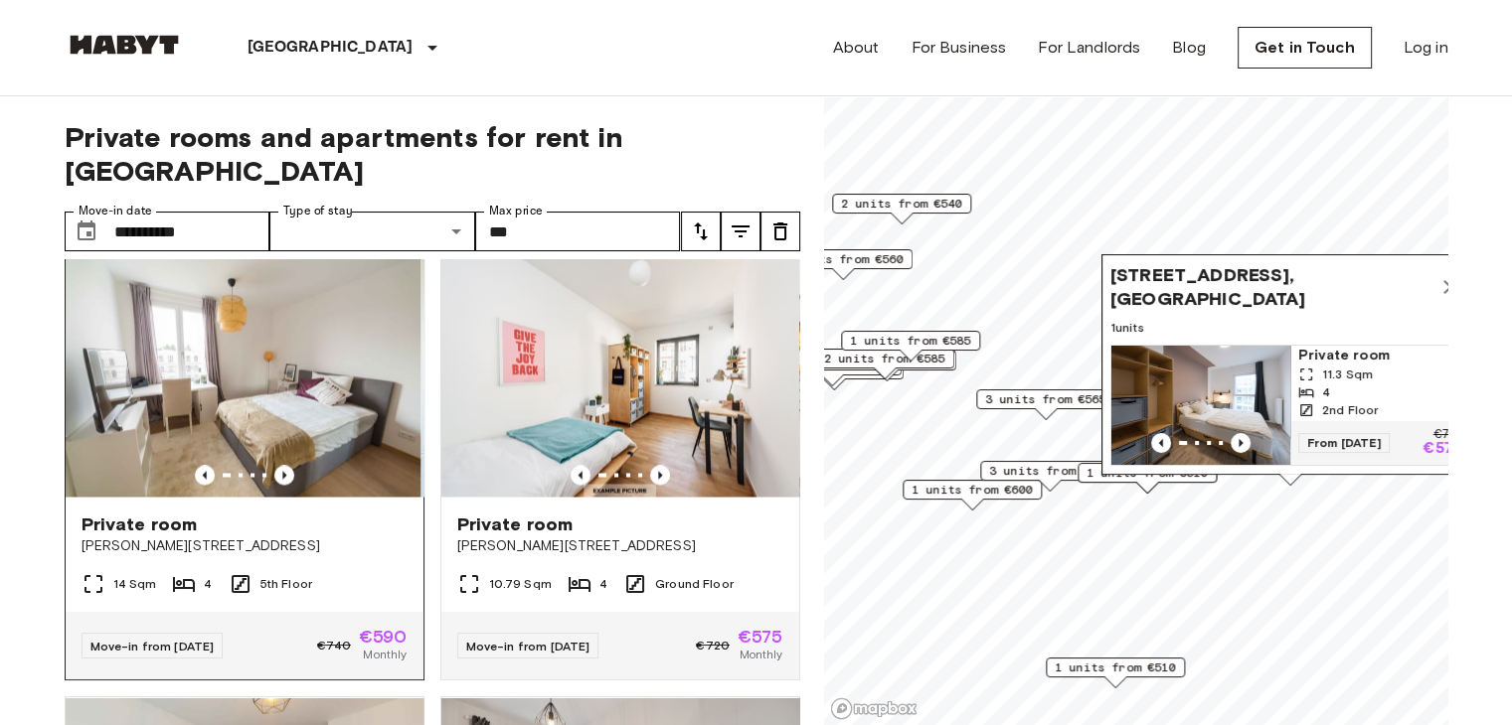
click at [275, 537] on div "Private room" at bounding box center [244, 525] width 326 height 24
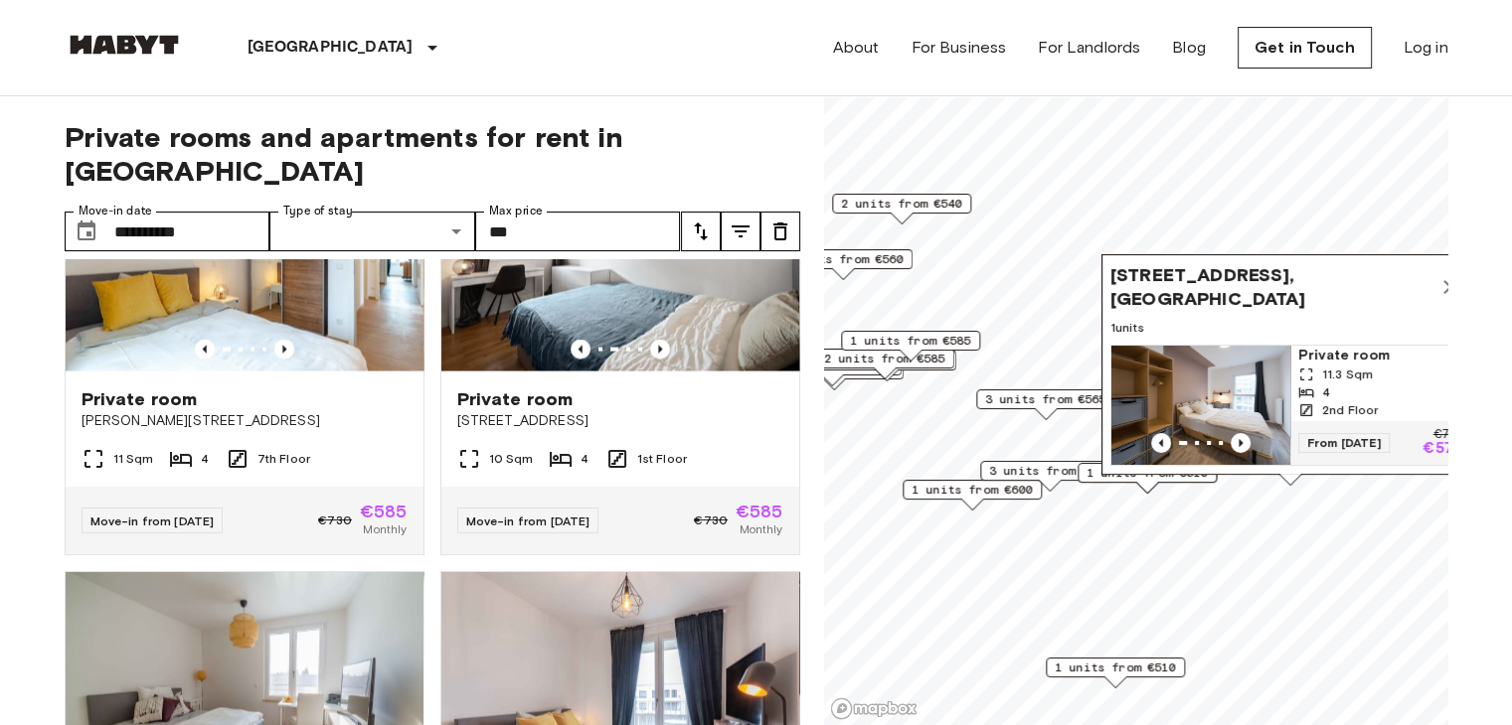
scroll to position [4098, 0]
click at [650, 359] on icon "Previous image" at bounding box center [660, 349] width 20 height 20
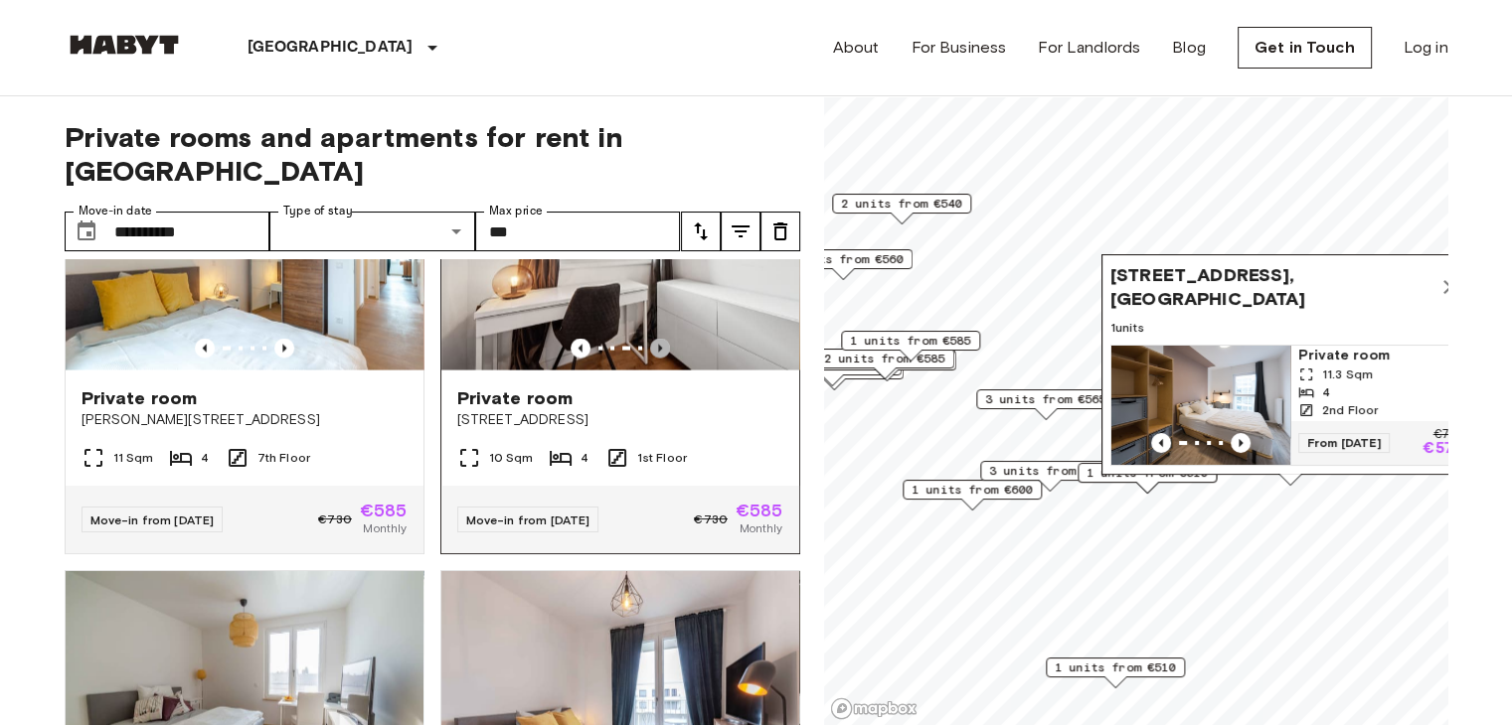
click at [650, 359] on icon "Previous image" at bounding box center [660, 349] width 20 height 20
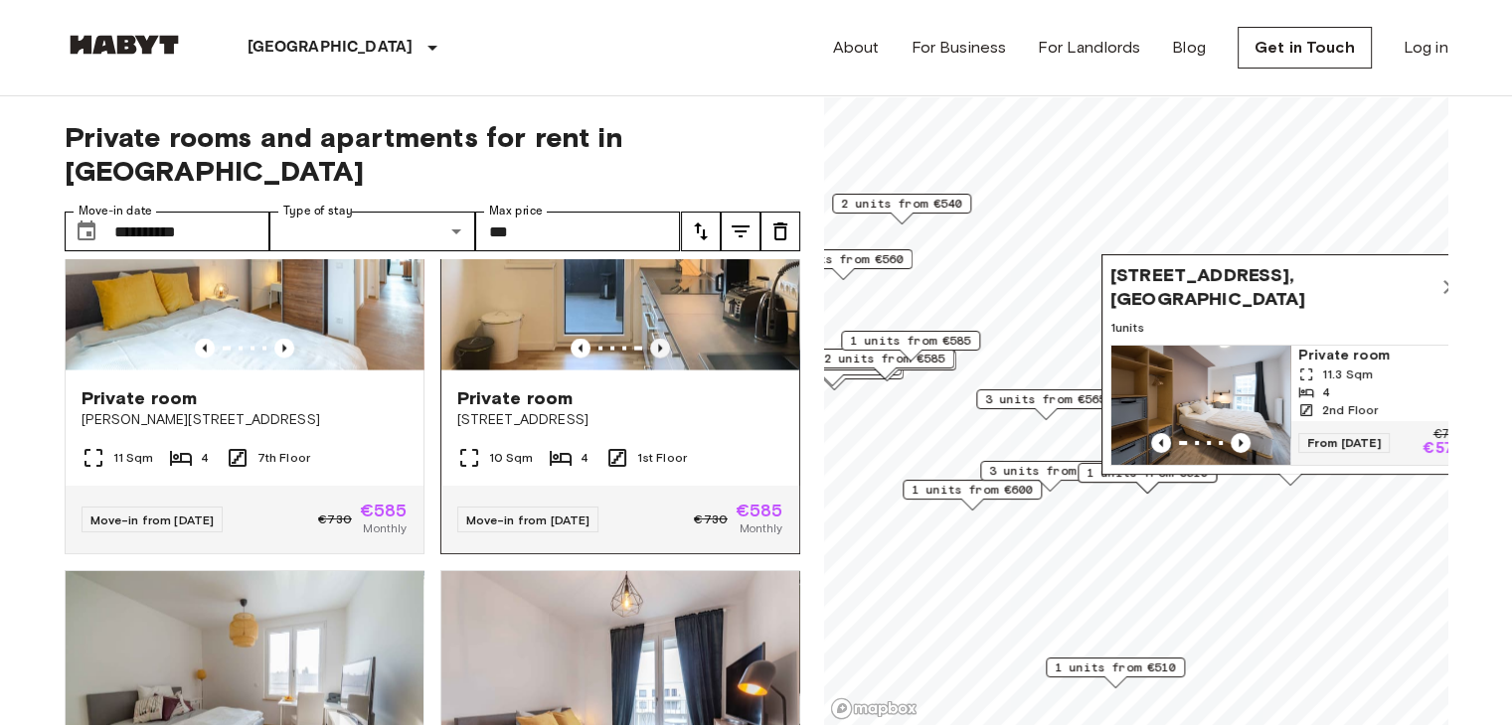
click at [650, 359] on icon "Previous image" at bounding box center [660, 349] width 20 height 20
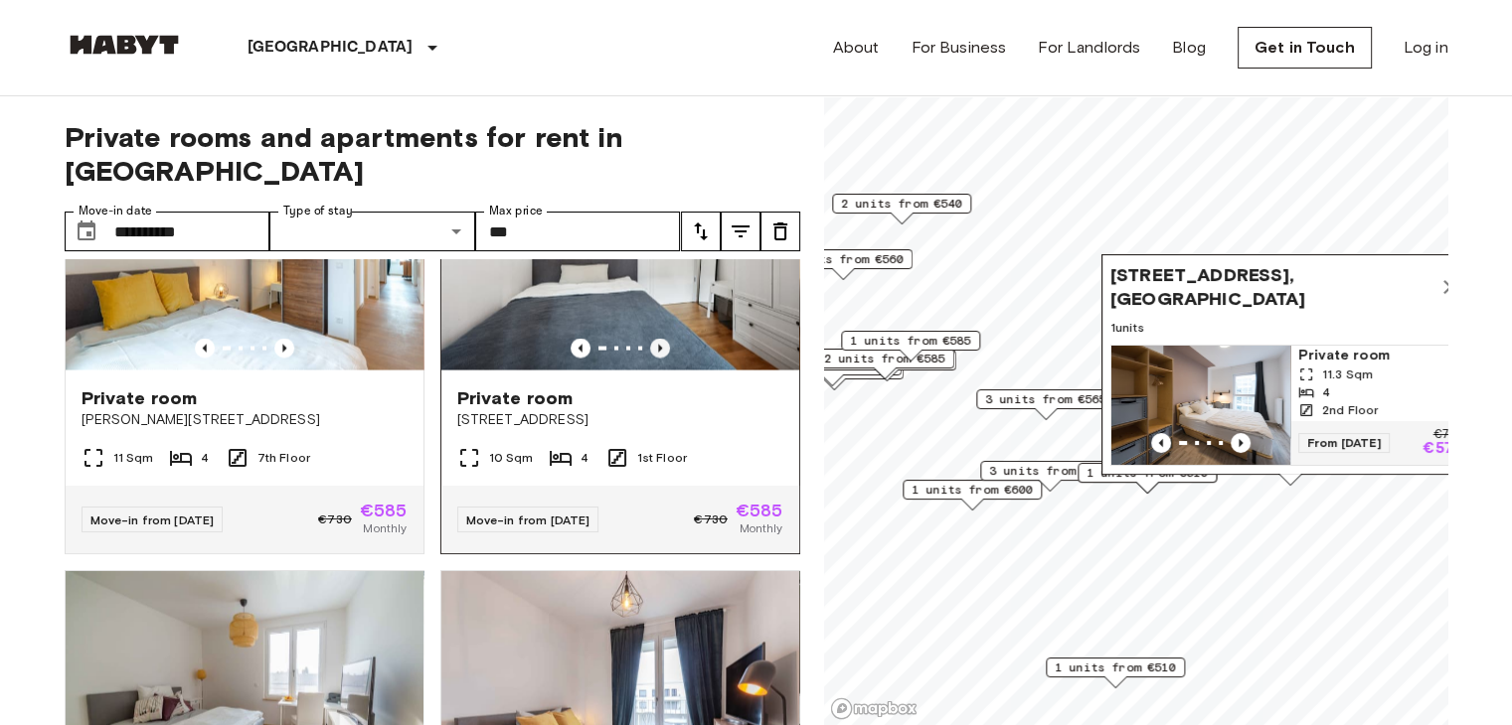
click at [650, 359] on icon "Previous image" at bounding box center [660, 349] width 20 height 20
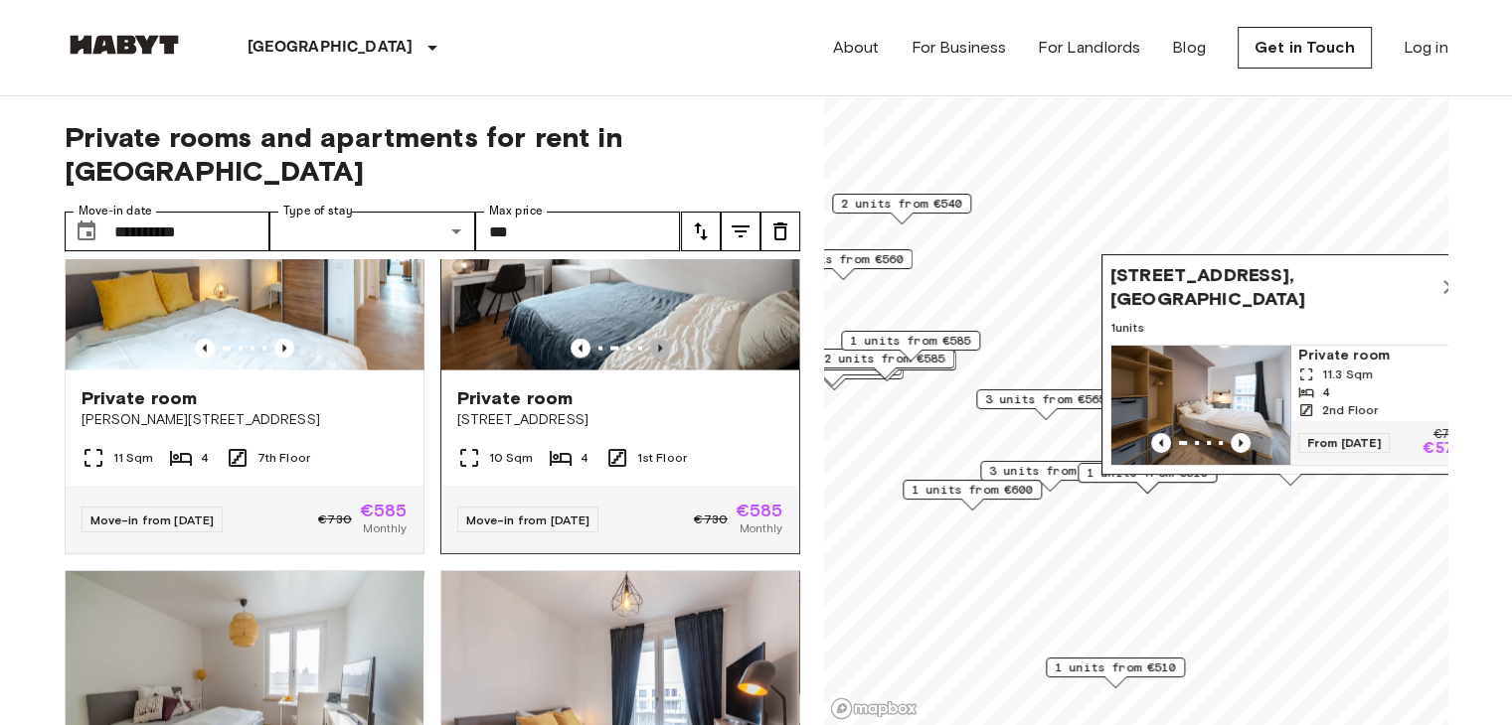
click at [650, 359] on icon "Previous image" at bounding box center [660, 349] width 20 height 20
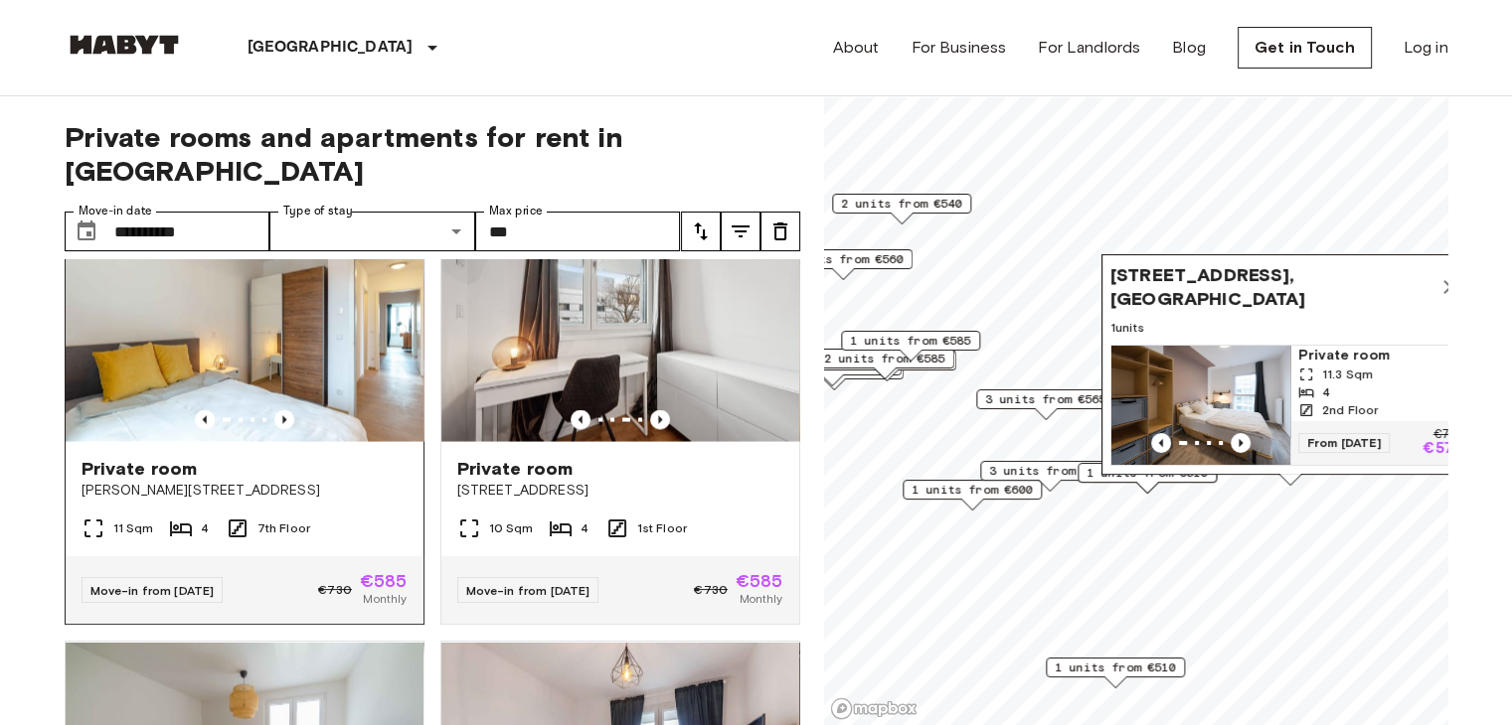
scroll to position [4027, 0]
click at [282, 429] on icon "Previous image" at bounding box center [284, 419] width 20 height 20
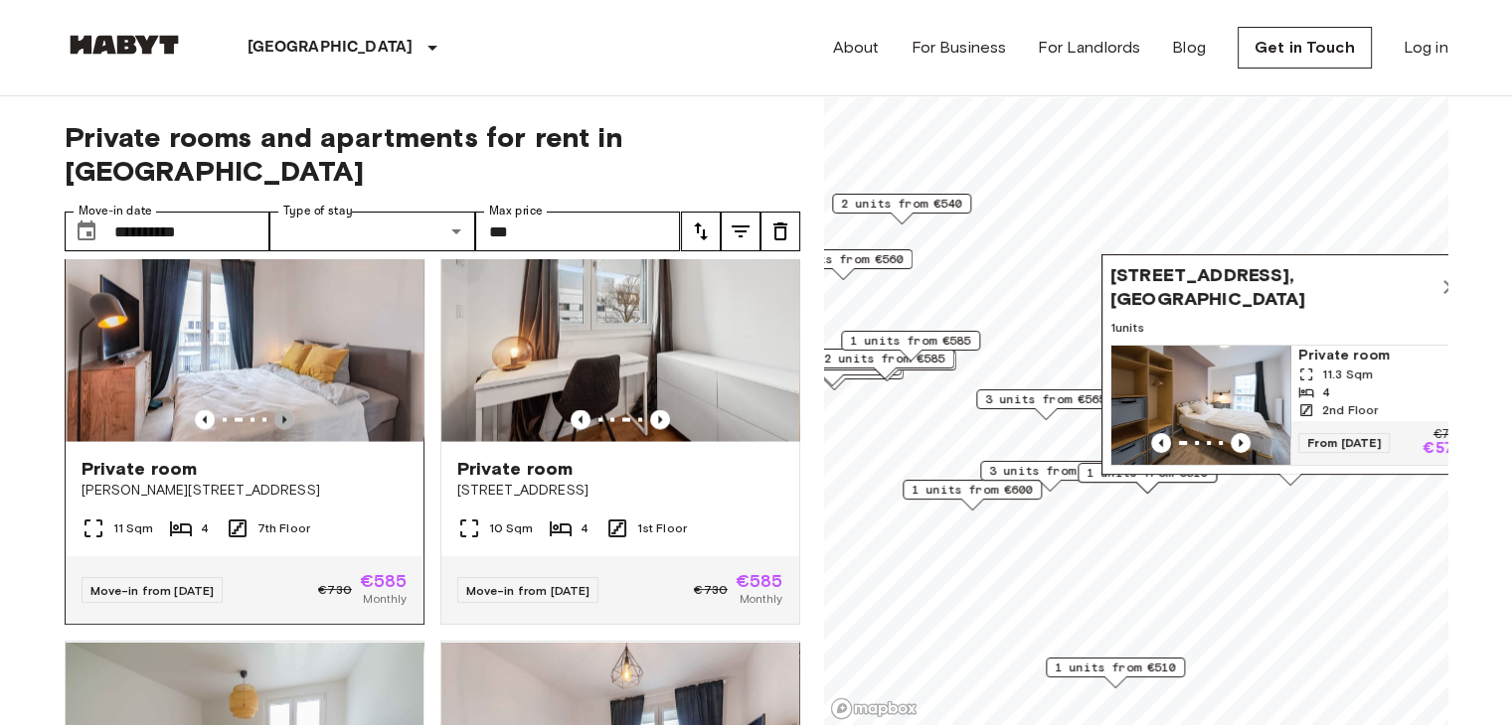
click at [282, 429] on icon "Previous image" at bounding box center [284, 419] width 20 height 20
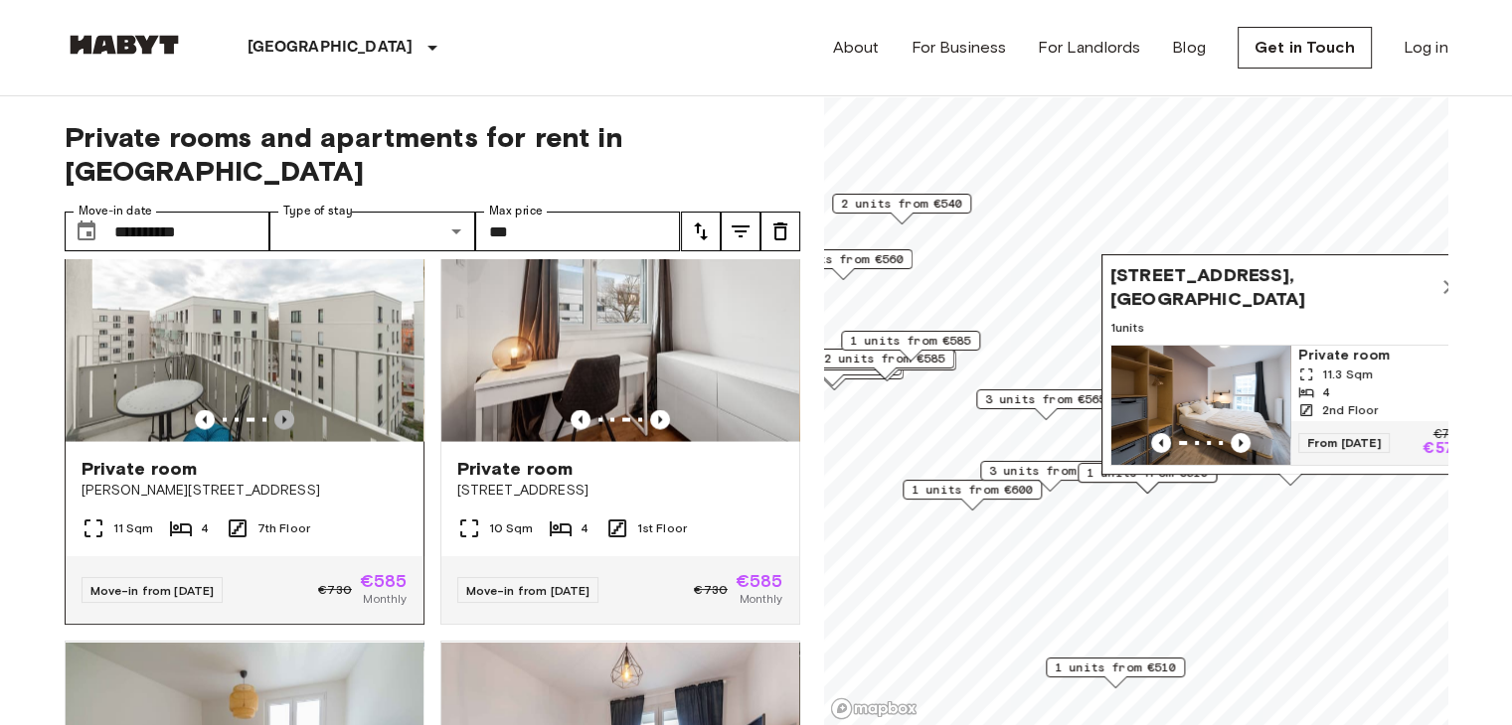
click at [286, 429] on icon "Previous image" at bounding box center [284, 419] width 20 height 20
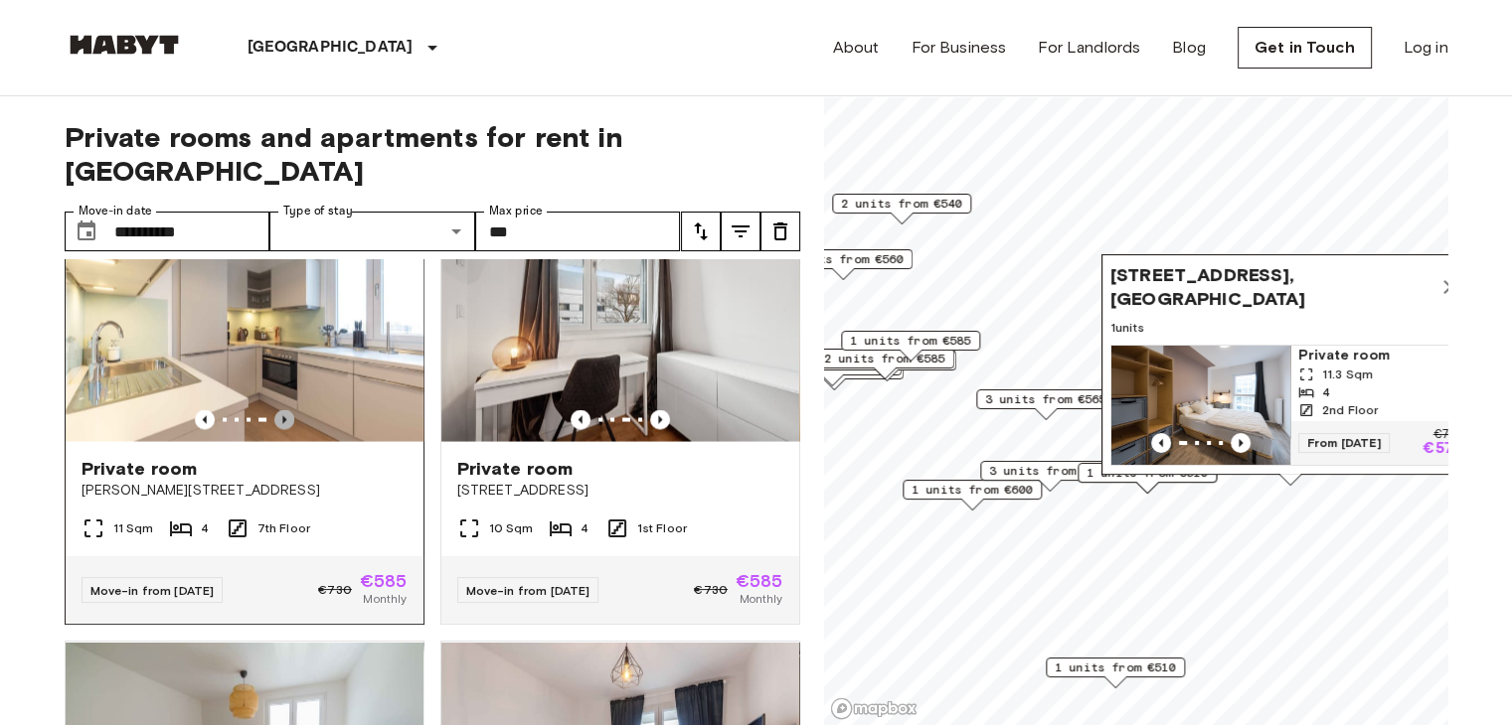
click at [286, 429] on icon "Previous image" at bounding box center [284, 419] width 20 height 20
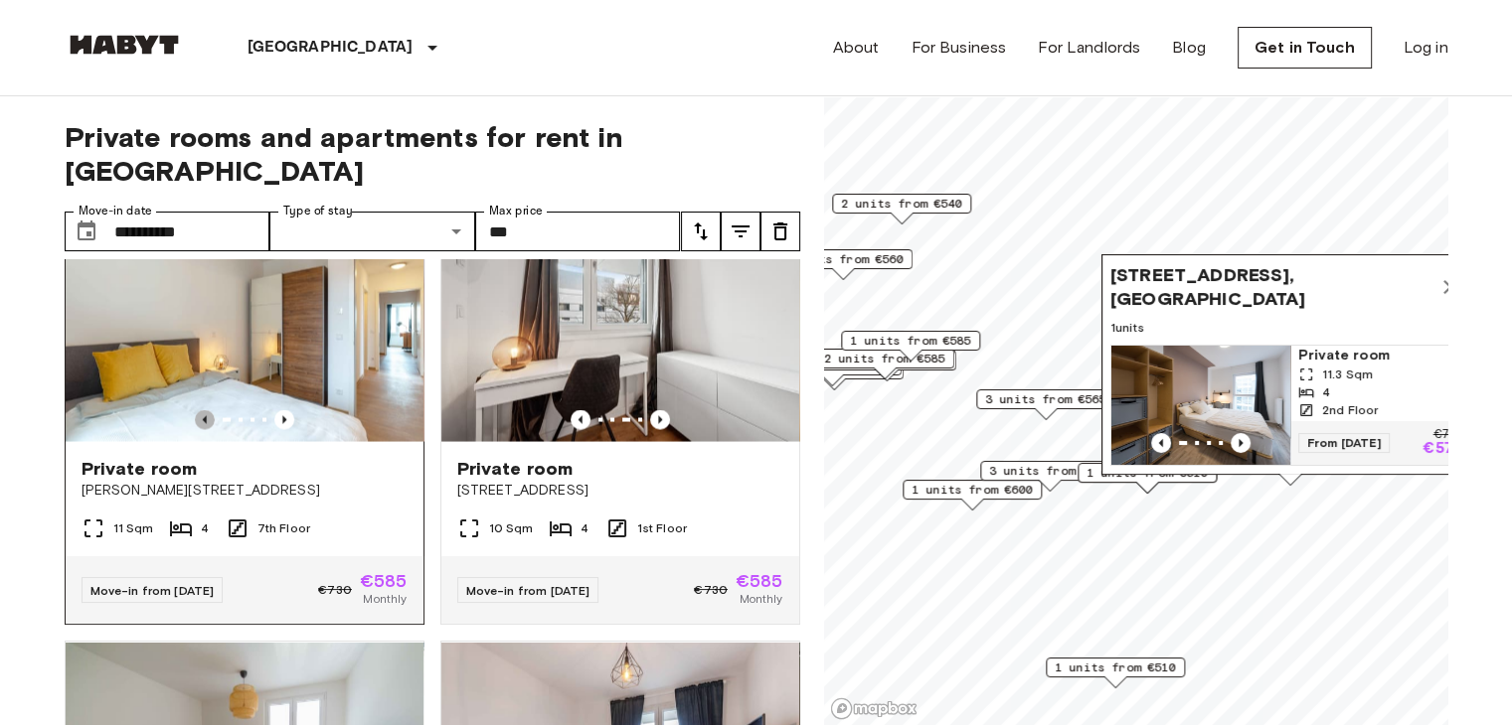
click at [207, 429] on icon "Previous image" at bounding box center [205, 419] width 20 height 20
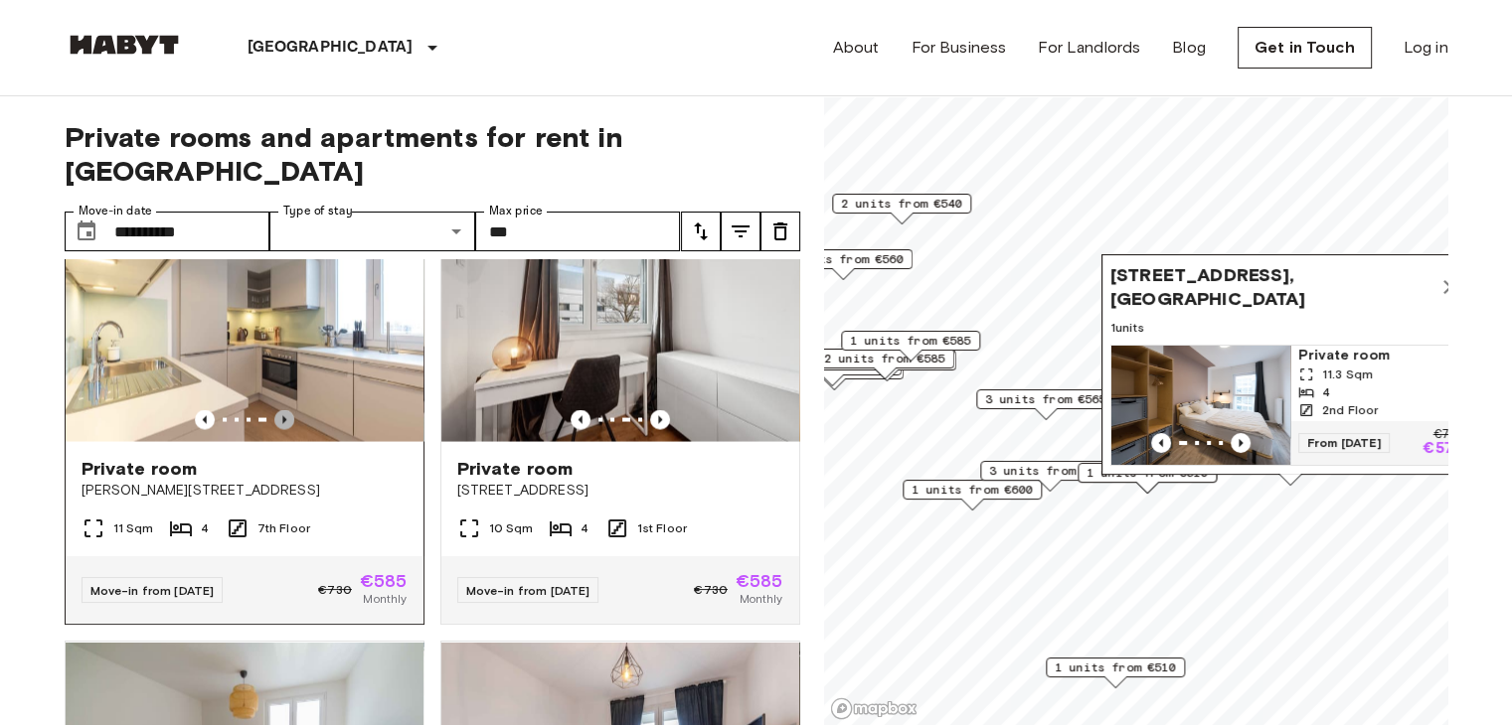
click at [286, 429] on icon "Previous image" at bounding box center [284, 419] width 20 height 20
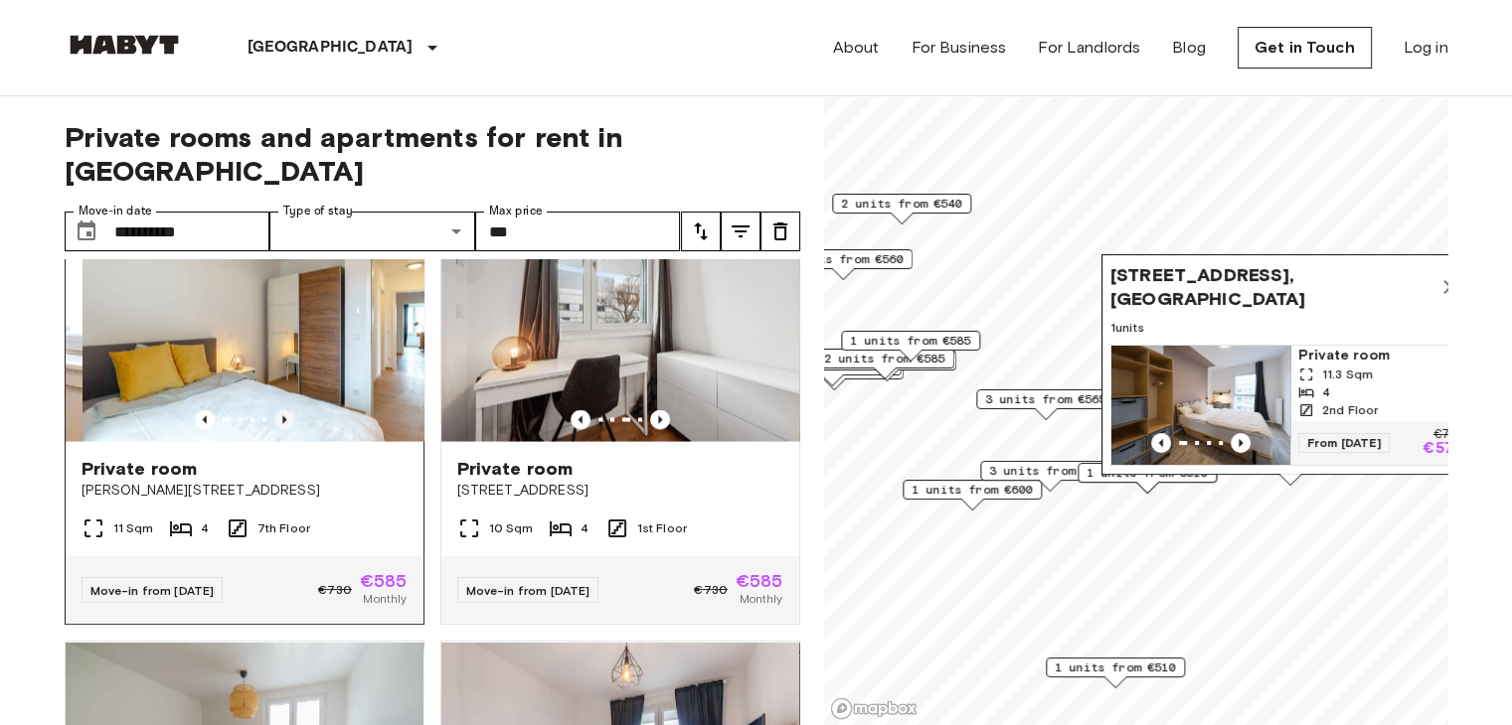
click at [286, 429] on icon "Previous image" at bounding box center [284, 419] width 20 height 20
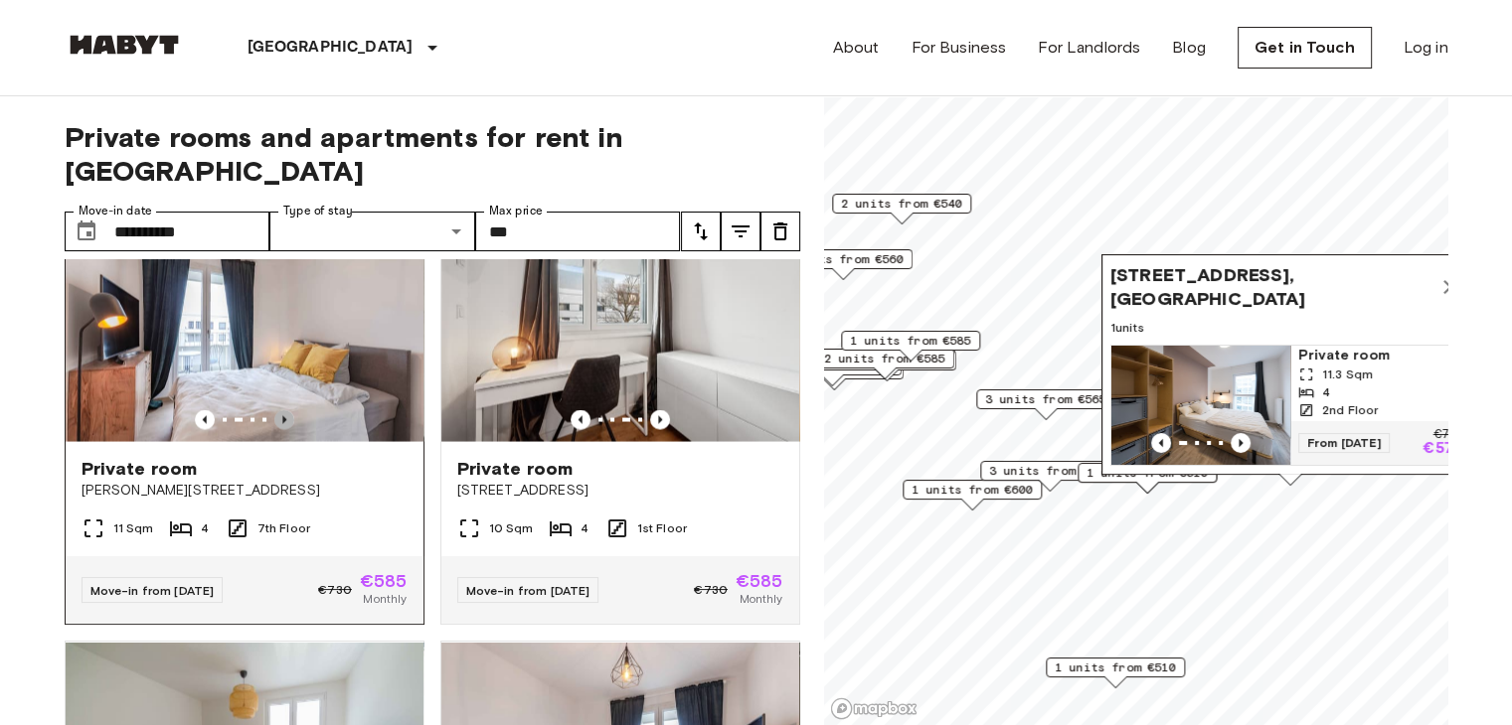
click at [286, 429] on icon "Previous image" at bounding box center [284, 419] width 20 height 20
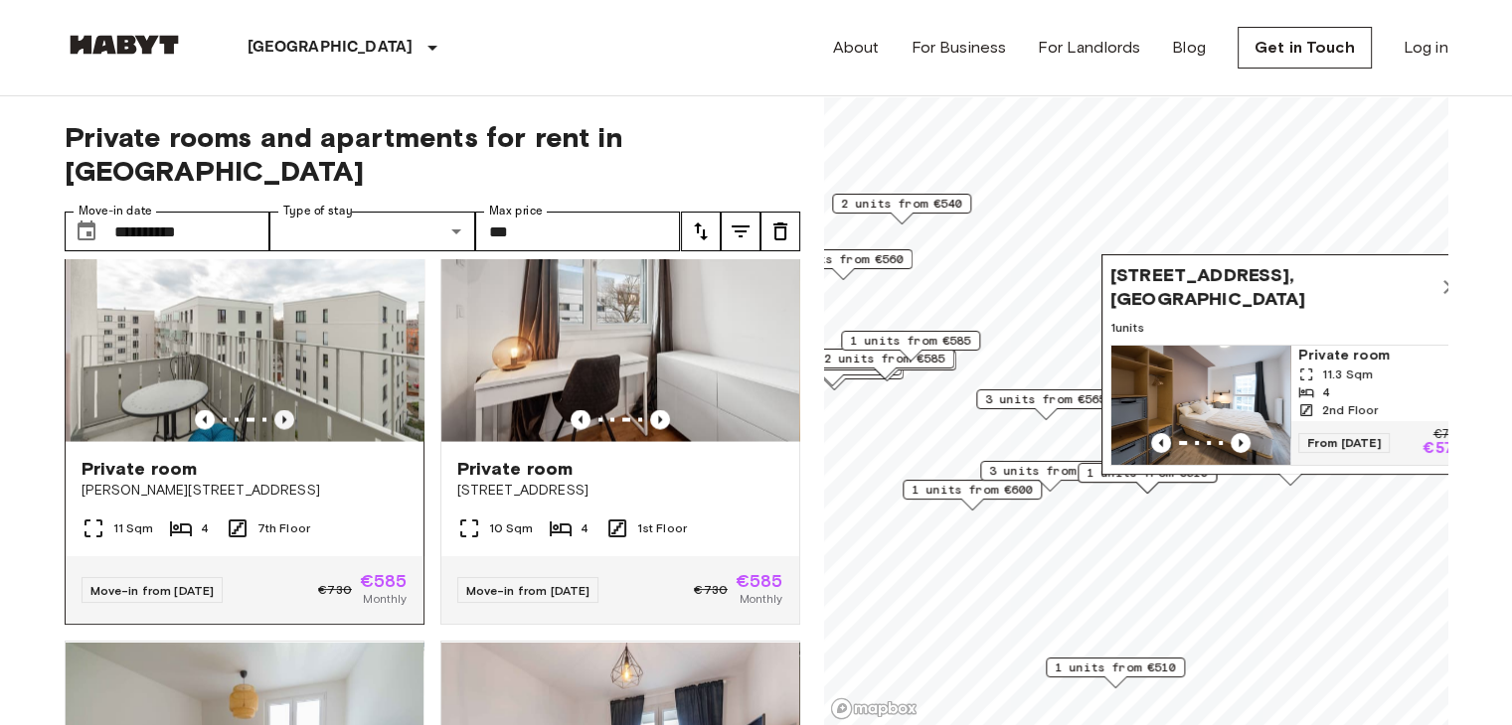
click at [286, 429] on icon "Previous image" at bounding box center [284, 419] width 20 height 20
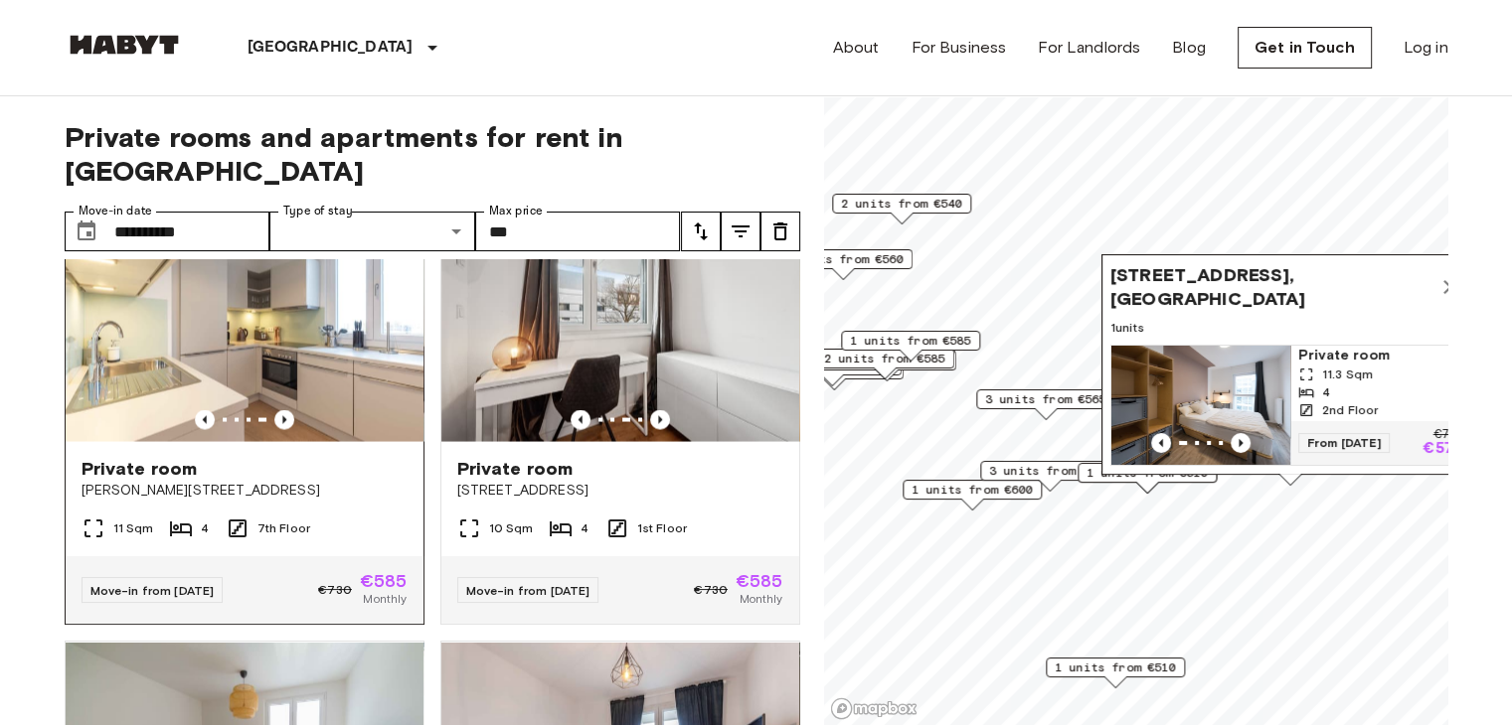
click at [310, 517] on div "Private room Klara Franke Straße 8" at bounding box center [245, 479] width 358 height 76
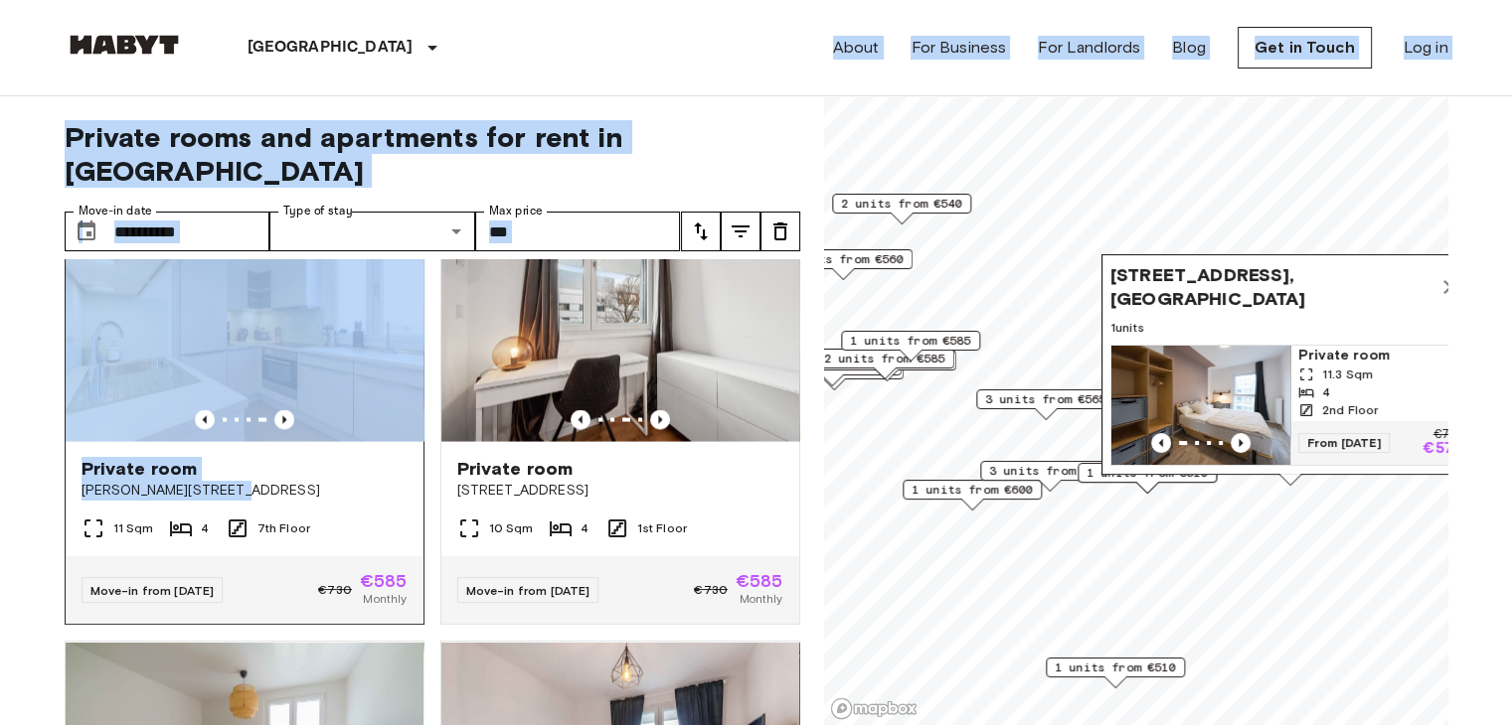
drag, startPoint x: 329, startPoint y: 430, endPoint x: 355, endPoint y: 573, distance: 145.4
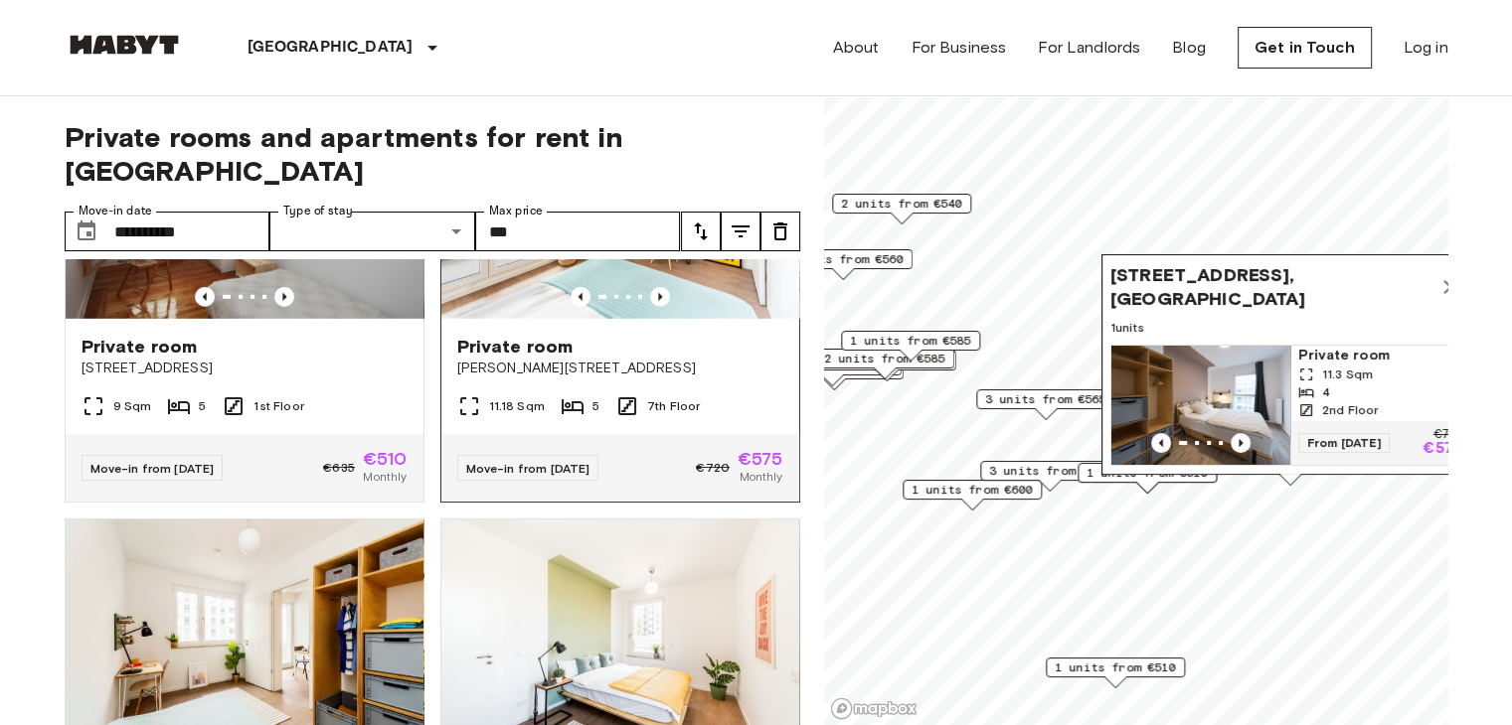
scroll to position [5907, 0]
click at [657, 358] on div "Private room" at bounding box center [620, 346] width 326 height 24
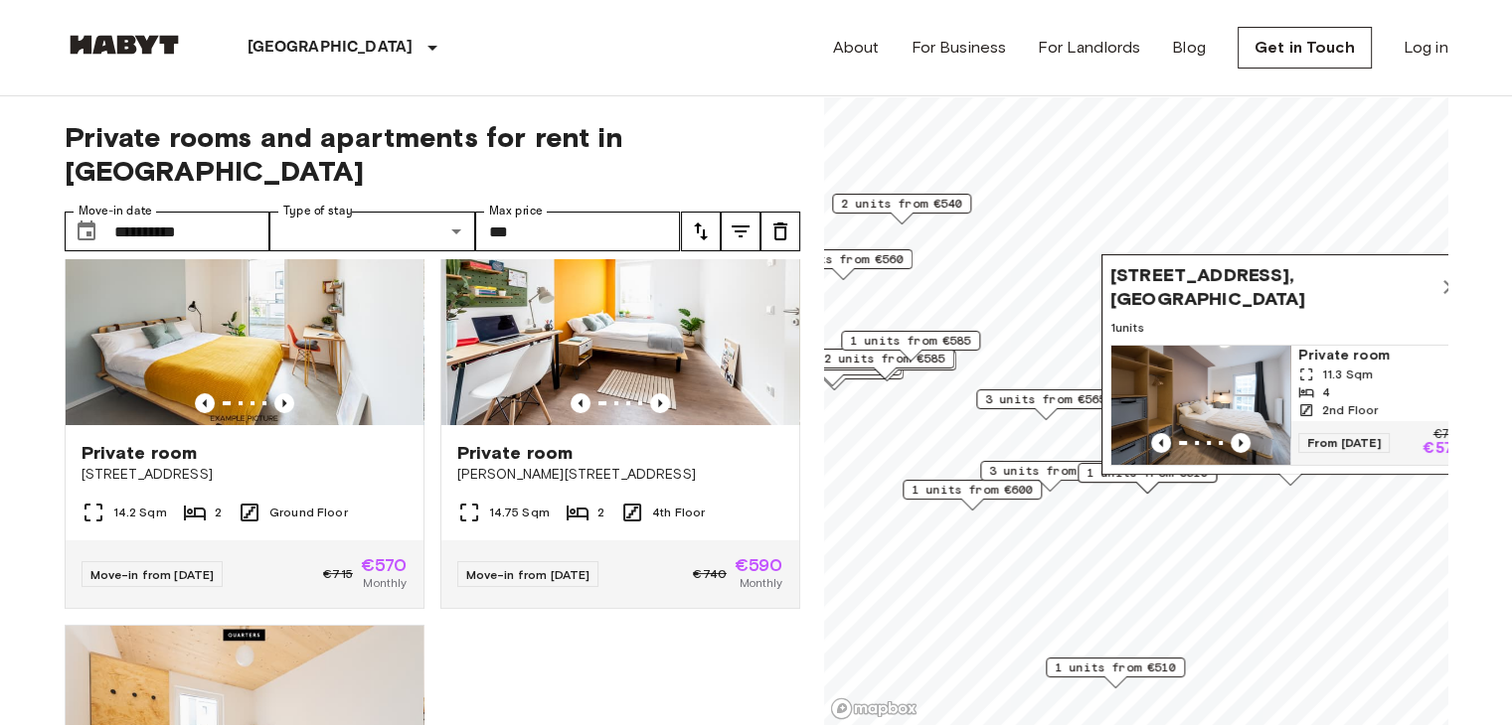
scroll to position [7557, 0]
click at [660, 425] on img at bounding box center [620, 306] width 358 height 239
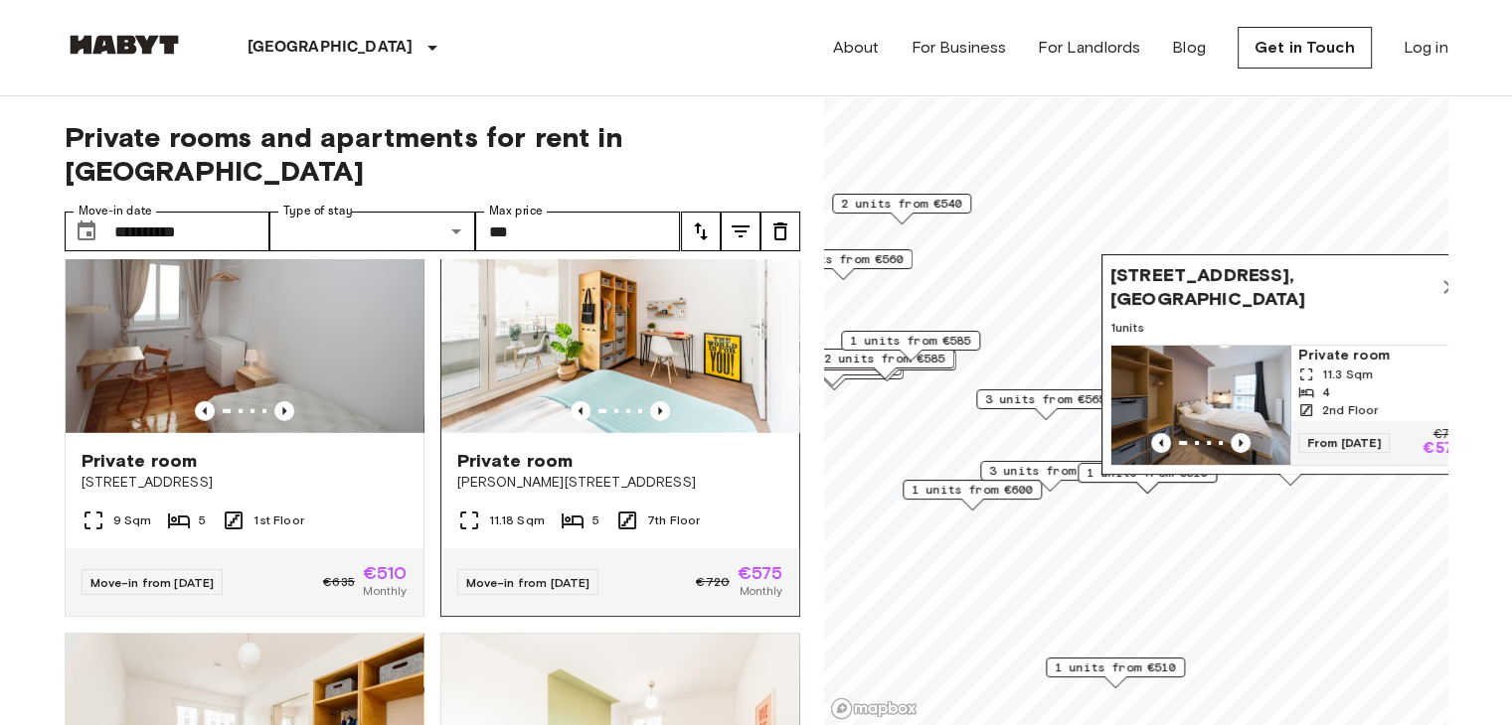
scroll to position [5794, 0]
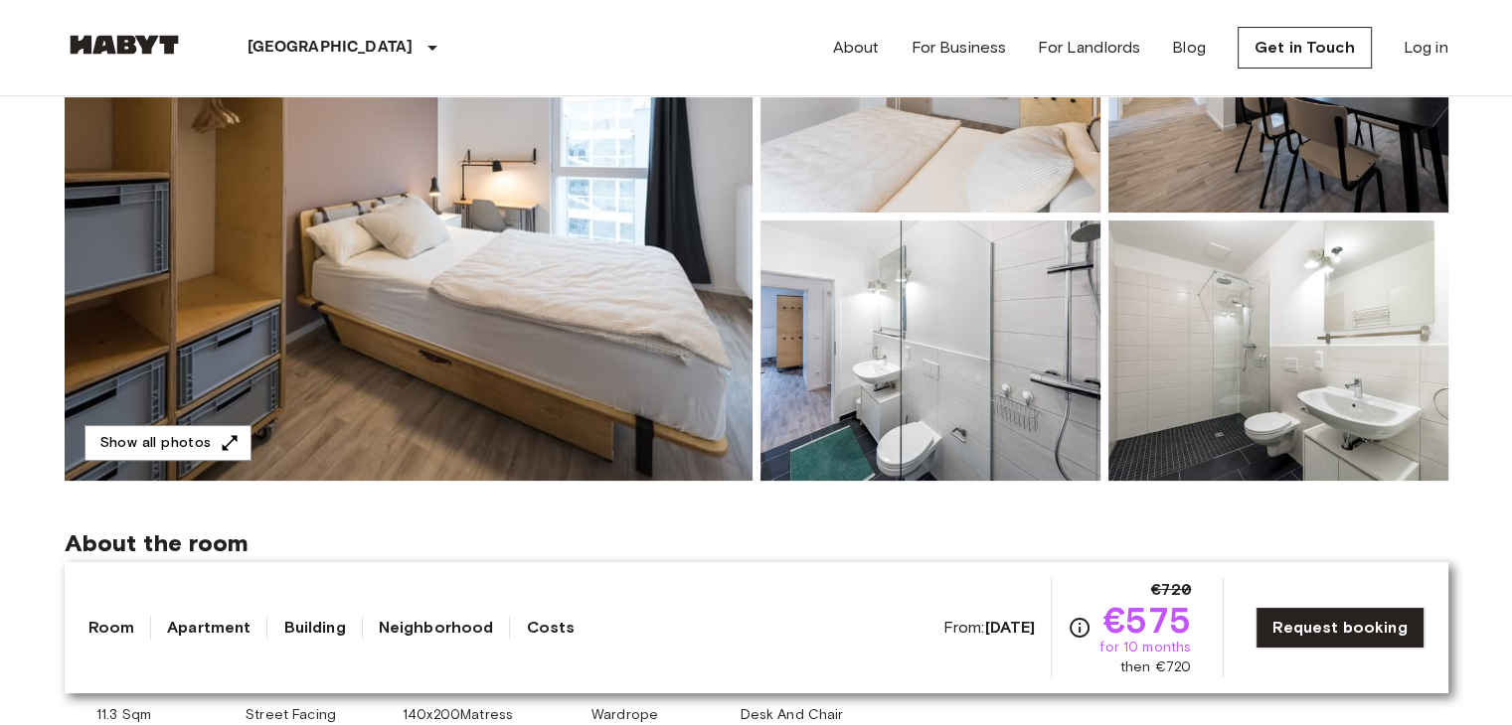
scroll to position [326, 0]
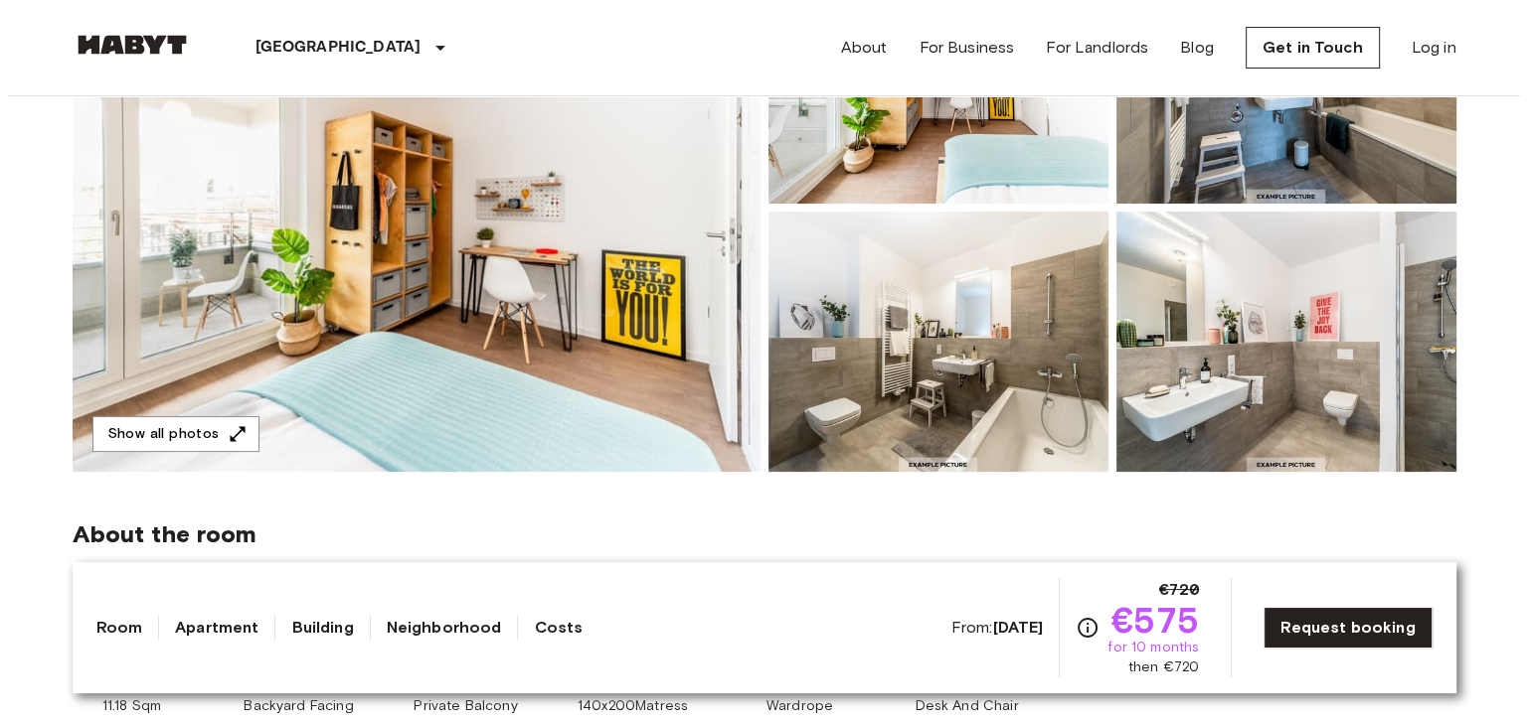
scroll to position [334, 0]
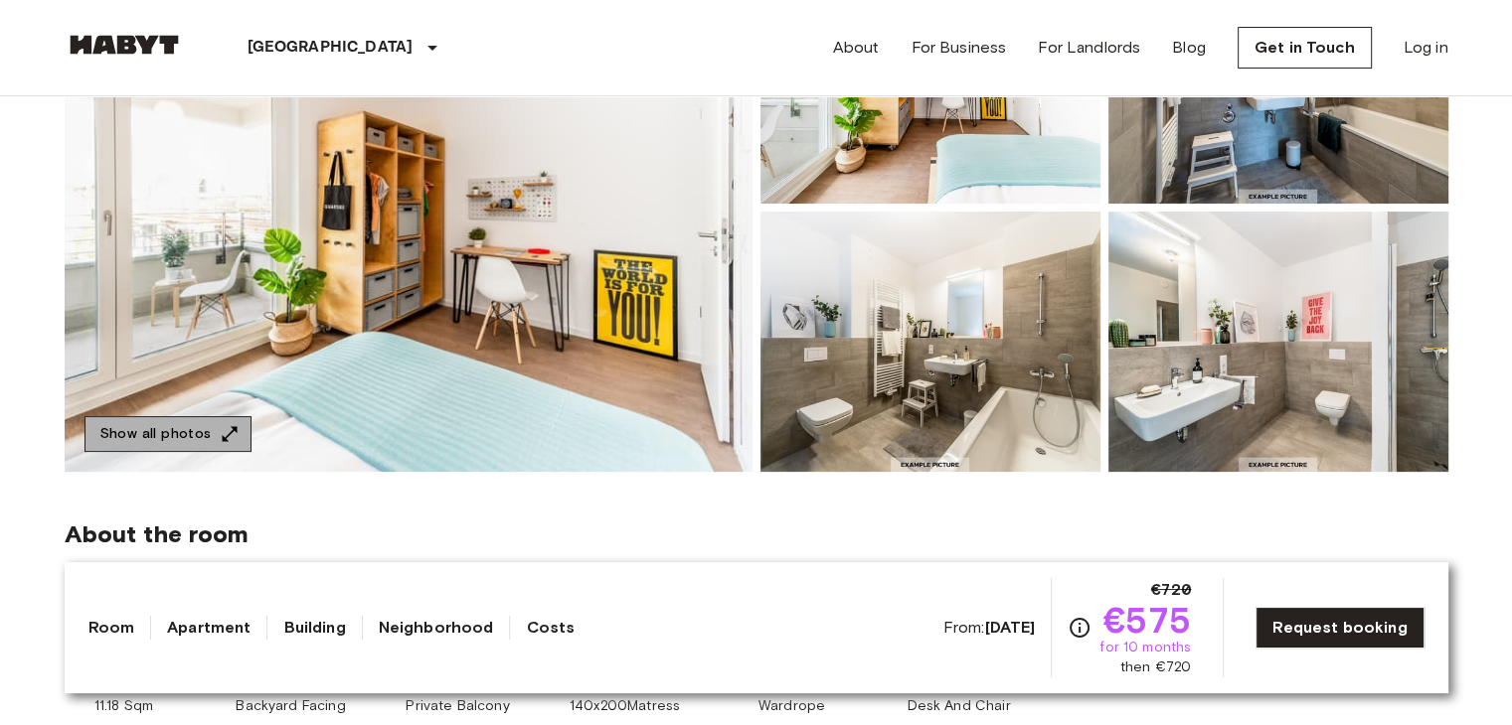
click at [172, 427] on button "Show all photos" at bounding box center [167, 434] width 167 height 37
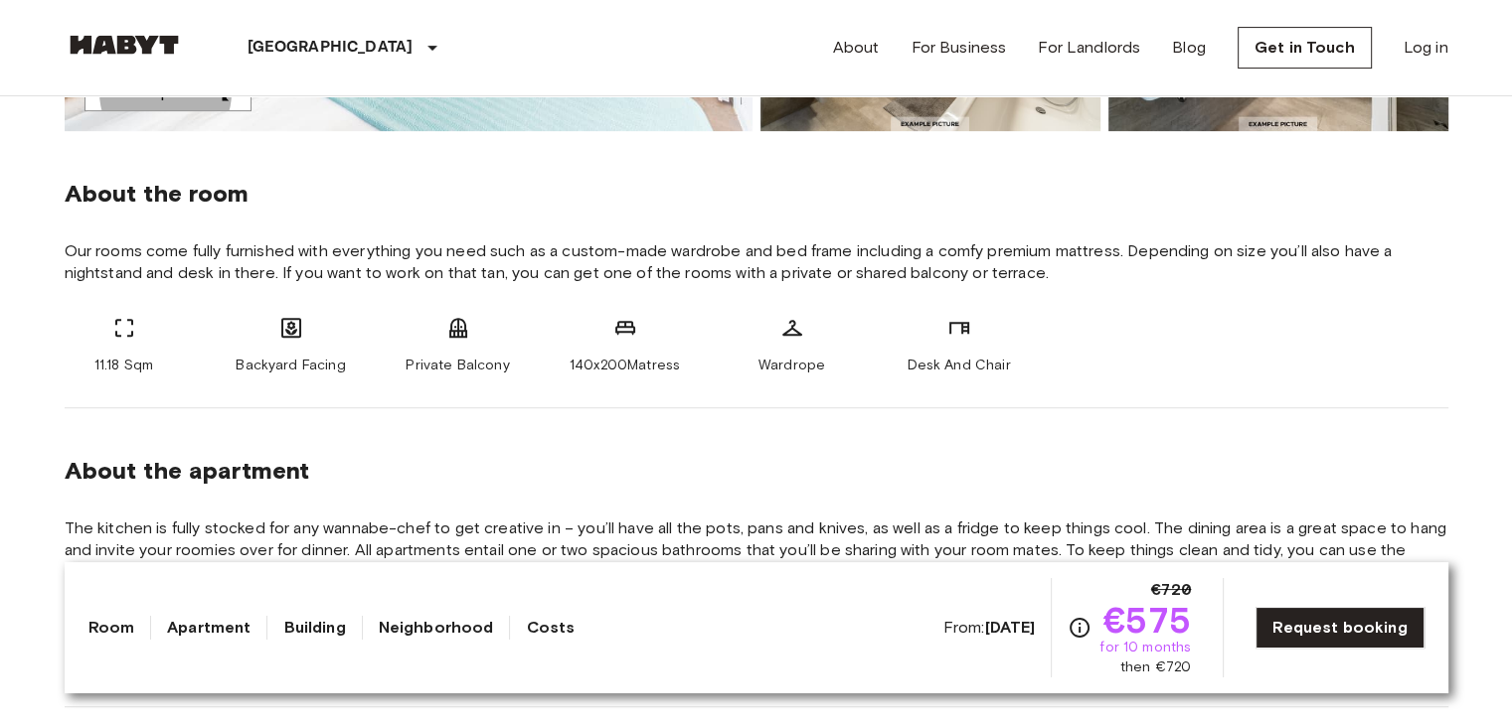
scroll to position [675, 0]
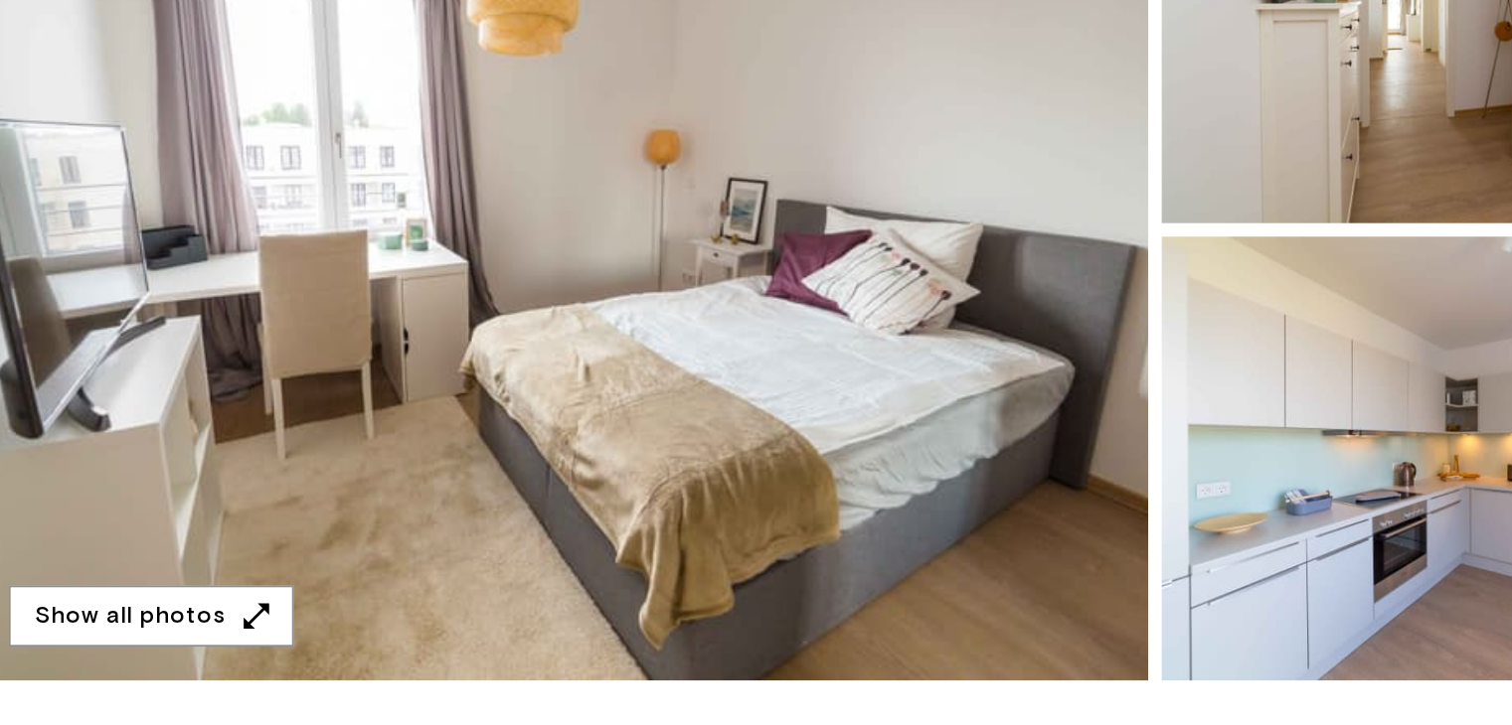
scroll to position [293, 0]
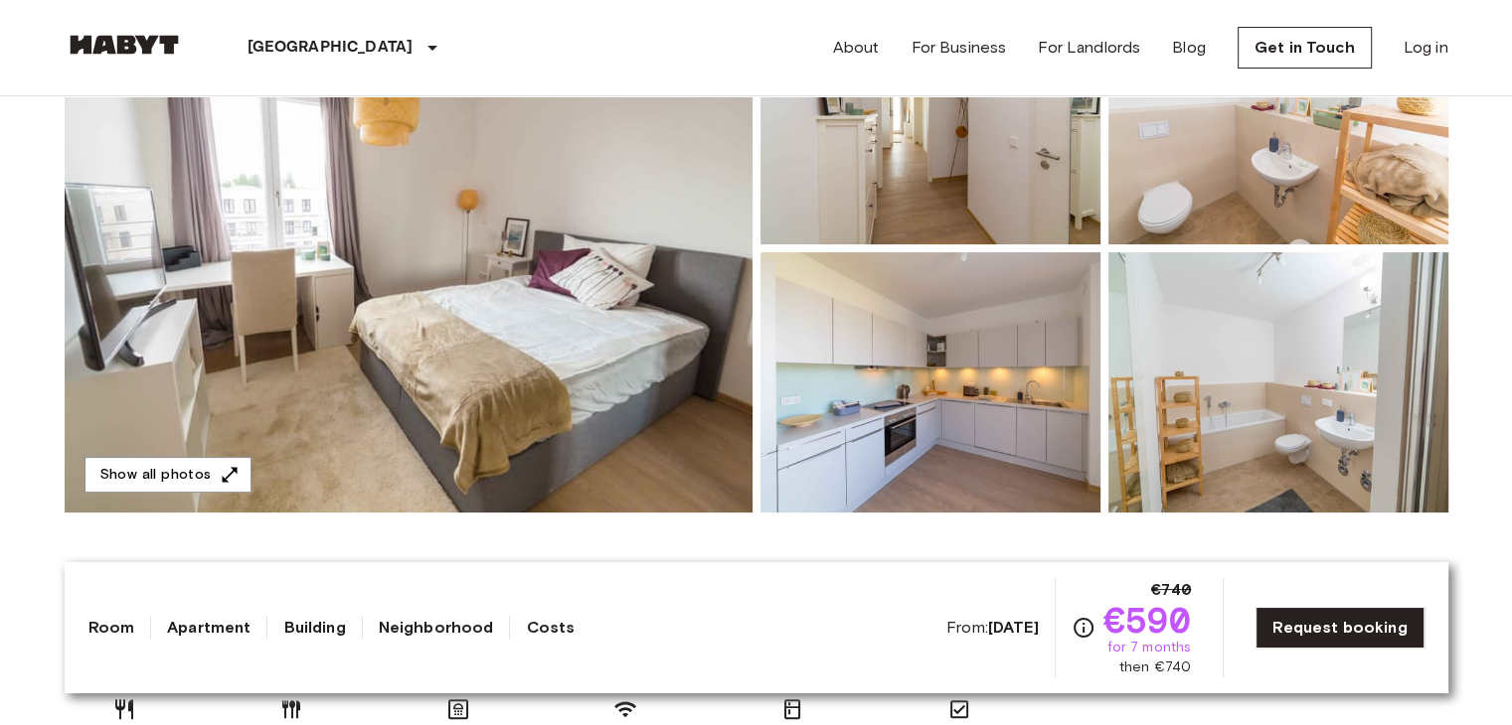
click at [368, 401] on img at bounding box center [409, 248] width 688 height 529
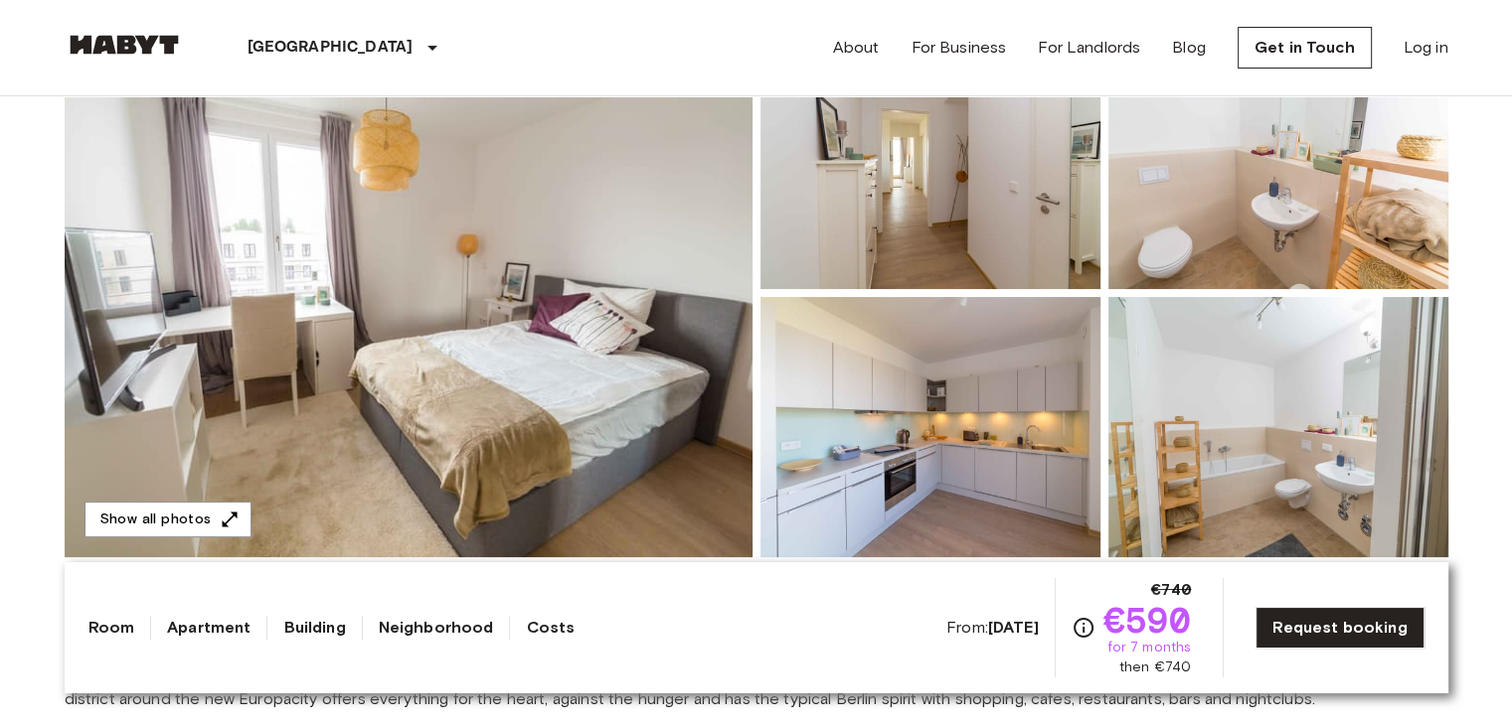
scroll to position [175, 0]
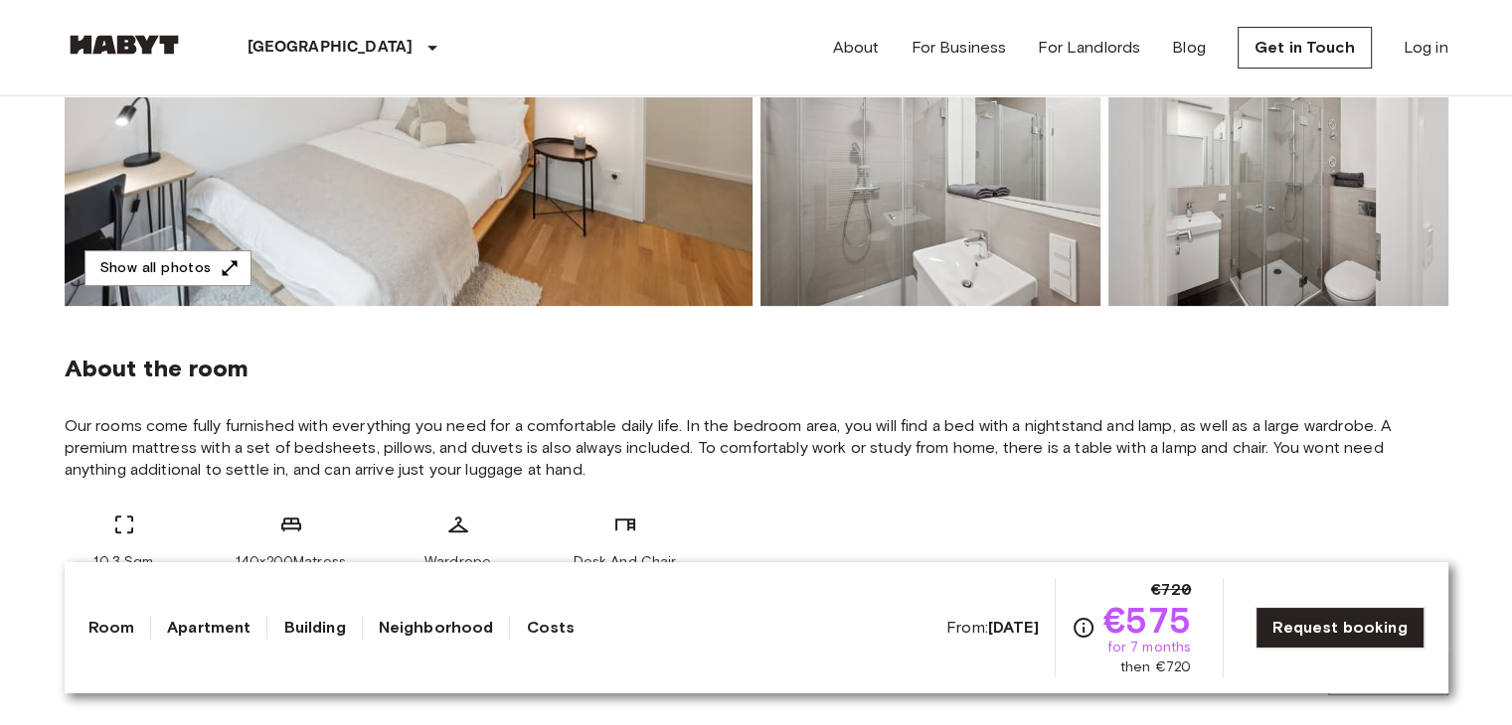
scroll to position [549, 0]
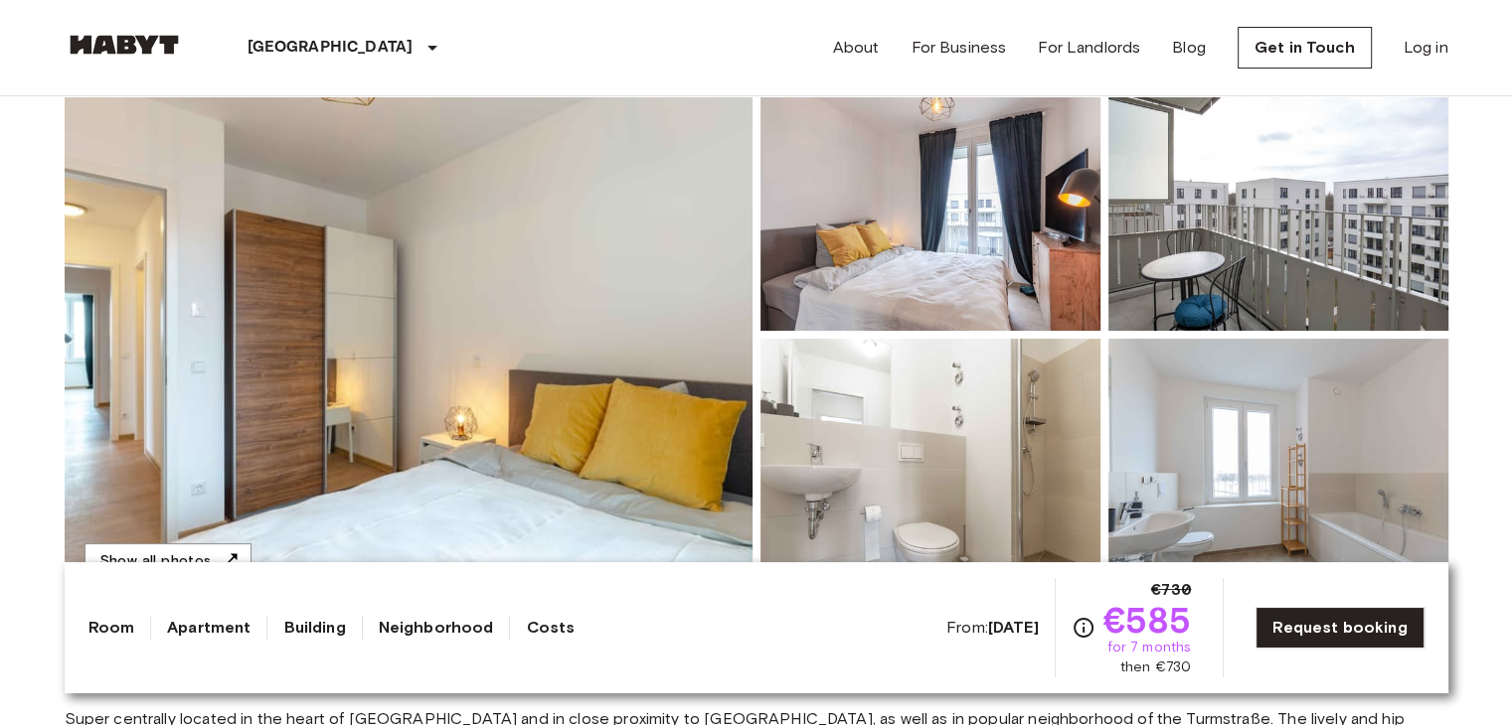
scroll to position [207, 0]
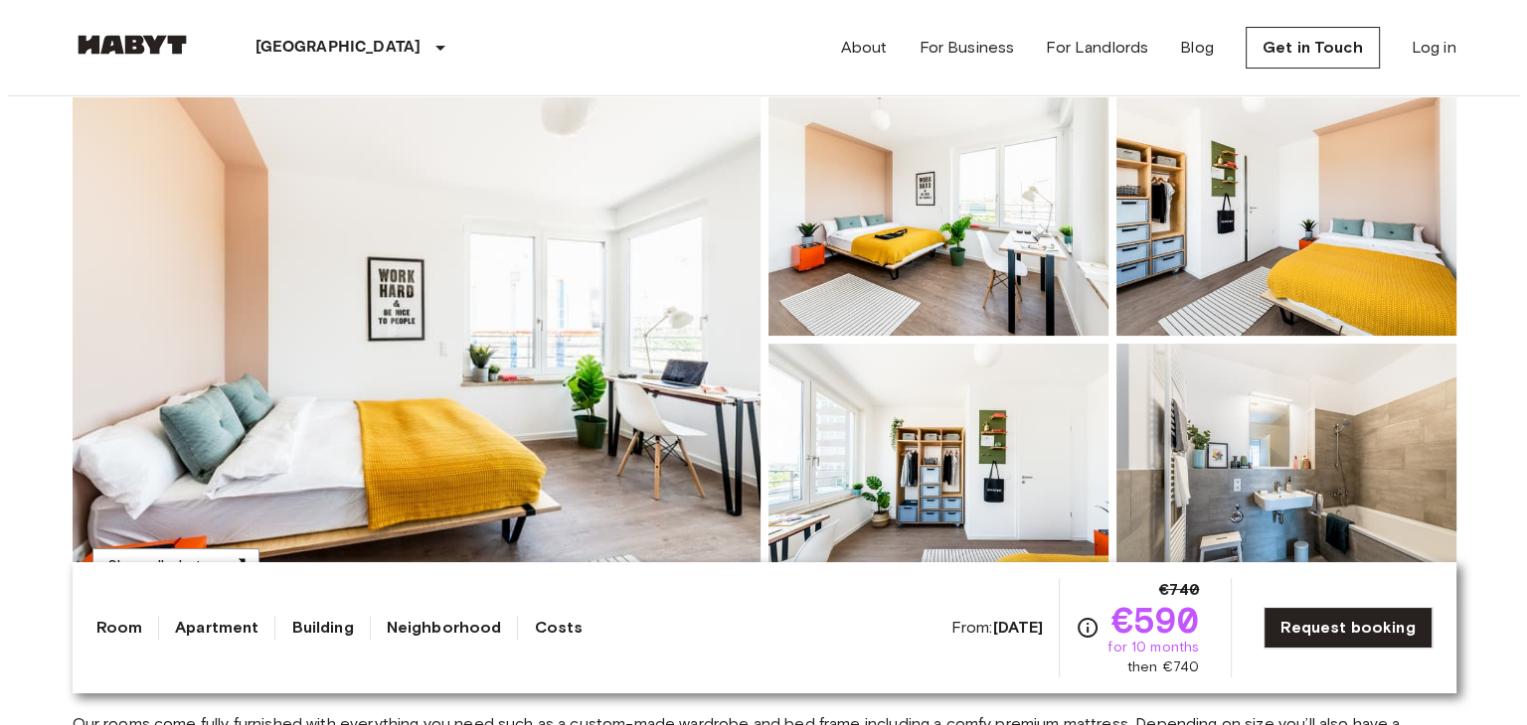
scroll to position [384, 0]
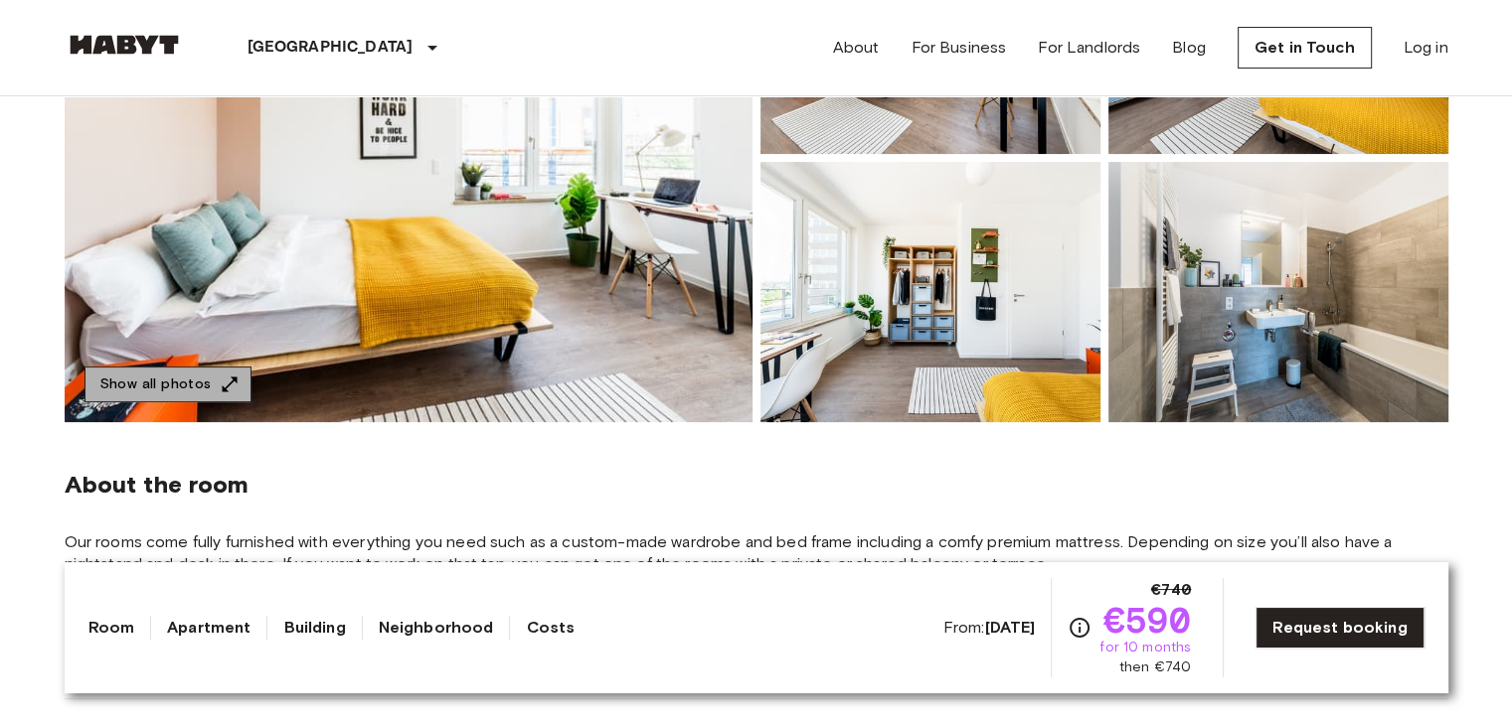
click at [172, 391] on button "Show all photos" at bounding box center [167, 385] width 167 height 37
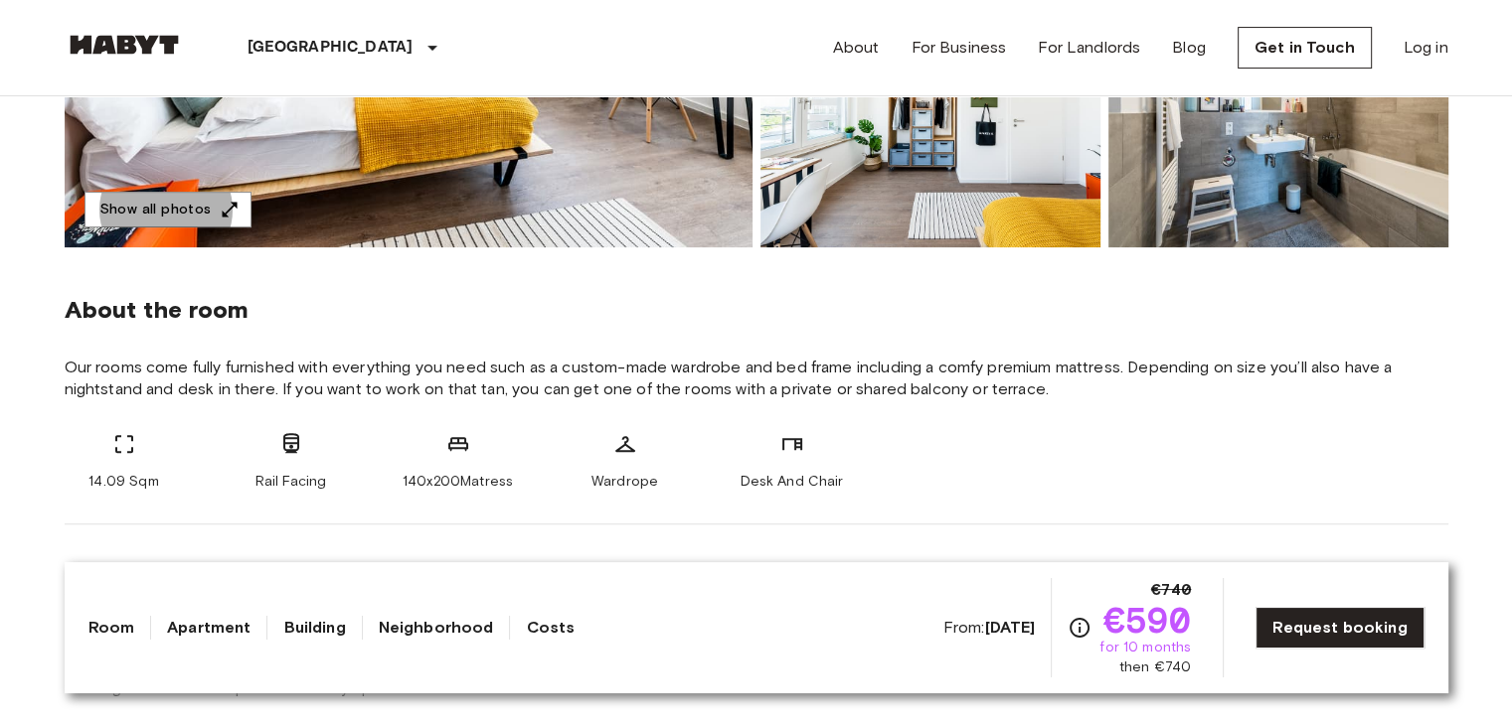
scroll to position [557, 0]
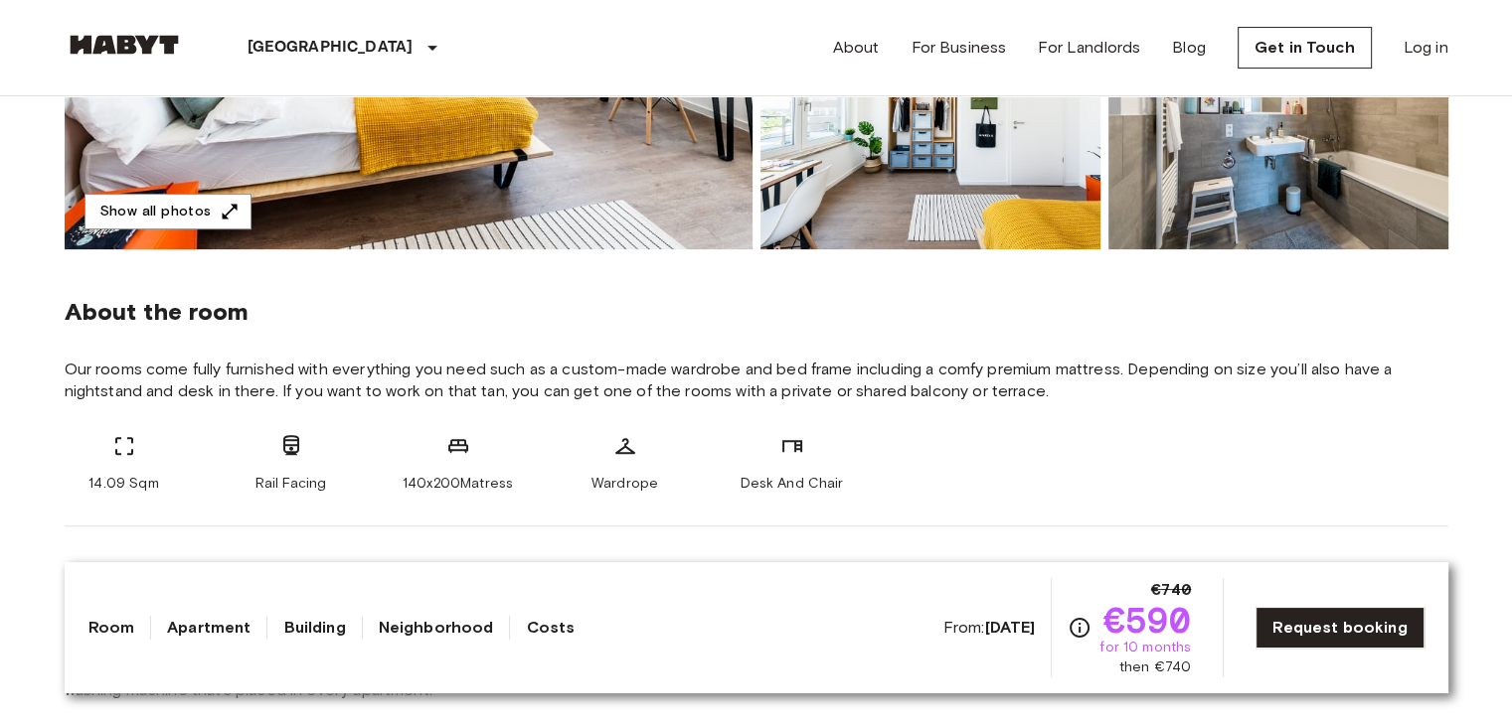
click at [518, 271] on div "About the room Our rooms come fully furnished with everything you need such as …" at bounding box center [756, 387] width 1383 height 277
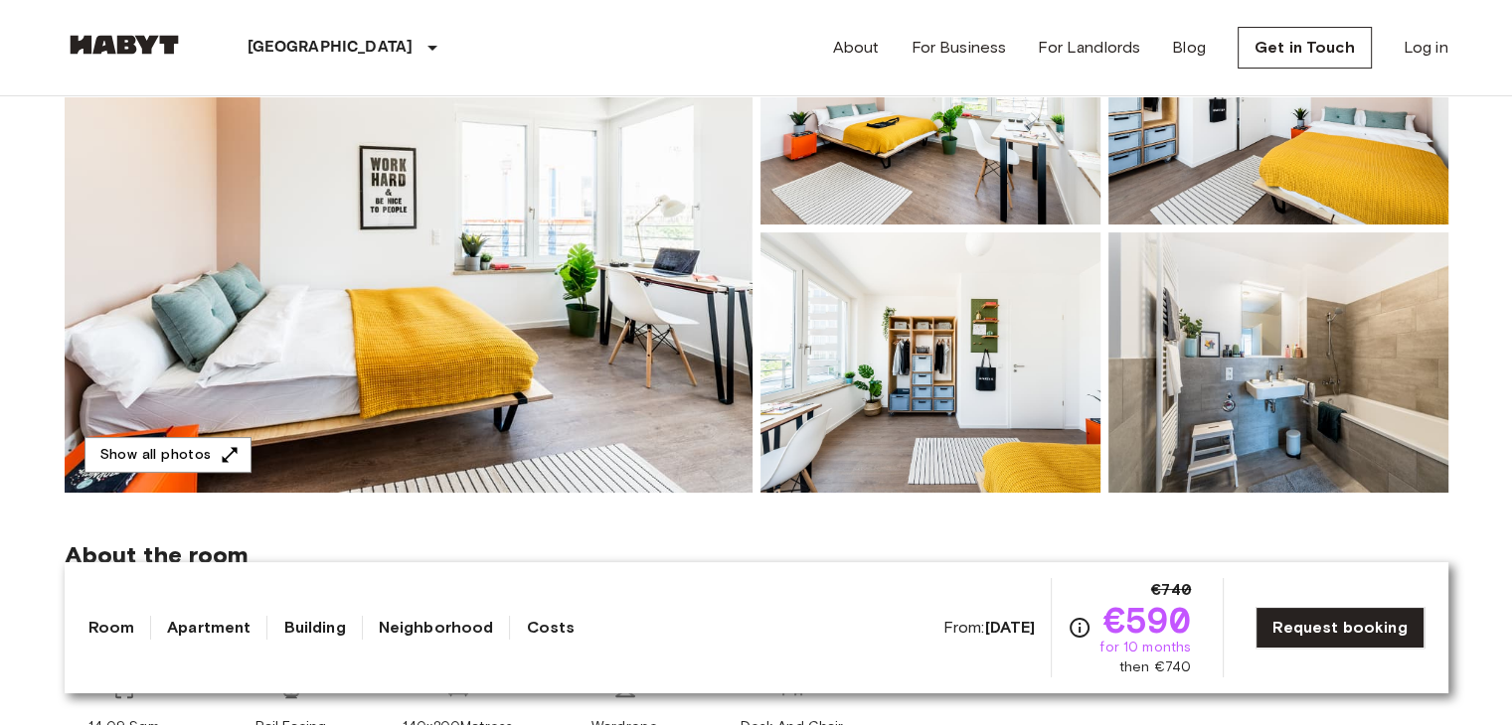
scroll to position [308, 0]
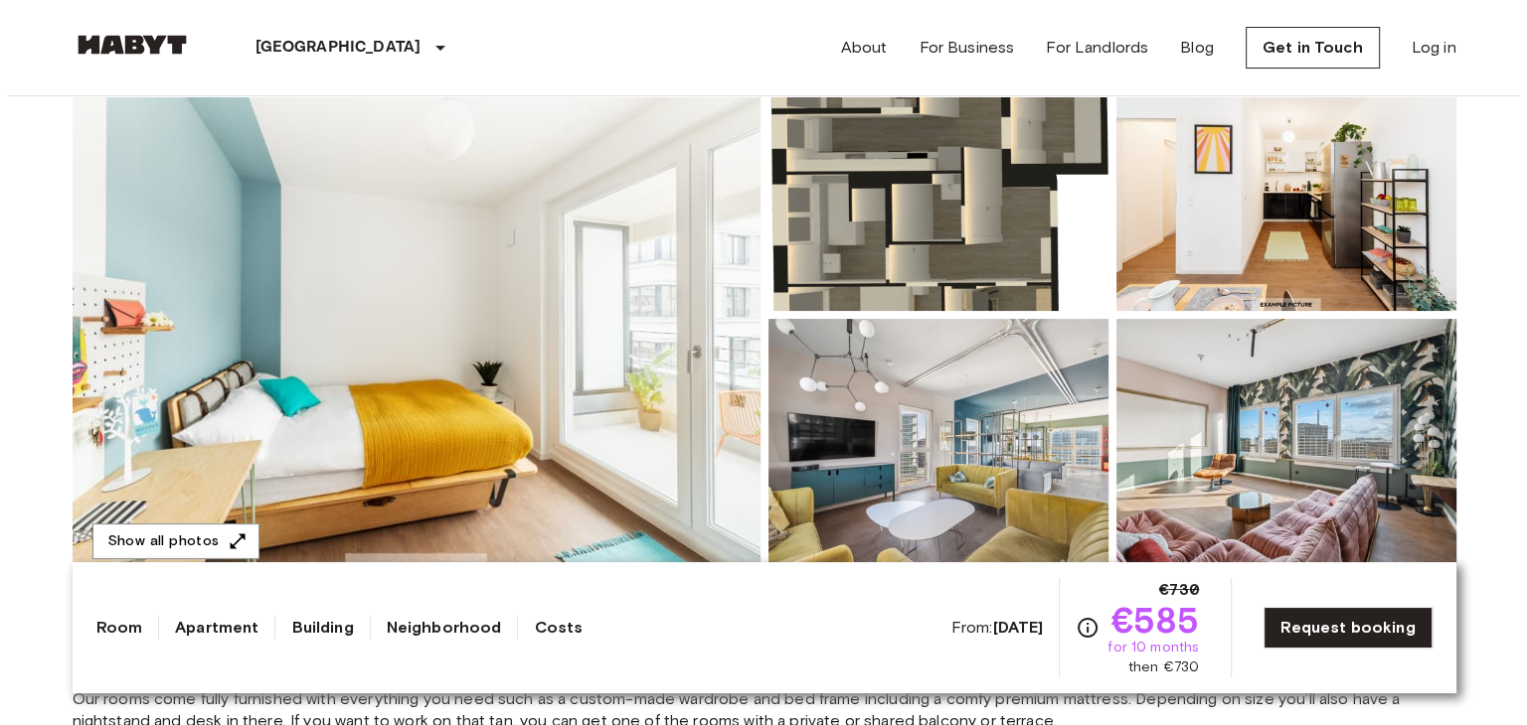
scroll to position [229, 0]
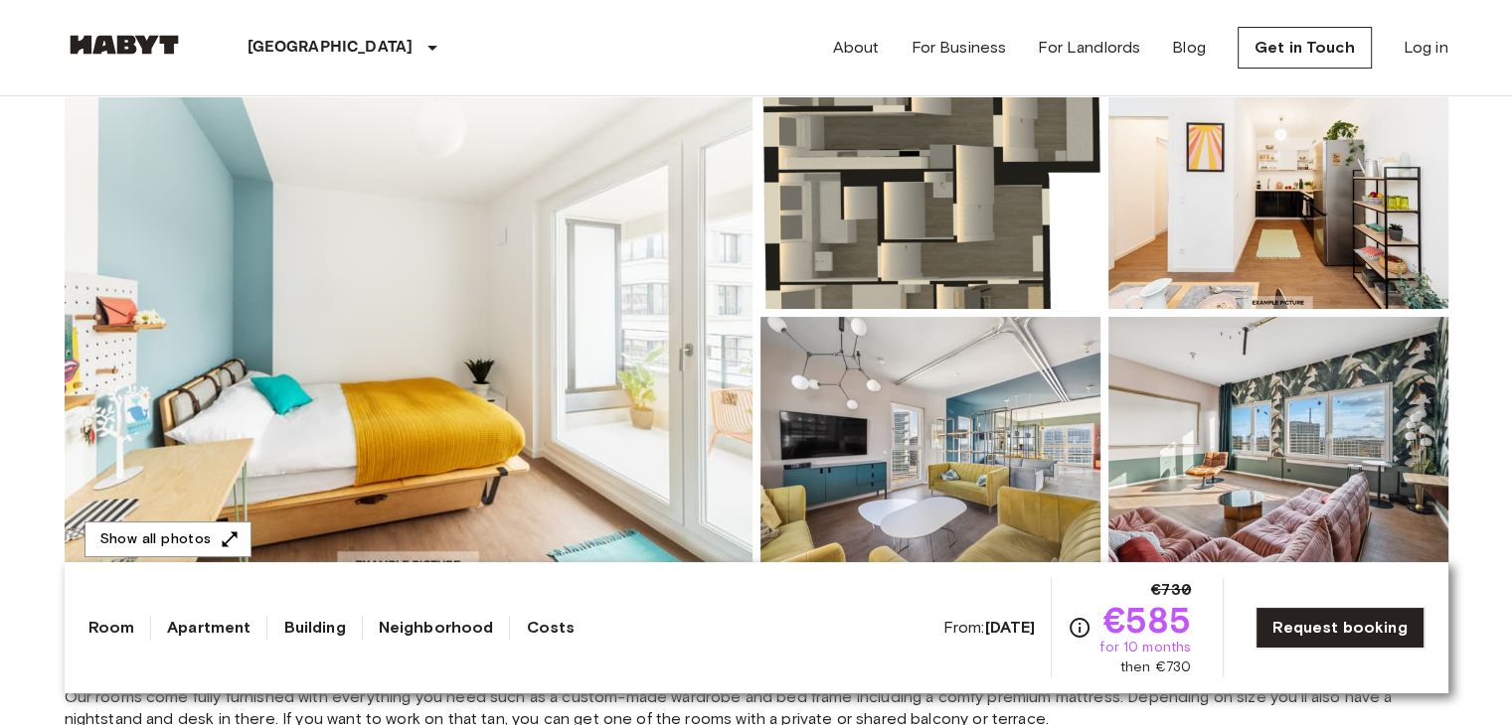
click at [1149, 235] on img at bounding box center [1278, 179] width 340 height 260
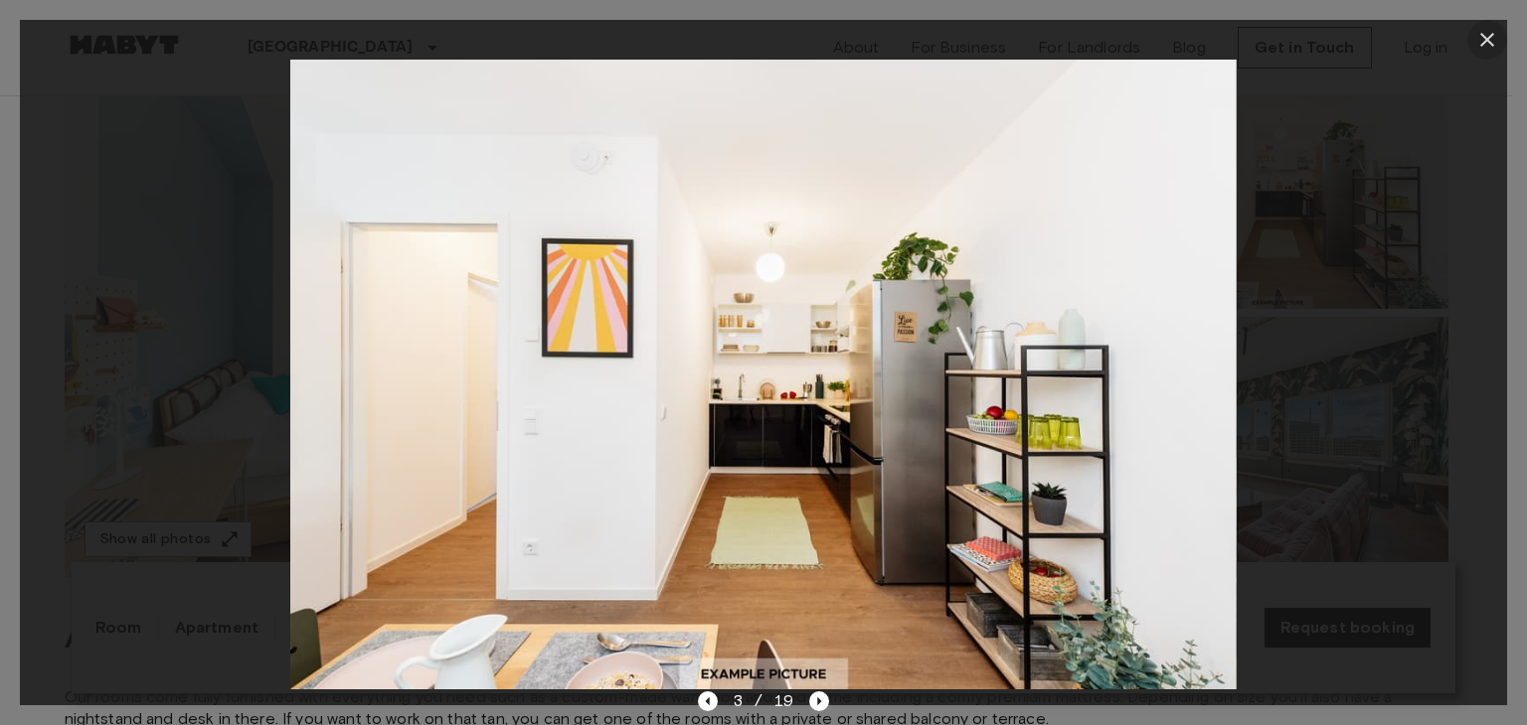
click at [1480, 39] on icon "button" at bounding box center [1487, 40] width 24 height 24
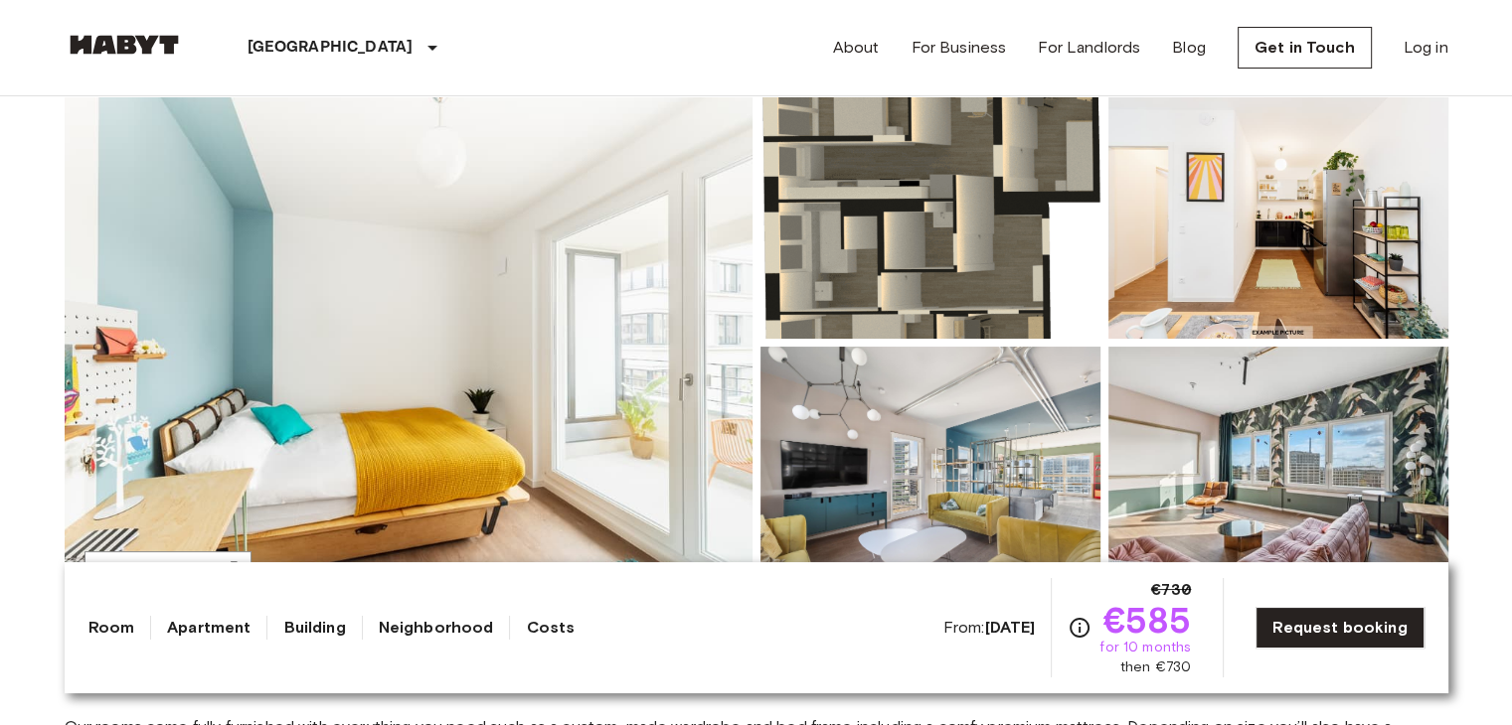
scroll to position [201, 0]
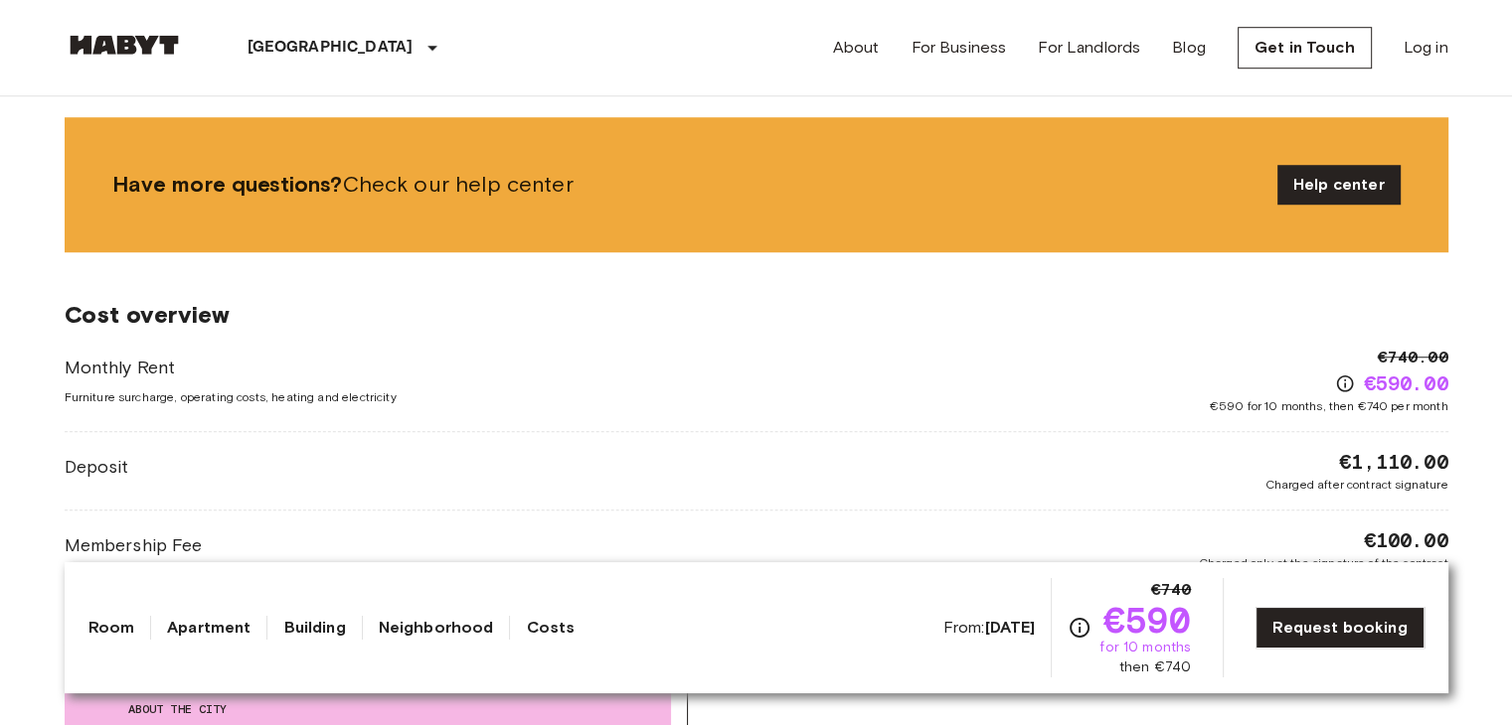
scroll to position [1191, 0]
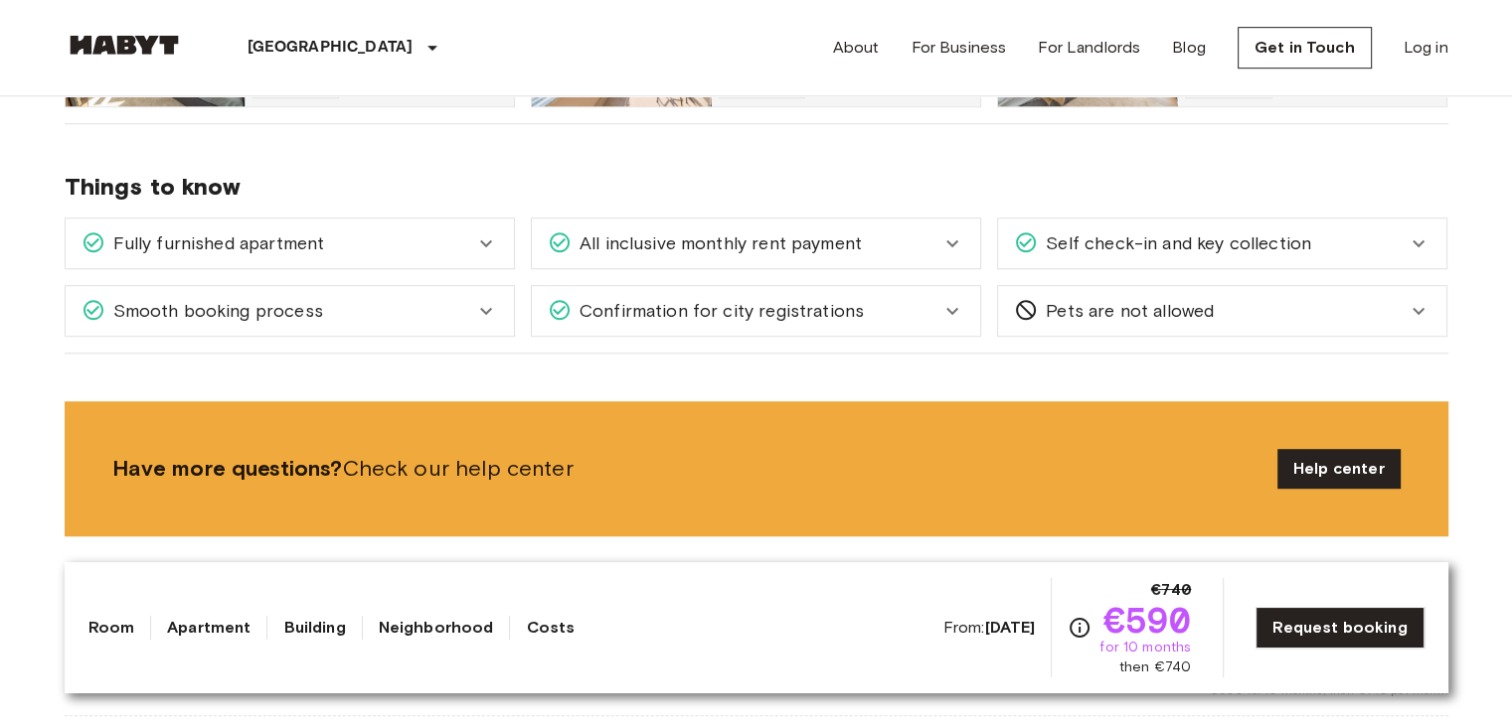
click at [477, 238] on icon at bounding box center [486, 244] width 24 height 24
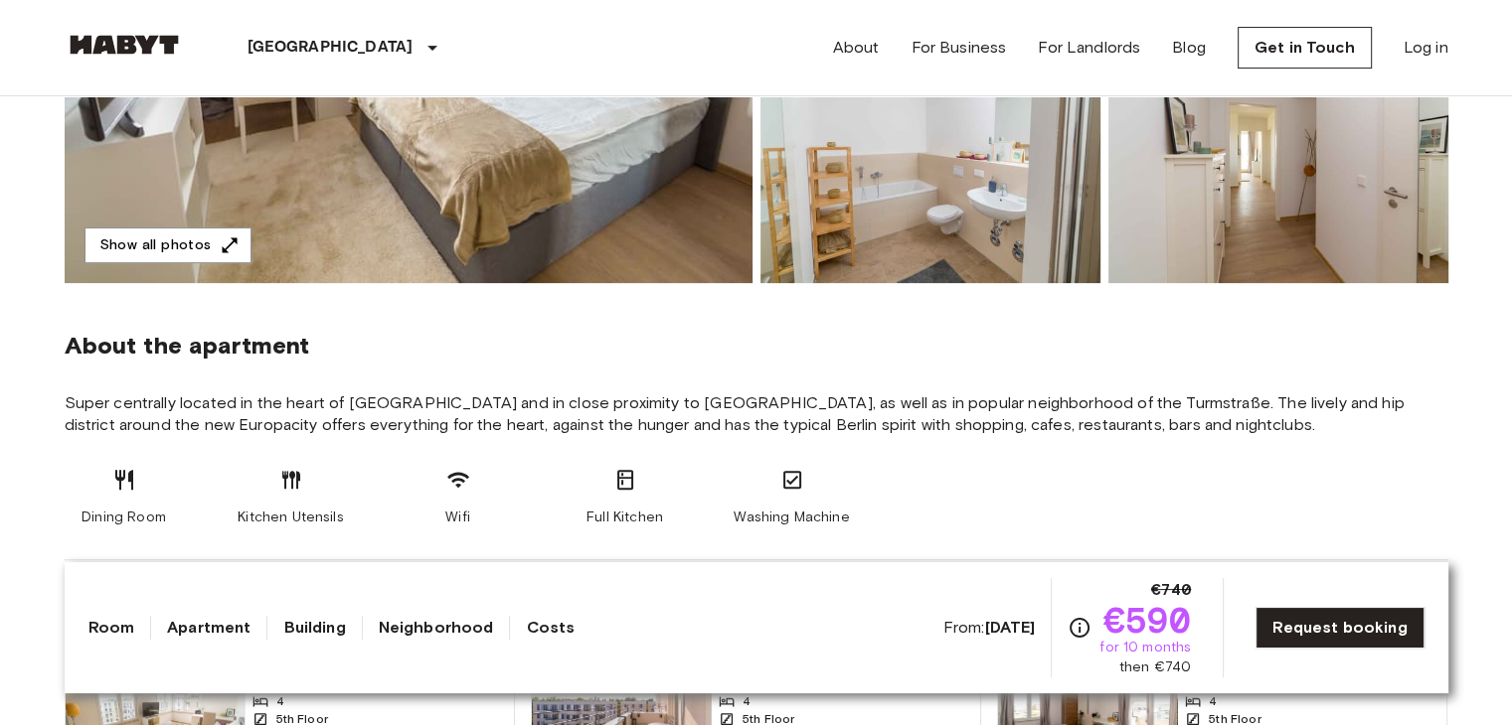
scroll to position [314, 0]
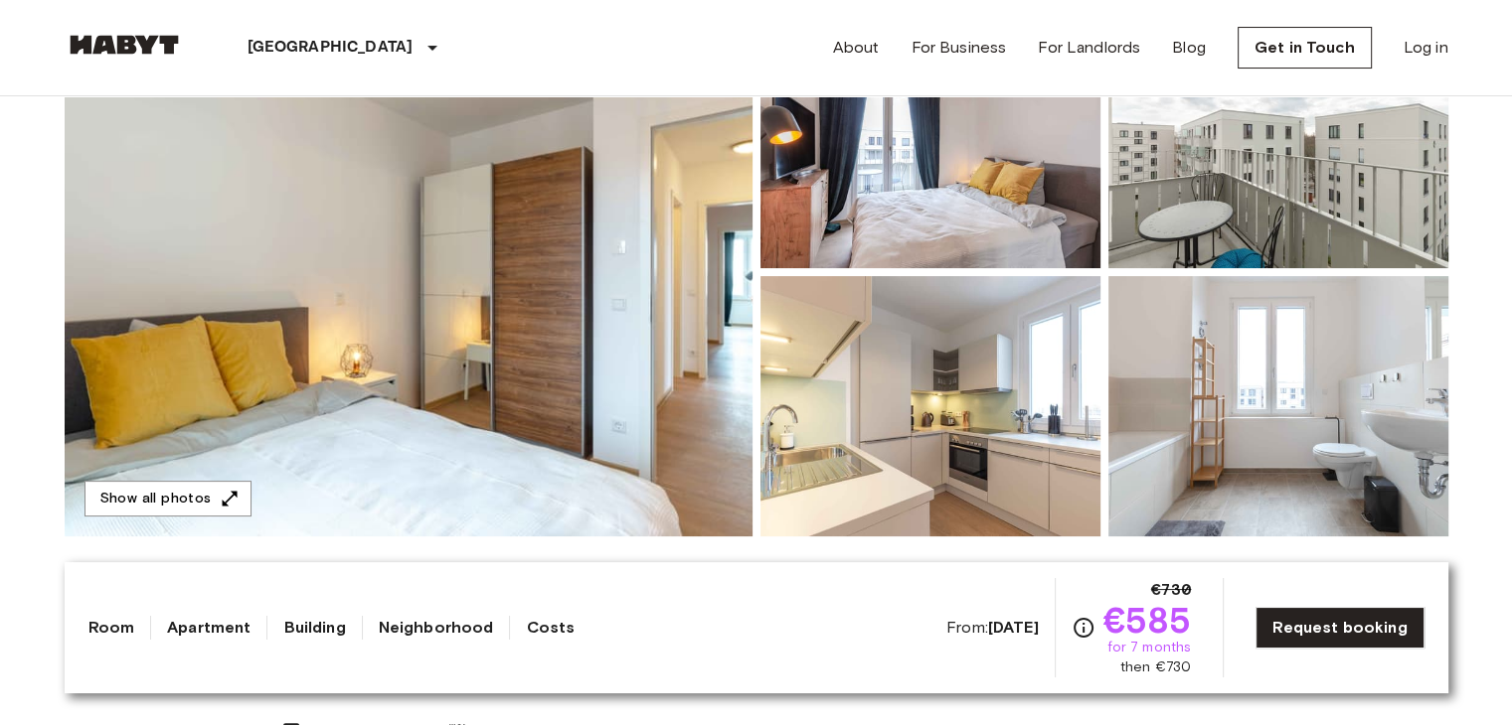
scroll to position [270, 0]
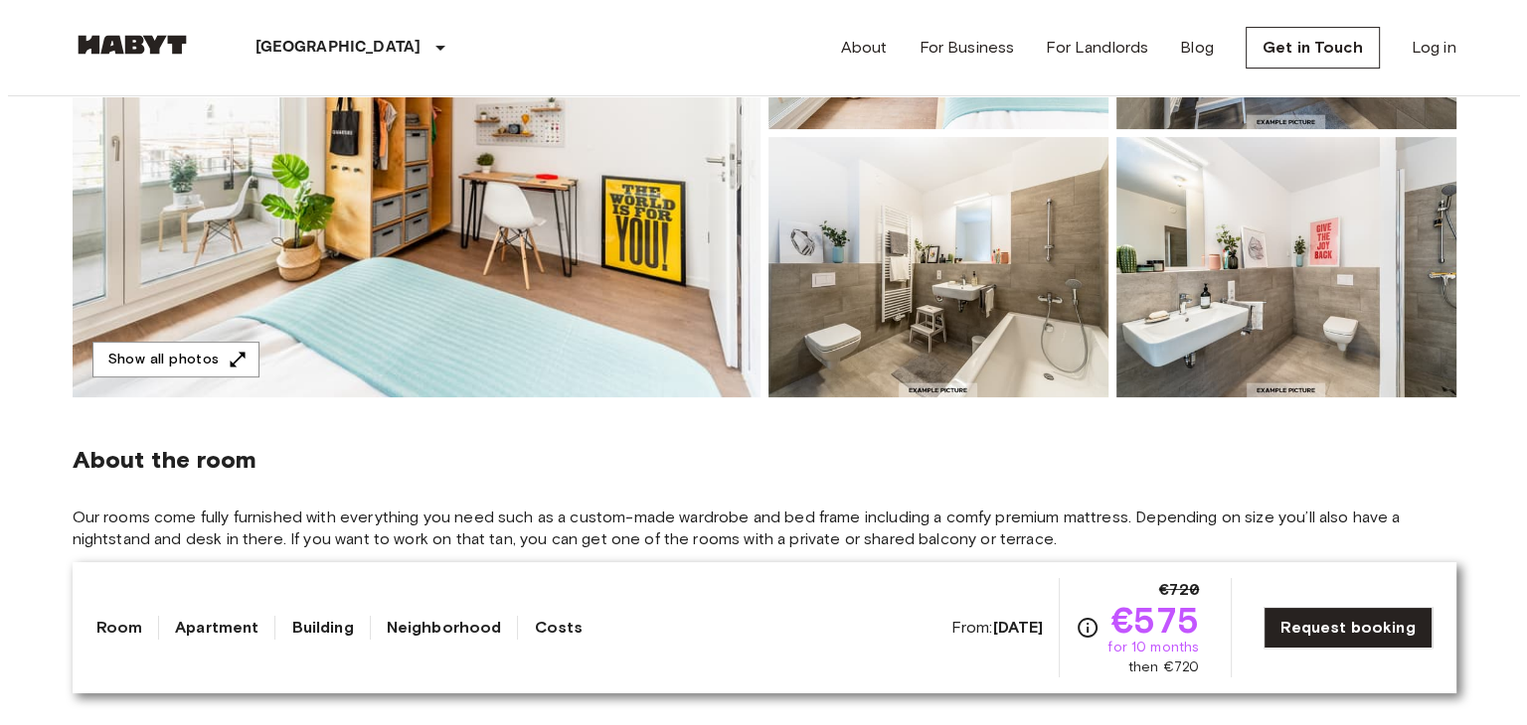
scroll to position [411, 0]
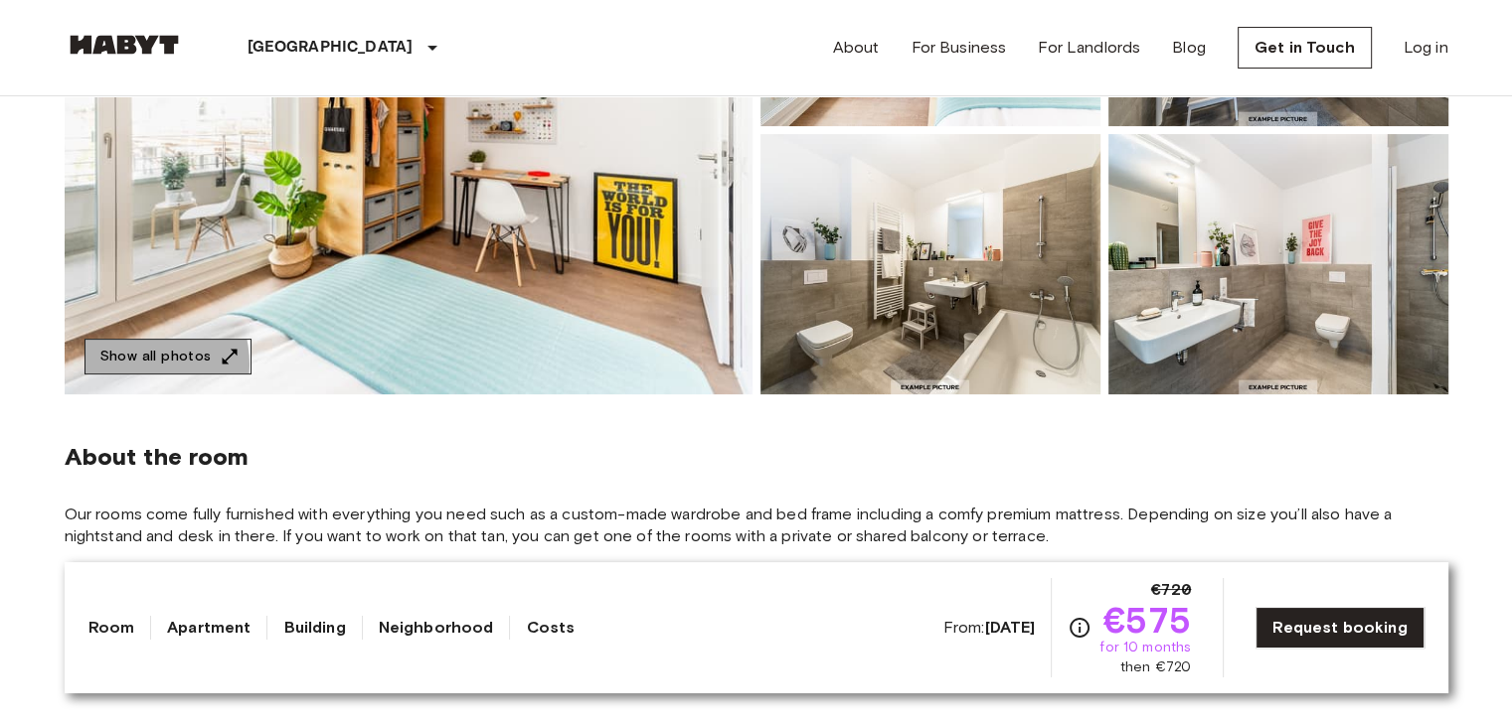
click at [129, 364] on button "Show all photos" at bounding box center [167, 357] width 167 height 37
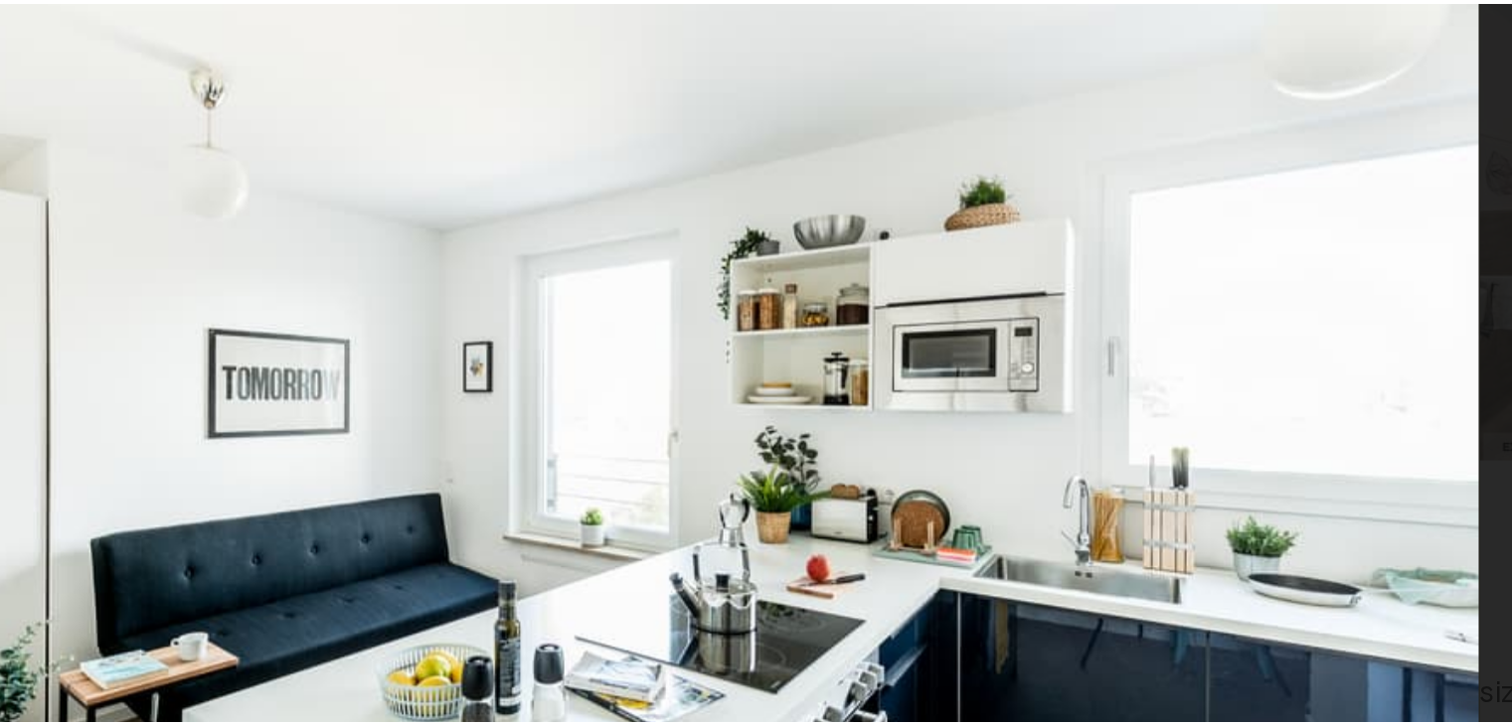
scroll to position [409, 0]
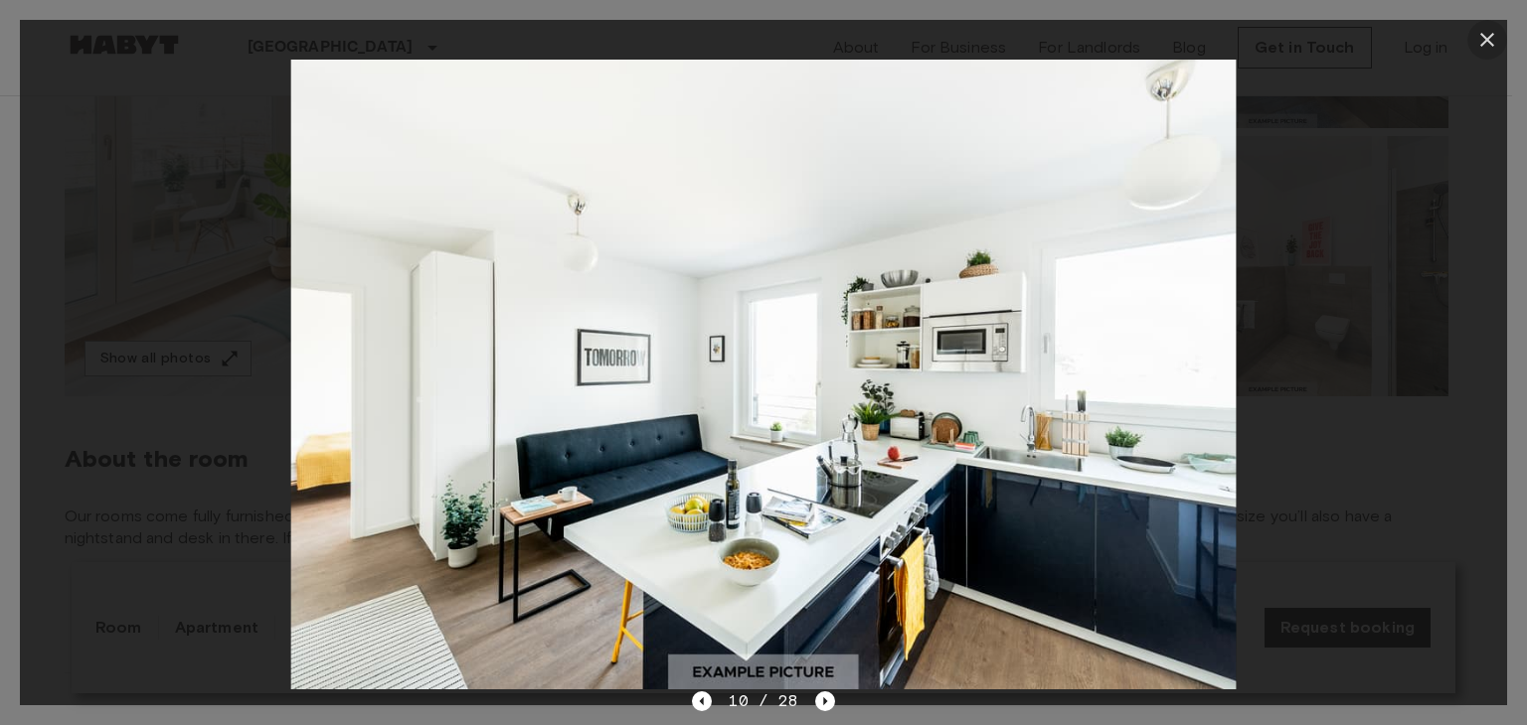
click at [1471, 29] on button "button" at bounding box center [1487, 40] width 40 height 40
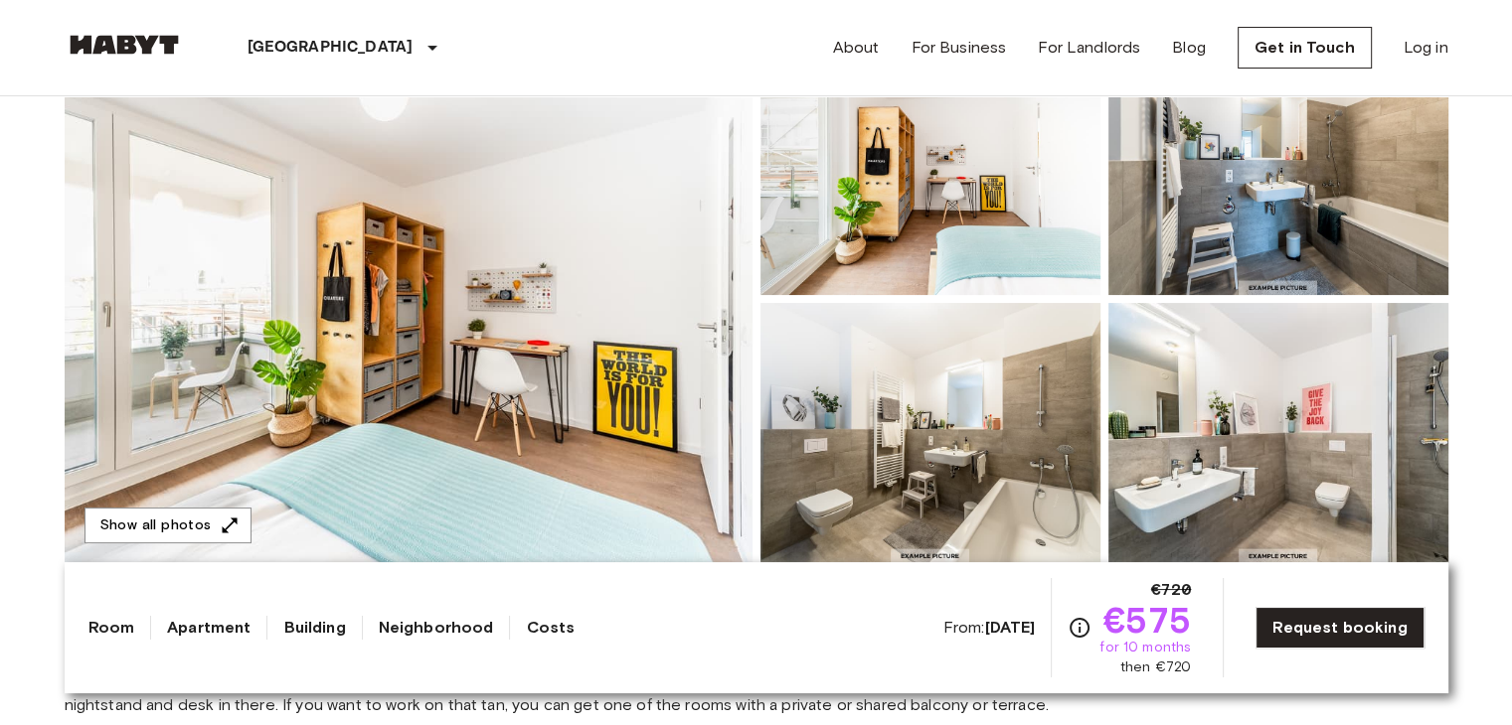
scroll to position [243, 0]
click at [194, 525] on button "Show all photos" at bounding box center [167, 525] width 167 height 37
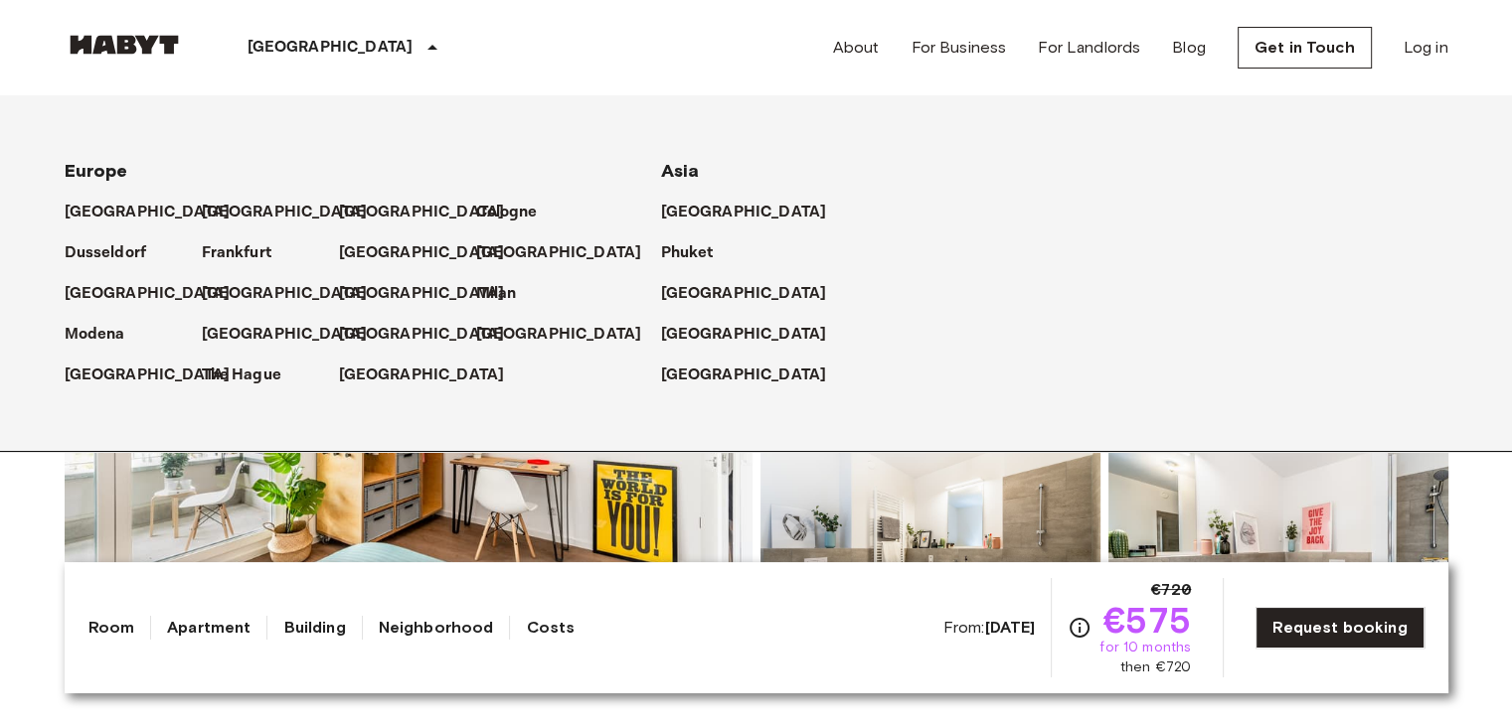
scroll to position [0, 0]
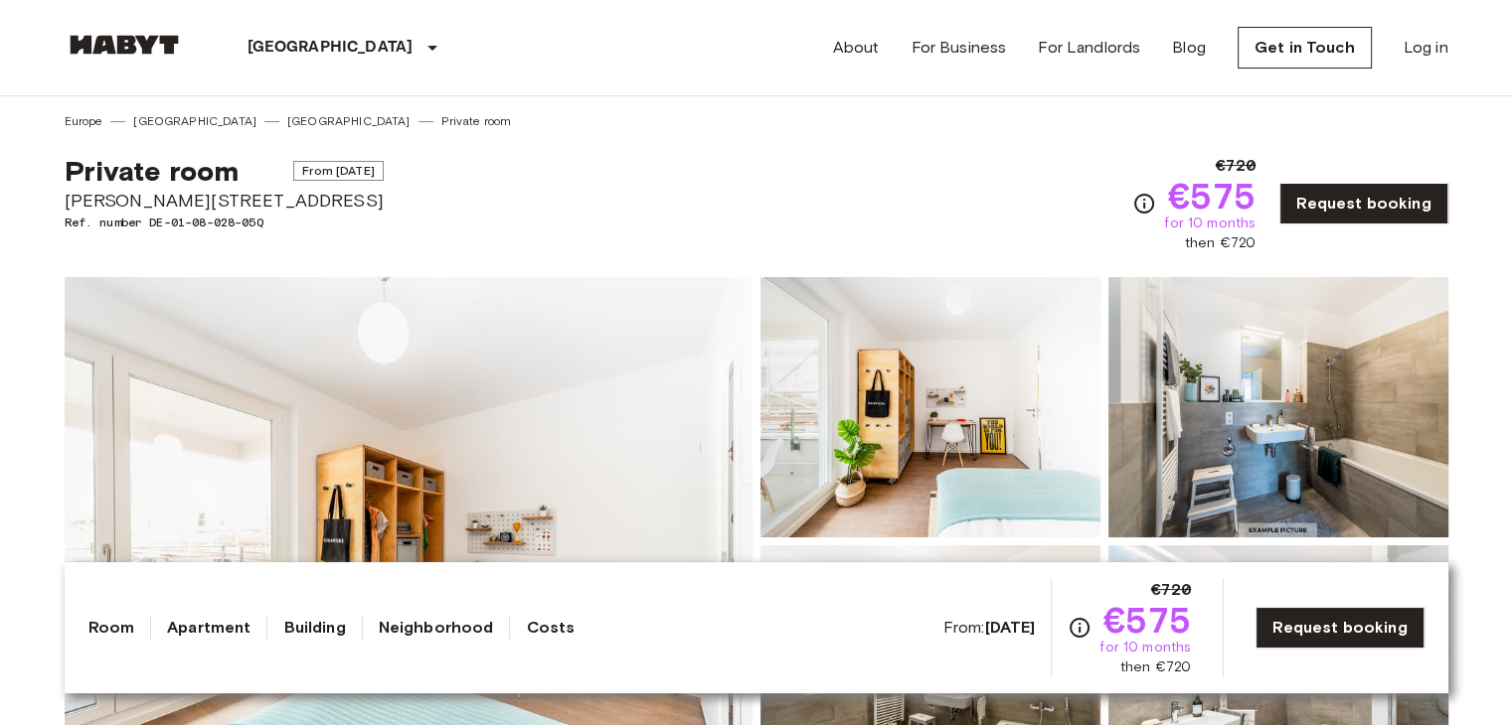
click at [198, 633] on link "Apartment" at bounding box center [208, 628] width 83 height 24
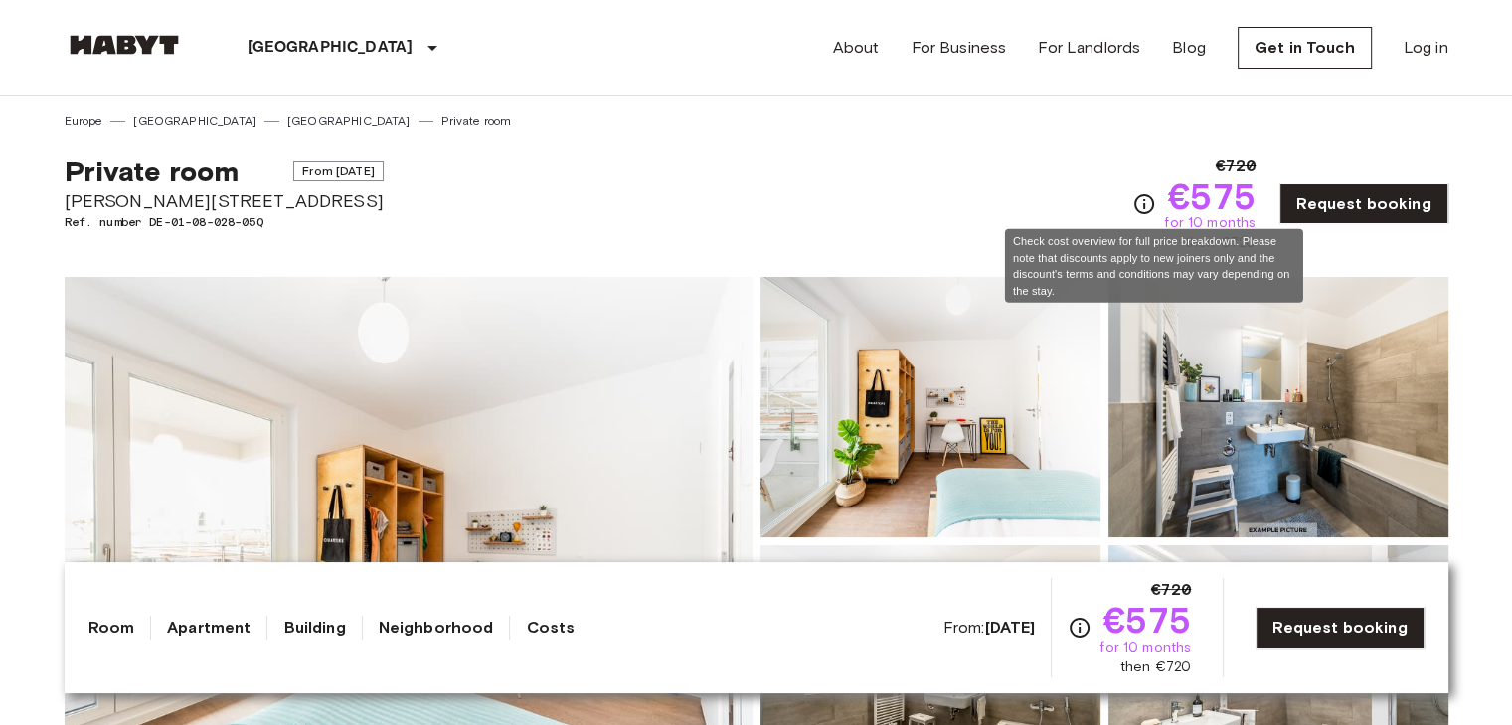
click at [1147, 200] on icon "Check cost overview for full price breakdown. Please note that discounts apply …" at bounding box center [1144, 204] width 24 height 24
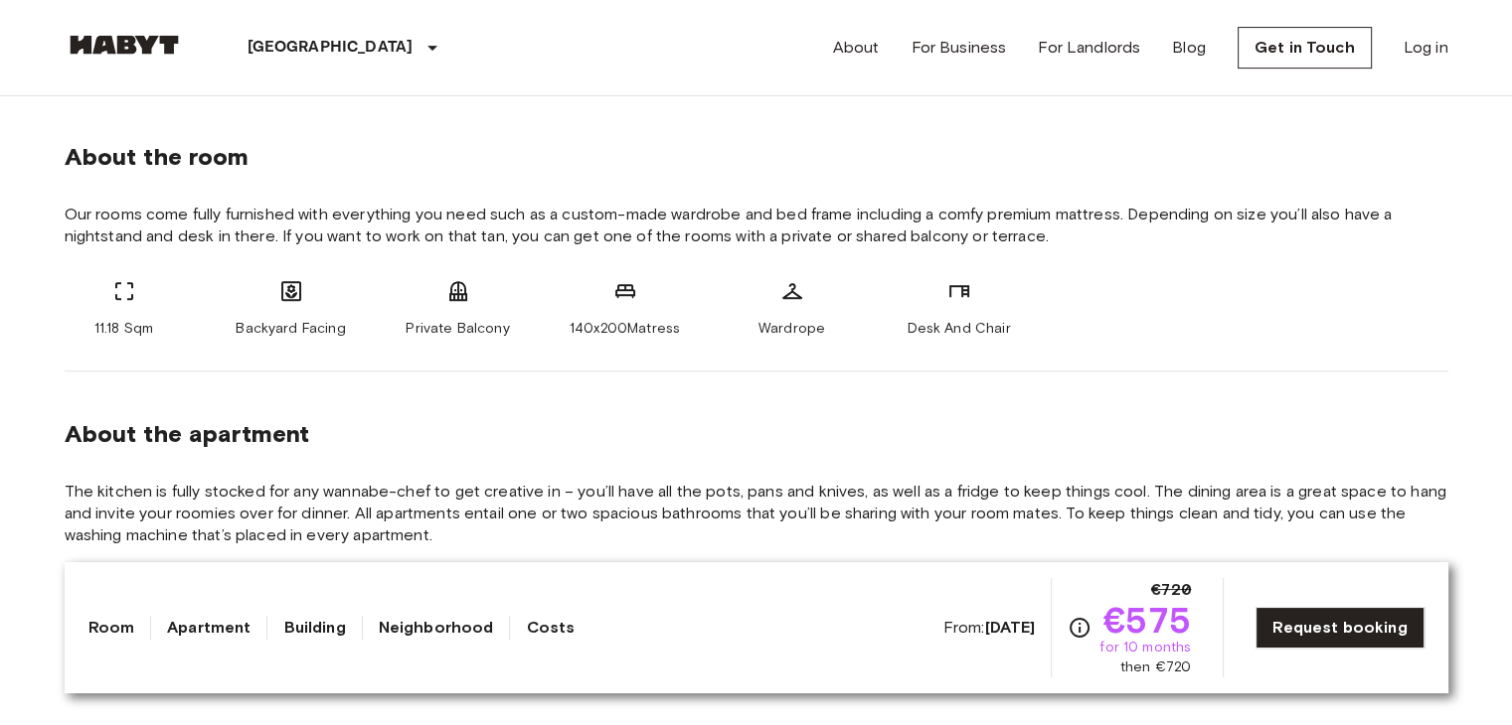
scroll to position [648, 0]
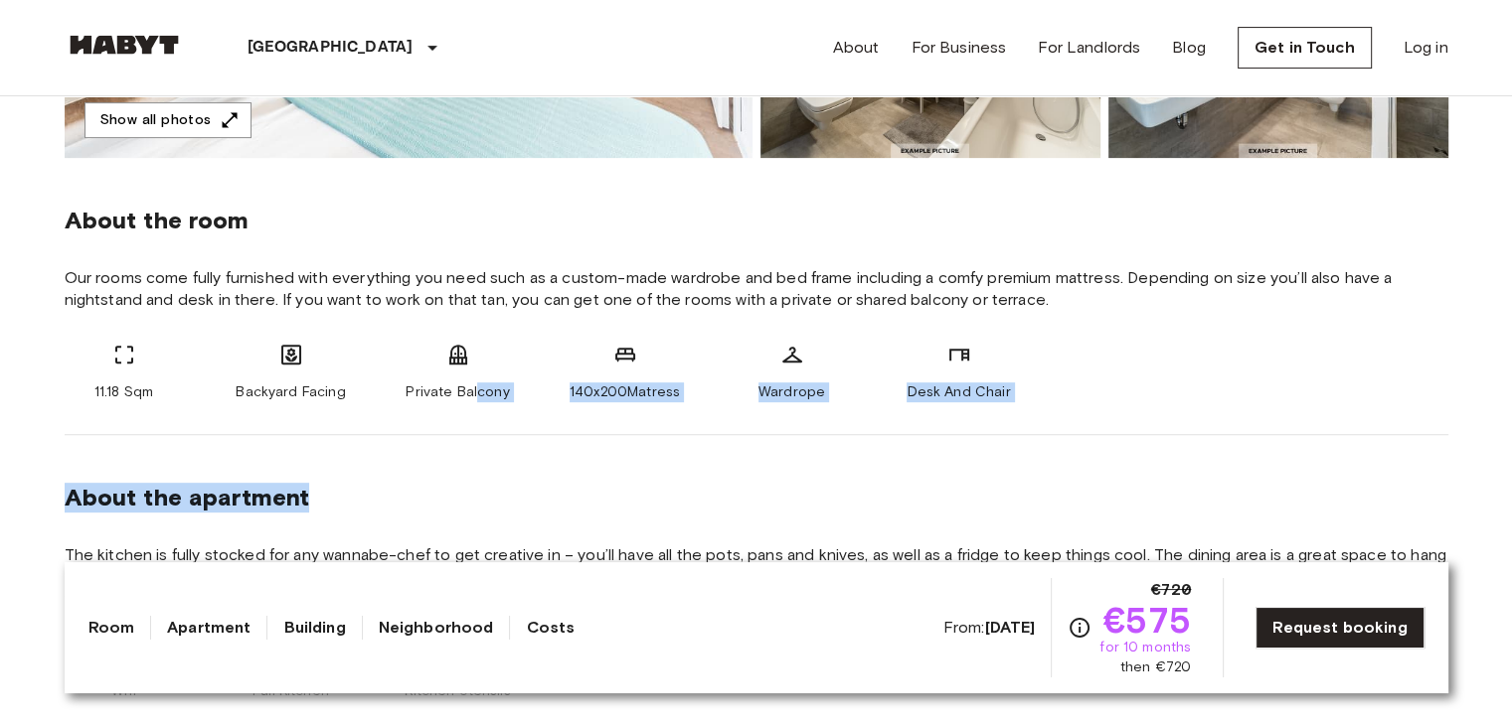
drag, startPoint x: 478, startPoint y: 395, endPoint x: 631, endPoint y: 450, distance: 162.9
click at [484, 438] on section "About the apartment The kitchen is fully stocked for any wannabe-chef to get cr…" at bounding box center [756, 584] width 1383 height 299
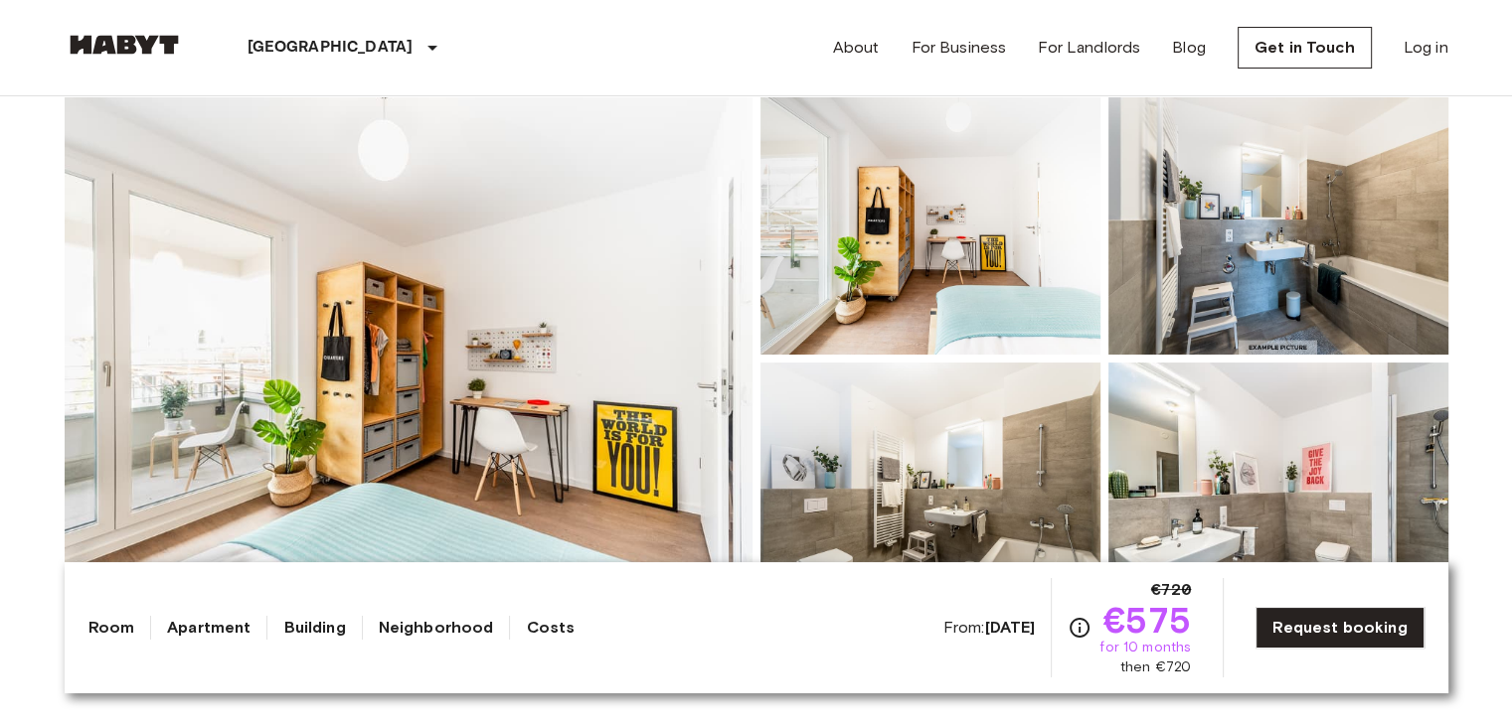
scroll to position [0, 0]
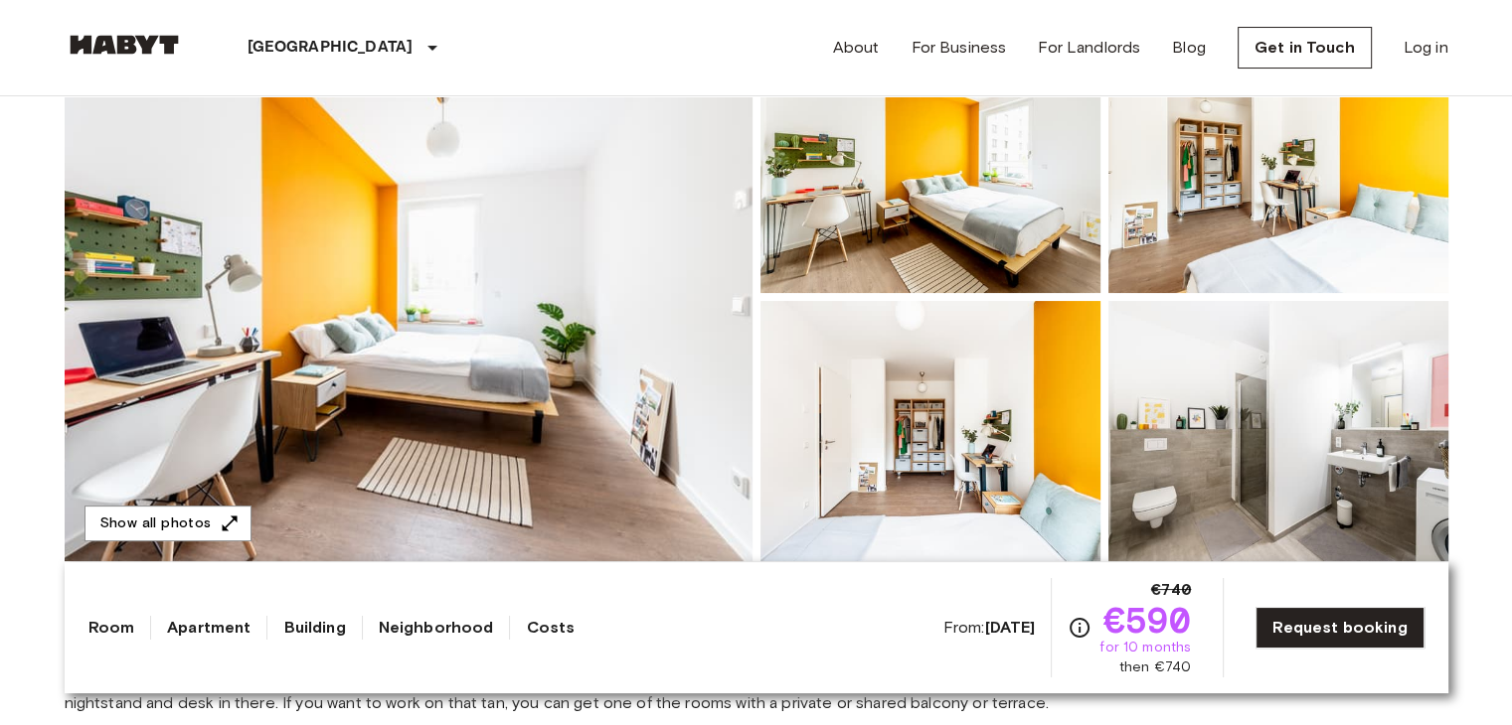
scroll to position [245, 0]
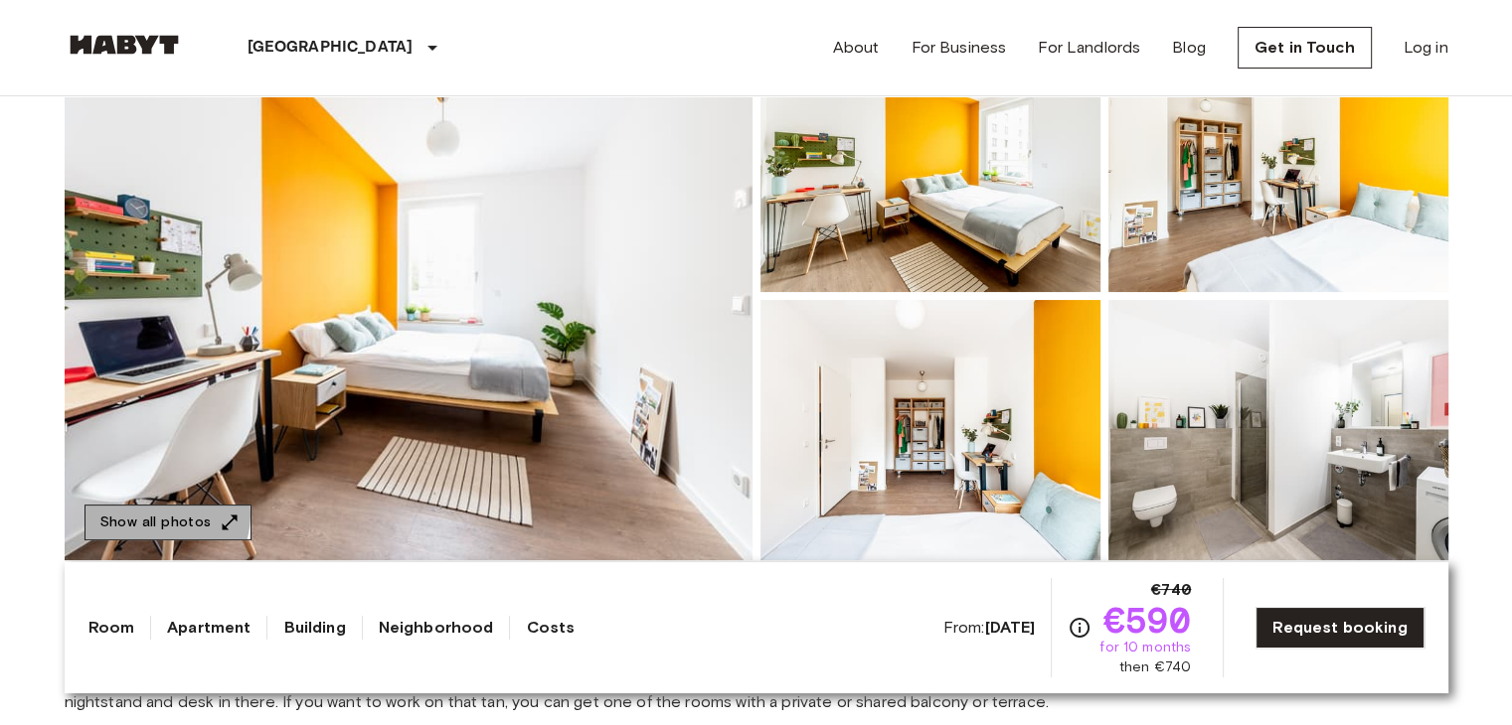
click at [152, 514] on button "Show all photos" at bounding box center [167, 523] width 167 height 37
